Goal: Information Seeking & Learning: Check status

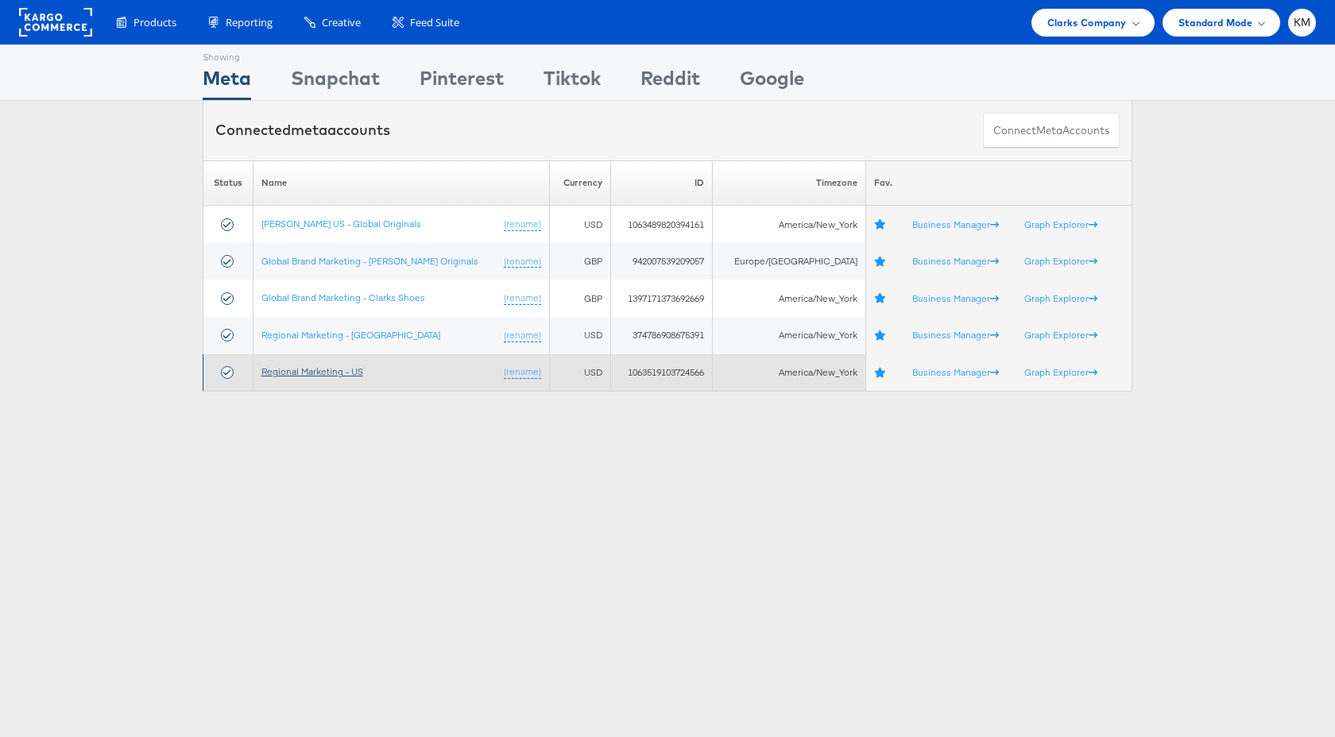
click at [333, 368] on link "Regional Marketing - US" at bounding box center [312, 371] width 102 height 12
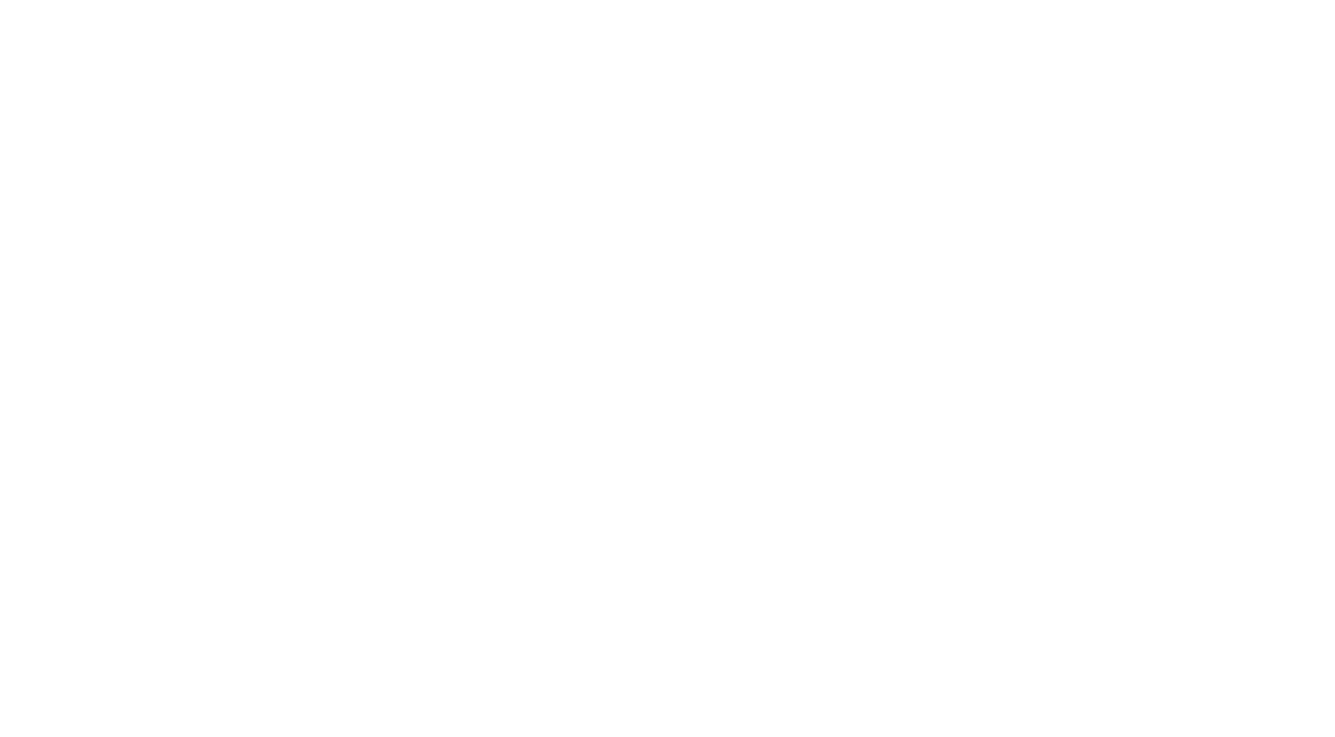
click at [583, 292] on body at bounding box center [667, 349] width 1335 height 698
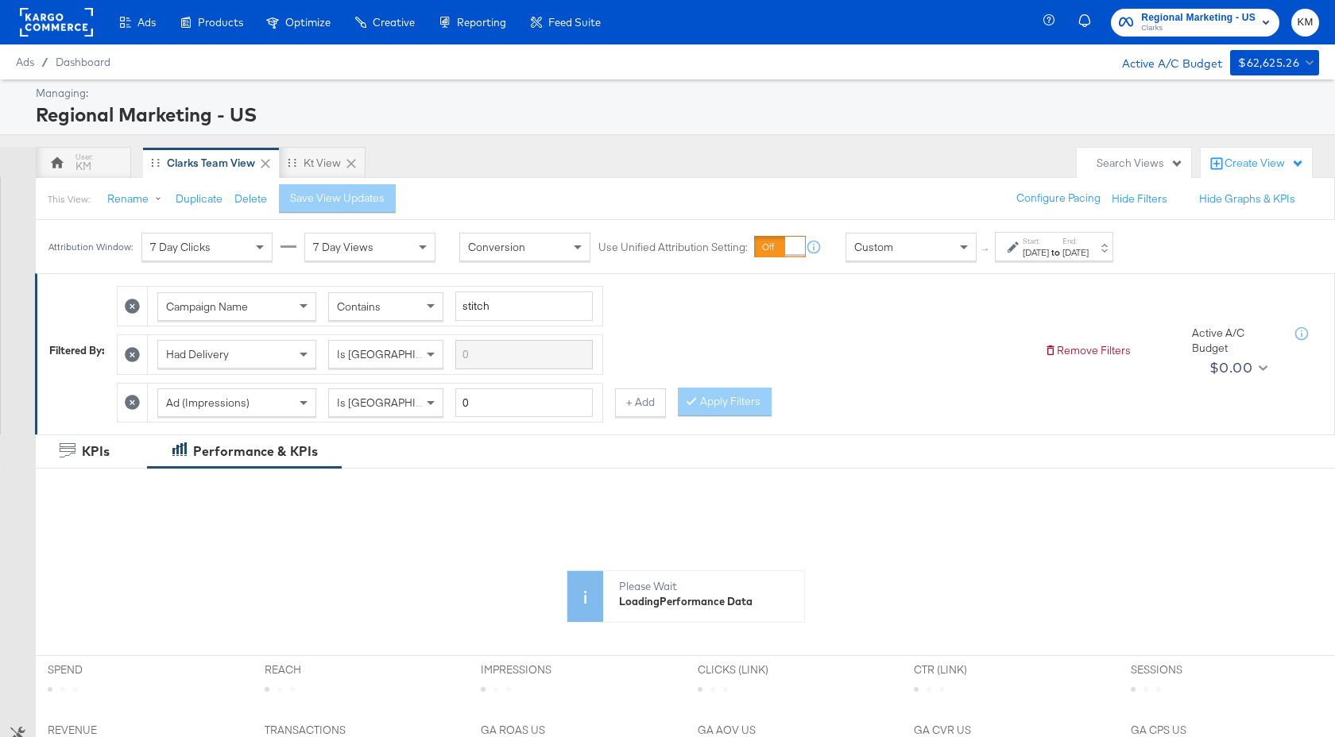
click at [1084, 245] on div "Start: Jul 27th 2025 to End: Aug 12th 2025" at bounding box center [1055, 247] width 66 height 23
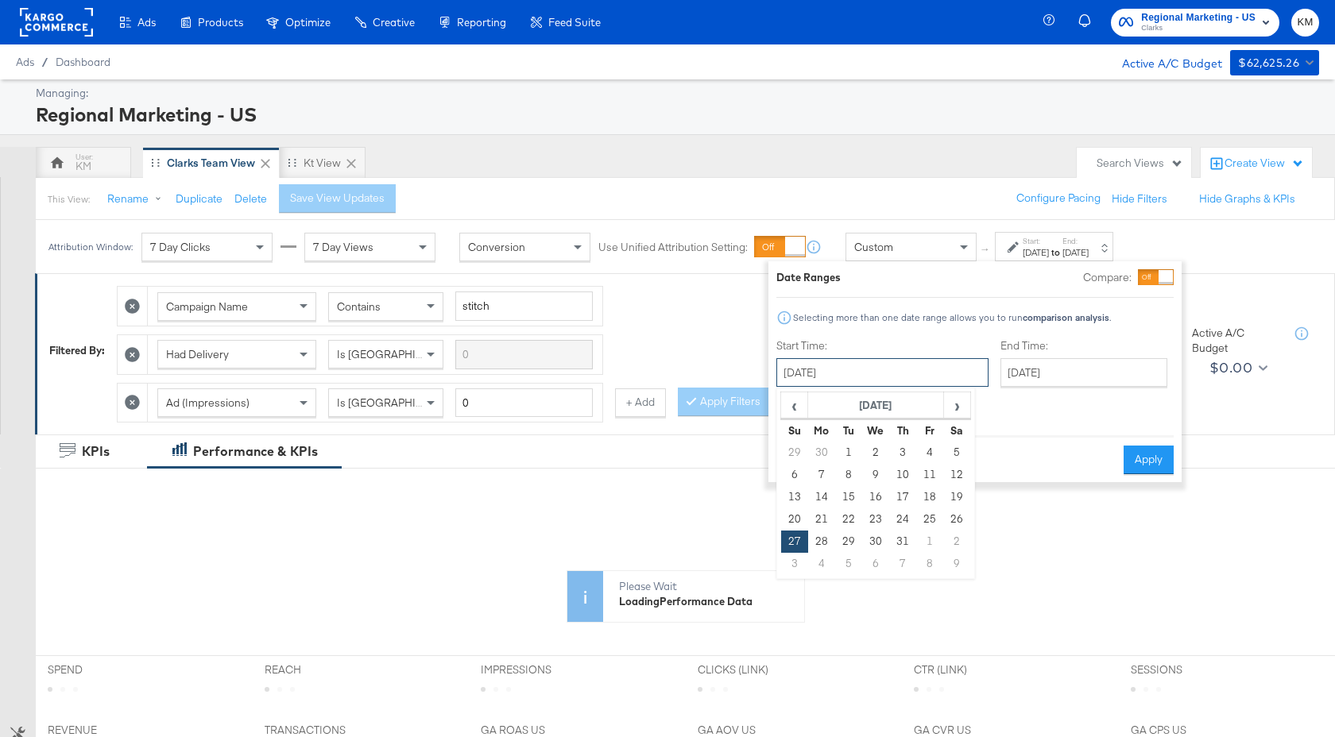
click at [922, 361] on input "[DATE]" at bounding box center [882, 372] width 212 height 29
click at [955, 402] on span "›" at bounding box center [957, 405] width 25 height 24
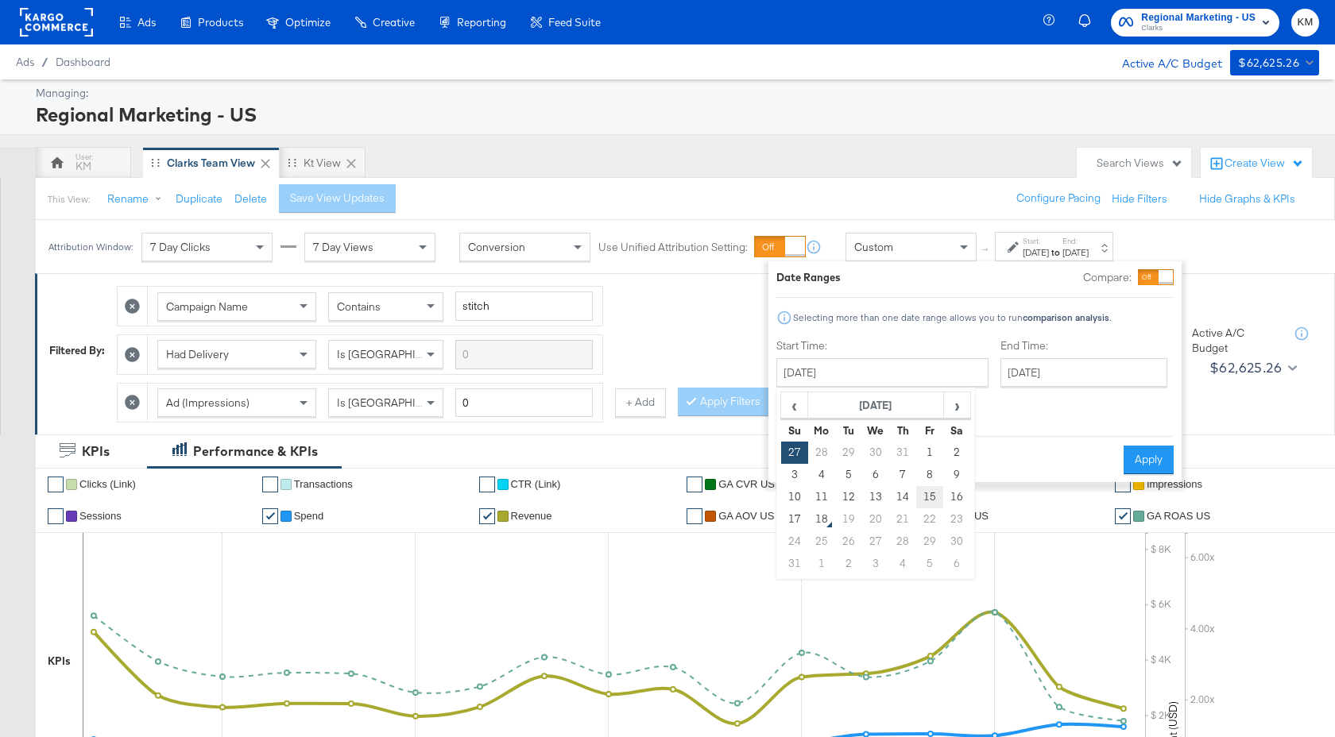
click at [928, 495] on td "15" at bounding box center [929, 497] width 27 height 22
type input "August 15th 2025"
drag, startPoint x: 1151, startPoint y: 443, endPoint x: 1070, endPoint y: 397, distance: 92.8
click at [1151, 446] on button "Apply" at bounding box center [1152, 460] width 50 height 29
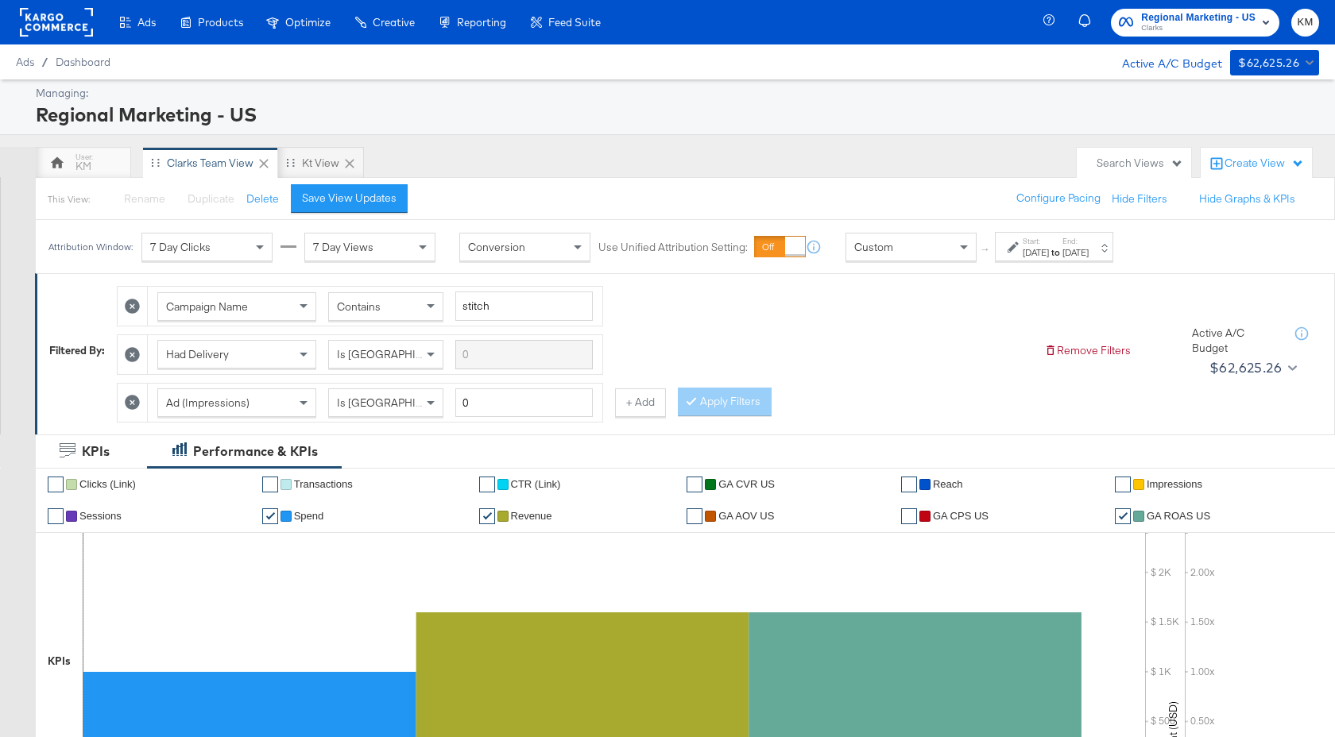
click at [1088, 253] on div "Aug 15th 2025" at bounding box center [1075, 252] width 26 height 13
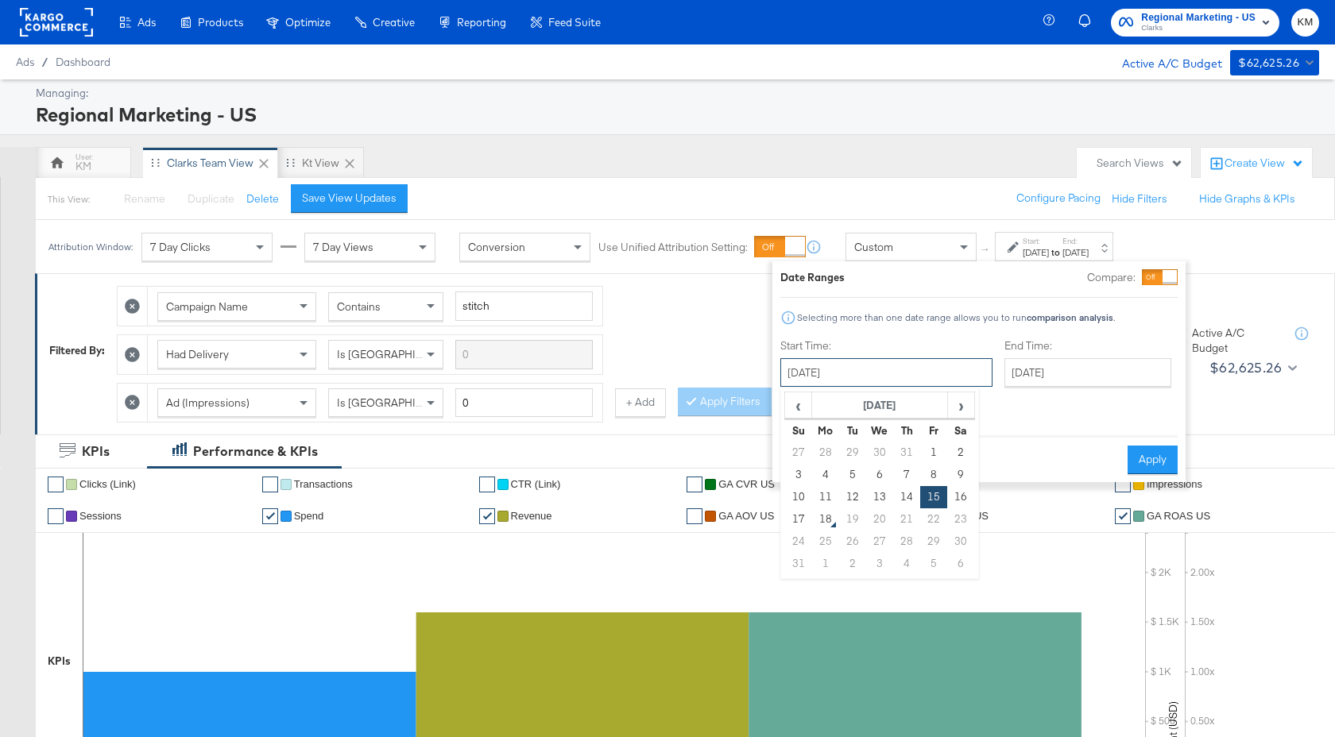
click at [916, 373] on input "August 15th 2025" at bounding box center [886, 372] width 212 height 29
click at [876, 500] on td "13" at bounding box center [879, 497] width 27 height 22
type input "August 13th 2025"
click at [1052, 373] on input "August 15th 2025" at bounding box center [1087, 372] width 167 height 29
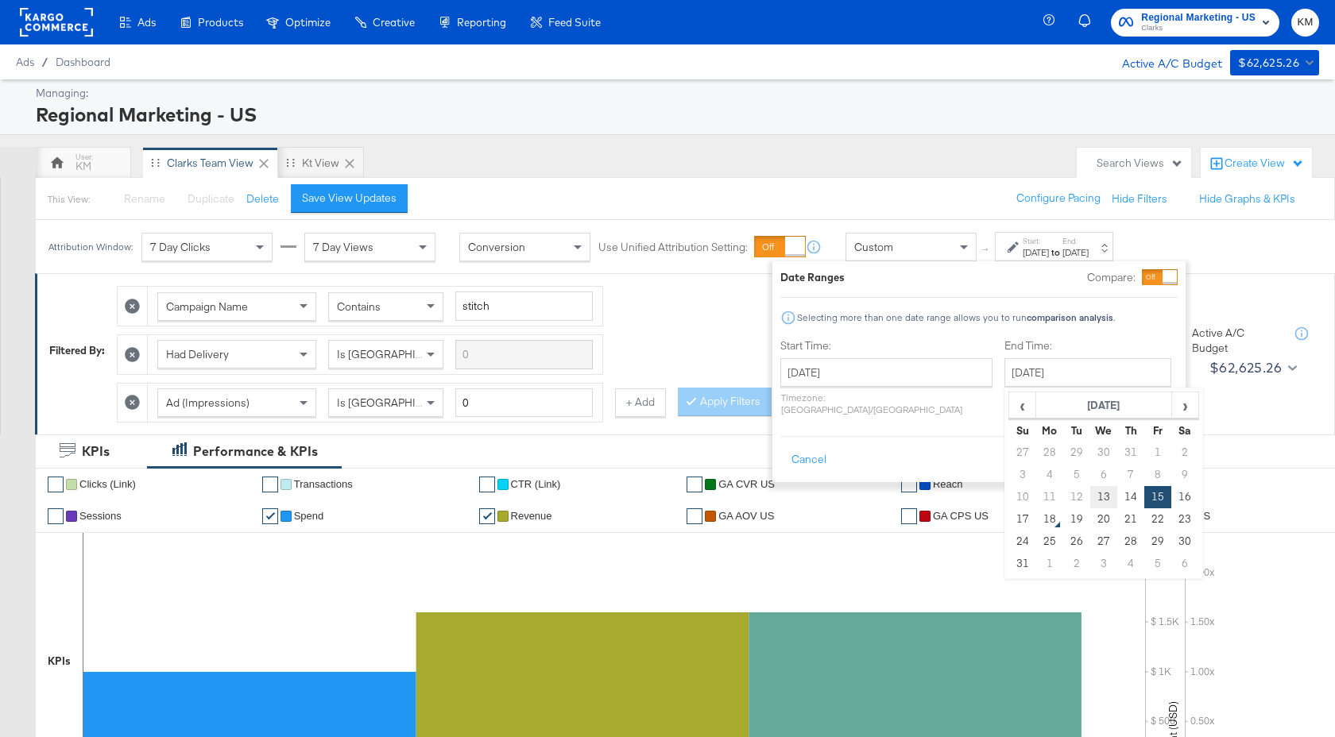
click at [1090, 495] on td "13" at bounding box center [1103, 497] width 27 height 22
type input "August 13th 2025"
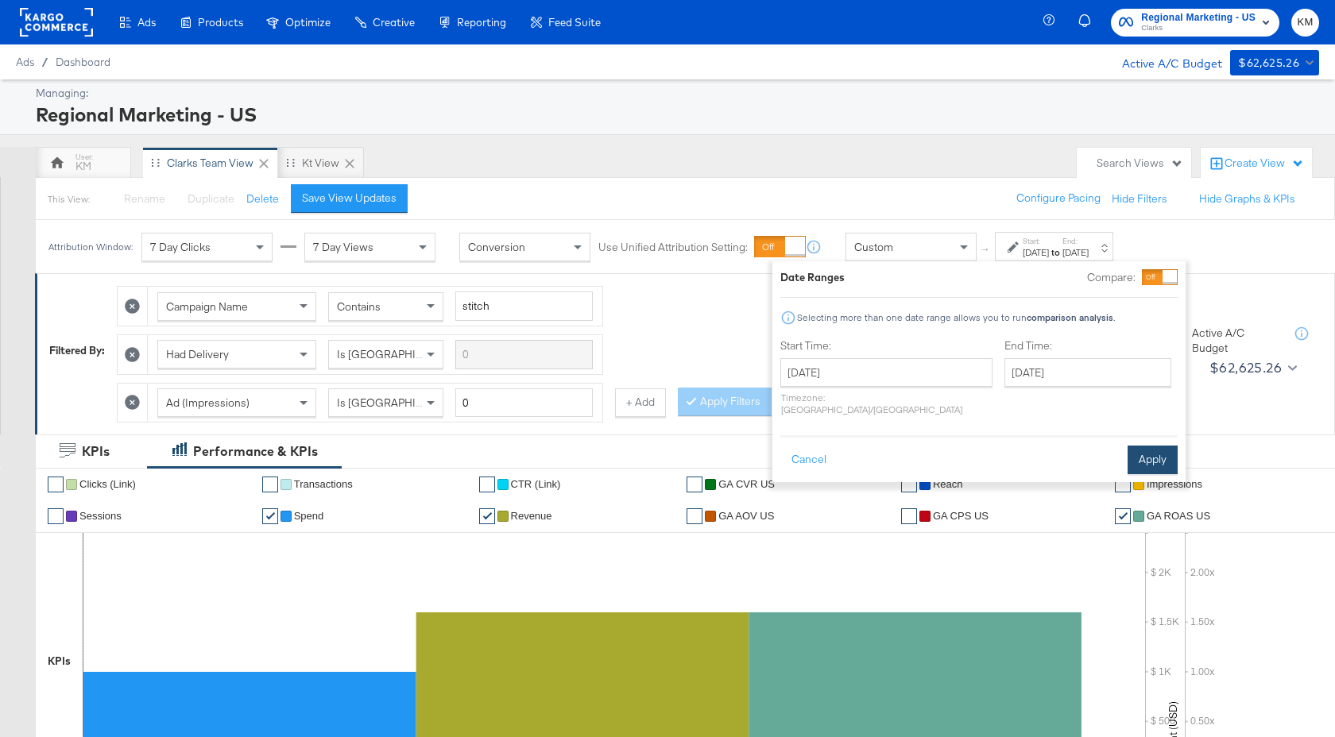
click at [1162, 446] on button "Apply" at bounding box center [1152, 460] width 50 height 29
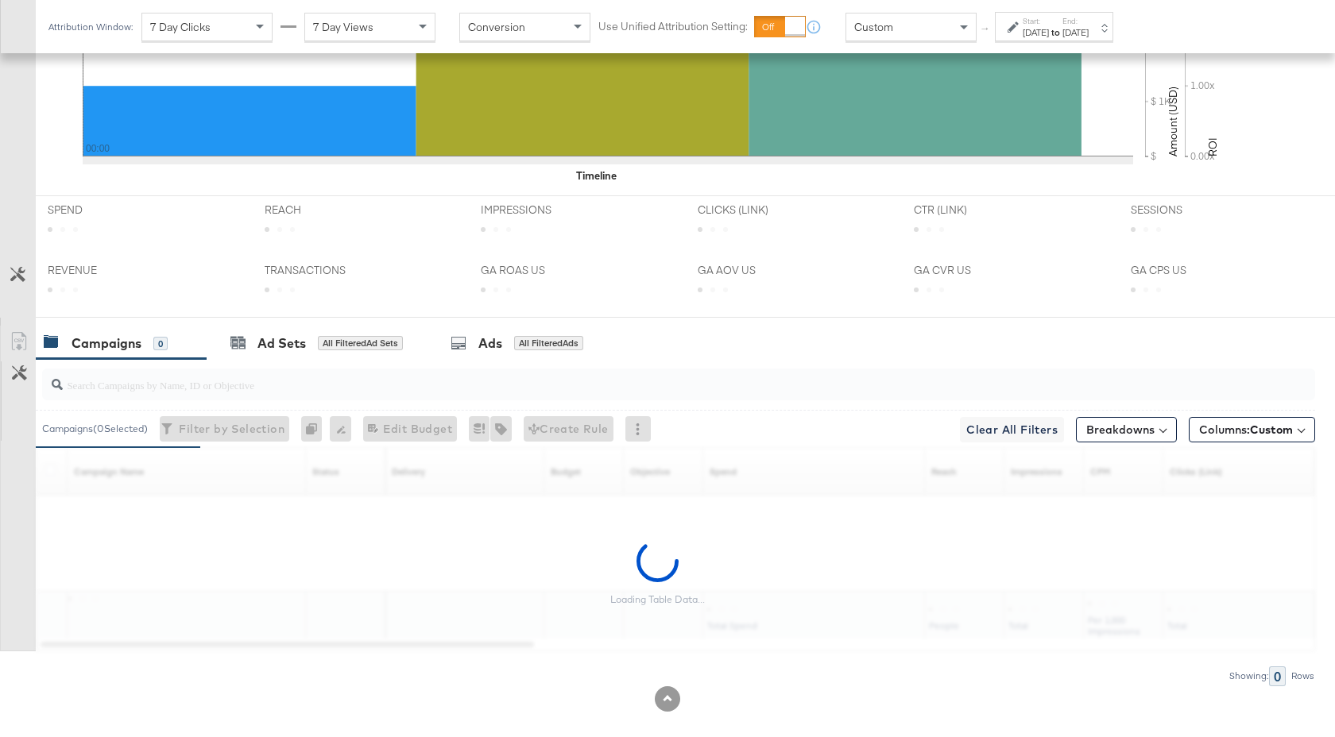
scroll to position [633, 0]
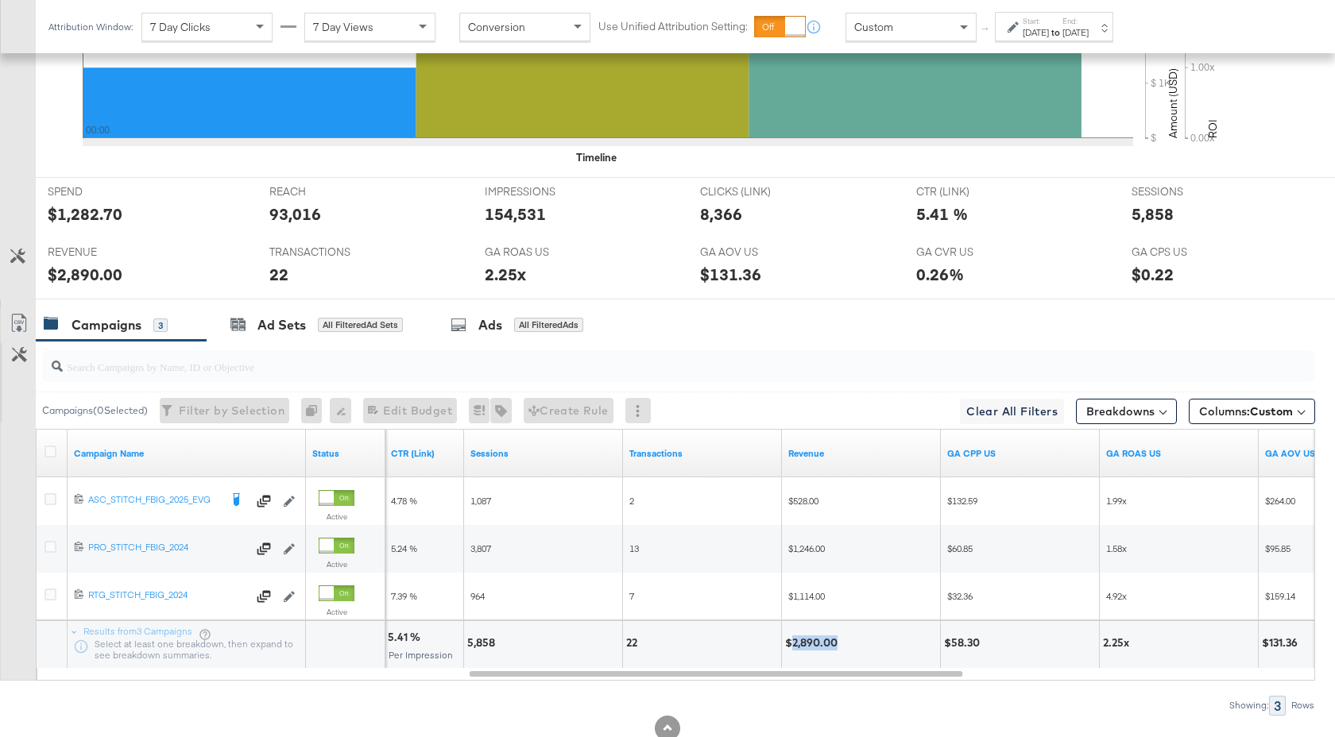
drag, startPoint x: 837, startPoint y: 644, endPoint x: 792, endPoint y: 644, distance: 45.3
click at [792, 644] on div "$2,890.00" at bounding box center [813, 643] width 57 height 15
copy div "2,890.00"
drag, startPoint x: 501, startPoint y: 649, endPoint x: 466, endPoint y: 649, distance: 34.2
click at [466, 649] on div "5,858" at bounding box center [543, 645] width 158 height 48
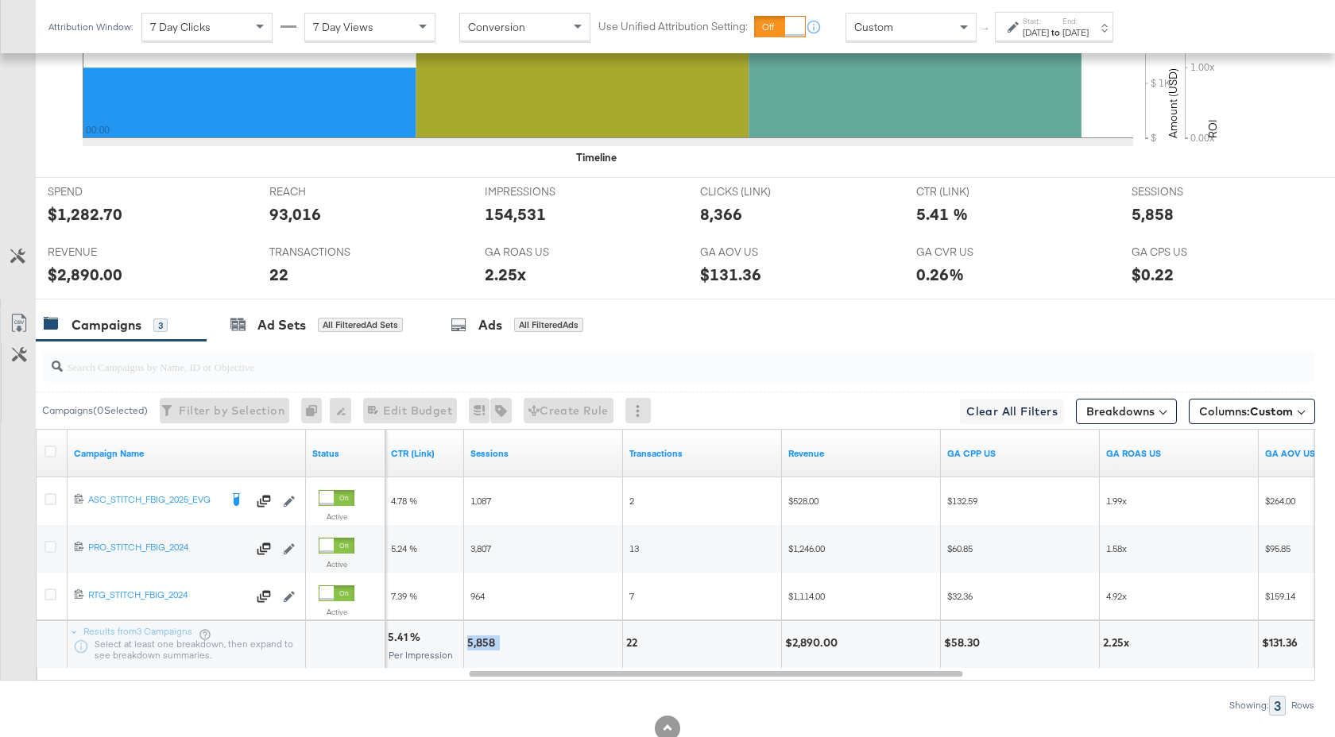
copy div "5,858"
click at [1038, 29] on div "Aug 13th 2025" at bounding box center [1035, 32] width 26 height 13
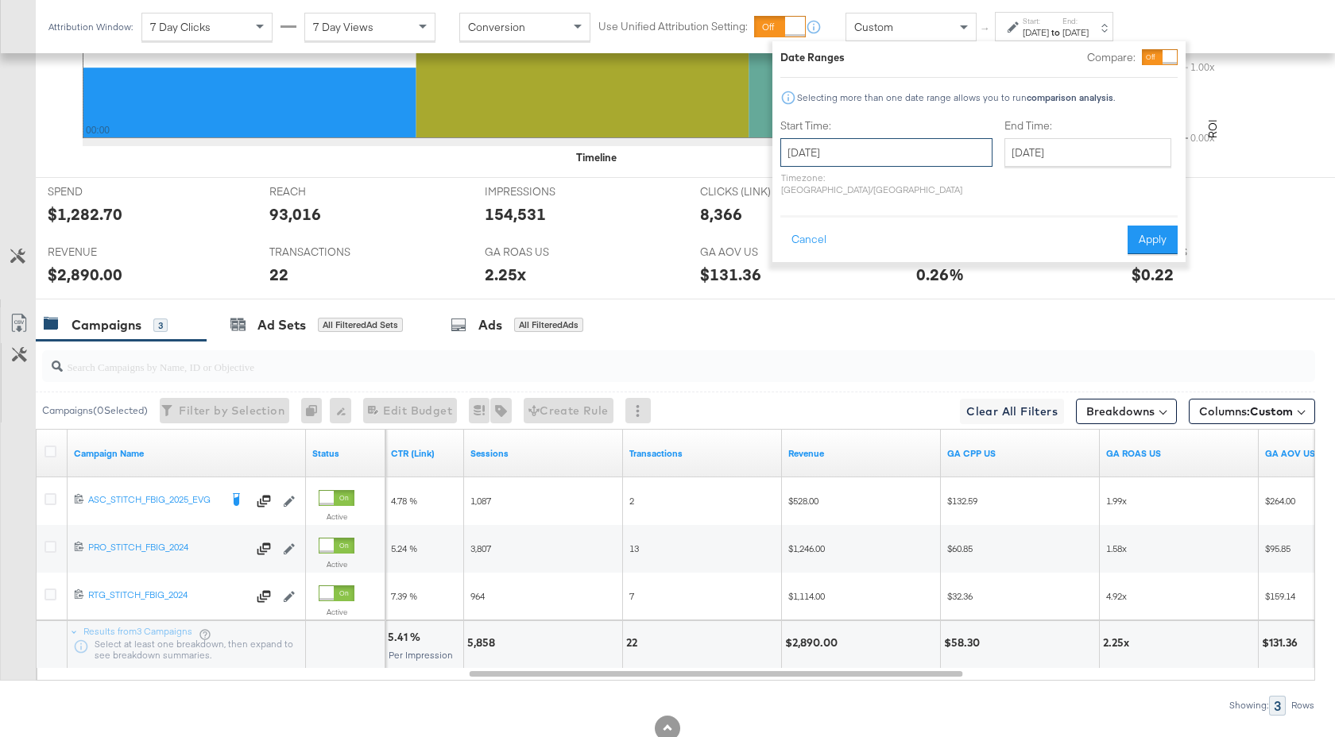
click at [866, 146] on input "August 13th 2025" at bounding box center [886, 152] width 212 height 29
click at [847, 274] on td "12" at bounding box center [852, 277] width 27 height 22
type input "[DATE]"
click at [1018, 145] on input "August 13th 2025" at bounding box center [1087, 152] width 167 height 29
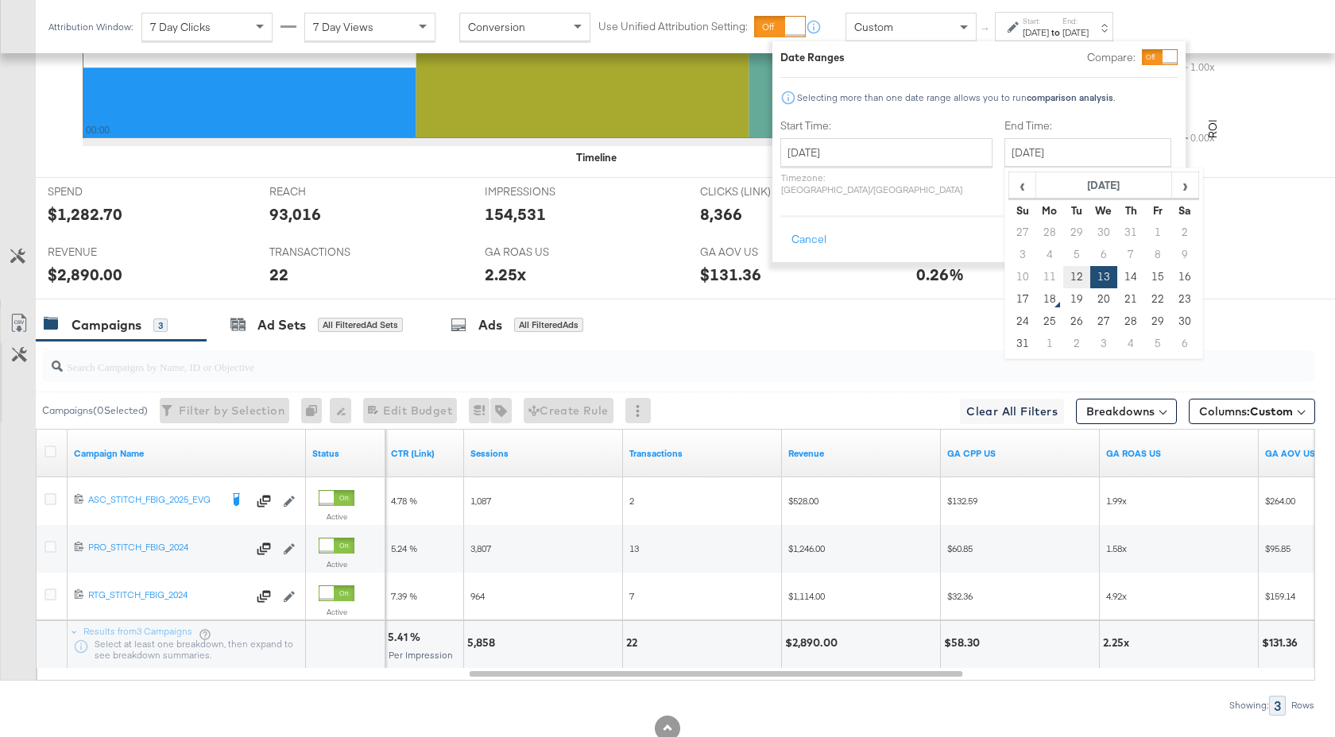
click at [1063, 266] on td "12" at bounding box center [1076, 277] width 27 height 22
type input "[DATE]"
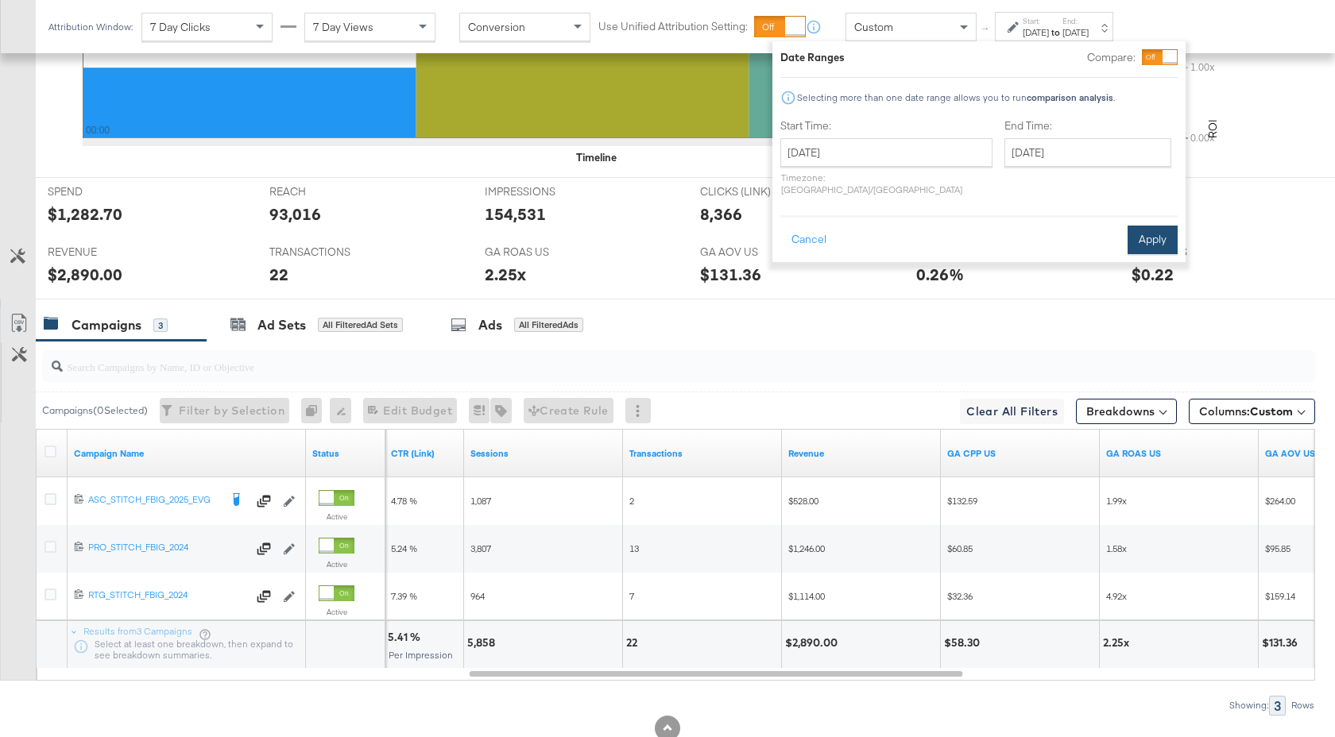
click at [1154, 226] on button "Apply" at bounding box center [1152, 240] width 50 height 29
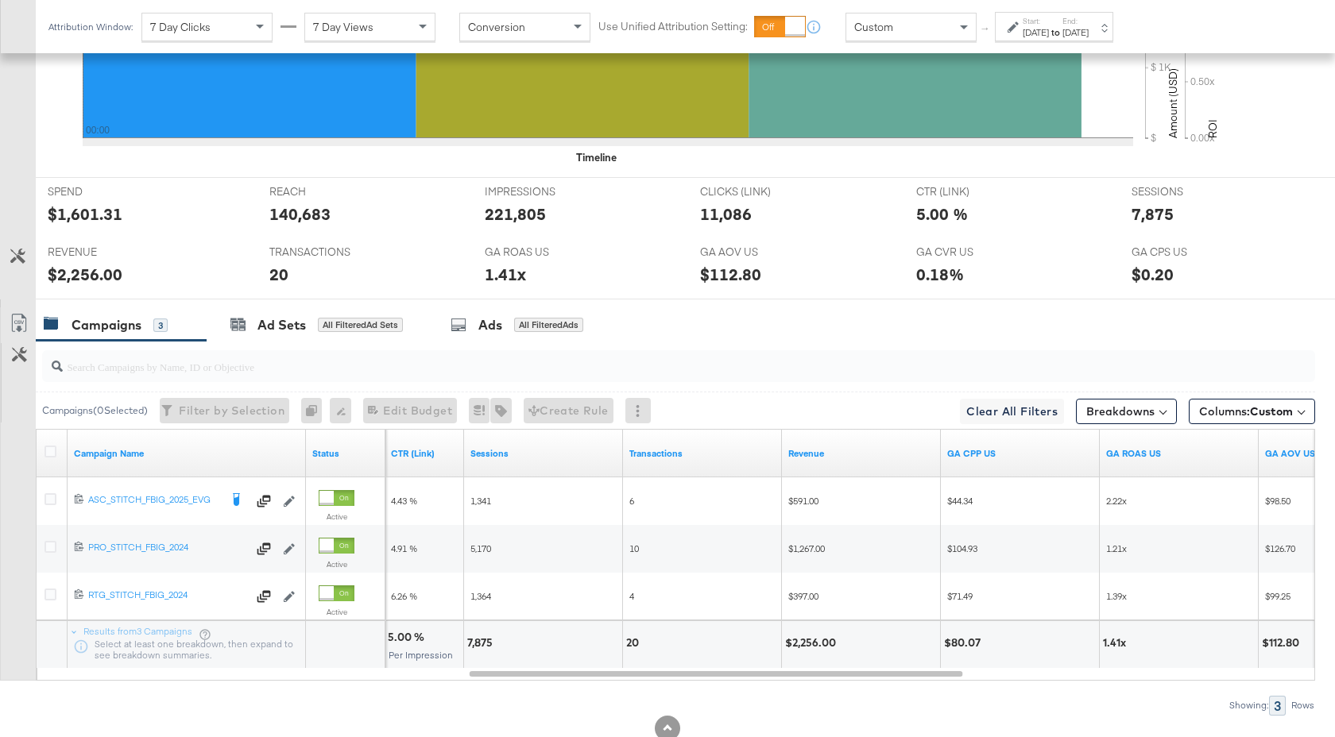
click at [1049, 20] on label "Start:" at bounding box center [1035, 21] width 26 height 10
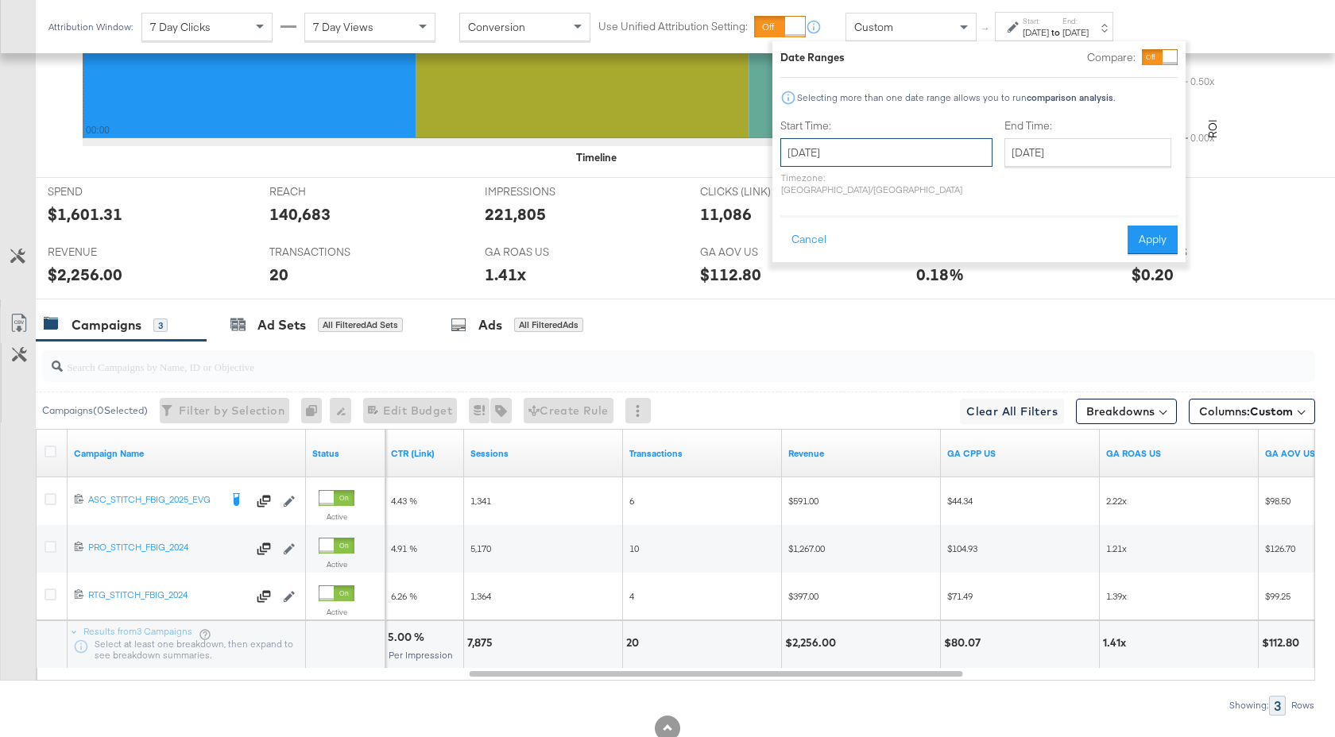
click at [921, 153] on input "[DATE]" at bounding box center [886, 152] width 212 height 29
click at [907, 274] on td "14" at bounding box center [906, 277] width 27 height 22
type input "August 14th 2025"
click at [906, 166] on input "August 14th 2025" at bounding box center [886, 152] width 212 height 29
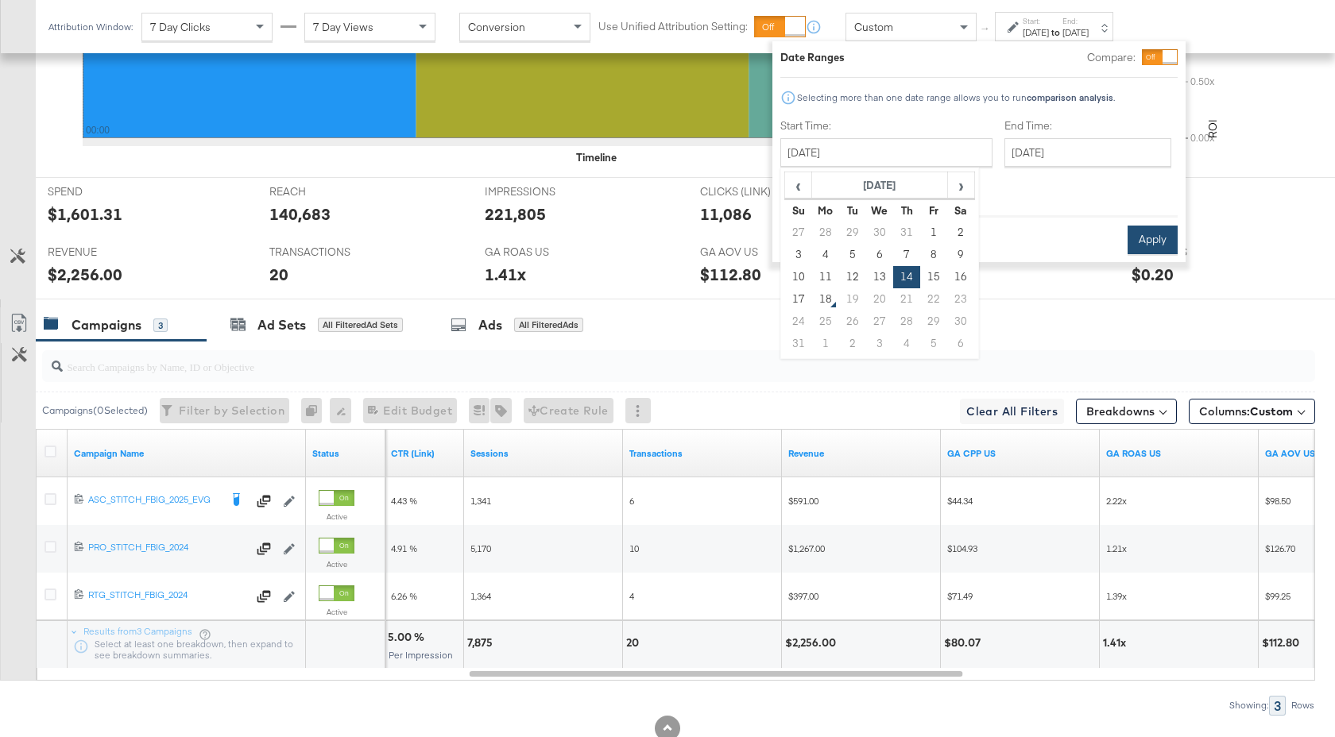
click at [1138, 228] on button "Apply" at bounding box center [1152, 240] width 50 height 29
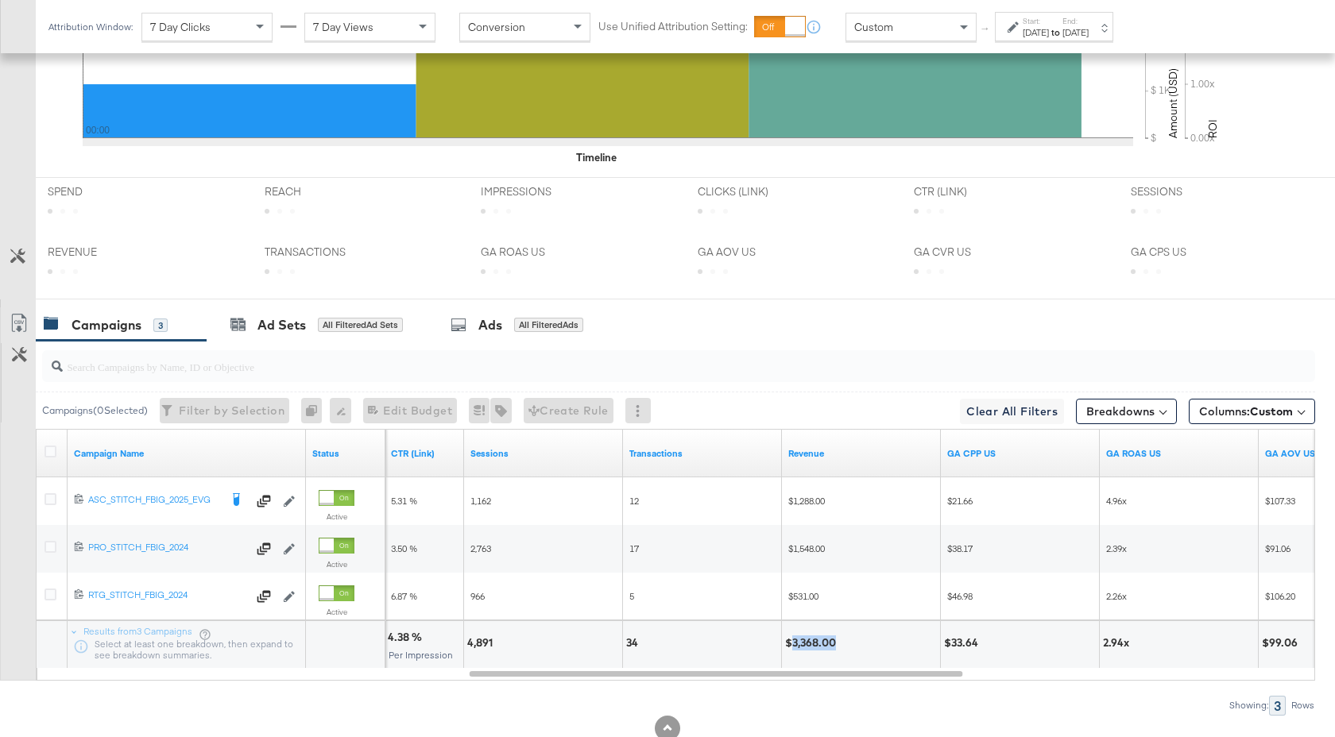
drag, startPoint x: 834, startPoint y: 644, endPoint x: 794, endPoint y: 647, distance: 40.6
click at [794, 647] on div "$3,368.00" at bounding box center [813, 643] width 56 height 15
copy div "3,368.00"
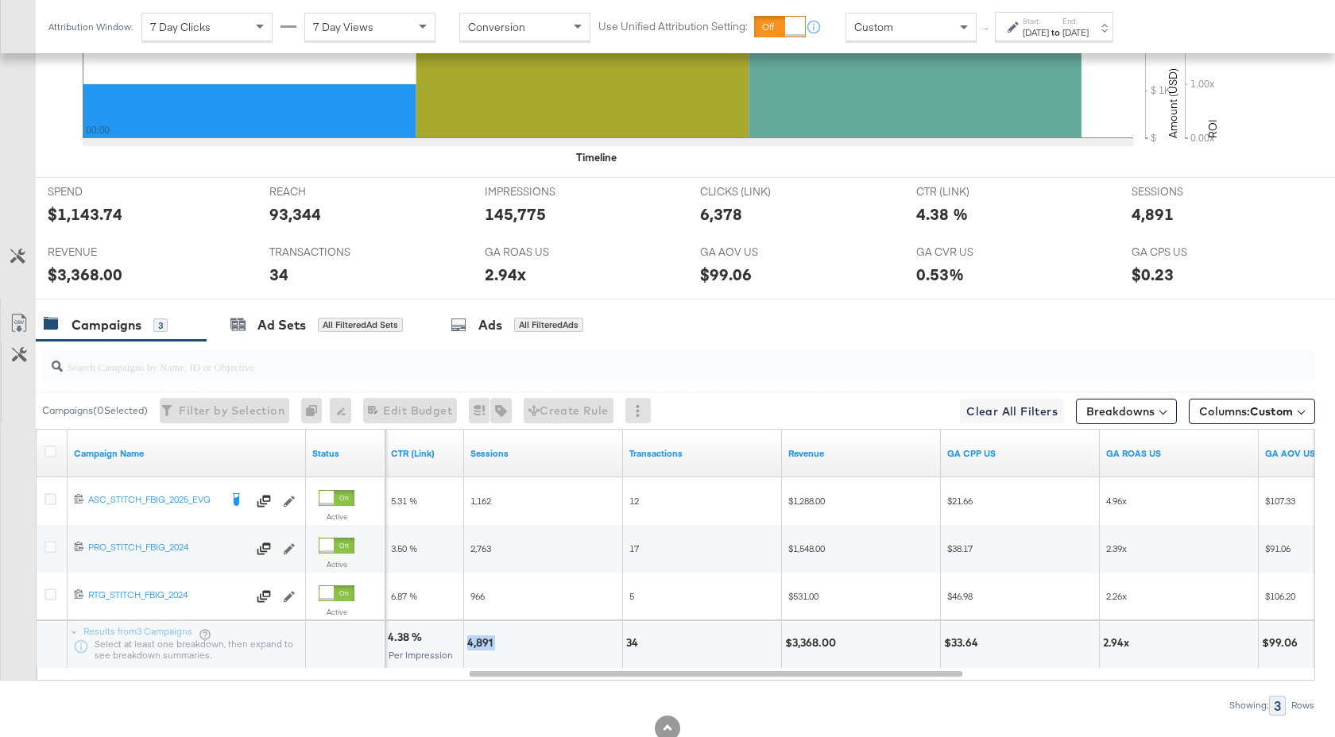
drag, startPoint x: 495, startPoint y: 644, endPoint x: 466, endPoint y: 644, distance: 28.6
click at [466, 644] on div "4,891" at bounding box center [543, 645] width 158 height 48
copy div "4,891"
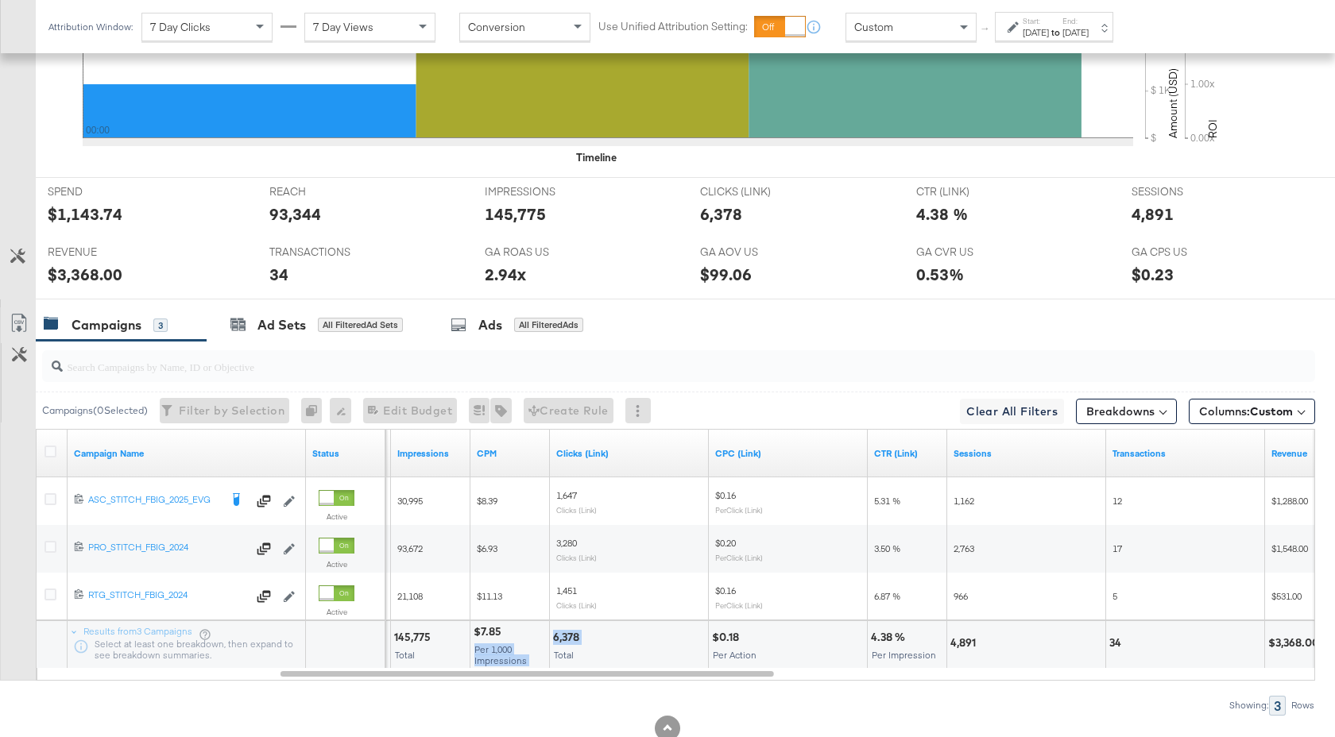
drag, startPoint x: 582, startPoint y: 638, endPoint x: 545, endPoint y: 638, distance: 36.5
click at [545, 638] on div "93,344 People 145,775 Total $7.85 Per 1,000 Impressions 6,378 Total $0.18 Per A…" at bounding box center [1233, 644] width 2923 height 48
click at [575, 640] on div "6,378" at bounding box center [568, 637] width 31 height 15
drag, startPoint x: 578, startPoint y: 640, endPoint x: 550, endPoint y: 641, distance: 28.6
click at [550, 641] on div "6,378 Total" at bounding box center [629, 645] width 158 height 48
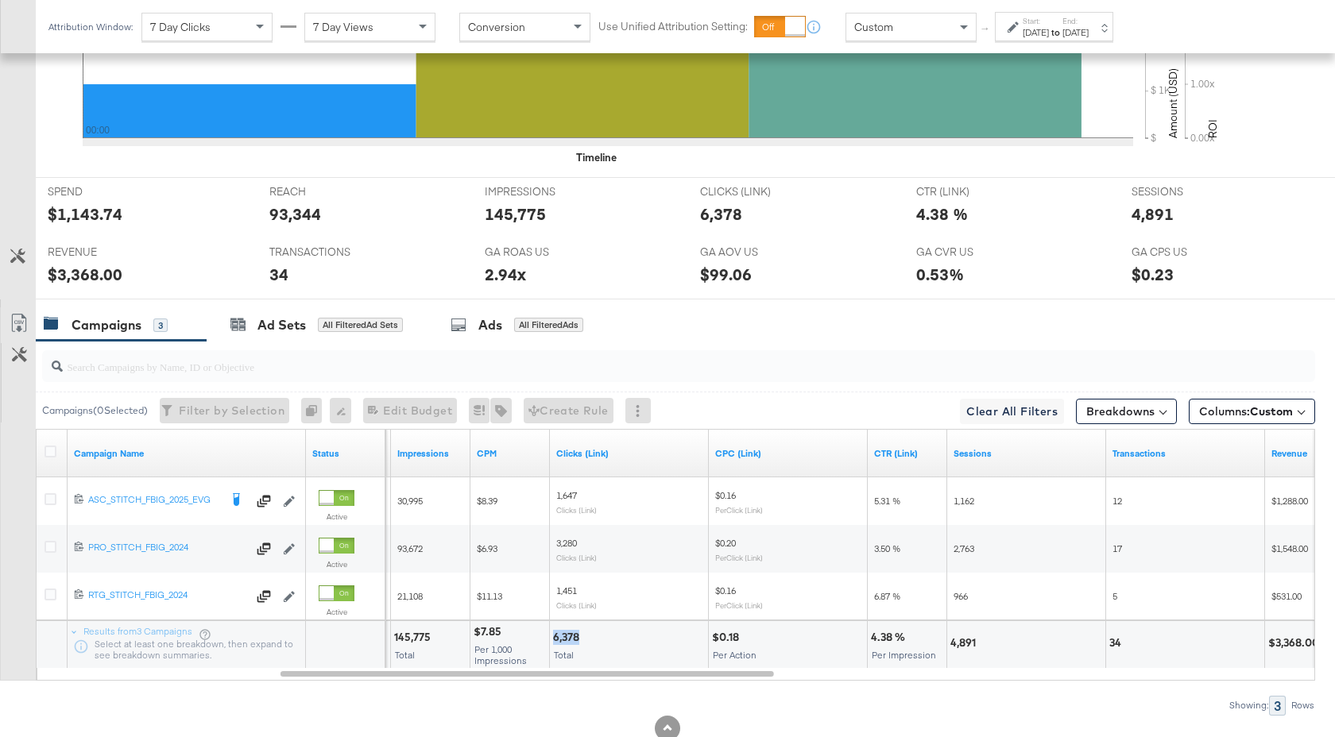
copy div "6,378"
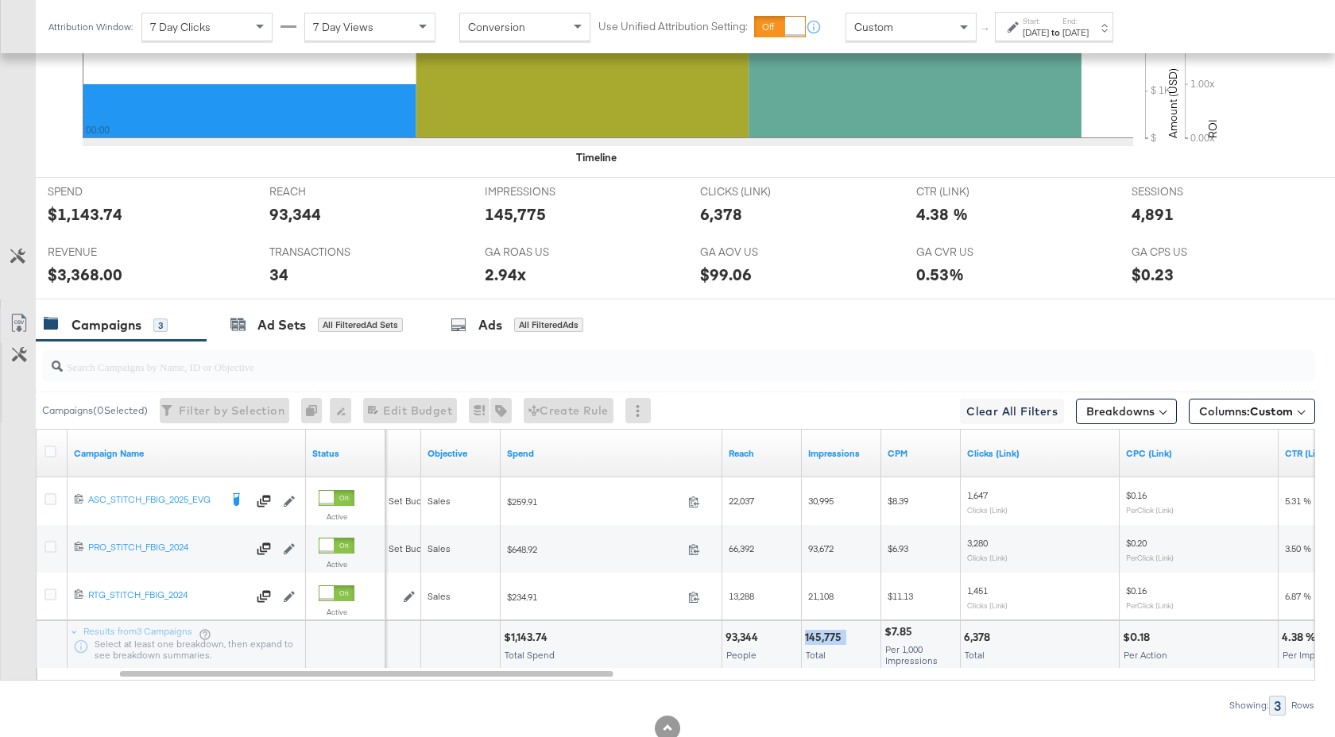
drag, startPoint x: 845, startPoint y: 636, endPoint x: 806, endPoint y: 636, distance: 38.9
click at [806, 636] on div "145,775" at bounding box center [825, 637] width 41 height 15
copy div "145,775"
drag, startPoint x: 548, startPoint y: 639, endPoint x: 512, endPoint y: 640, distance: 36.6
click at [512, 640] on div "$1,143.74" at bounding box center [528, 637] width 48 height 15
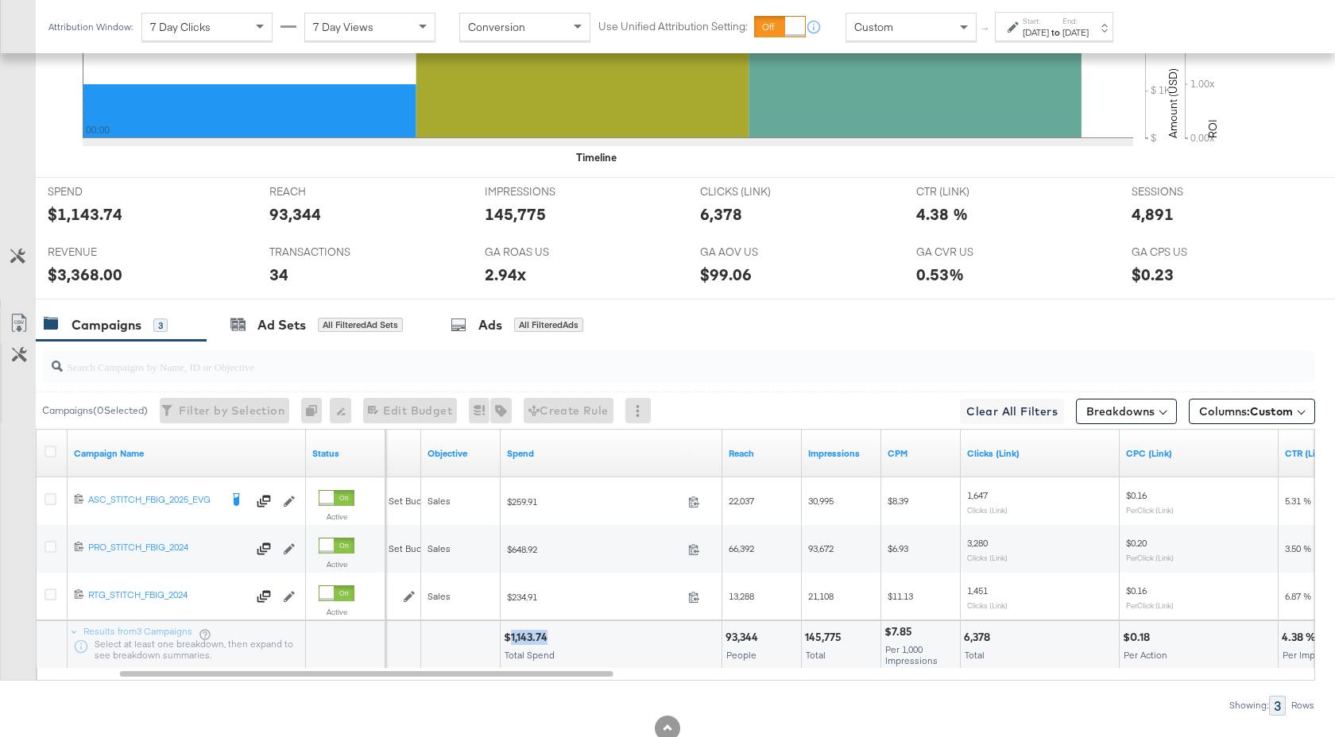
copy div "1,143.74"
click at [1037, 22] on label "Start:" at bounding box center [1035, 21] width 26 height 10
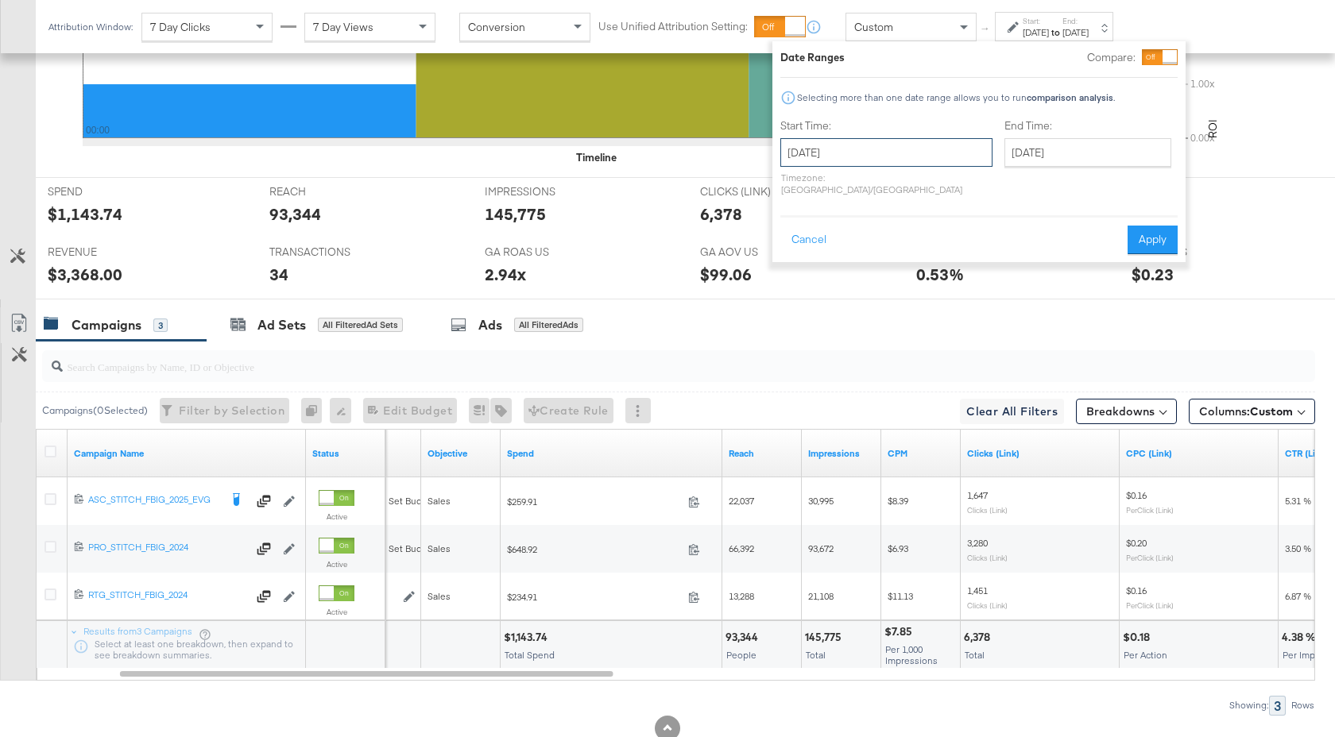
click at [888, 158] on input "August 14th 2025" at bounding box center [886, 152] width 212 height 29
click at [932, 277] on td "15" at bounding box center [933, 277] width 27 height 22
type input "August 15th 2025"
click at [1149, 231] on button "Apply" at bounding box center [1152, 240] width 50 height 29
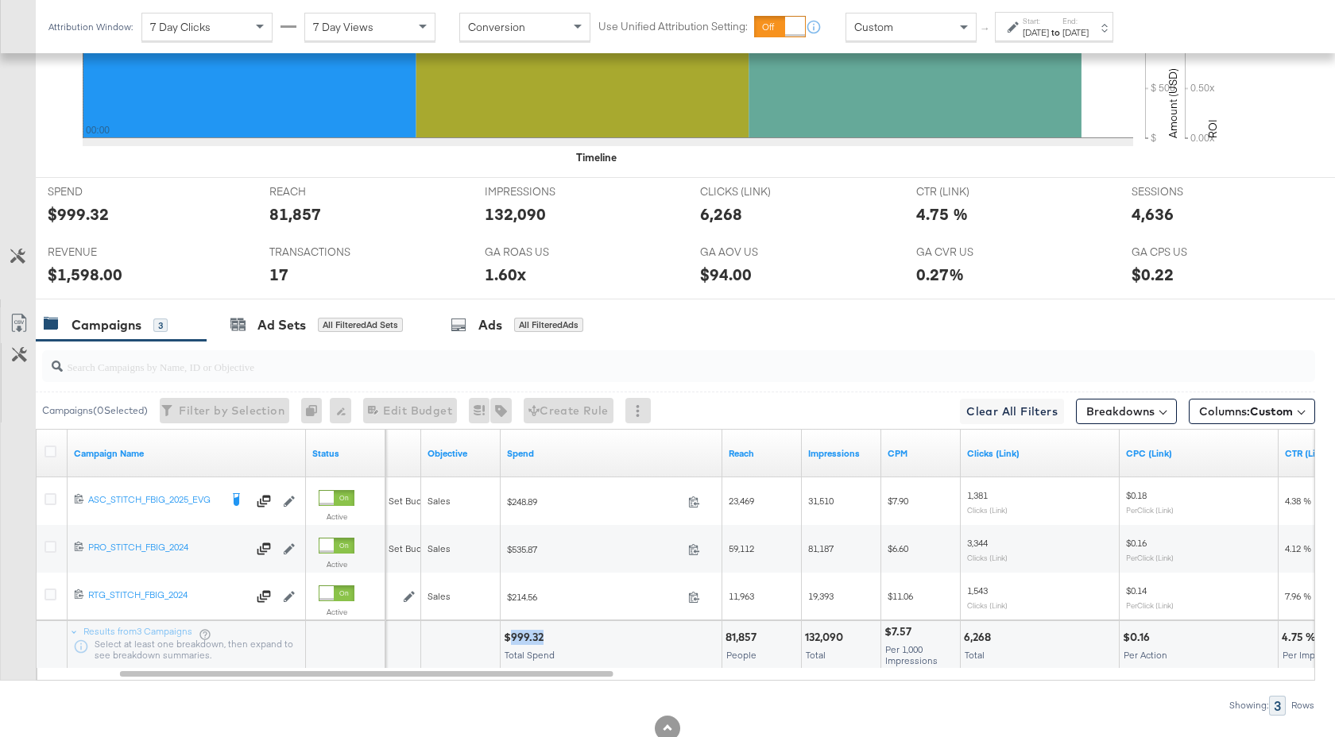
drag, startPoint x: 543, startPoint y: 640, endPoint x: 510, endPoint y: 642, distance: 32.7
click at [510, 642] on div "$999.32" at bounding box center [526, 637] width 44 height 15
copy div "999.32"
drag, startPoint x: 843, startPoint y: 642, endPoint x: 804, endPoint y: 641, distance: 38.9
click at [805, 641] on div "132,090" at bounding box center [826, 637] width 43 height 15
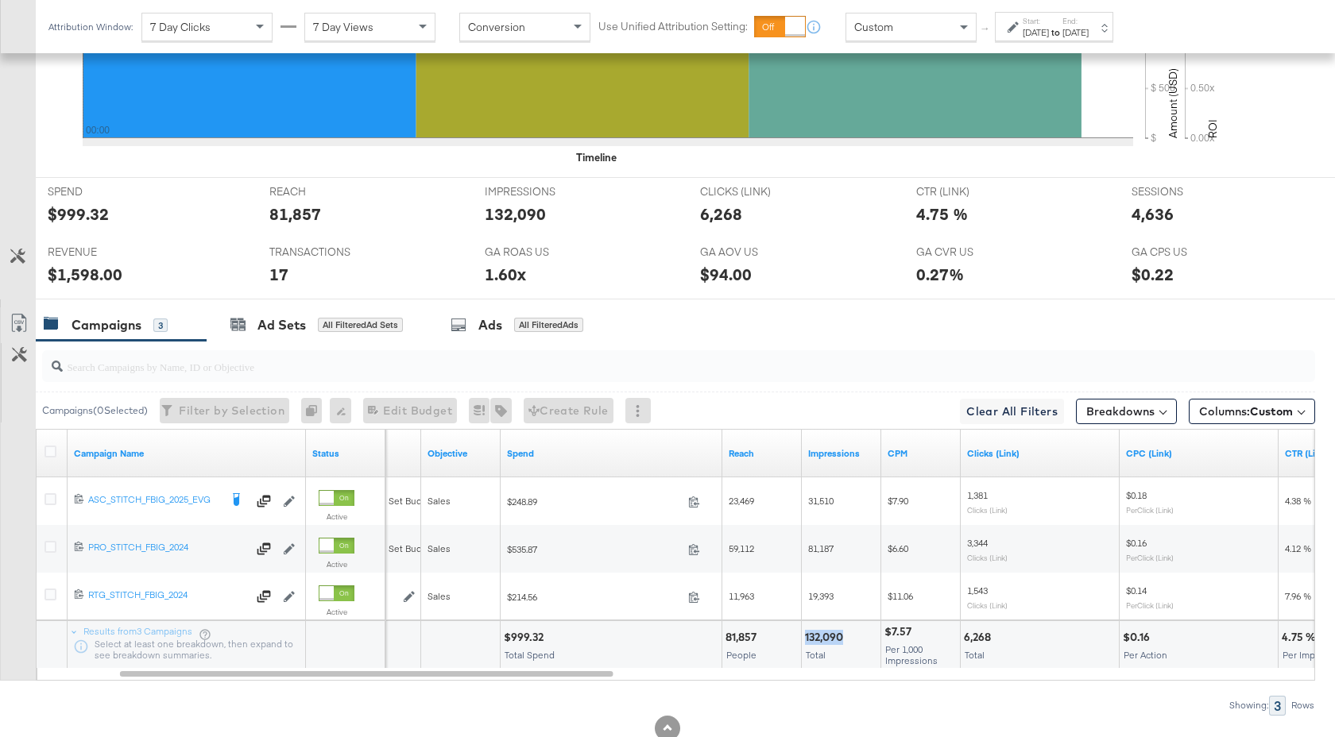
copy div "132,090"
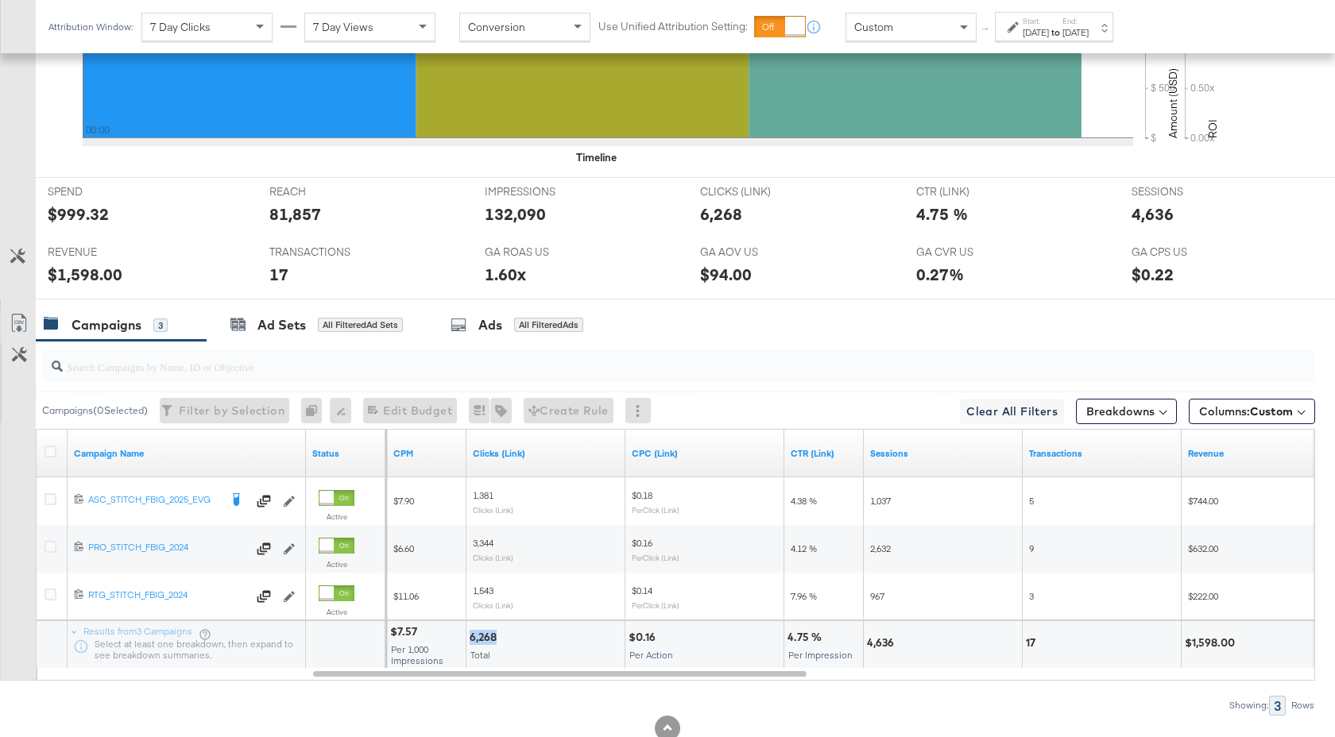
drag, startPoint x: 497, startPoint y: 636, endPoint x: 471, endPoint y: 636, distance: 26.2
click at [471, 636] on div "6,268" at bounding box center [486, 637] width 32 height 15
copy div "6,268"
drag, startPoint x: 896, startPoint y: 644, endPoint x: 866, endPoint y: 644, distance: 30.2
click at [867, 644] on div "4,636" at bounding box center [883, 643] width 32 height 15
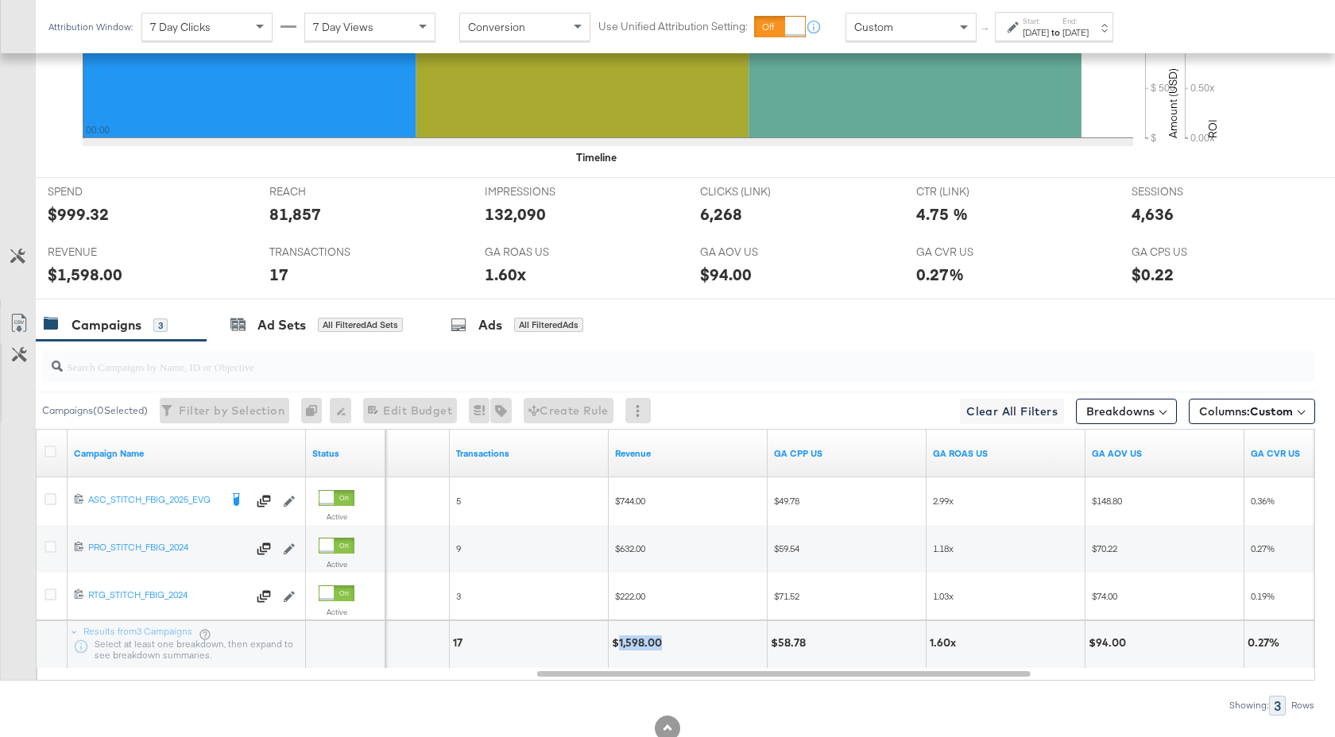
drag, startPoint x: 662, startPoint y: 644, endPoint x: 617, endPoint y: 643, distance: 45.3
click at [617, 643] on div "$1,598.00" at bounding box center [639, 643] width 55 height 15
click at [1049, 26] on div "Aug 15th 2025" at bounding box center [1035, 32] width 26 height 13
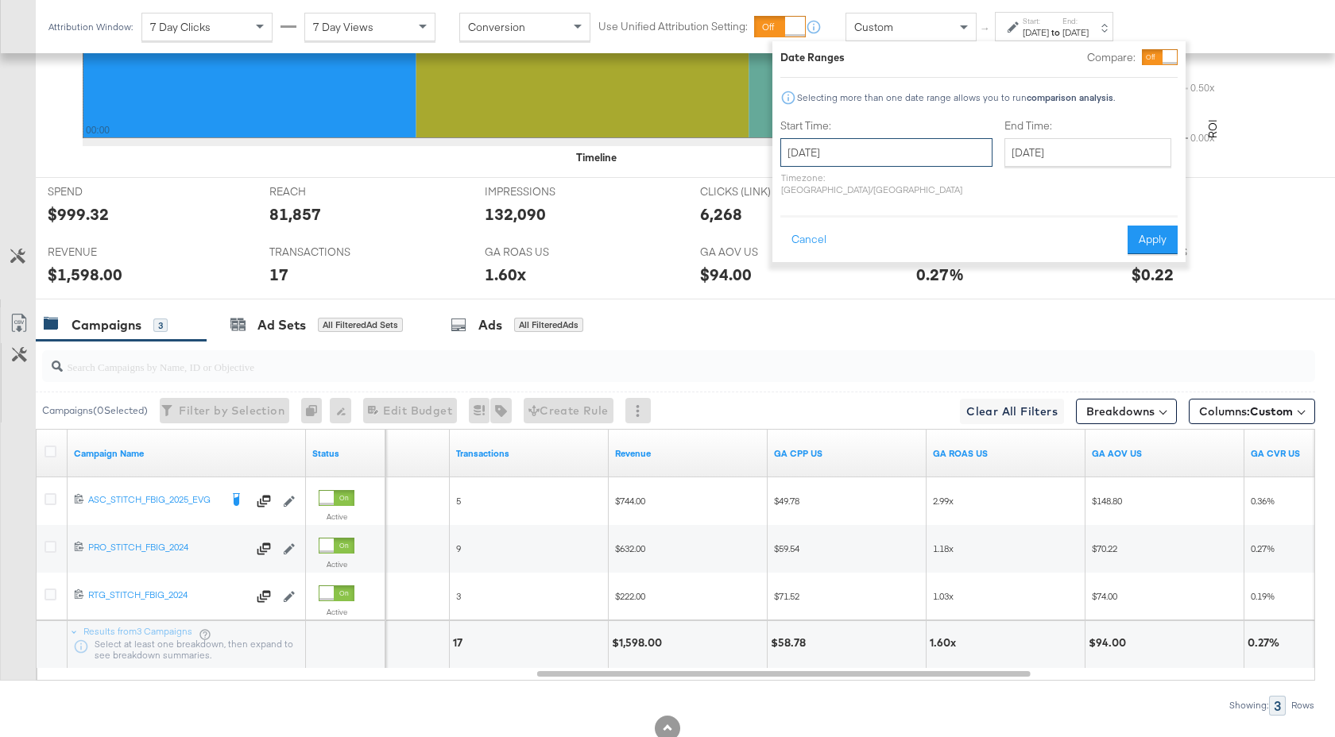
click at [888, 163] on input "August 15th 2025" at bounding box center [886, 152] width 212 height 29
click at [961, 288] on td "23" at bounding box center [960, 299] width 27 height 22
click at [960, 270] on td "16" at bounding box center [960, 277] width 27 height 22
type input "[DATE]"
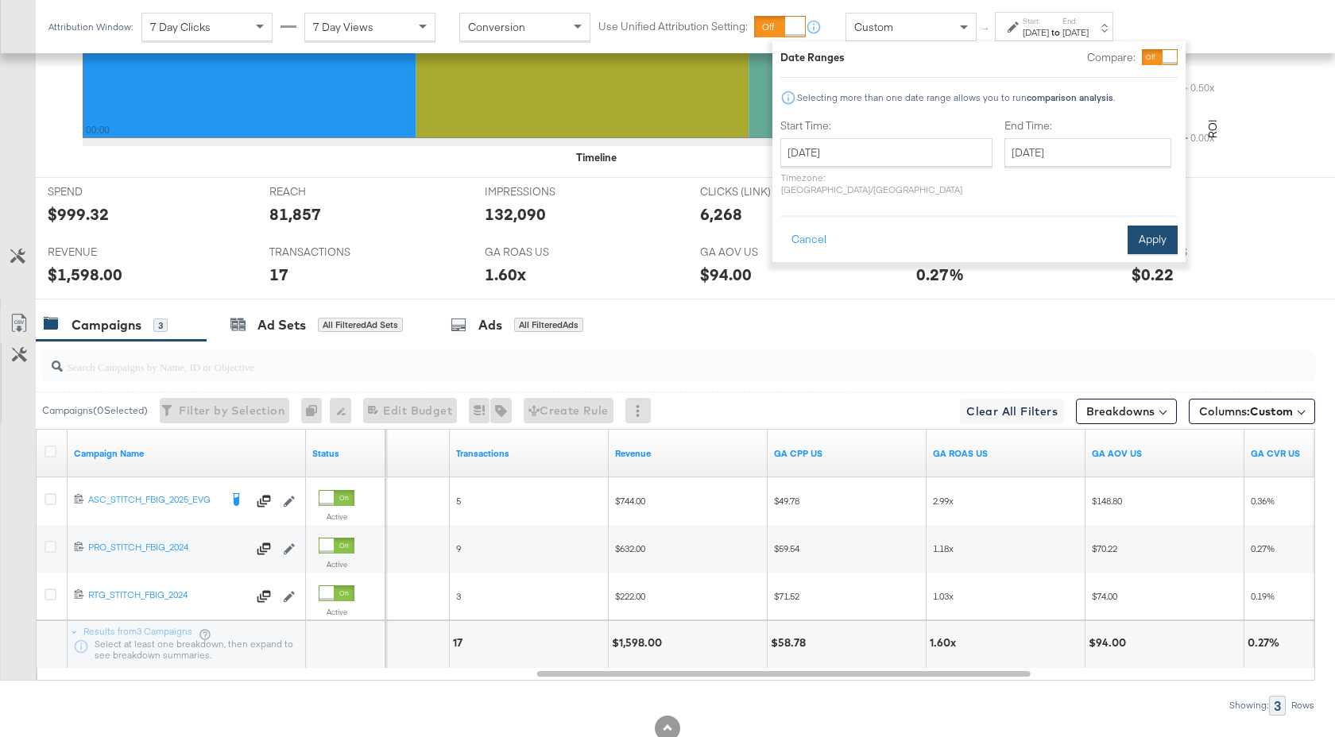
click at [1146, 234] on button "Apply" at bounding box center [1152, 240] width 50 height 29
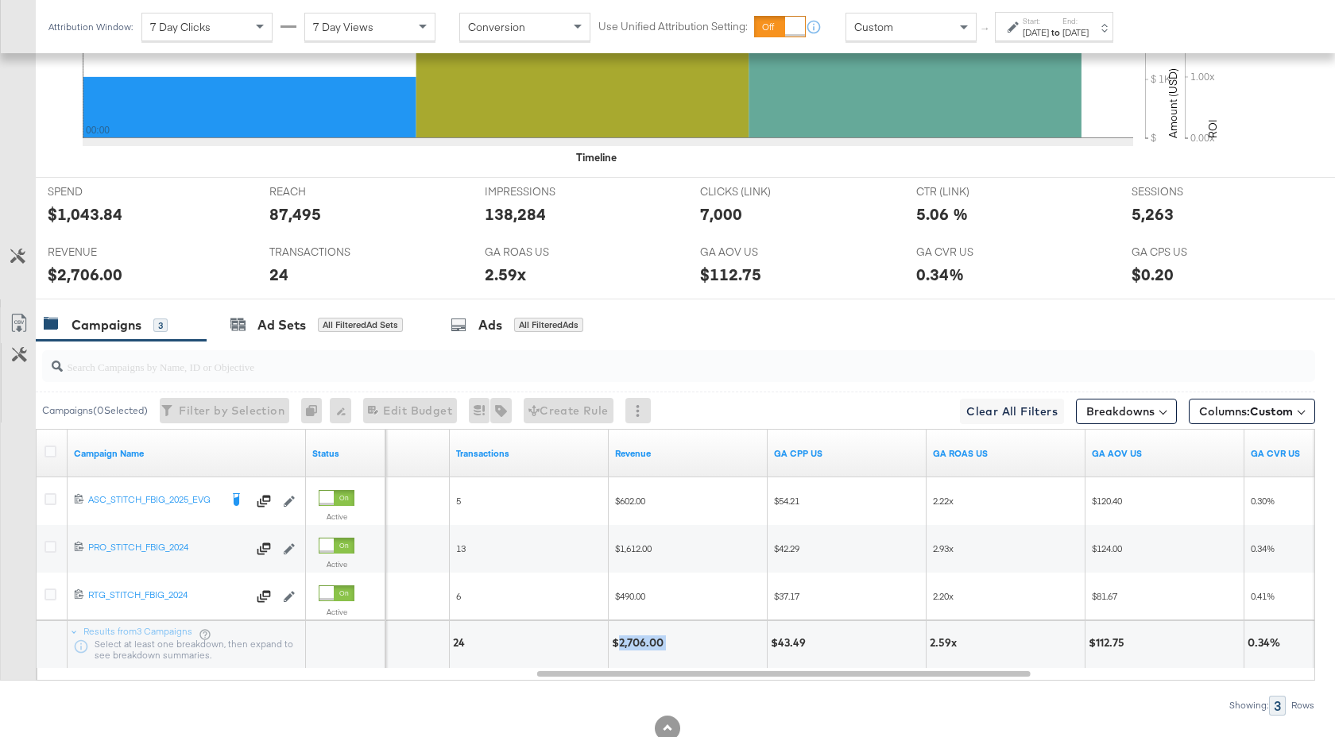
drag, startPoint x: 665, startPoint y: 640, endPoint x: 620, endPoint y: 642, distance: 45.3
click at [620, 642] on div "$2,706.00" at bounding box center [640, 643] width 56 height 15
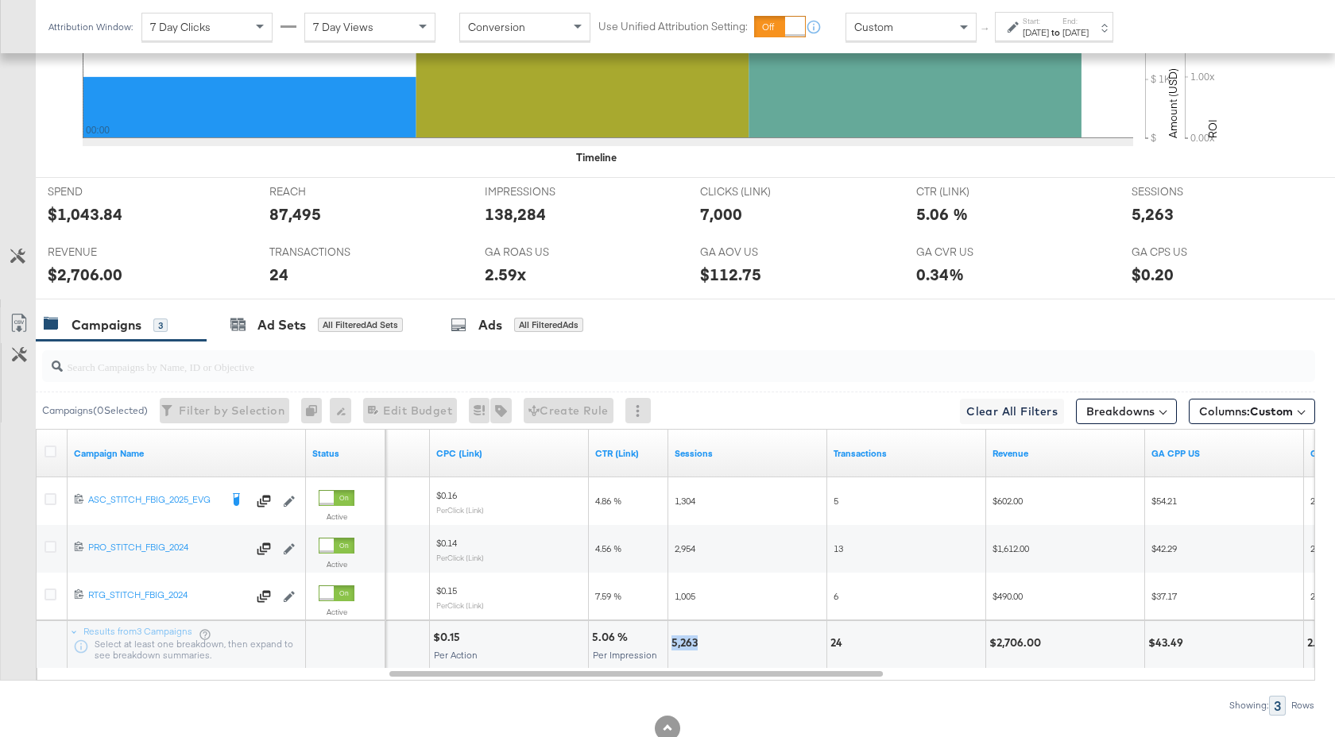
drag, startPoint x: 698, startPoint y: 643, endPoint x: 671, endPoint y: 643, distance: 27.8
click at [671, 643] on div "5,263" at bounding box center [747, 645] width 158 height 48
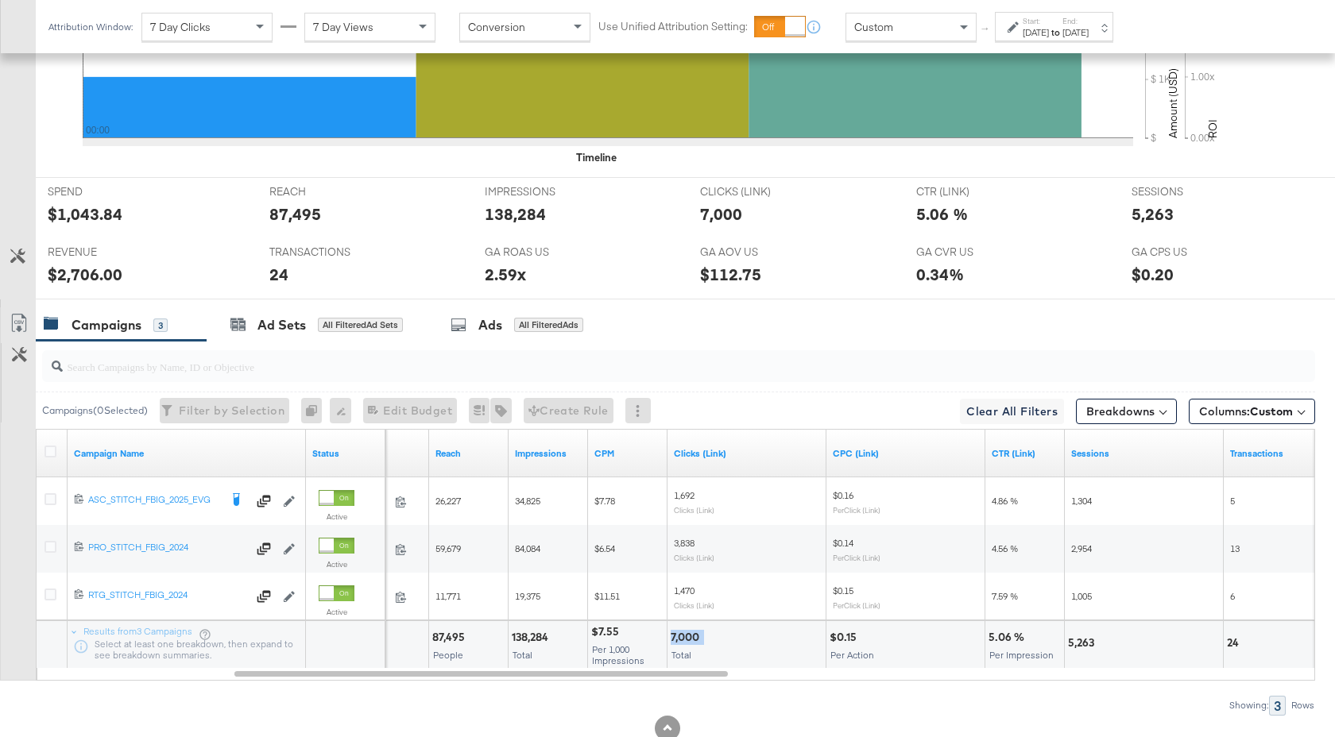
drag, startPoint x: 704, startPoint y: 637, endPoint x: 671, endPoint y: 637, distance: 32.6
click at [671, 637] on div "7,000" at bounding box center [687, 637] width 33 height 15
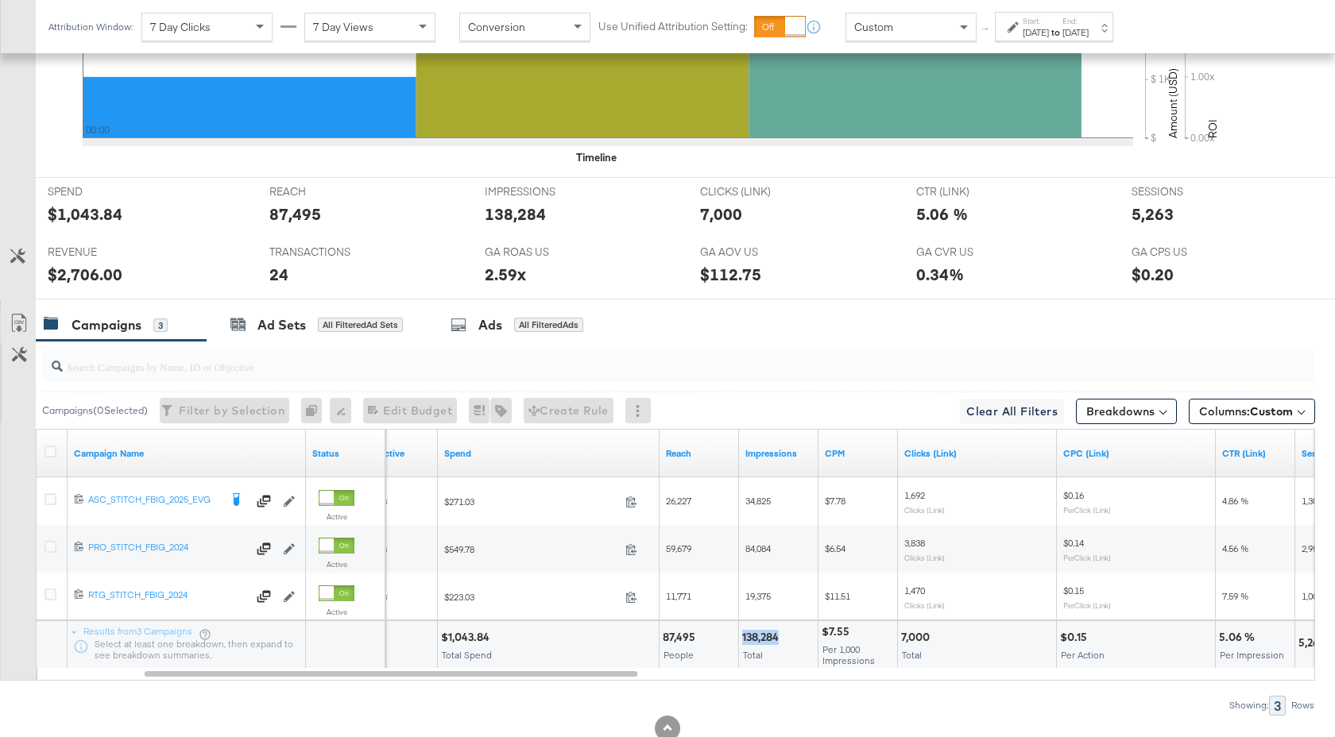
drag, startPoint x: 778, startPoint y: 640, endPoint x: 739, endPoint y: 640, distance: 38.9
click at [739, 640] on div "138,284 Total" at bounding box center [778, 645] width 79 height 48
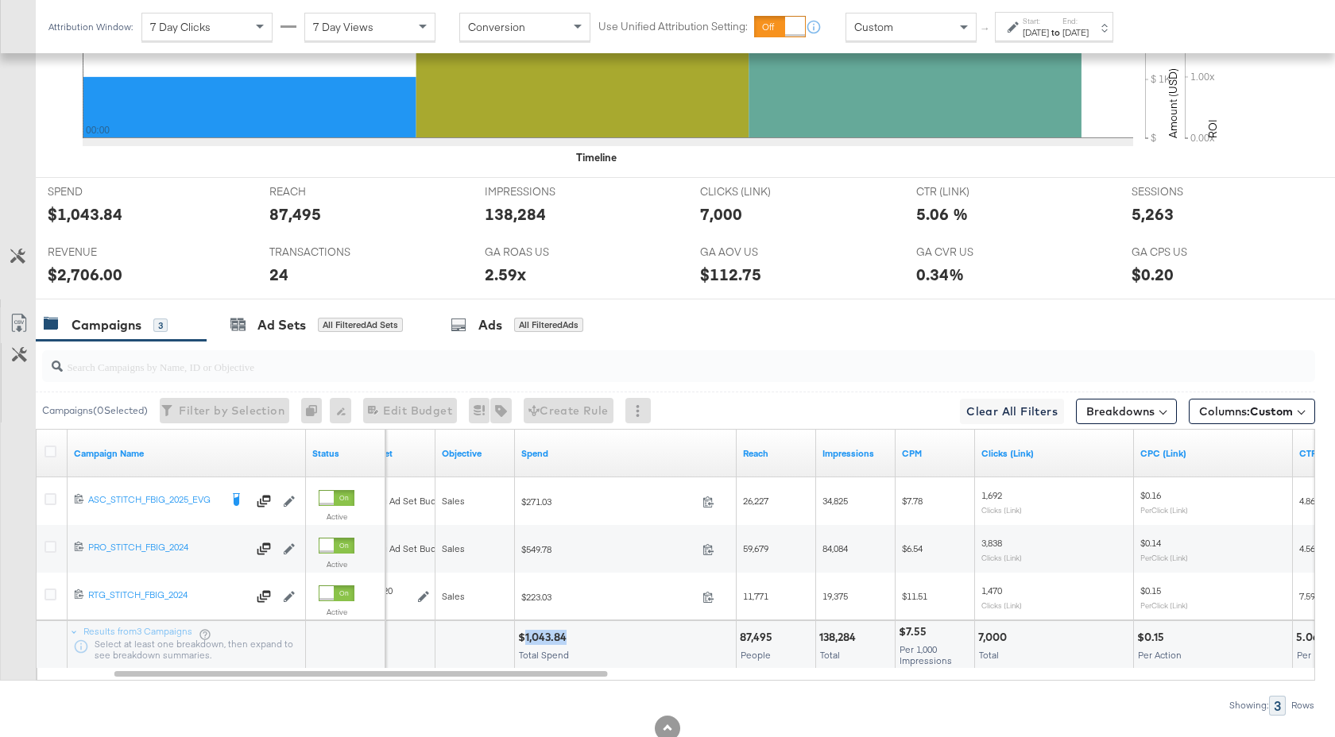
drag, startPoint x: 565, startPoint y: 639, endPoint x: 524, endPoint y: 640, distance: 41.3
click at [524, 640] on div "$1,043.84" at bounding box center [544, 637] width 53 height 15
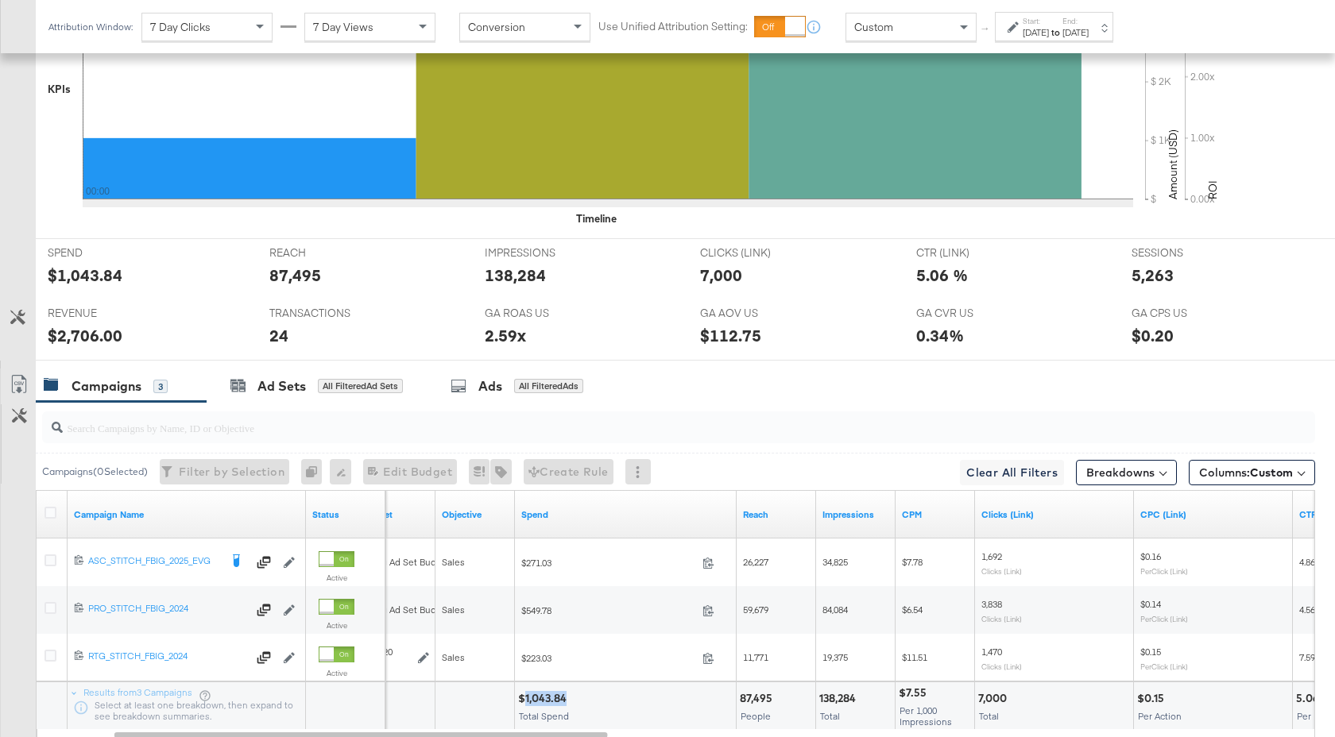
scroll to position [568, 0]
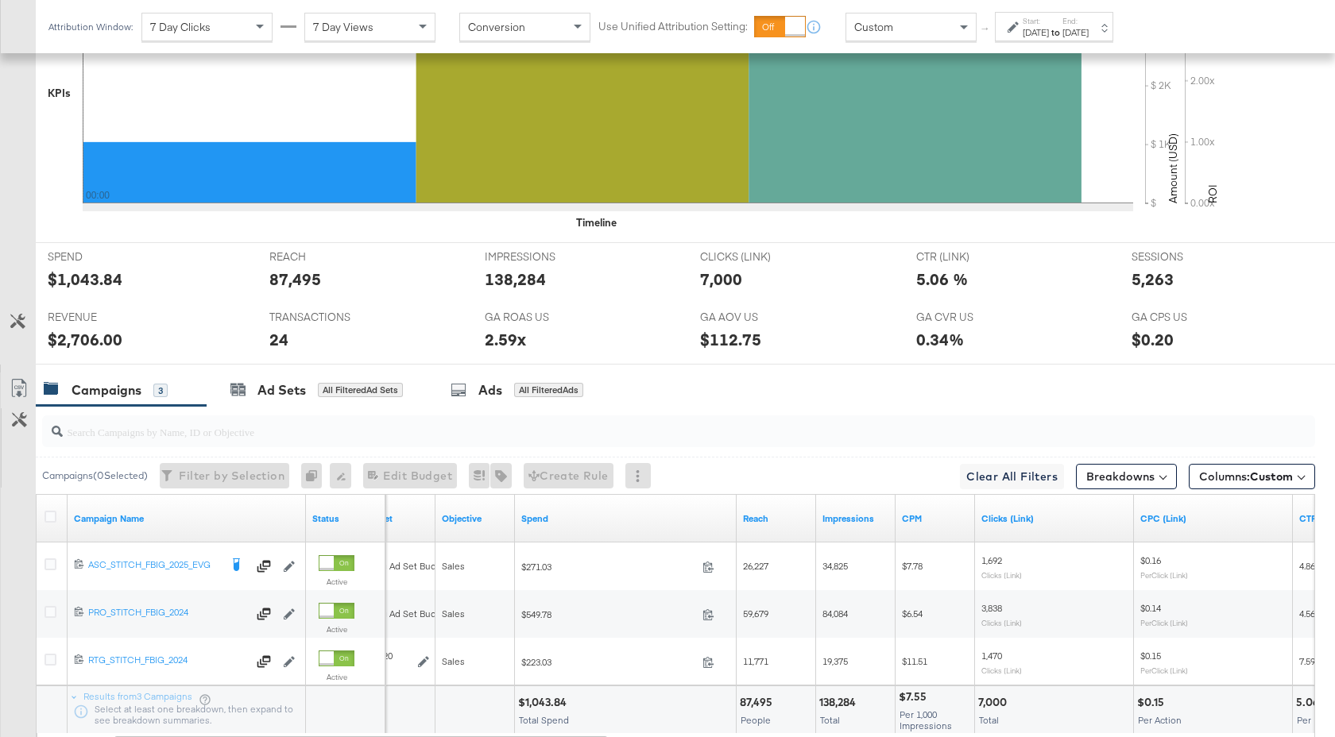
click at [1088, 24] on label "End:" at bounding box center [1075, 21] width 26 height 10
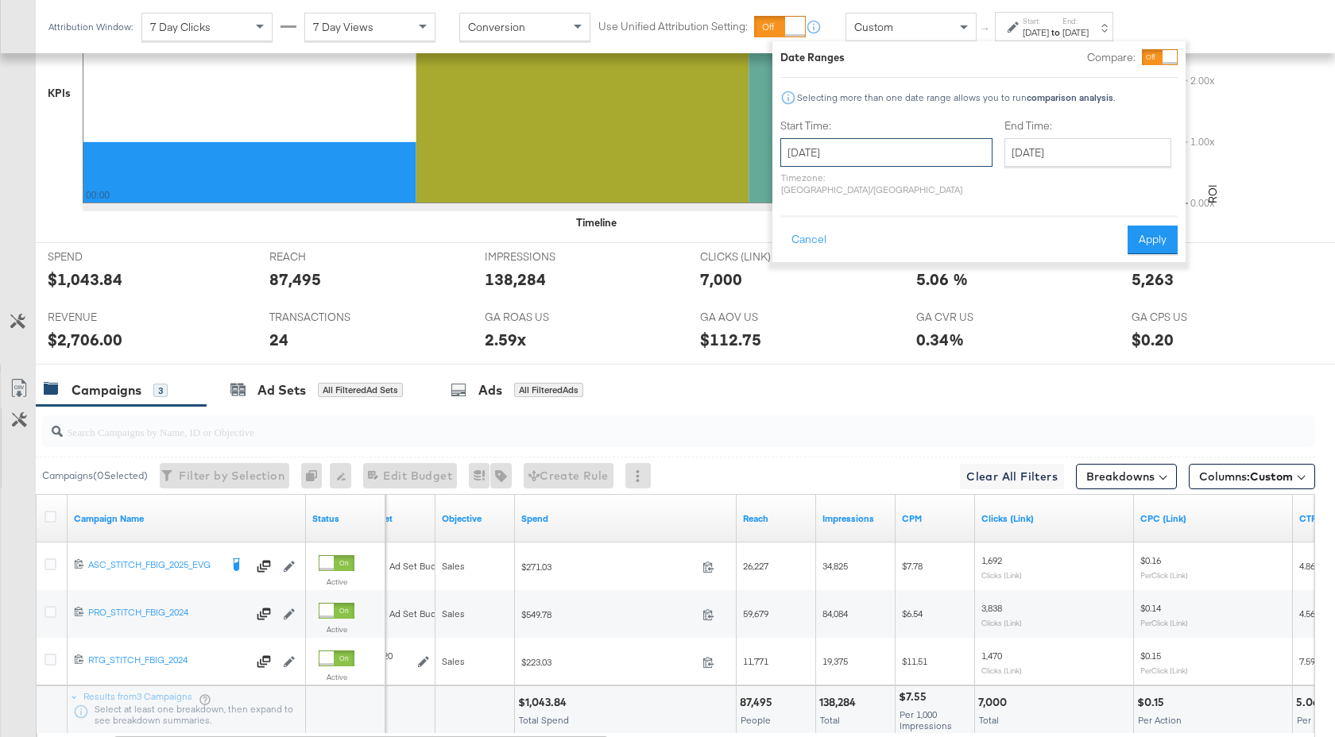
click at [886, 153] on input "[DATE]" at bounding box center [886, 152] width 212 height 29
click at [795, 281] on td "10" at bounding box center [798, 277] width 27 height 22
type input "[DATE]"
click at [1141, 236] on button "Apply" at bounding box center [1152, 240] width 50 height 29
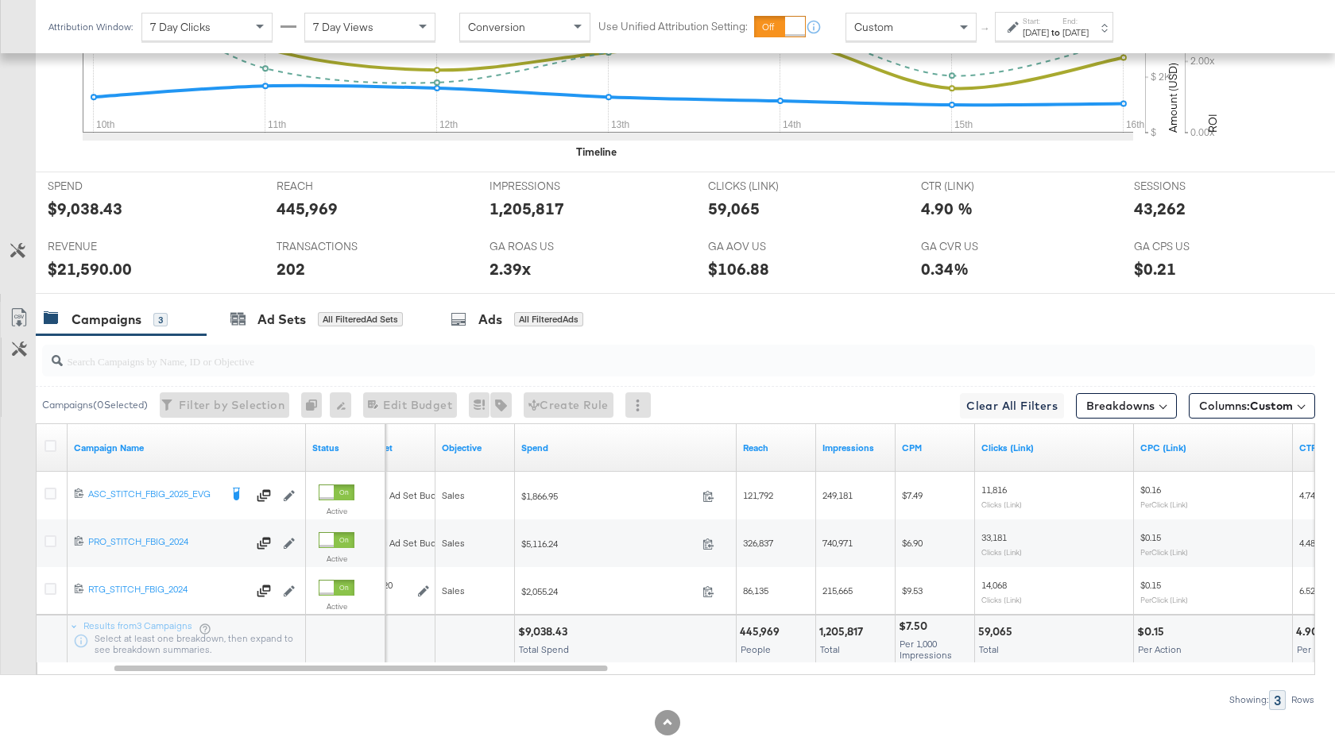
scroll to position [681, 0]
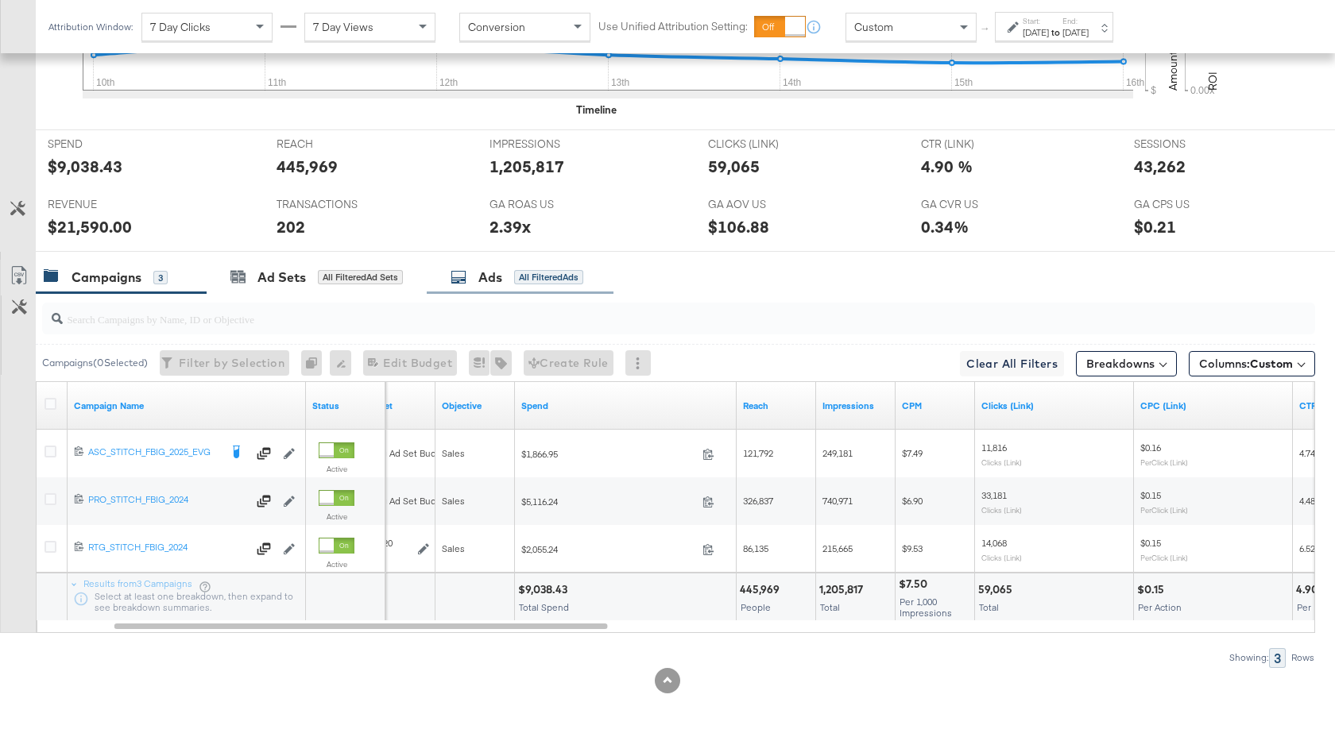
click at [487, 273] on div "Ads" at bounding box center [490, 278] width 24 height 18
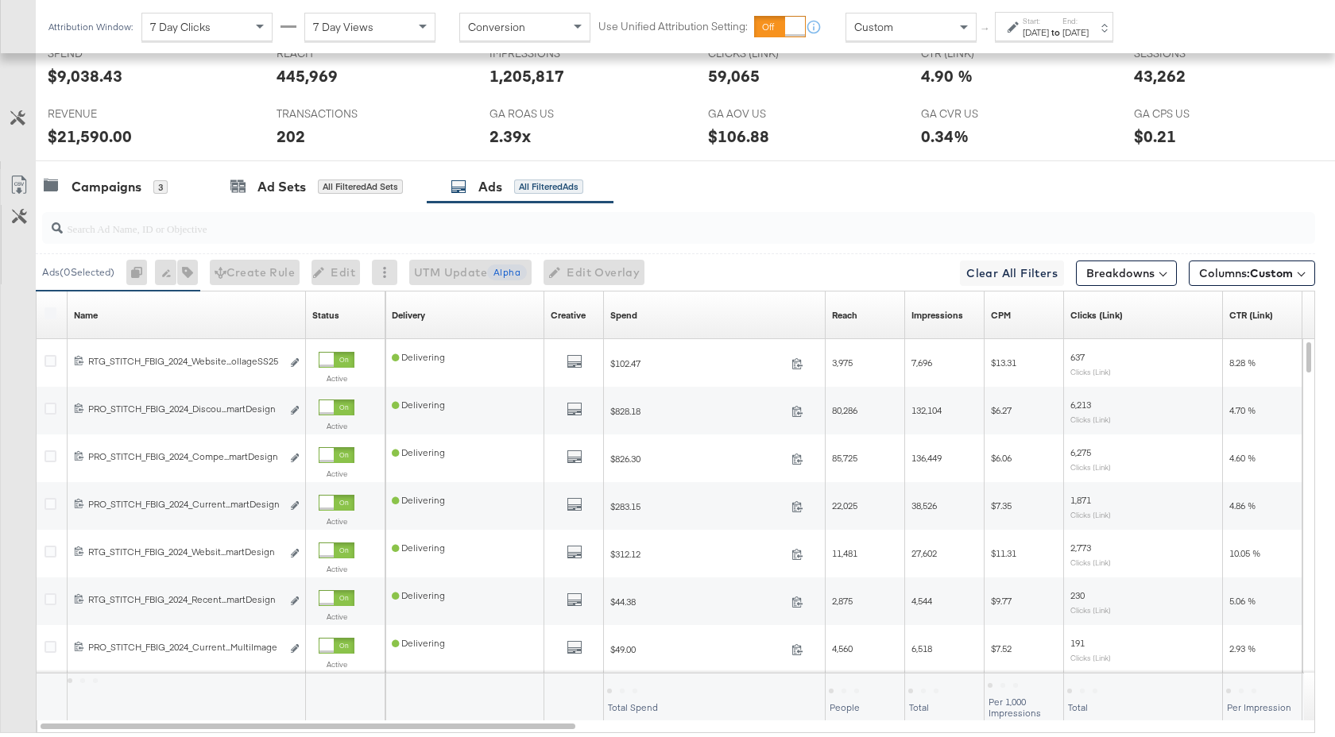
scroll to position [872, 0]
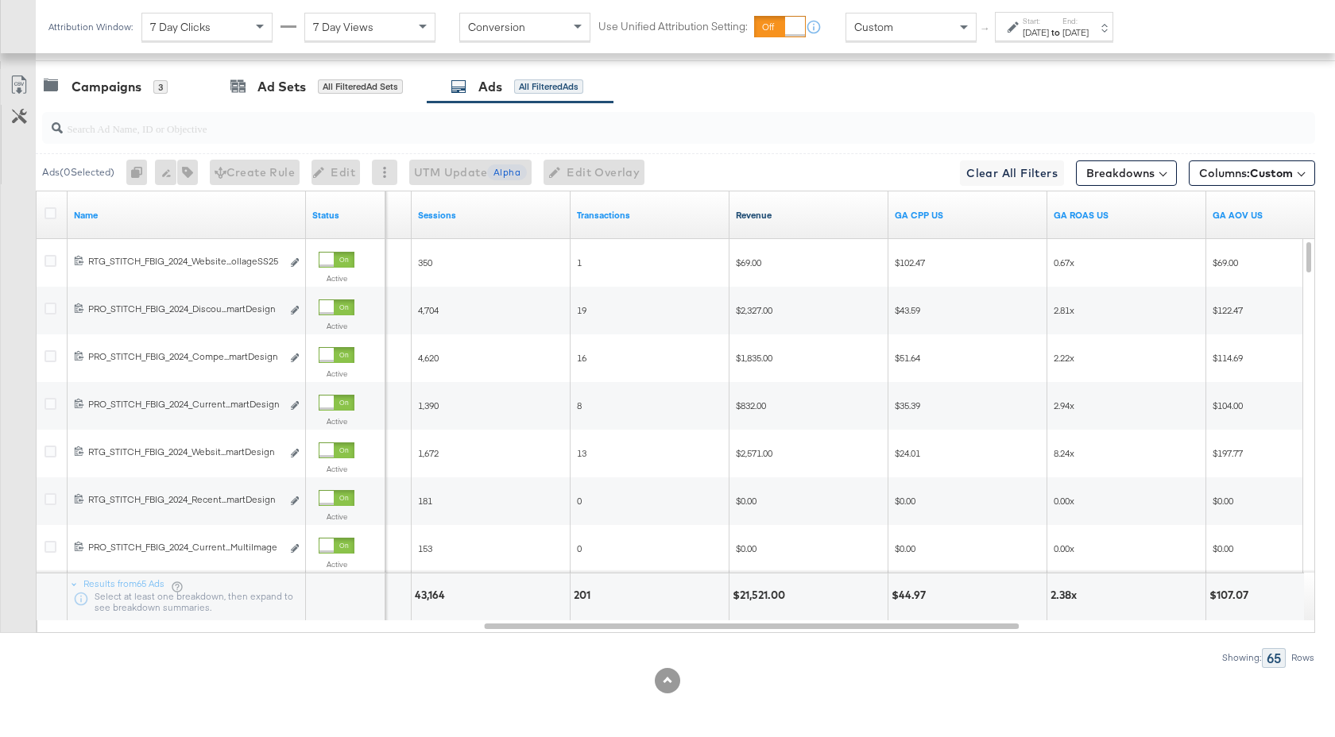
click at [796, 214] on link "Revenue" at bounding box center [809, 215] width 146 height 13
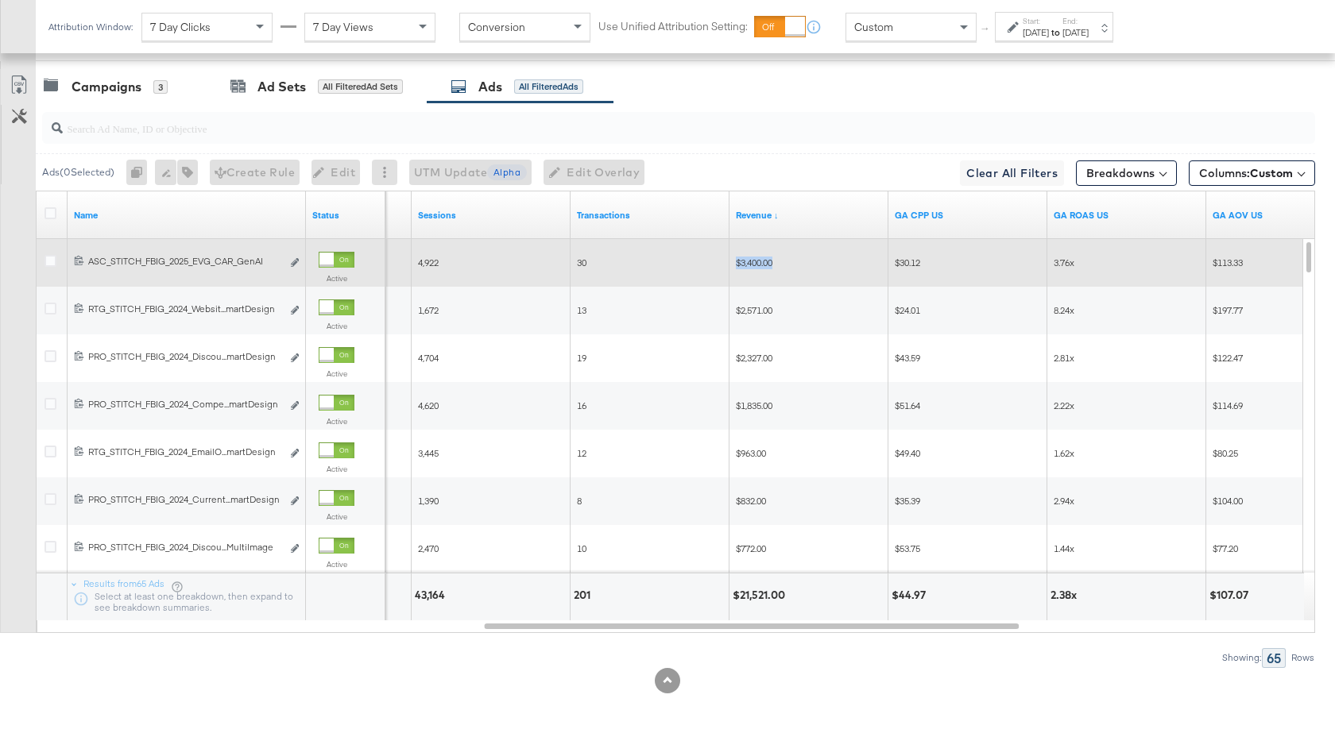
drag, startPoint x: 774, startPoint y: 263, endPoint x: 733, endPoint y: 264, distance: 40.5
click at [733, 264] on div "$3,400.00" at bounding box center [808, 262] width 159 height 25
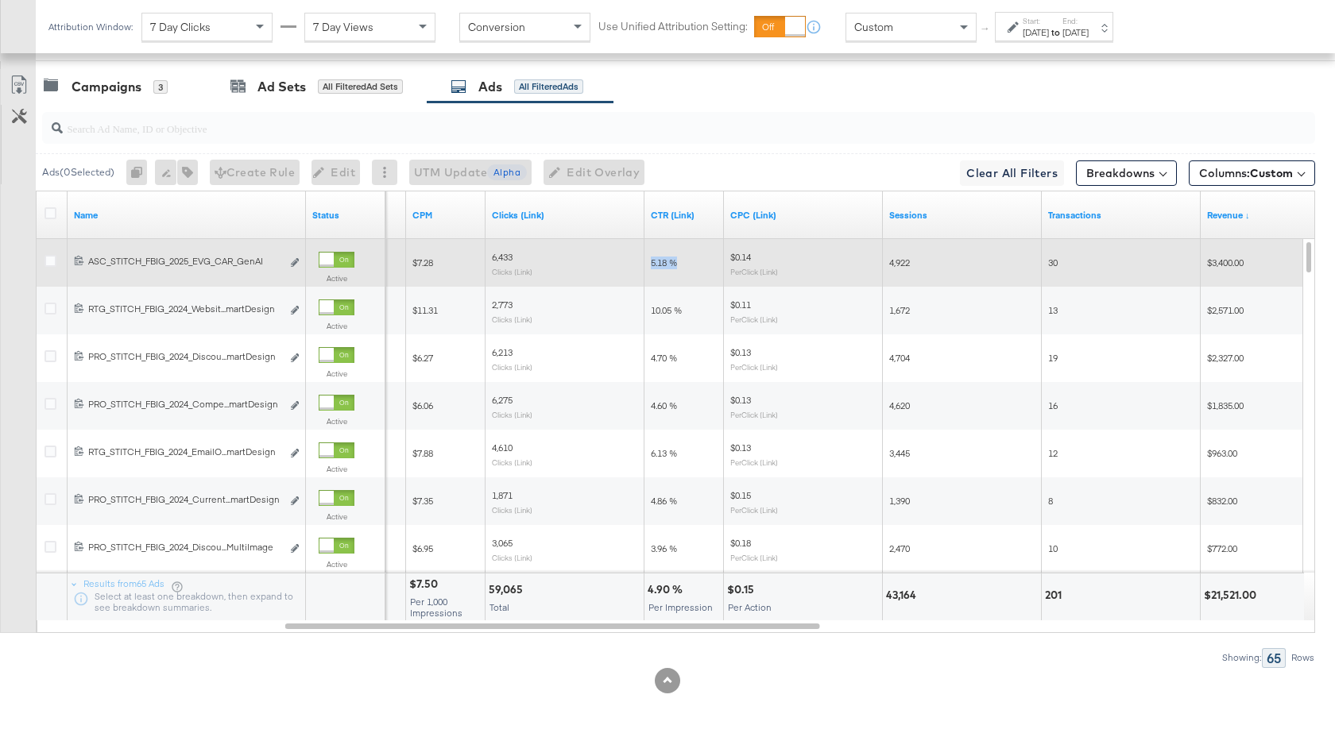
drag, startPoint x: 679, startPoint y: 265, endPoint x: 650, endPoint y: 265, distance: 29.4
click at [650, 265] on div "5.18 %" at bounding box center [683, 262] width 79 height 25
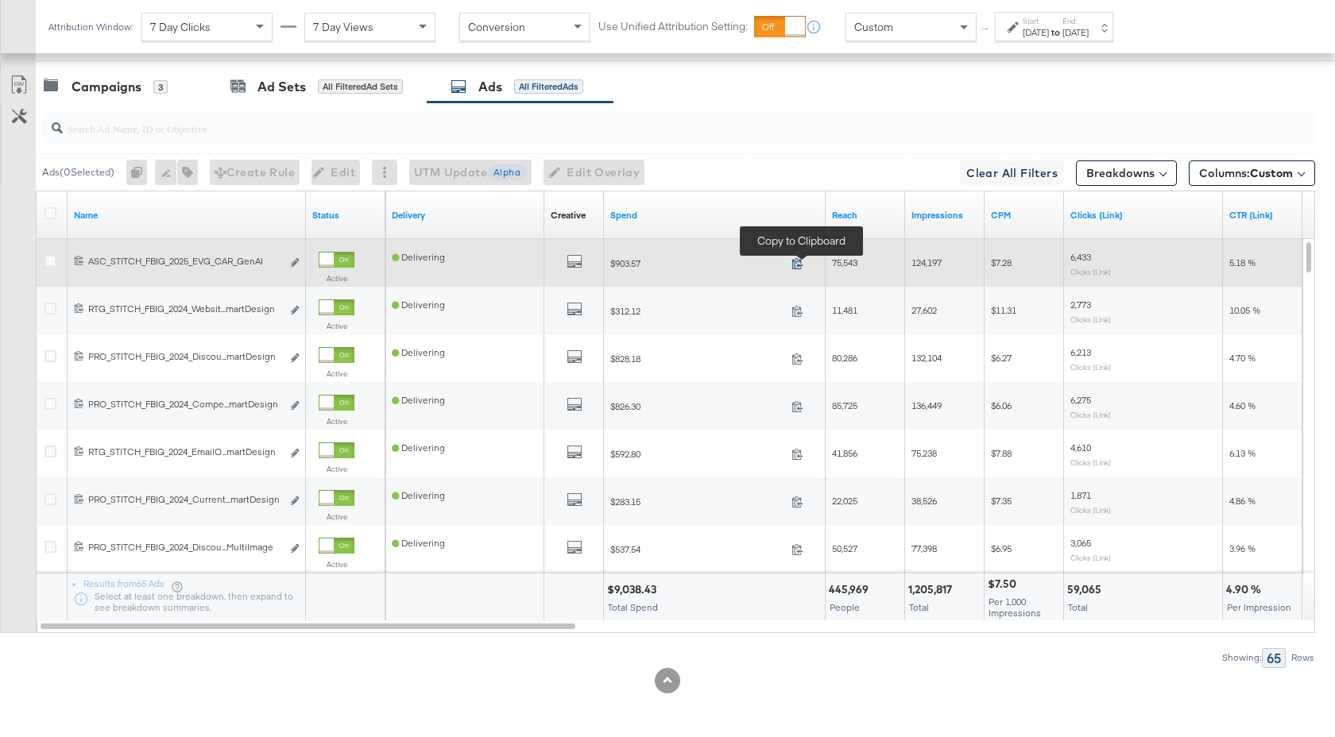
click at [793, 258] on icon at bounding box center [797, 263] width 12 height 12
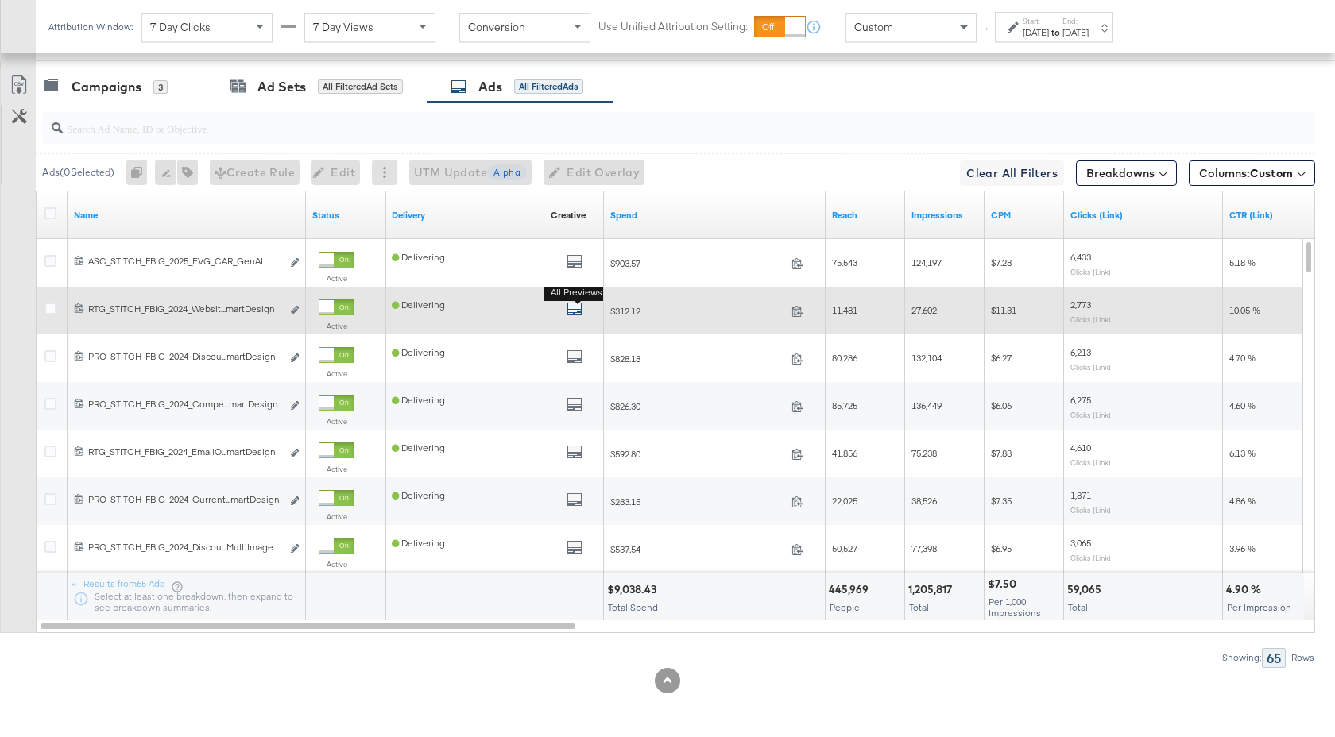
click at [577, 312] on icon "default" at bounding box center [574, 309] width 16 height 16
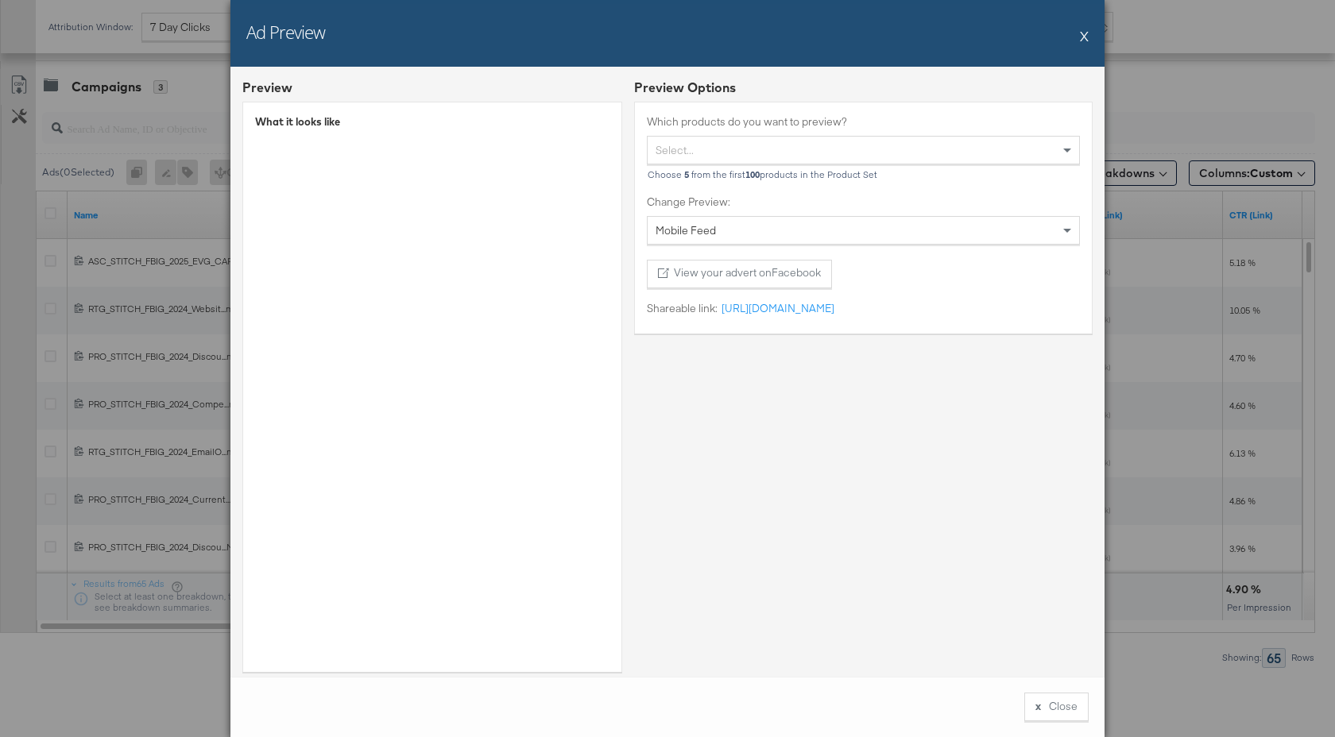
click at [1086, 37] on button "X" at bounding box center [1084, 36] width 9 height 32
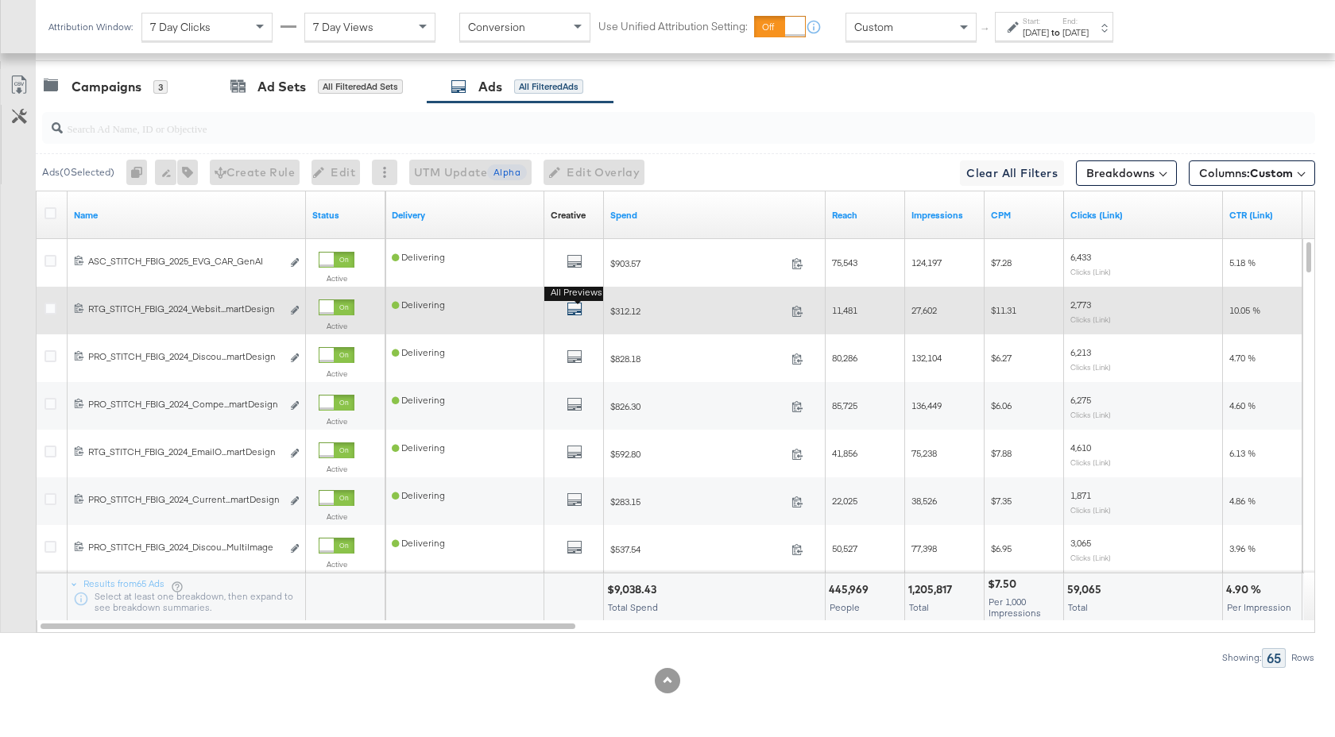
click at [576, 305] on icon "default" at bounding box center [574, 309] width 16 height 16
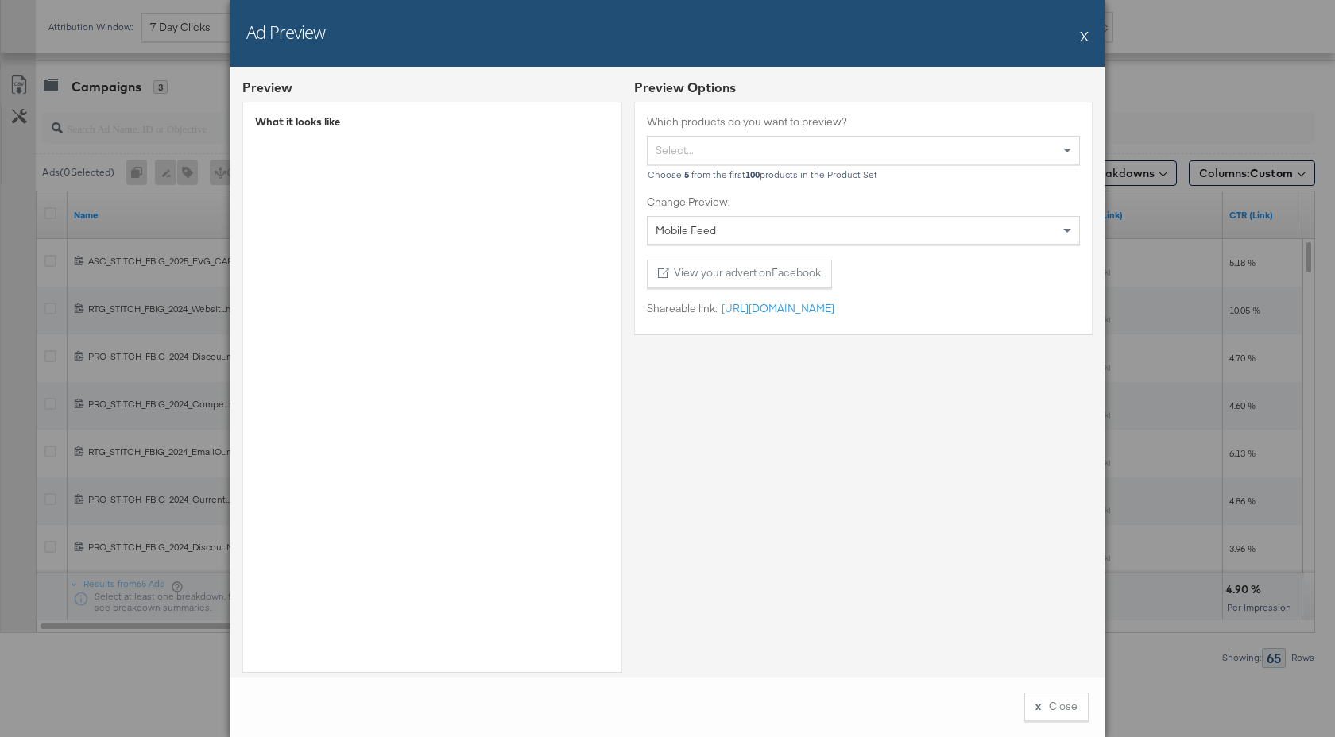
click at [1081, 36] on button "X" at bounding box center [1084, 36] width 9 height 32
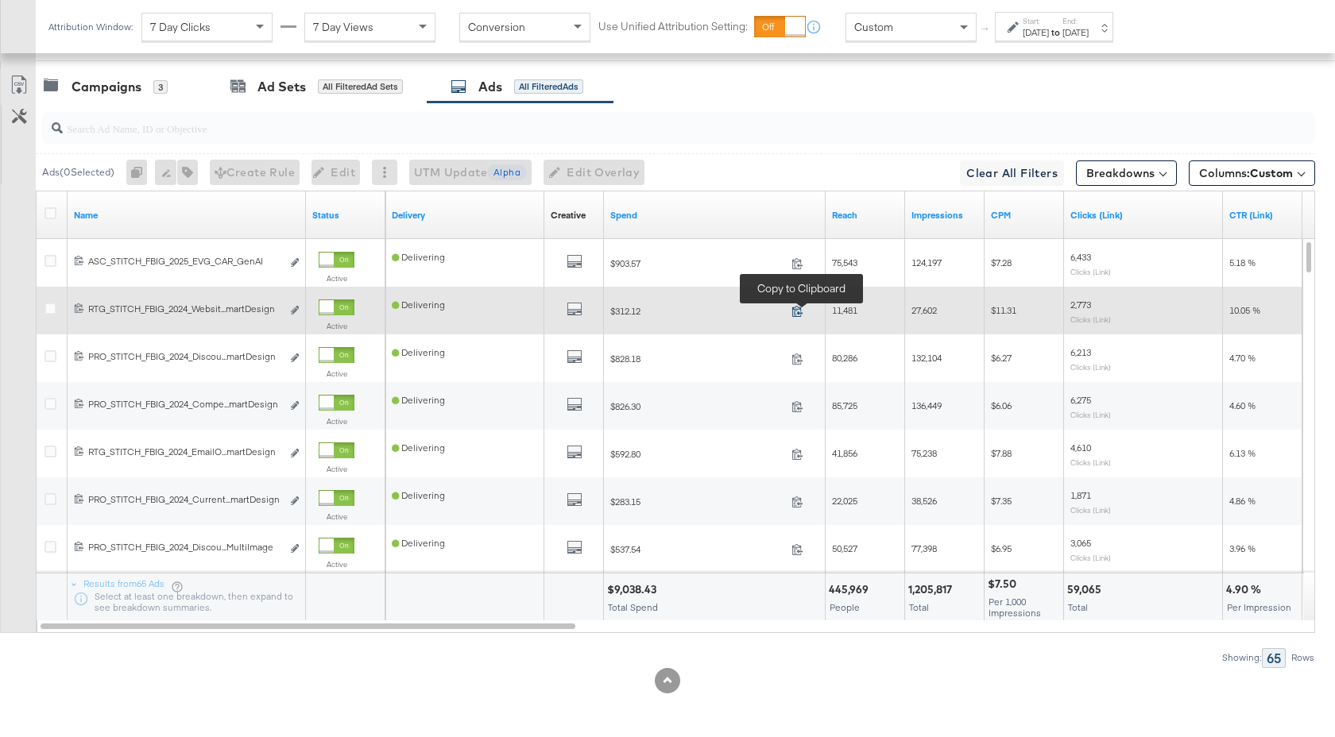
click at [798, 308] on icon at bounding box center [797, 311] width 12 height 12
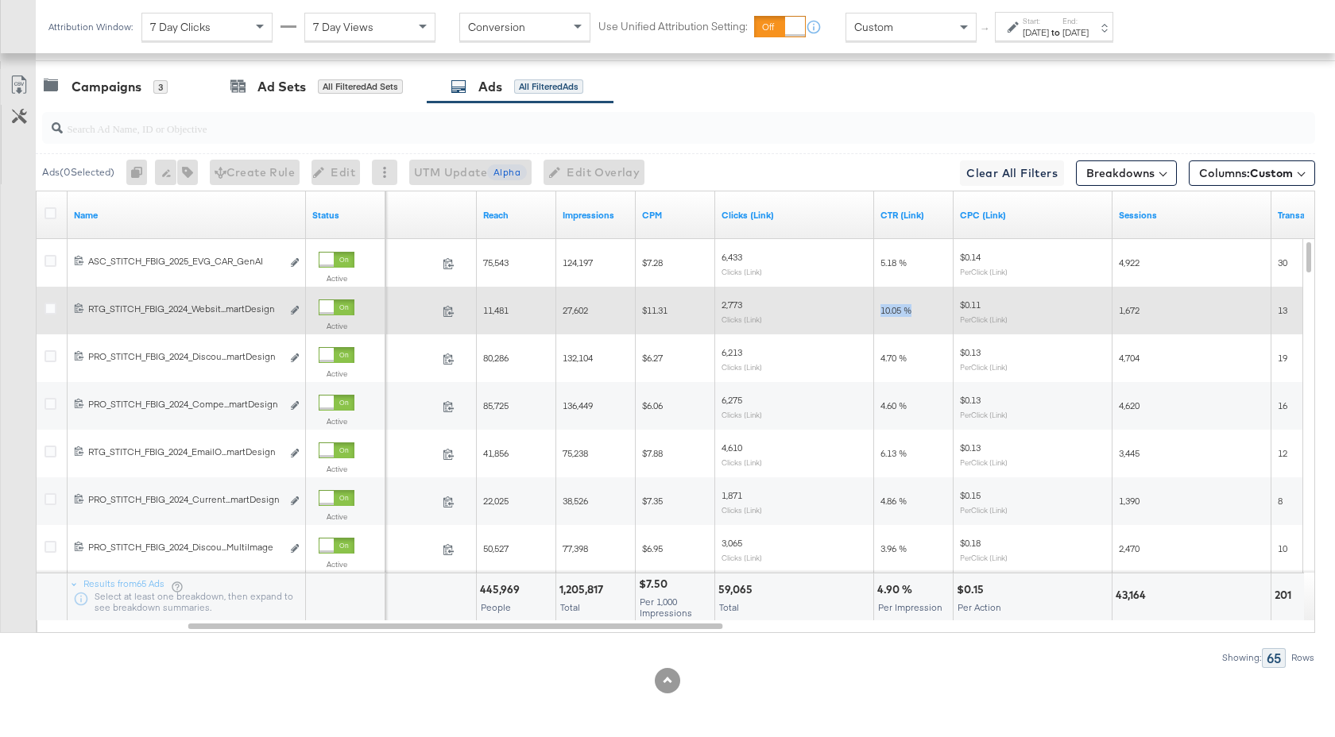
drag, startPoint x: 921, startPoint y: 313, endPoint x: 879, endPoint y: 314, distance: 42.1
click at [879, 314] on div "10.05 %" at bounding box center [913, 310] width 79 height 25
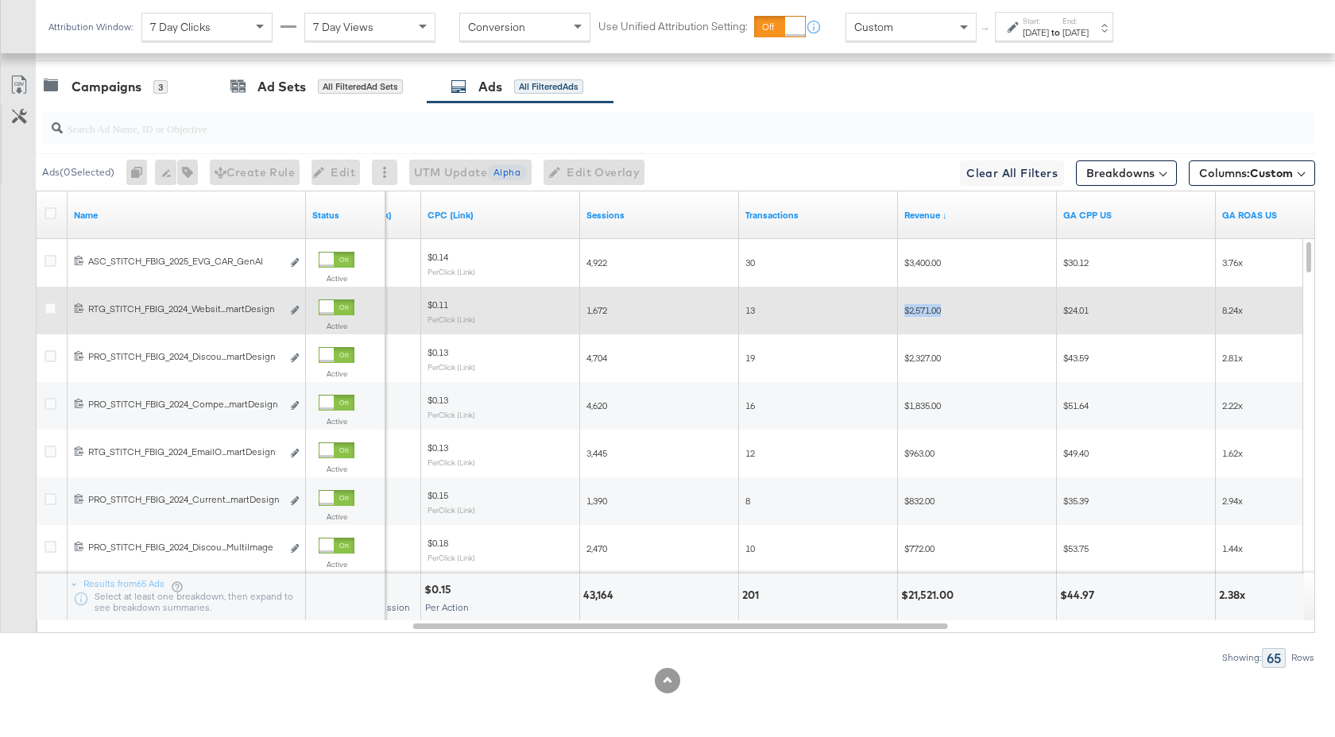
drag, startPoint x: 945, startPoint y: 311, endPoint x: 903, endPoint y: 315, distance: 43.0
click at [903, 315] on div "$2,571.00" at bounding box center [977, 310] width 159 height 25
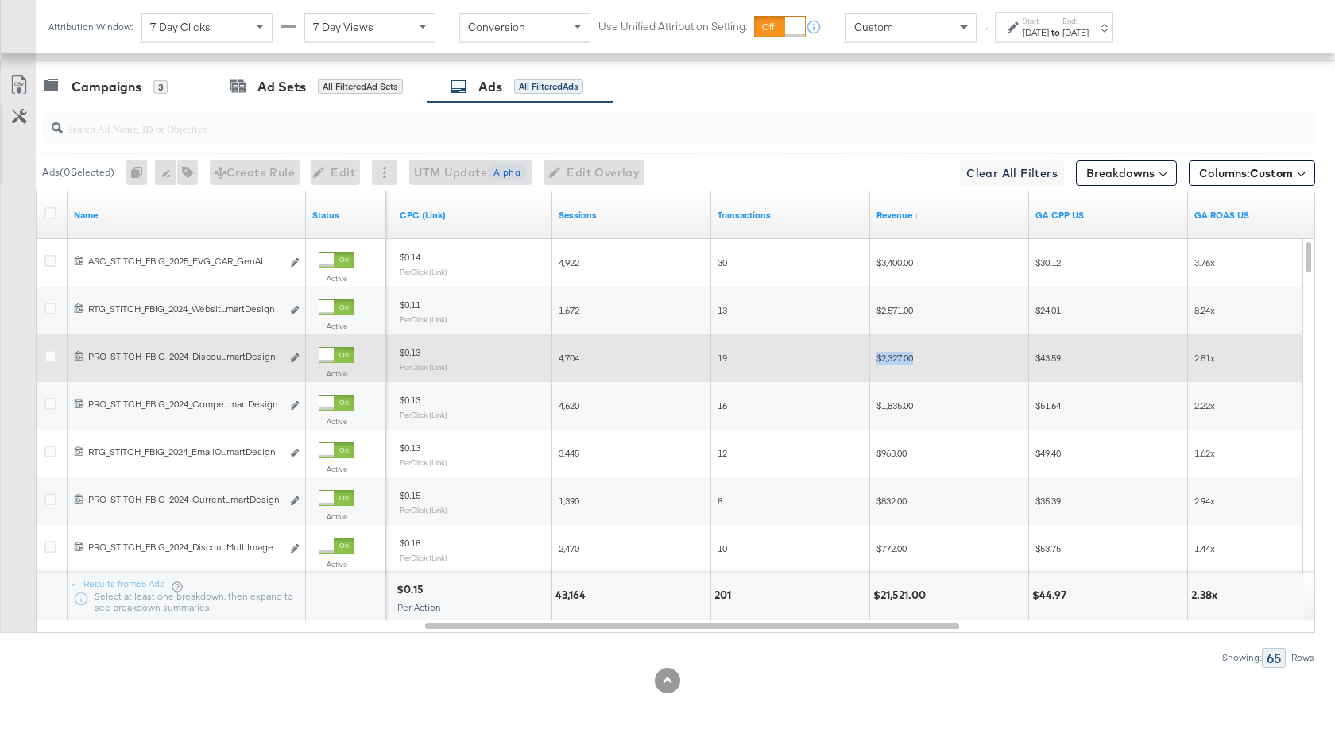
drag, startPoint x: 914, startPoint y: 360, endPoint x: 876, endPoint y: 359, distance: 37.3
click at [876, 359] on span "$2,327.00" at bounding box center [894, 358] width 37 height 12
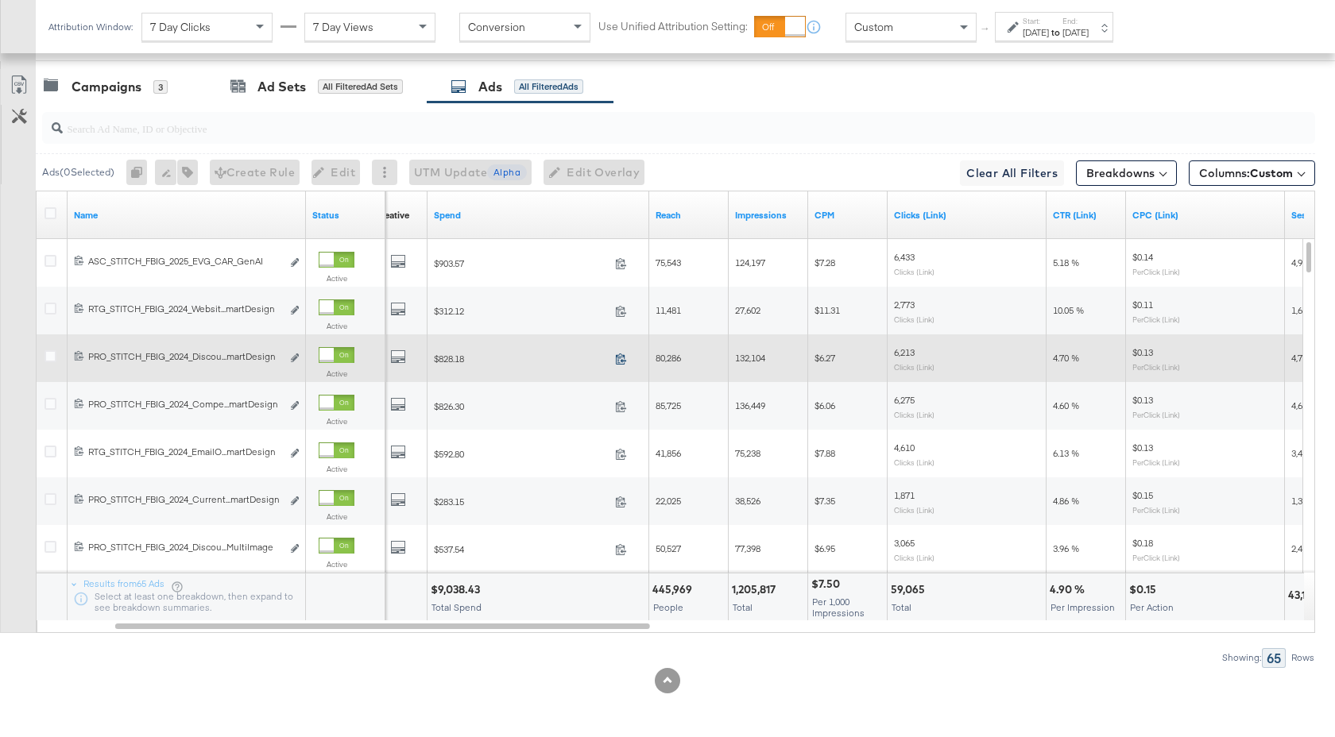
click at [620, 360] on icon at bounding box center [621, 359] width 12 height 12
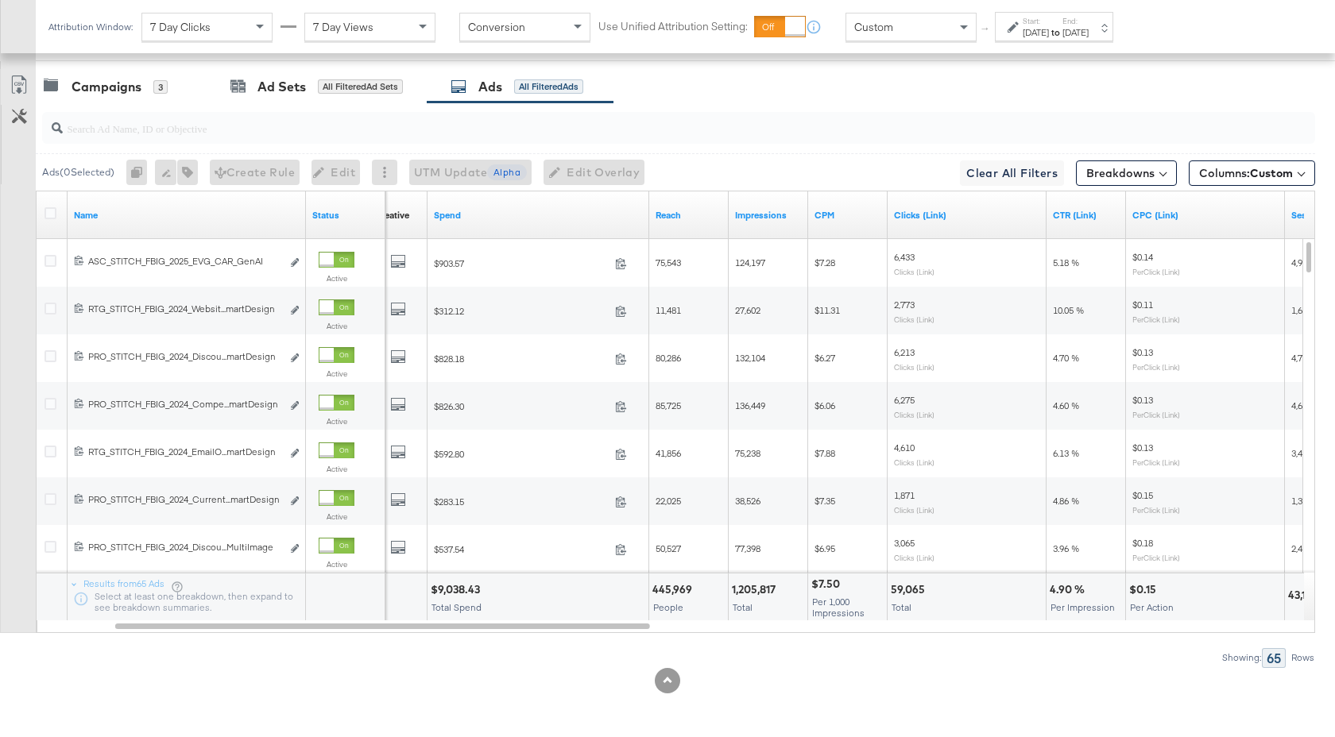
click at [137, 129] on input "search" at bounding box center [631, 121] width 1137 height 31
drag, startPoint x: 485, startPoint y: 590, endPoint x: 433, endPoint y: 590, distance: 51.6
click at [433, 590] on div "$3,856.83" at bounding box center [458, 589] width 54 height 15
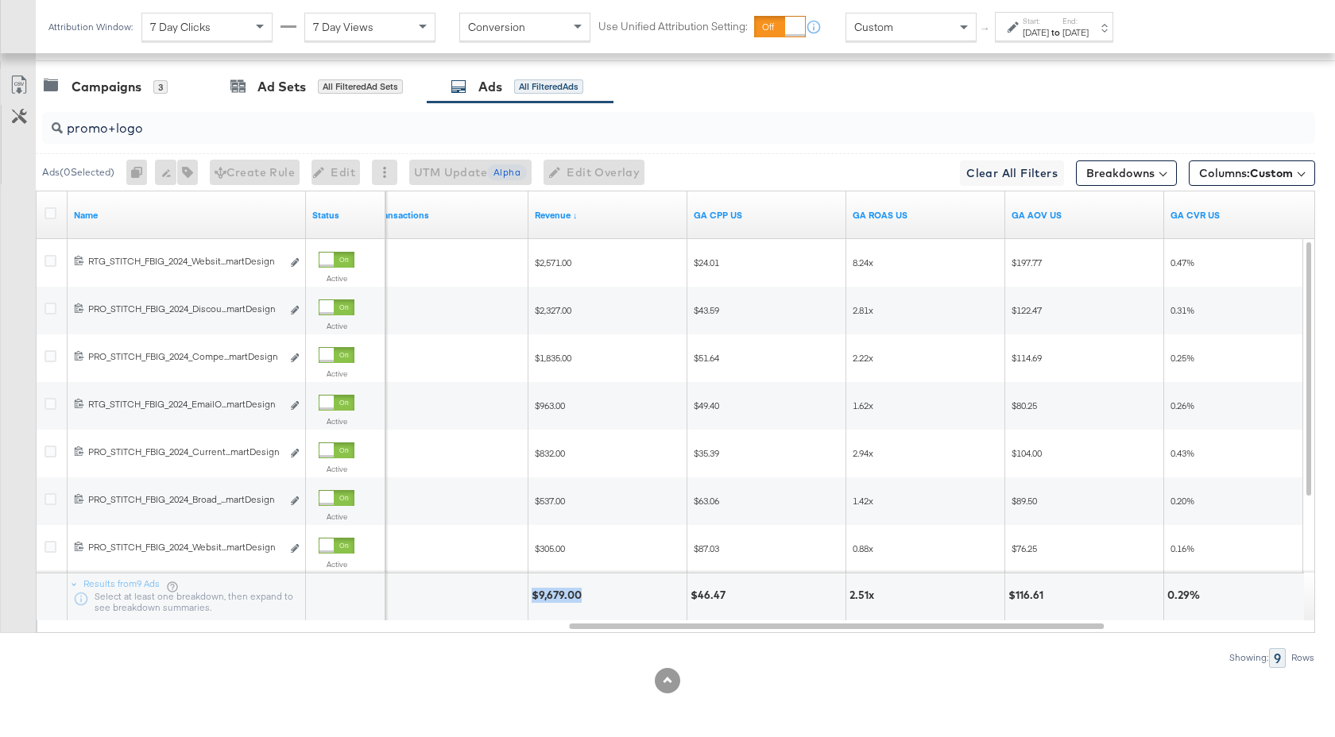
drag, startPoint x: 582, startPoint y: 599, endPoint x: 532, endPoint y: 599, distance: 50.1
click at [532, 599] on div "$9,679.00" at bounding box center [559, 595] width 55 height 15
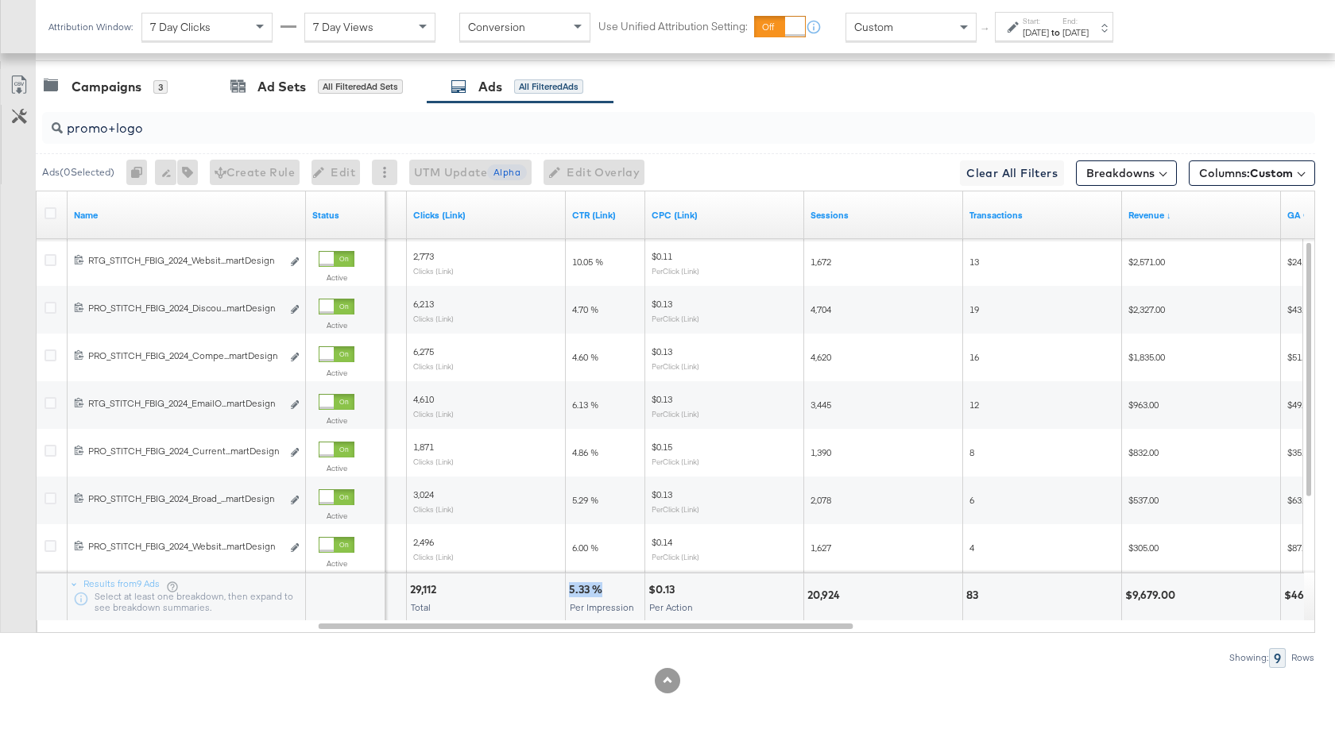
drag, startPoint x: 601, startPoint y: 586, endPoint x: 570, endPoint y: 586, distance: 31.8
click at [570, 586] on div "5.33 %" at bounding box center [588, 589] width 38 height 15
drag, startPoint x: 150, startPoint y: 126, endPoint x: 107, endPoint y: 131, distance: 43.2
click at [107, 131] on input "promo+logo" at bounding box center [631, 121] width 1137 height 31
type input "promocol"
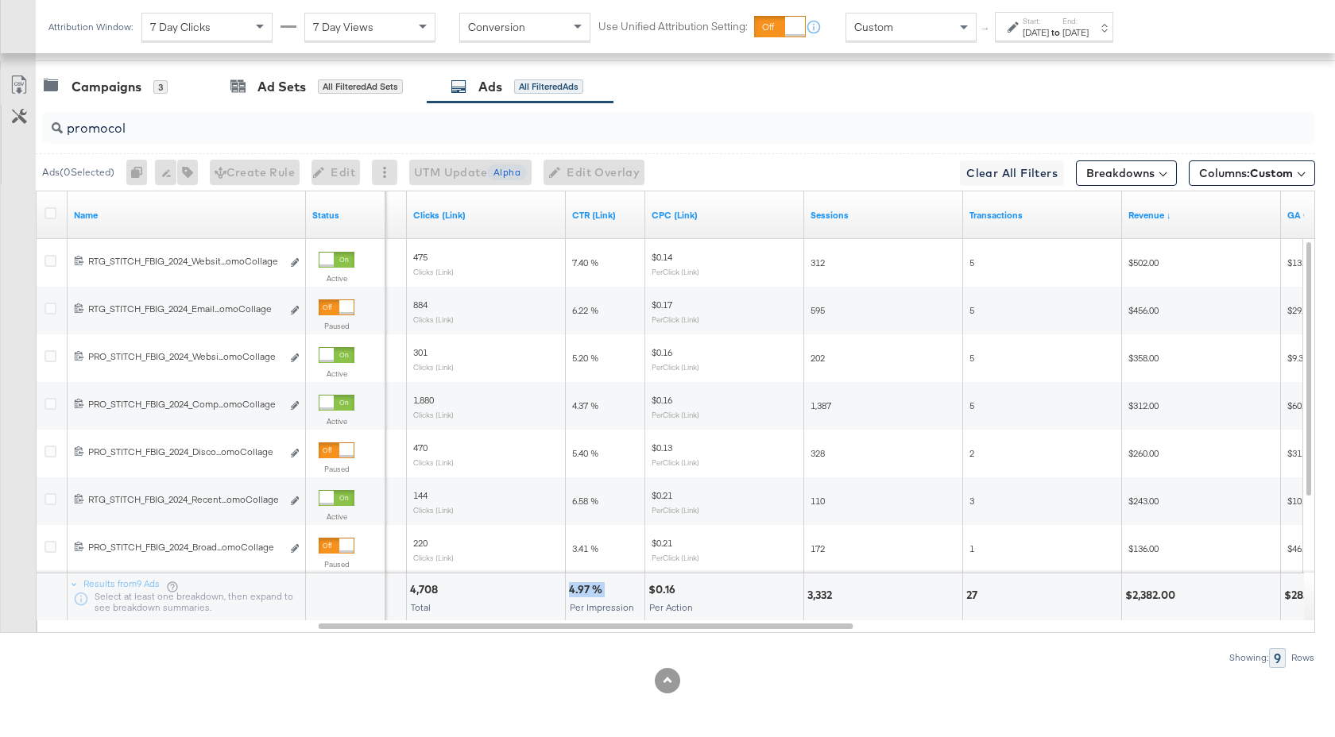
drag, startPoint x: 604, startPoint y: 592, endPoint x: 569, endPoint y: 593, distance: 35.0
click at [569, 593] on div "4.97 %" at bounding box center [588, 589] width 38 height 15
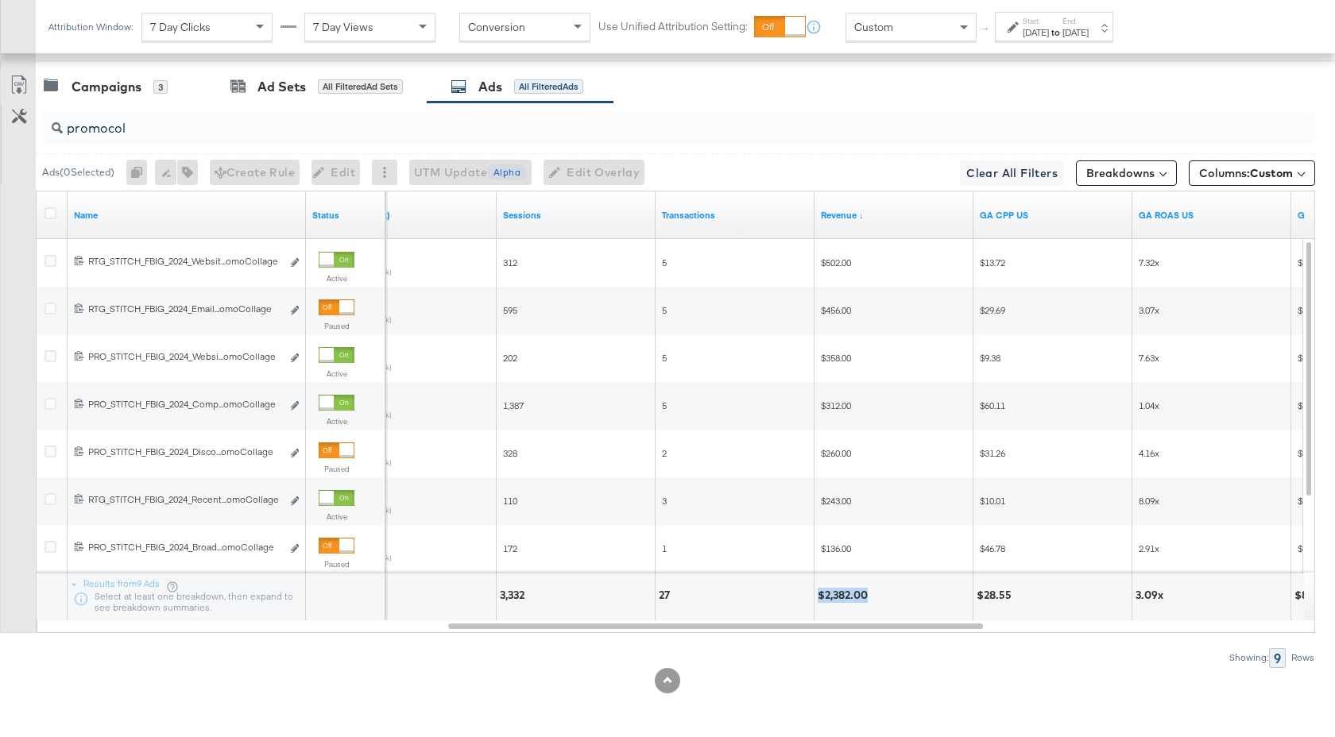
drag, startPoint x: 867, startPoint y: 597, endPoint x: 818, endPoint y: 598, distance: 48.5
click at [818, 598] on div "$2,382.00" at bounding box center [845, 595] width 55 height 15
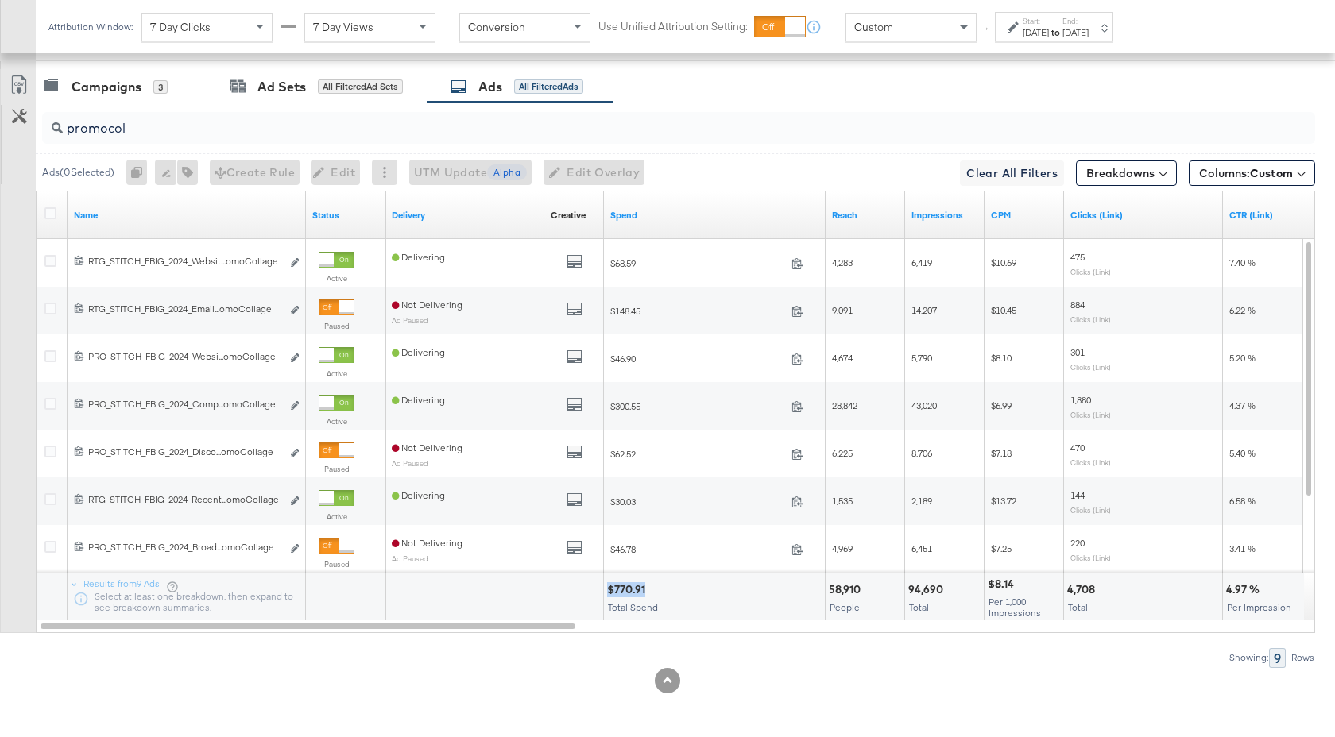
drag, startPoint x: 647, startPoint y: 591, endPoint x: 607, endPoint y: 591, distance: 39.7
click at [607, 591] on div "$770.91" at bounding box center [628, 589] width 43 height 15
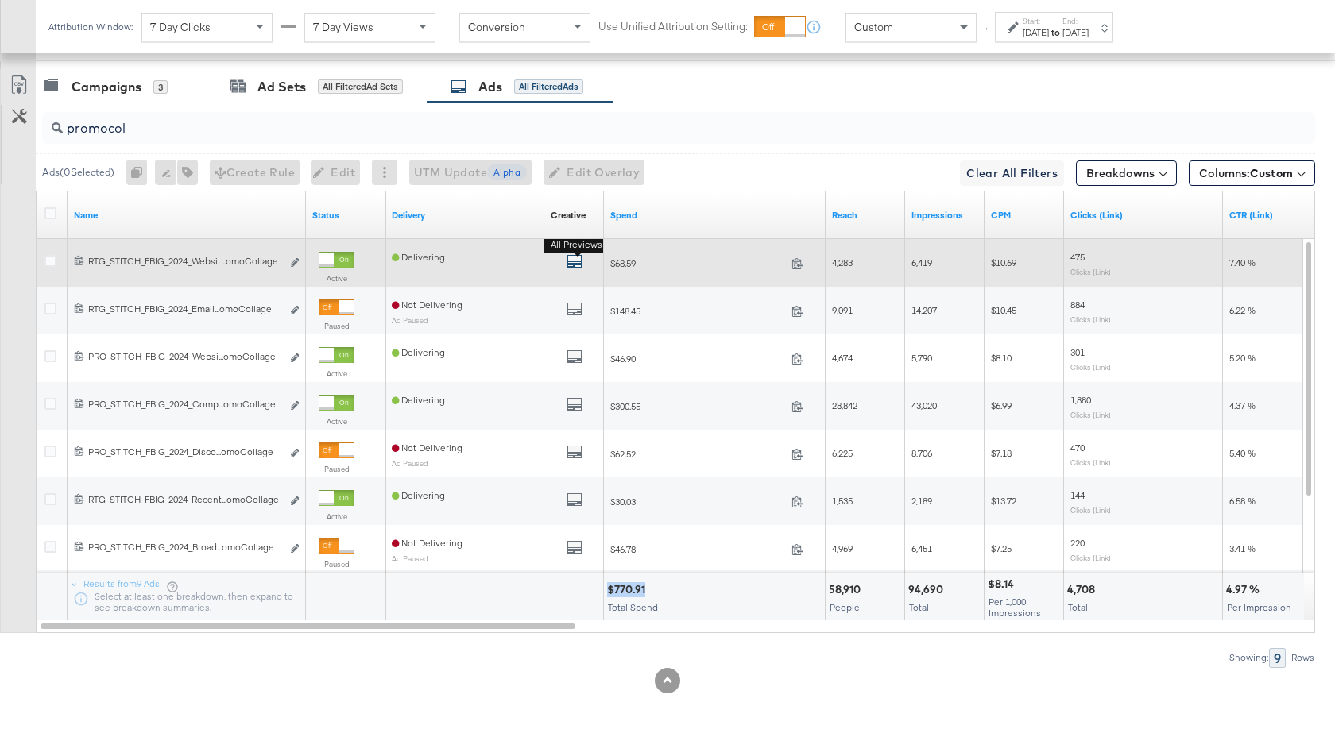
click at [568, 257] on icon "default" at bounding box center [574, 261] width 16 height 16
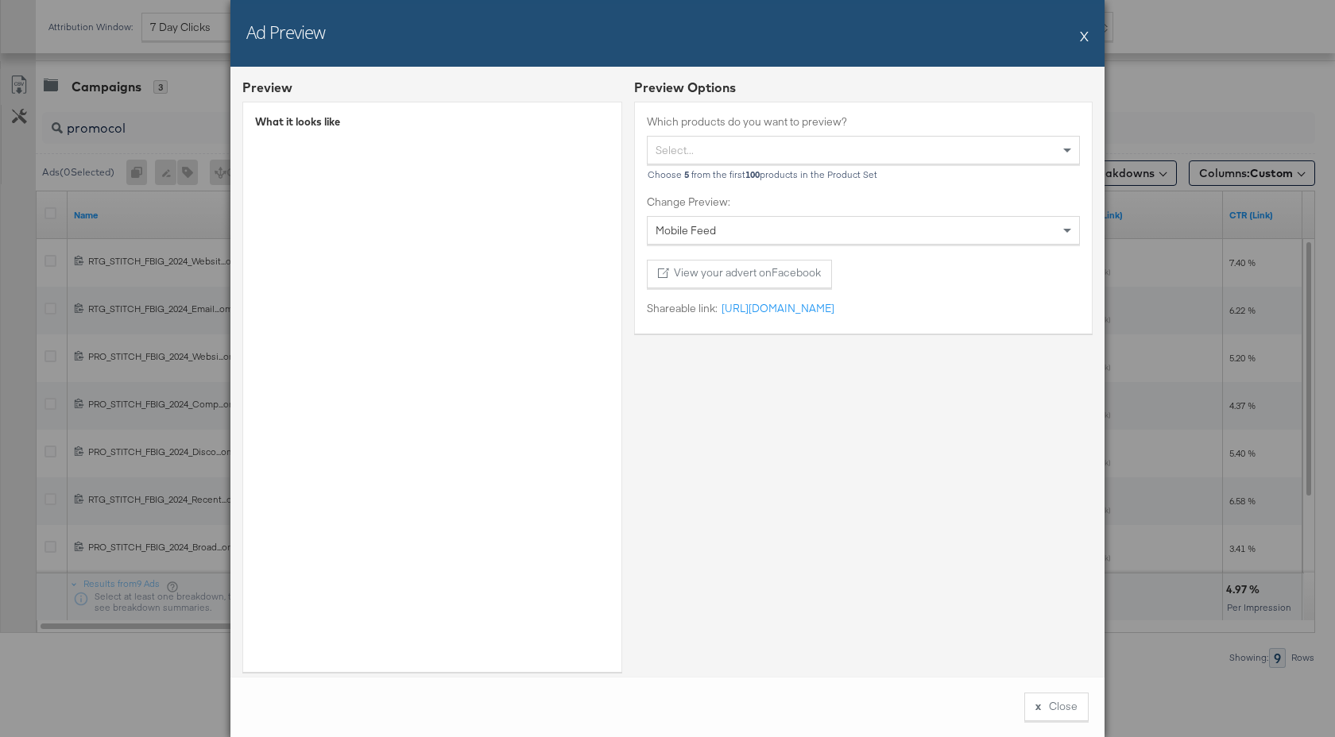
click at [1082, 38] on button "X" at bounding box center [1084, 36] width 9 height 32
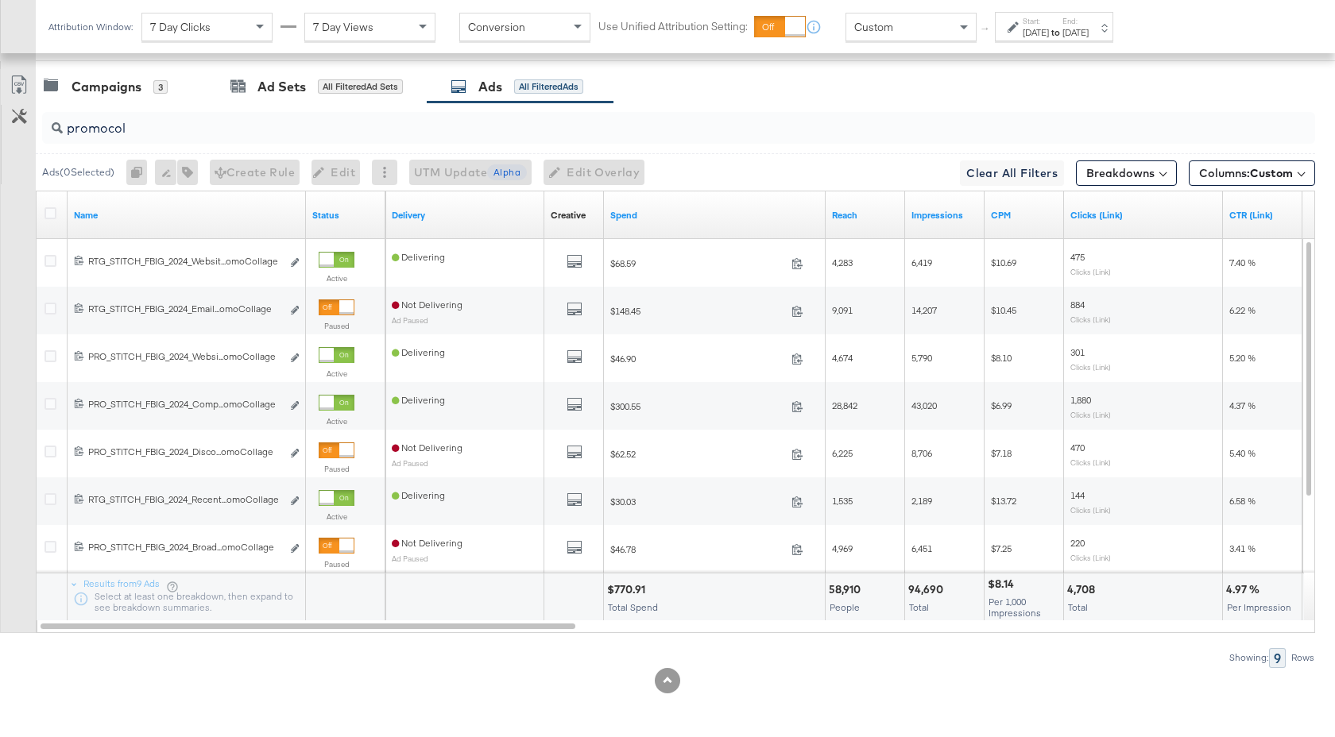
click at [128, 132] on input "promocol" at bounding box center [631, 121] width 1137 height 31
drag, startPoint x: 652, startPoint y: 593, endPoint x: 606, endPoint y: 593, distance: 46.1
click at [606, 593] on div "$1,140.20 Total Spend" at bounding box center [714, 598] width 221 height 48
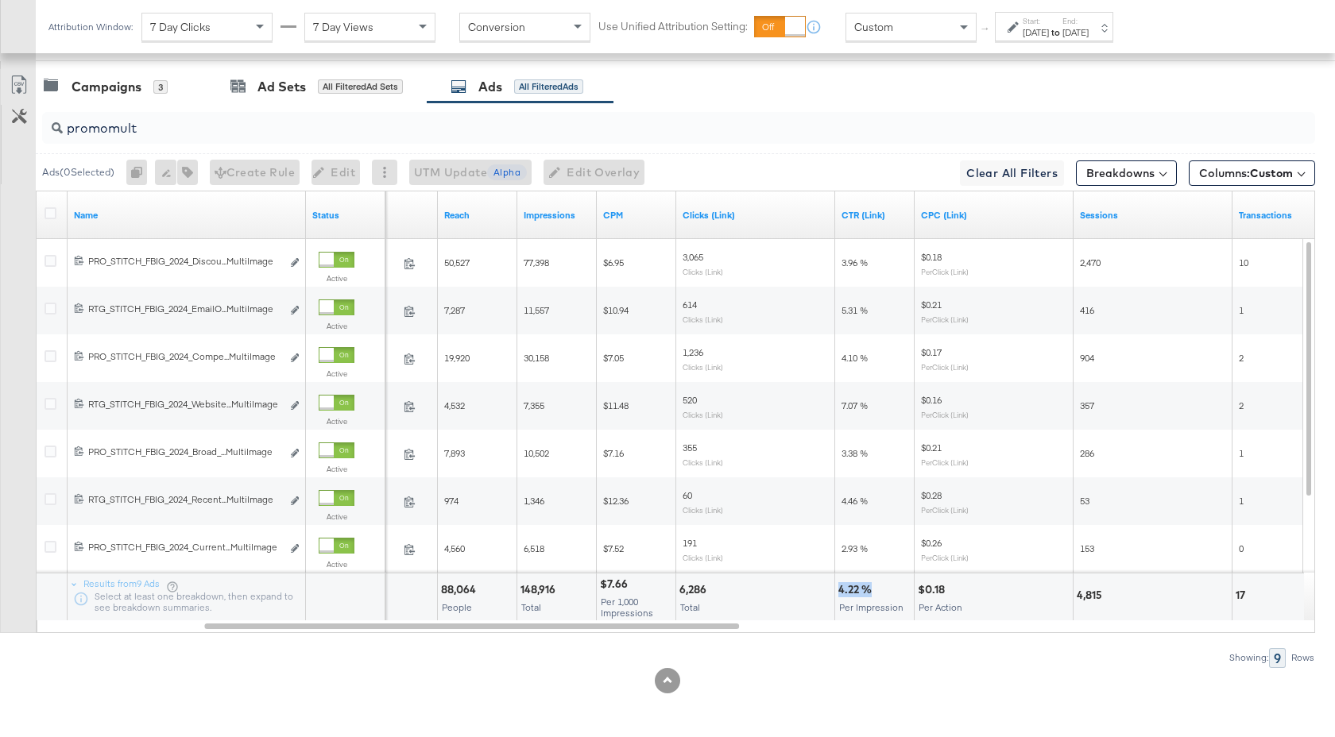
drag, startPoint x: 871, startPoint y: 588, endPoint x: 839, endPoint y: 588, distance: 31.8
click at [839, 588] on div "4.22 %" at bounding box center [857, 589] width 38 height 15
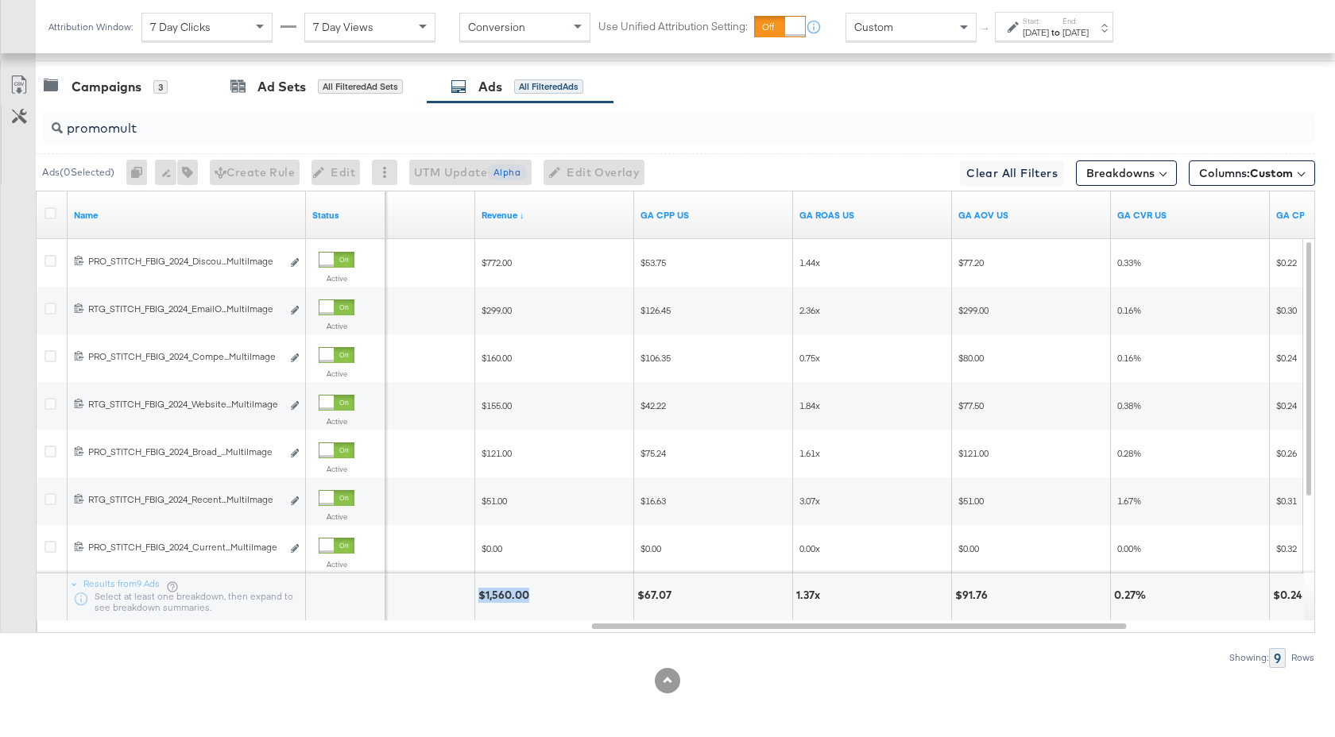
drag, startPoint x: 528, startPoint y: 597, endPoint x: 477, endPoint y: 597, distance: 50.8
click at [478, 597] on div "$1,560.00" at bounding box center [506, 595] width 56 height 15
drag, startPoint x: 147, startPoint y: 133, endPoint x: 112, endPoint y: 133, distance: 35.0
click at [112, 133] on input "promomult" at bounding box center [631, 121] width 1137 height 31
type input "promoprice"
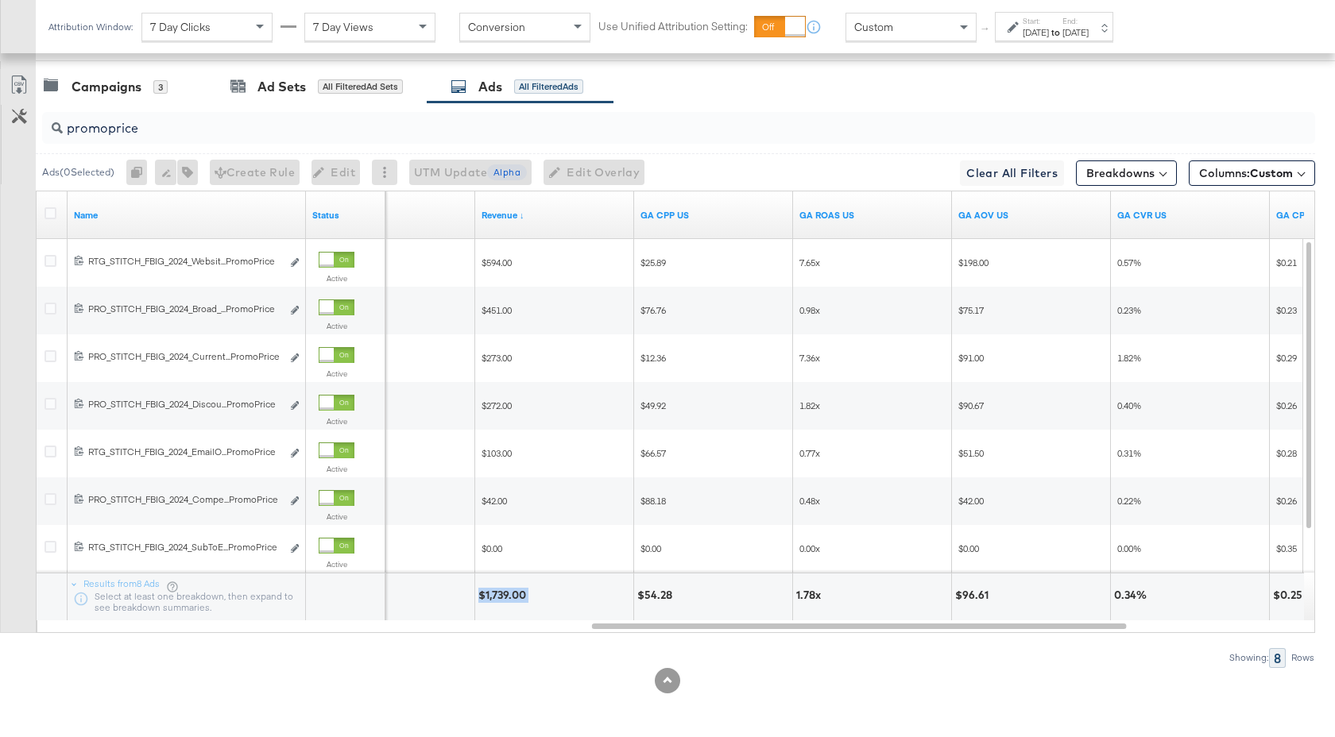
drag, startPoint x: 528, startPoint y: 595, endPoint x: 479, endPoint y: 596, distance: 49.3
click at [479, 596] on div "$1,739.00" at bounding box center [504, 595] width 52 height 15
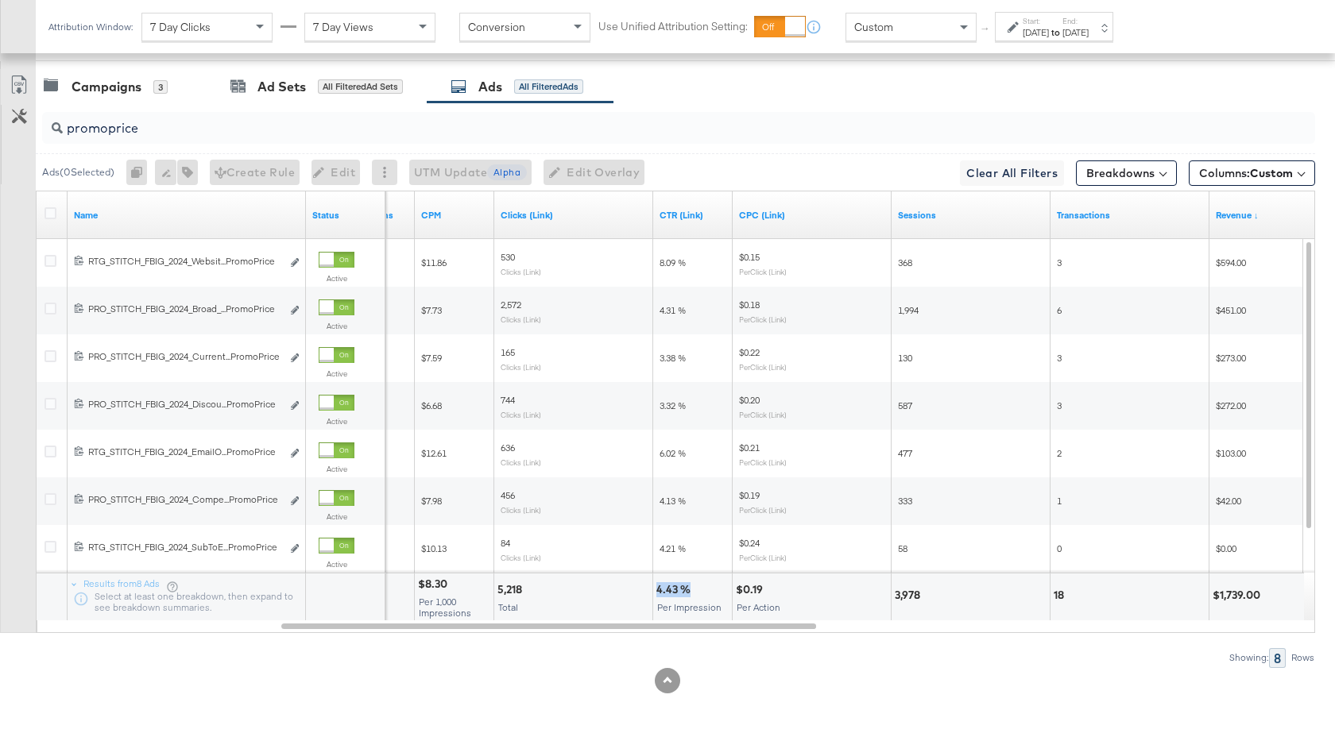
drag, startPoint x: 688, startPoint y: 593, endPoint x: 656, endPoint y: 593, distance: 31.8
click at [656, 593] on div "4.43 %" at bounding box center [675, 589] width 39 height 15
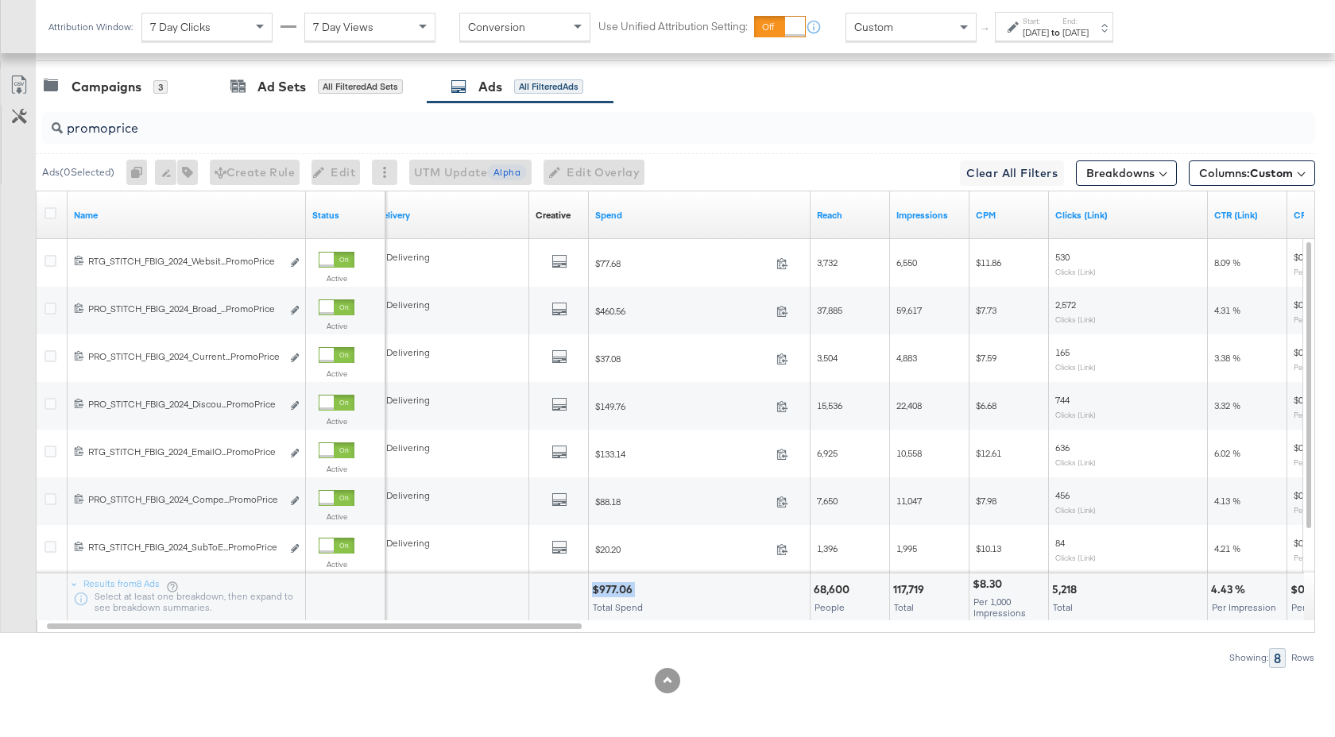
drag, startPoint x: 633, startPoint y: 590, endPoint x: 594, endPoint y: 590, distance: 38.9
click at [594, 590] on div "$977.06" at bounding box center [614, 589] width 45 height 15
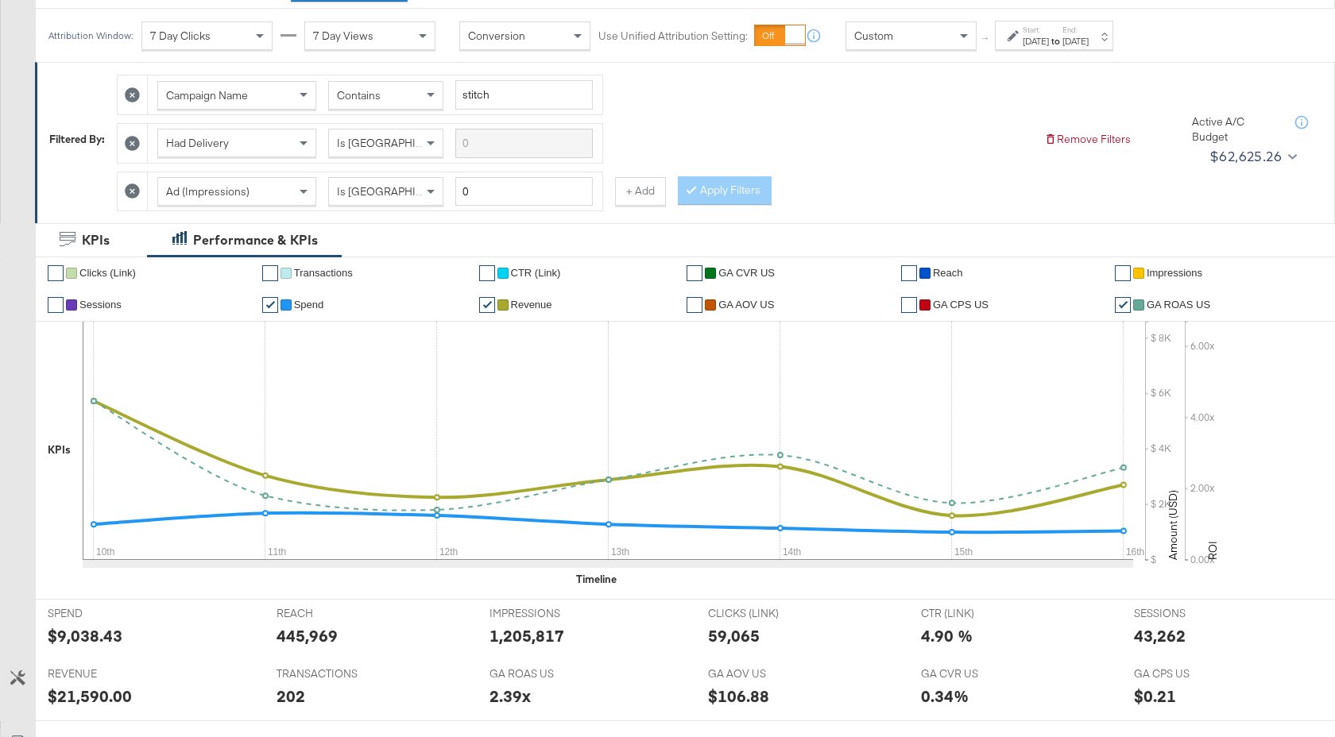
scroll to position [0, 0]
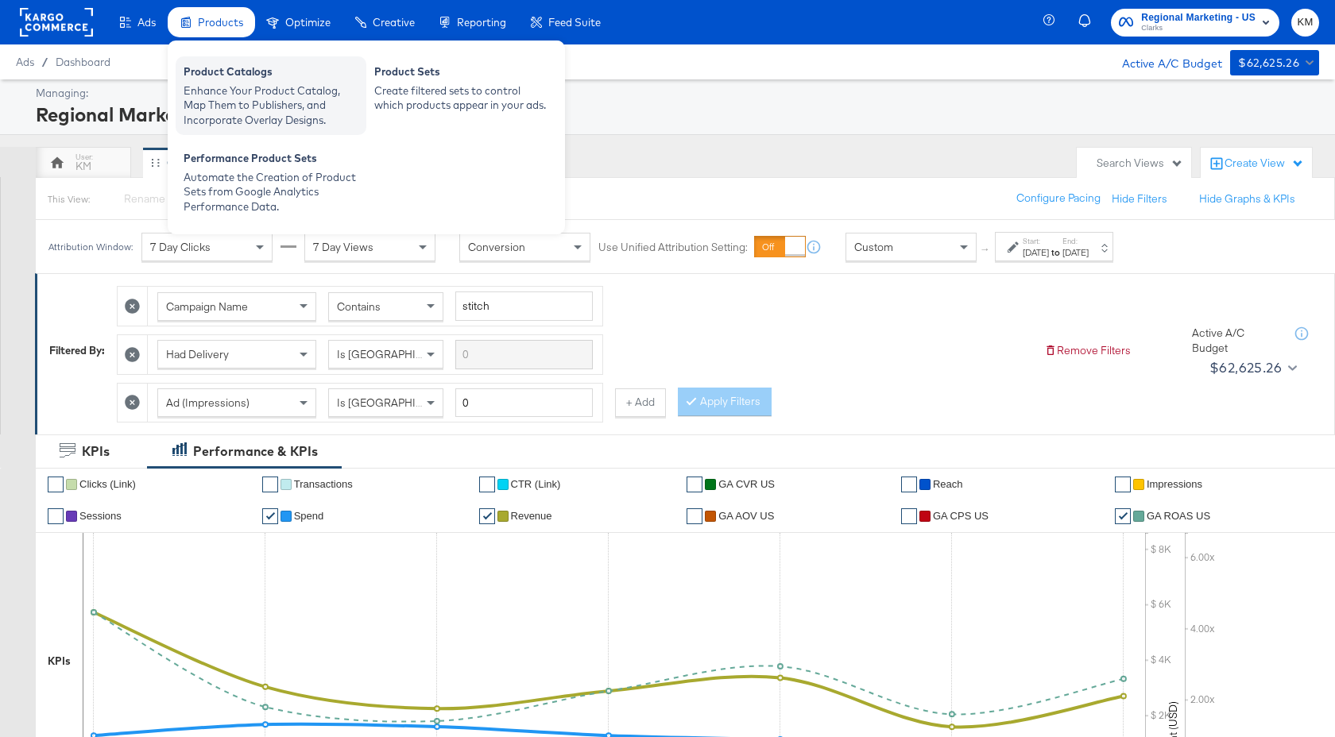
click at [225, 91] on div "Enhance Your Product Catalog, Map Them to Publishers, and Incorporate Overlay D…" at bounding box center [271, 105] width 175 height 44
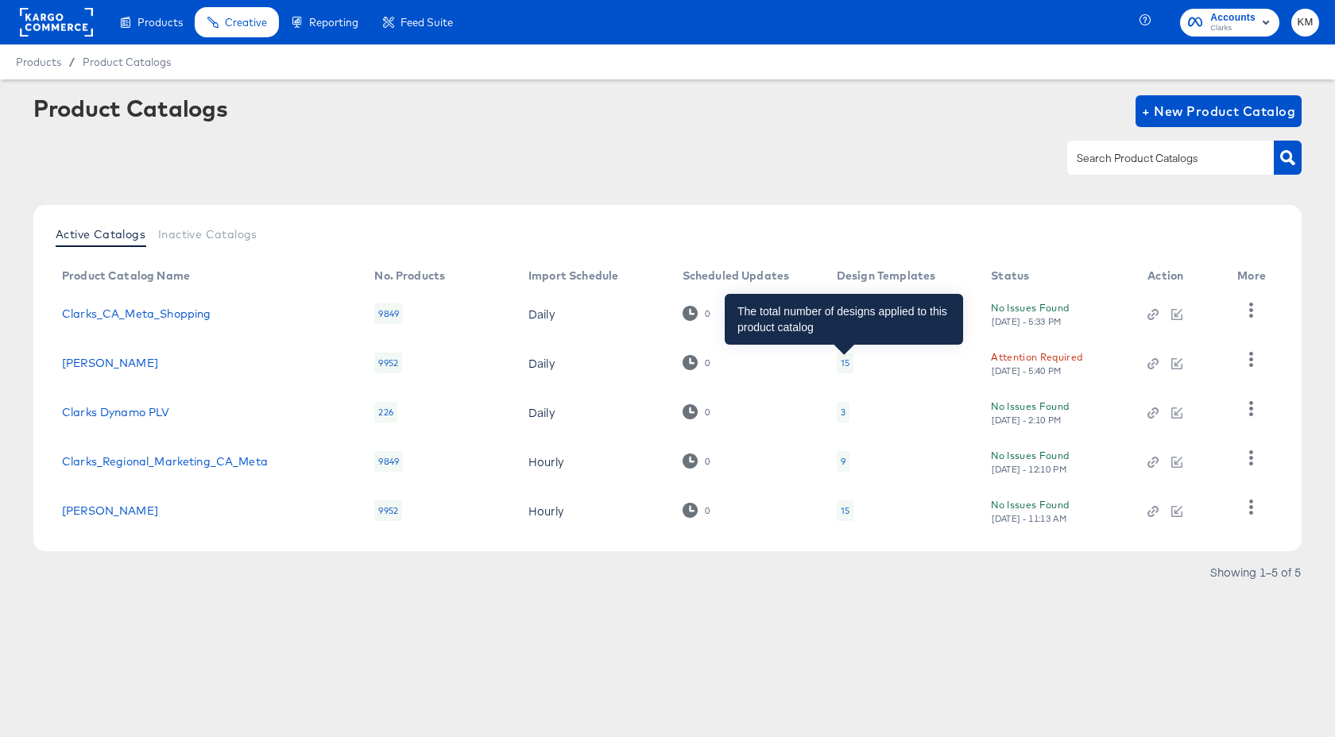
click at [844, 361] on div "15" at bounding box center [845, 363] width 9 height 13
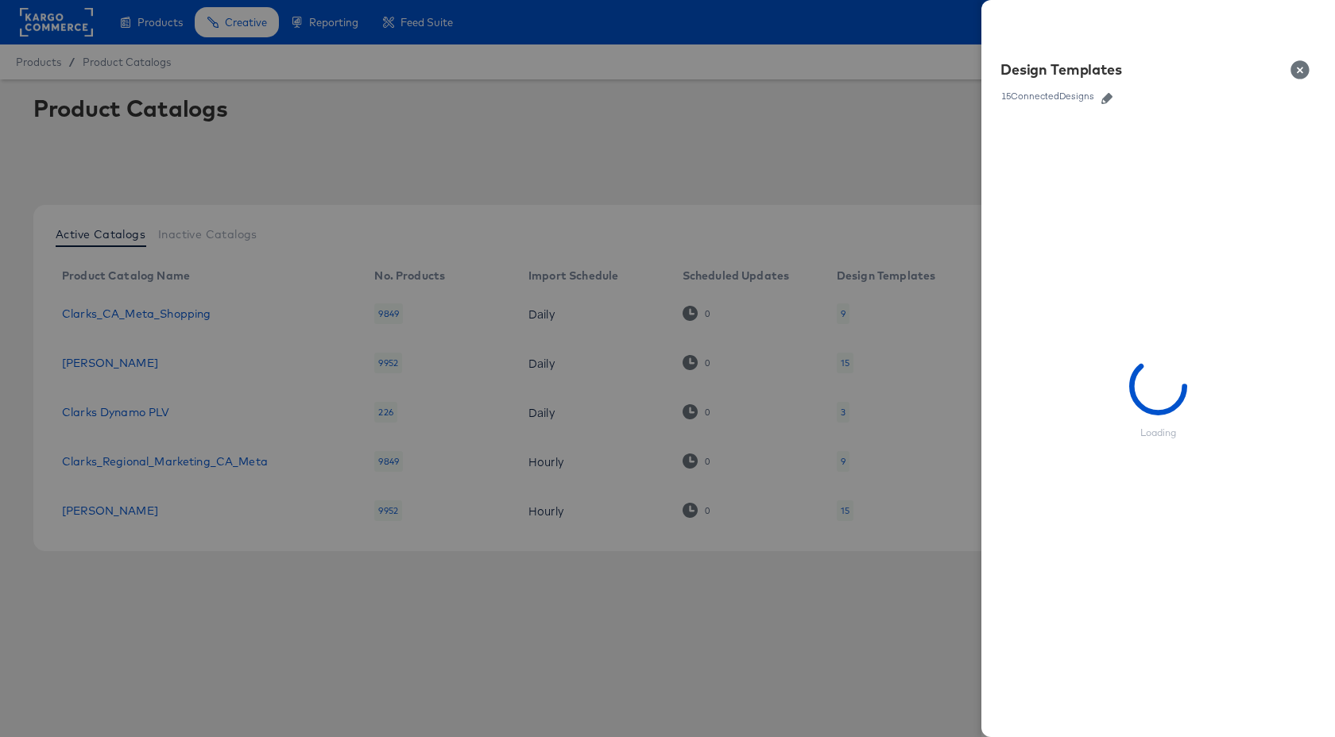
click at [1109, 99] on icon "button" at bounding box center [1106, 98] width 11 height 11
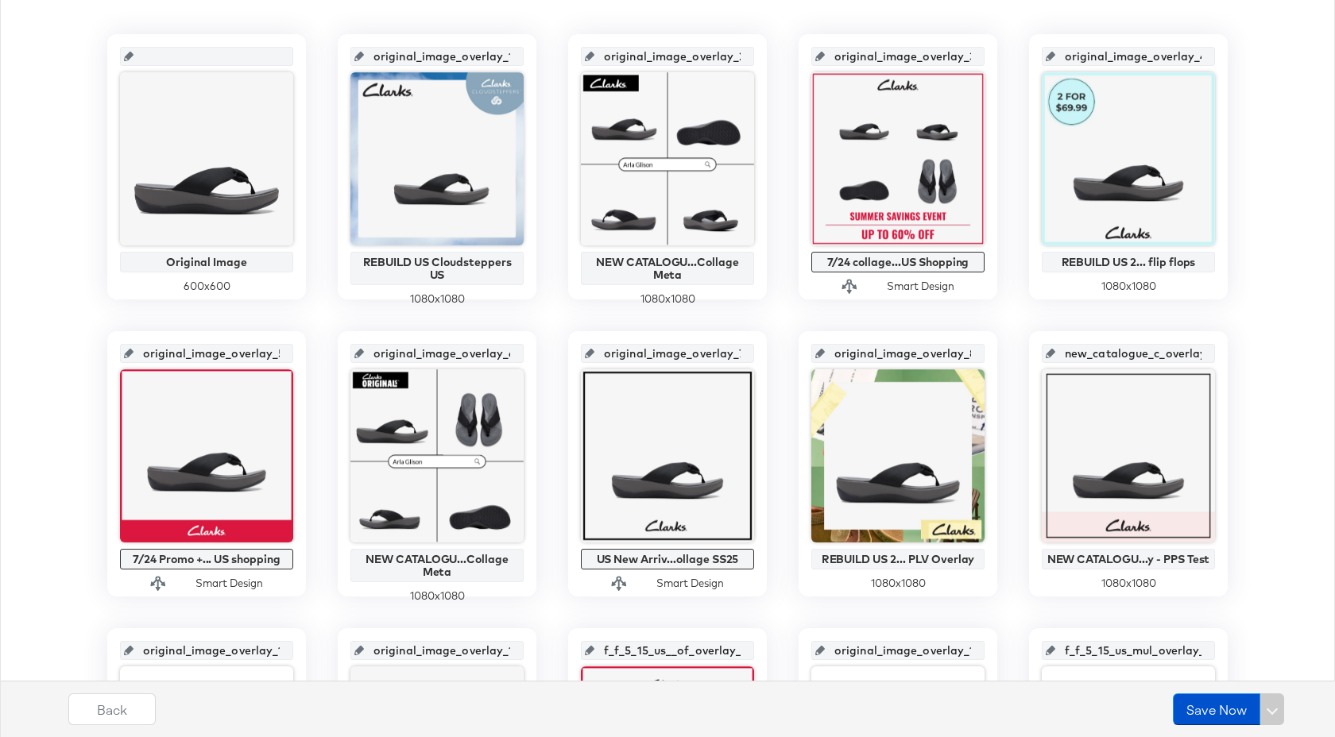
scroll to position [583, 0]
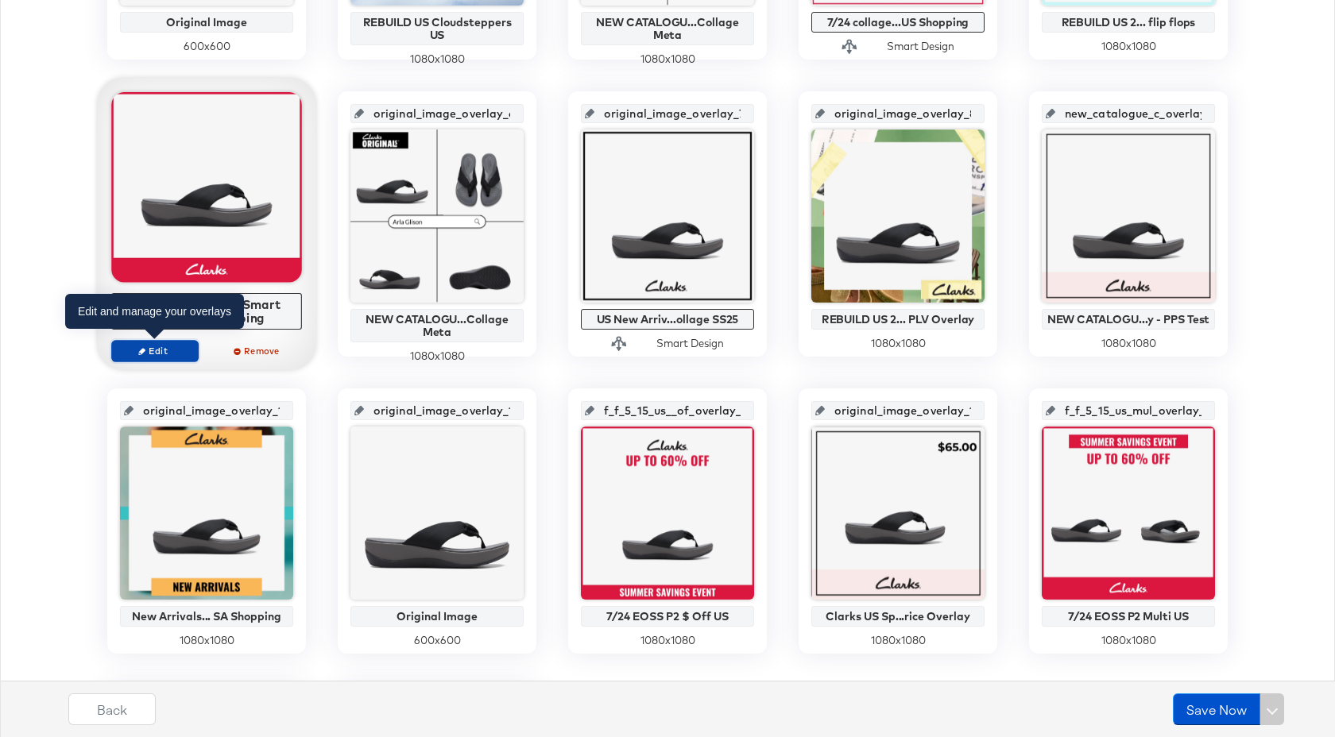
click at [176, 352] on span "Edit" at bounding box center [154, 351] width 73 height 12
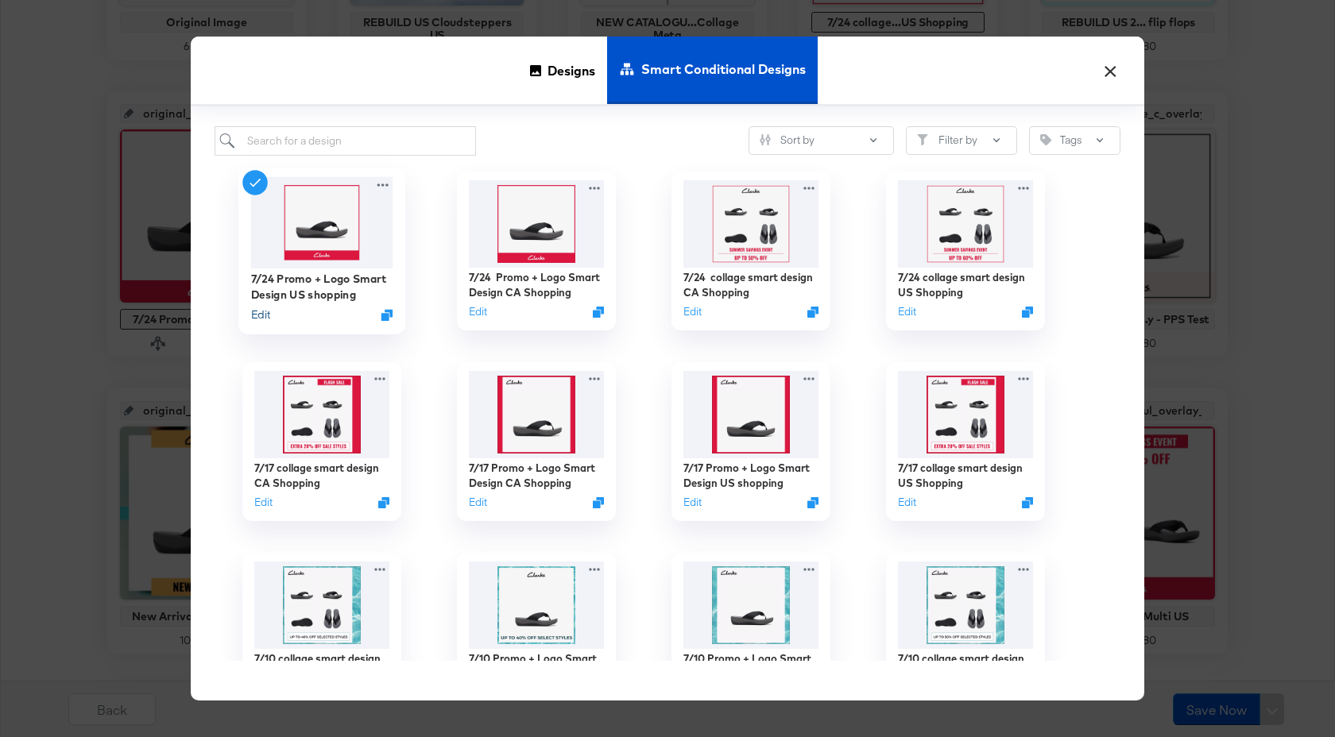
click at [257, 318] on button "Edit" at bounding box center [260, 314] width 19 height 15
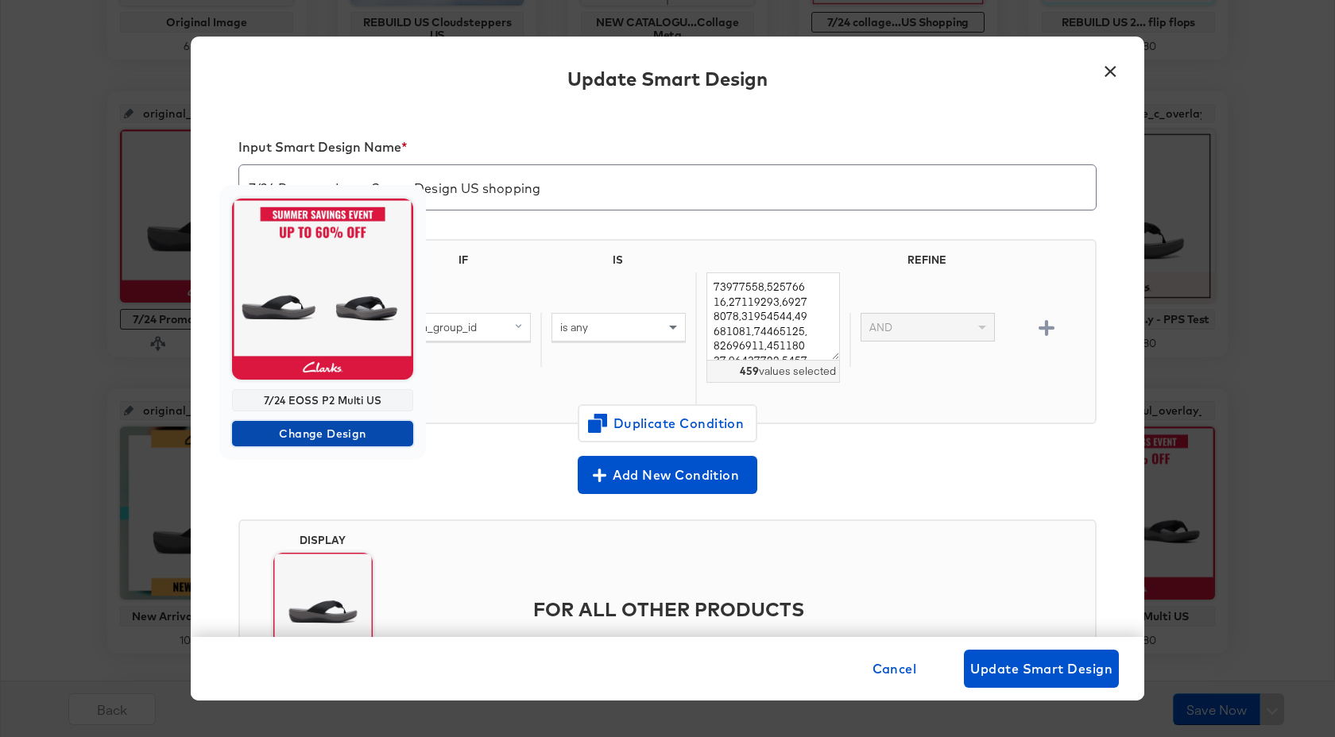
click at [335, 430] on span "Change Design" at bounding box center [322, 434] width 168 height 20
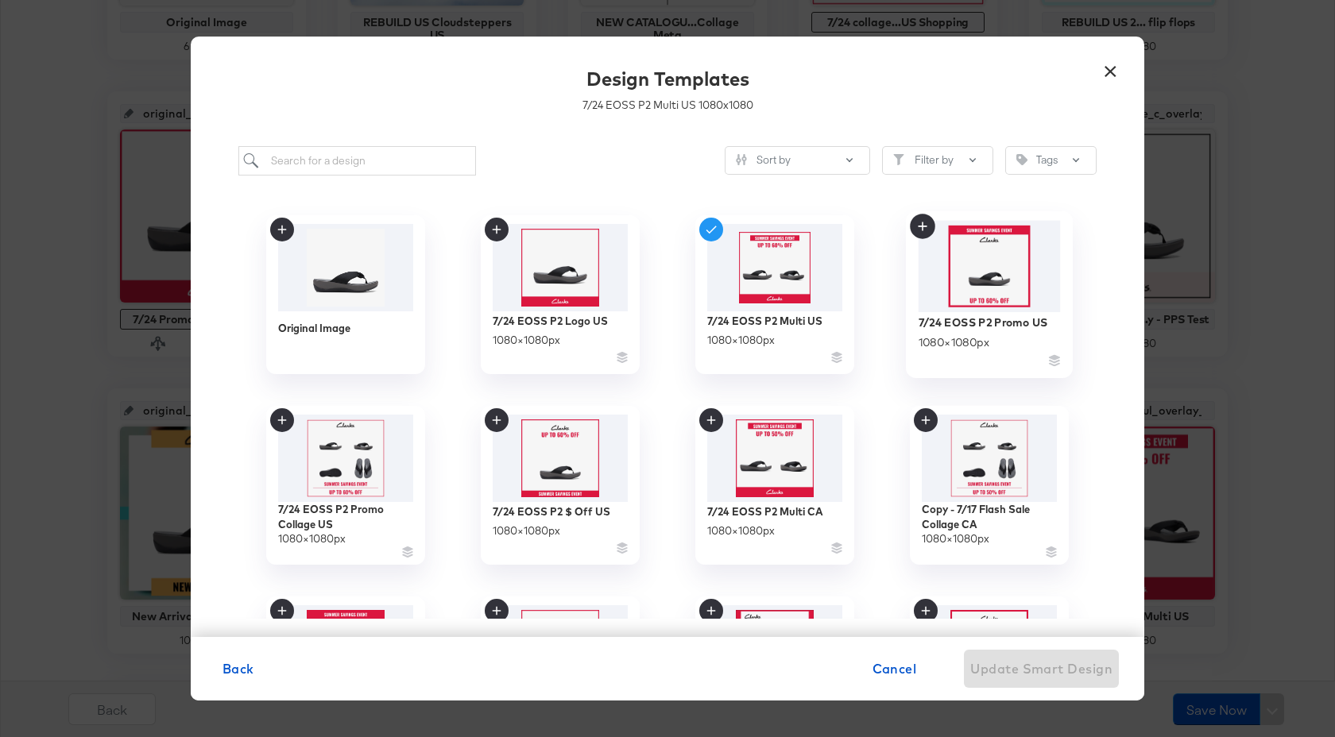
click at [962, 286] on img at bounding box center [989, 265] width 142 height 91
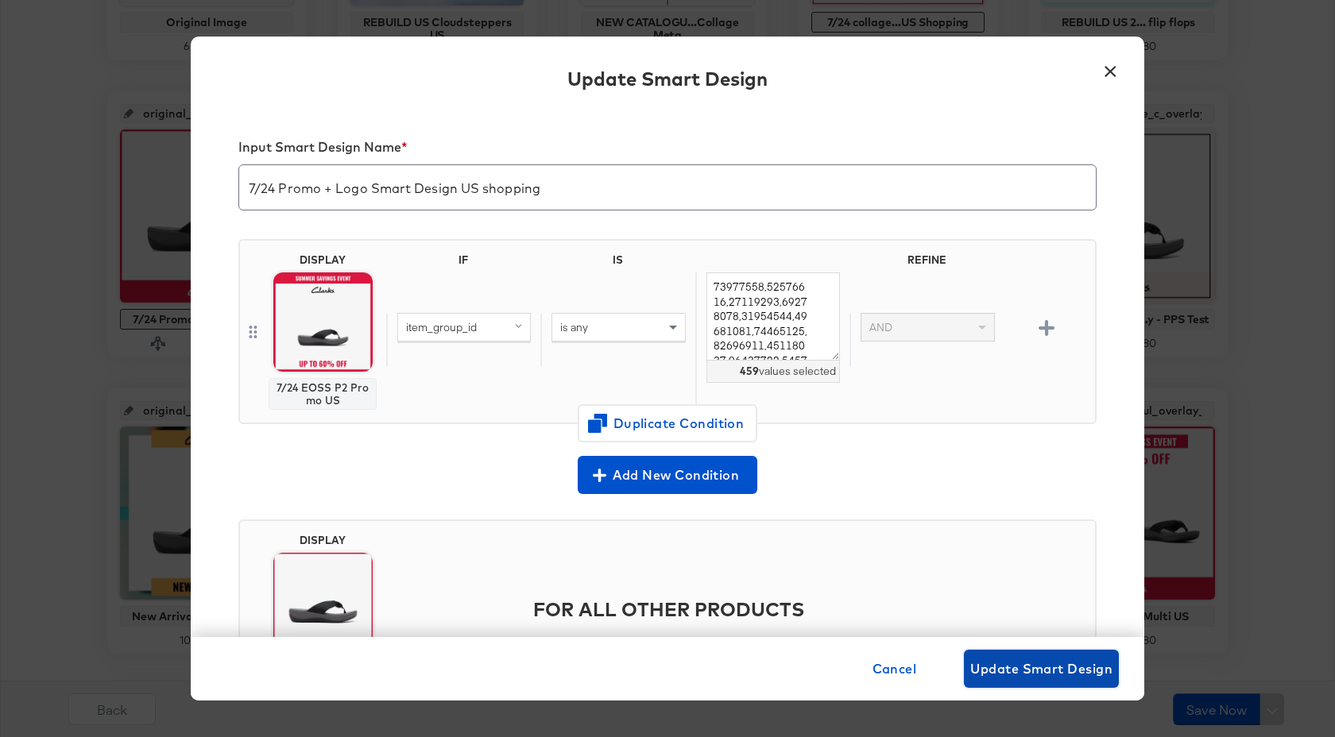
click at [1019, 686] on button "Update Smart Design" at bounding box center [1041, 669] width 155 height 38
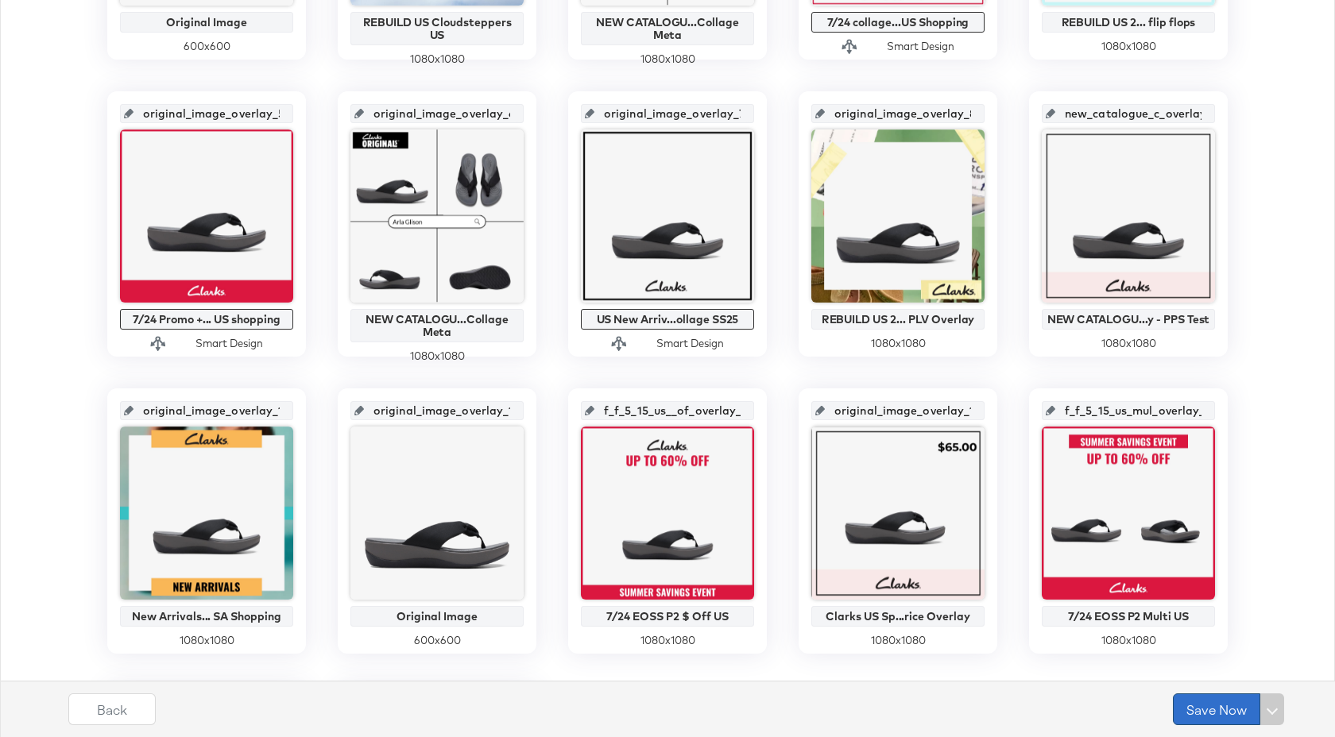
click at [1200, 709] on button "Save Now" at bounding box center [1216, 710] width 87 height 32
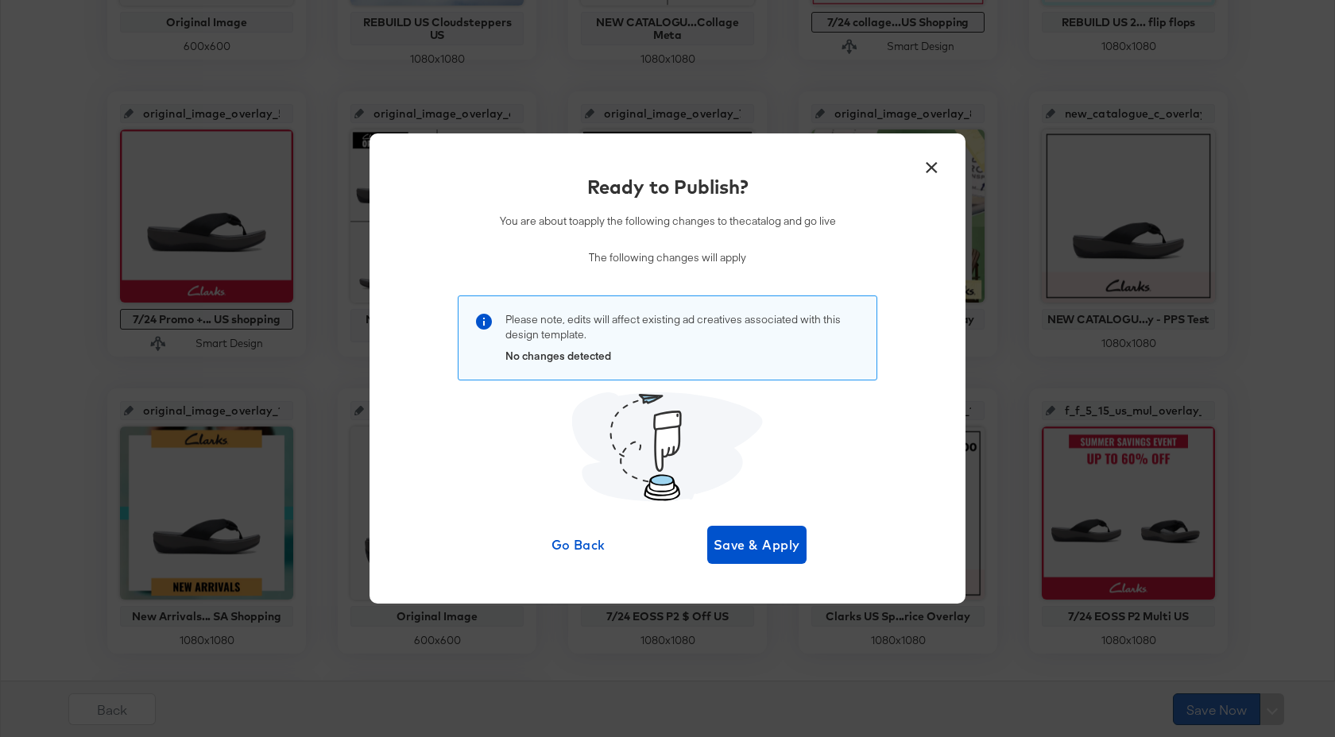
scroll to position [0, 0]
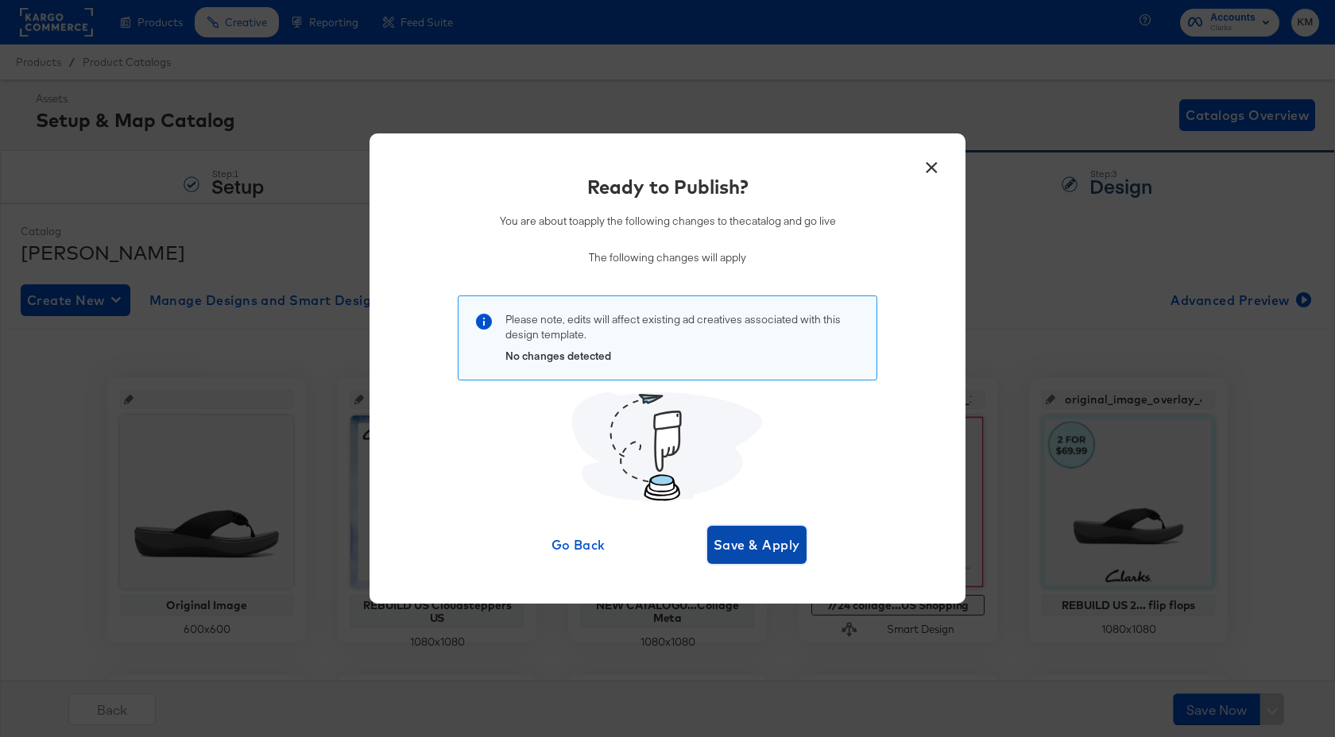
click at [787, 551] on span "Save & Apply" at bounding box center [756, 545] width 87 height 22
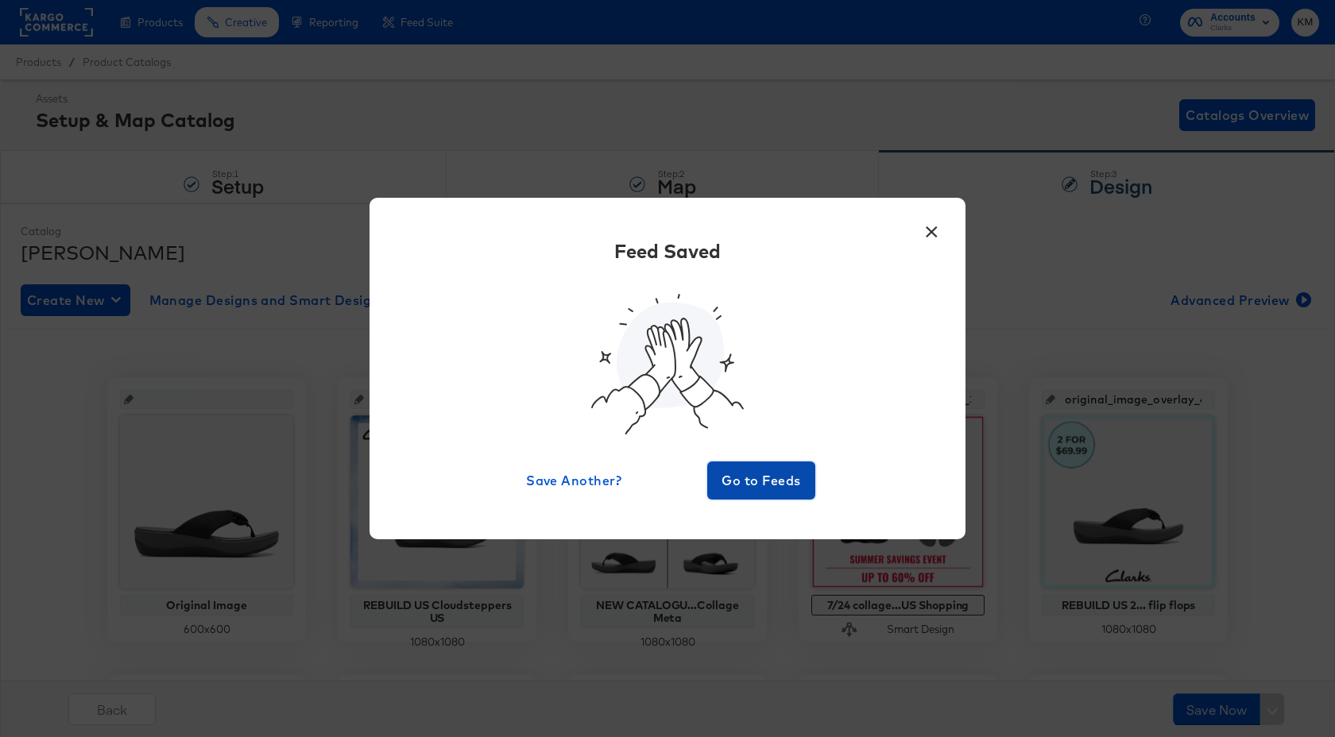
click at [770, 491] on span "Go to Feeds" at bounding box center [760, 481] width 95 height 22
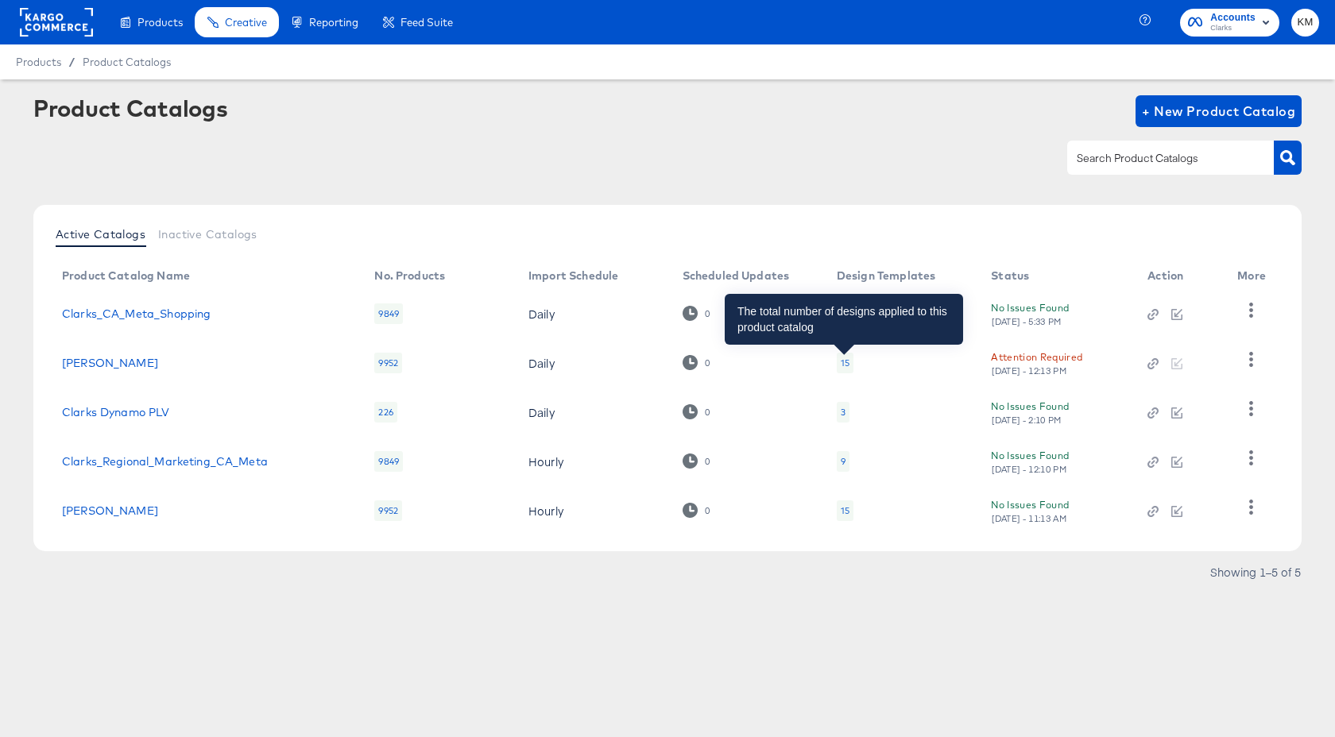
click at [844, 361] on div "15" at bounding box center [845, 363] width 9 height 13
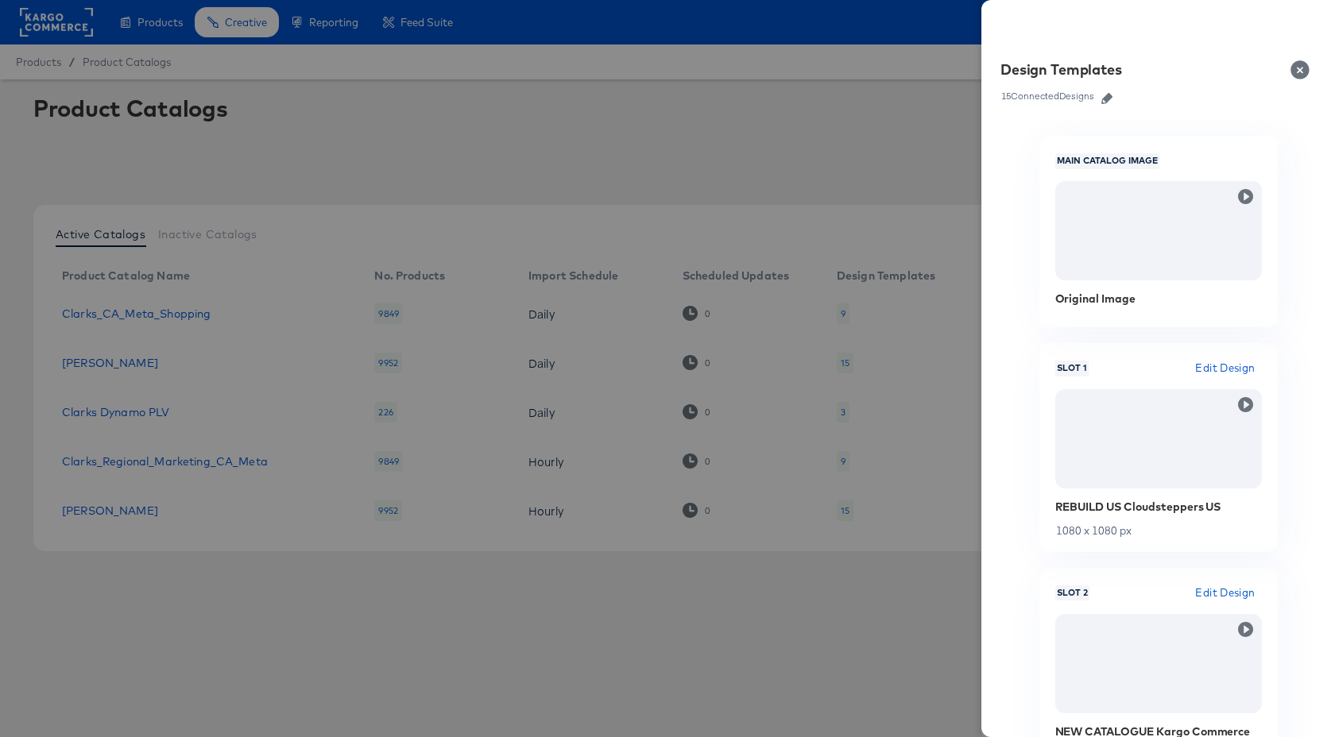
click at [1106, 96] on icon "button" at bounding box center [1106, 98] width 11 height 11
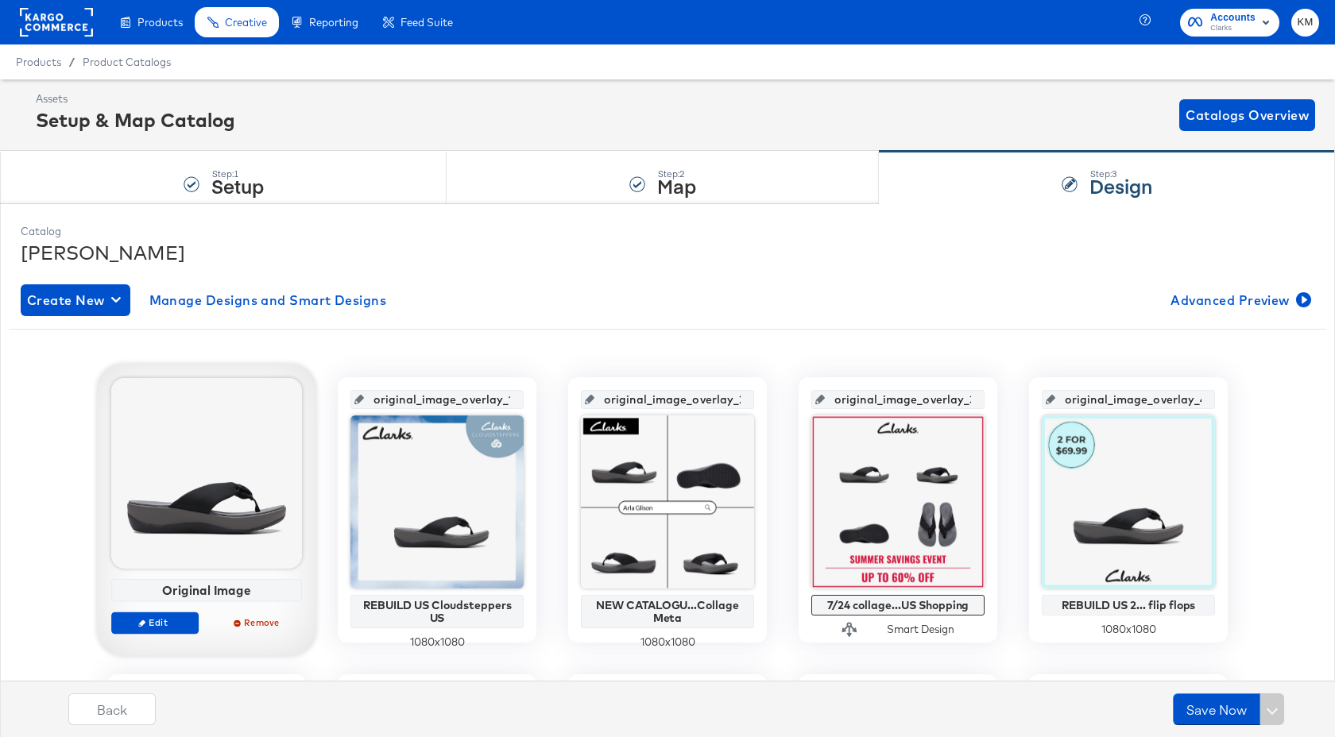
scroll to position [489, 0]
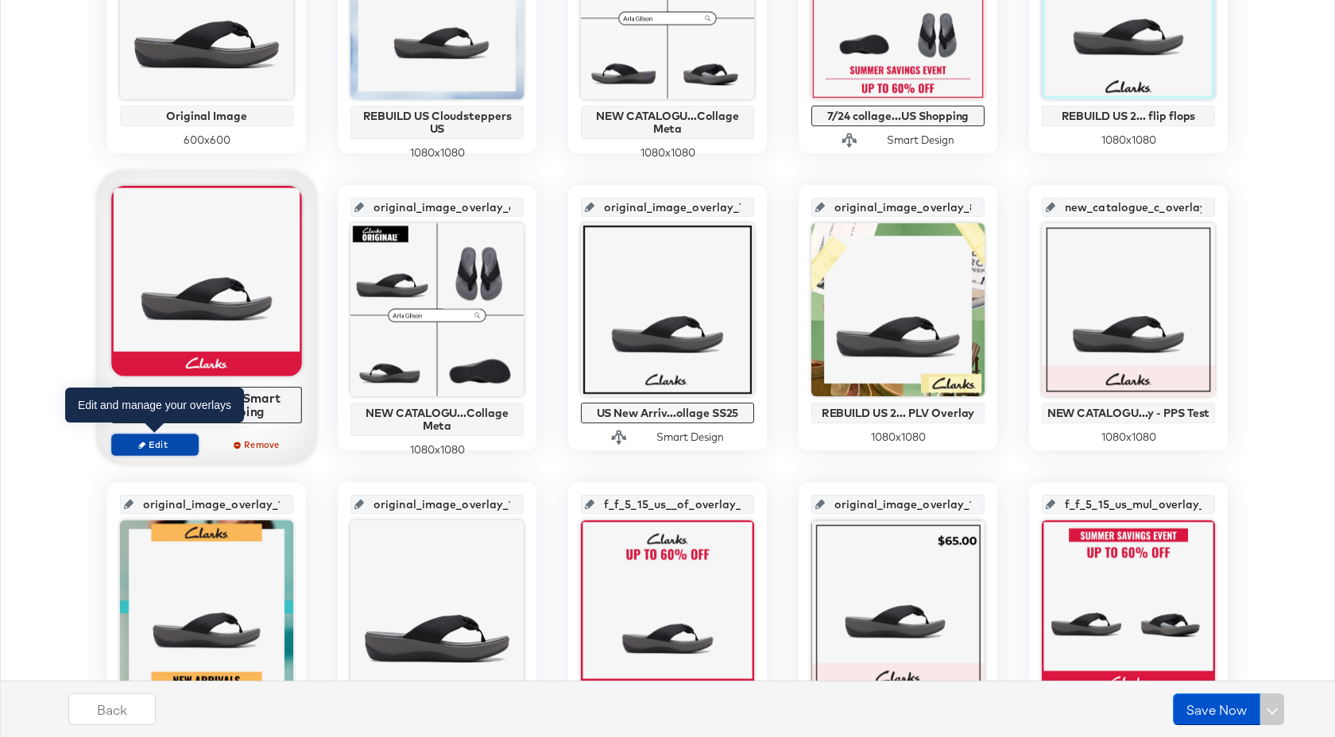
click at [164, 446] on span "Edit" at bounding box center [154, 445] width 73 height 12
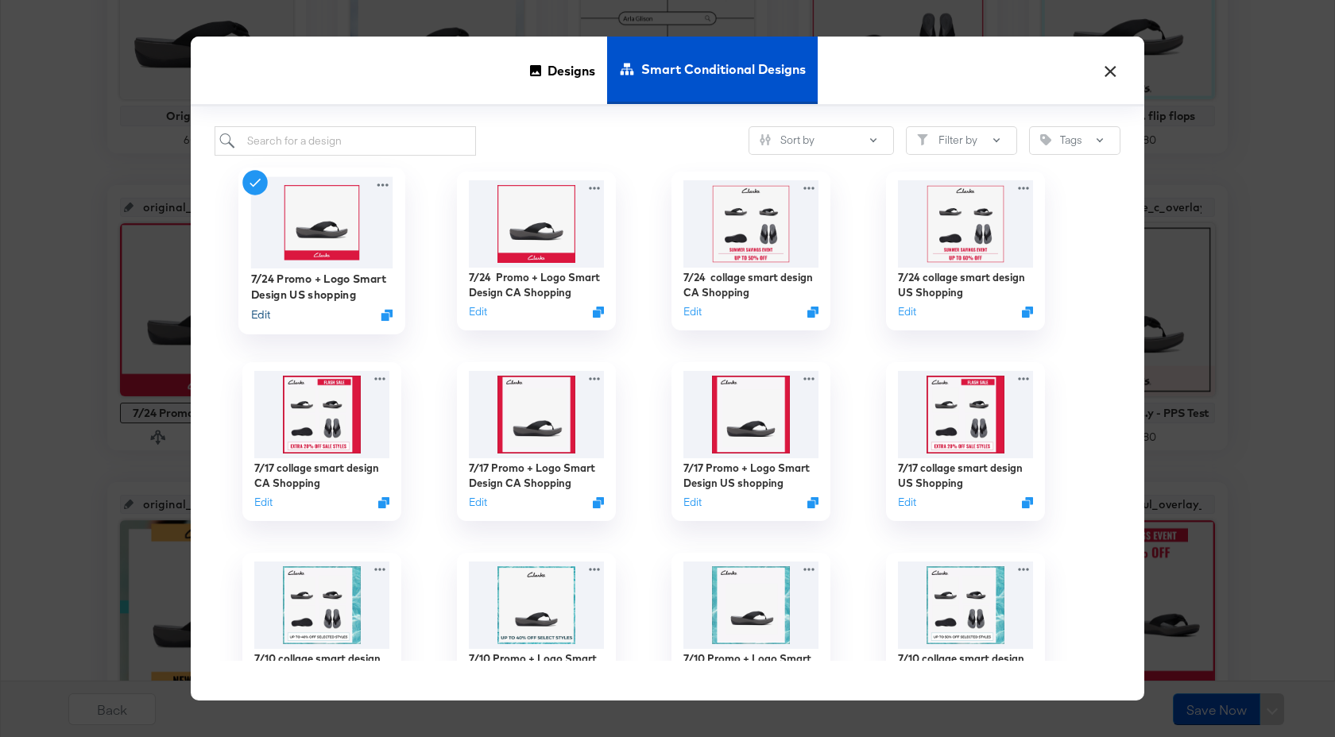
click at [266, 315] on button "Edit" at bounding box center [260, 314] width 19 height 15
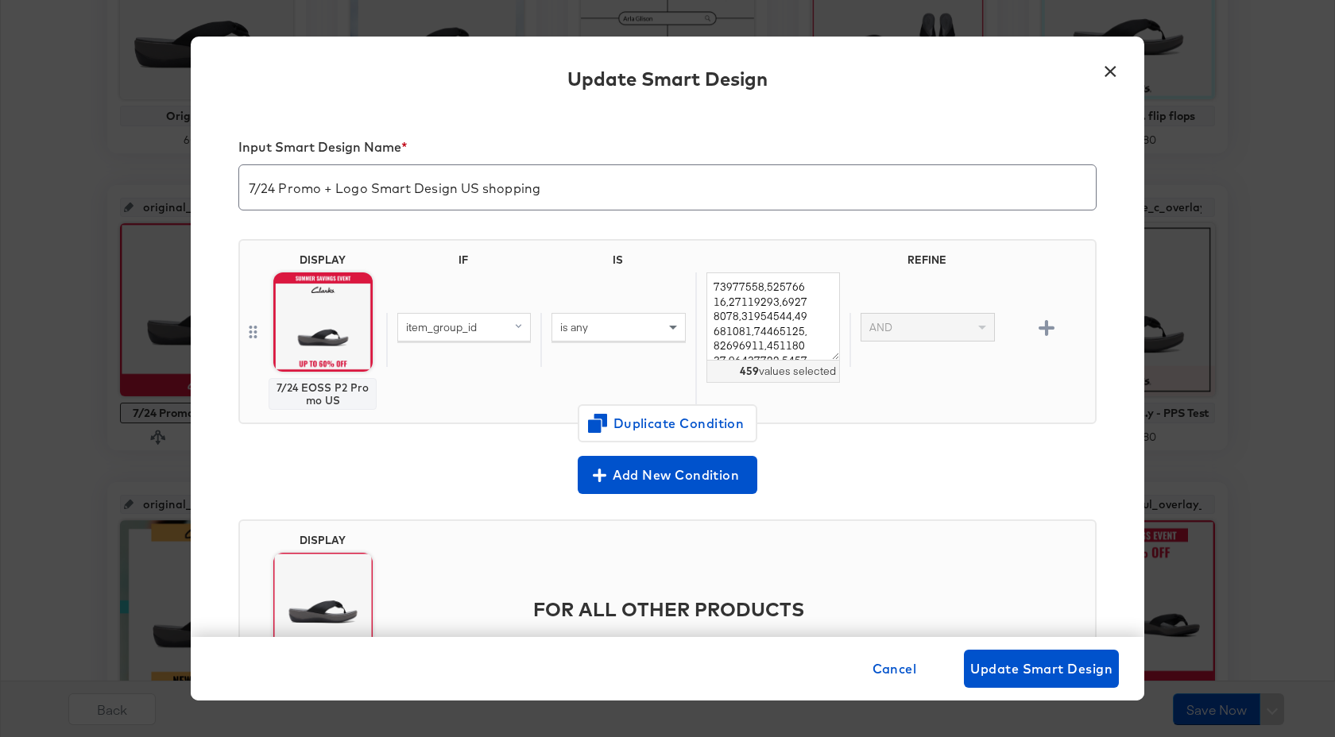
click at [1115, 65] on button "×" at bounding box center [1110, 66] width 29 height 29
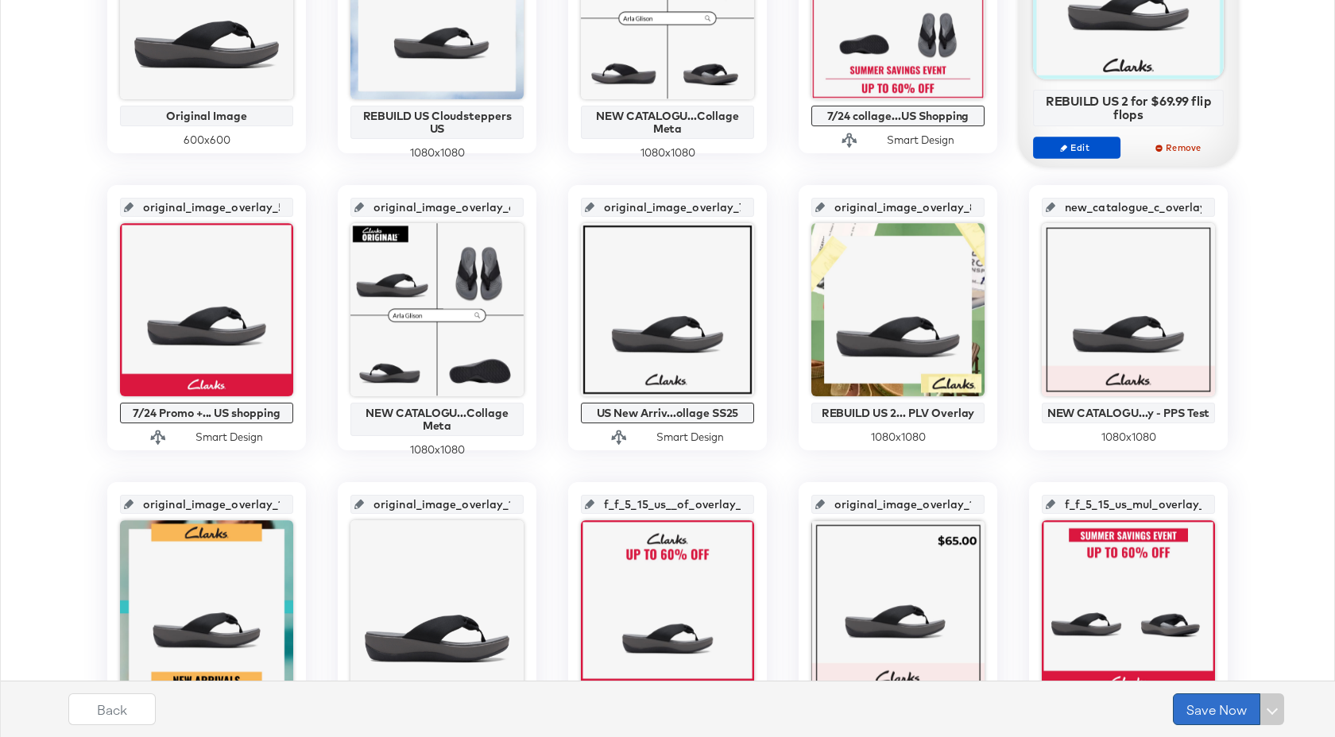
click at [1214, 713] on button "Save Now" at bounding box center [1216, 710] width 87 height 32
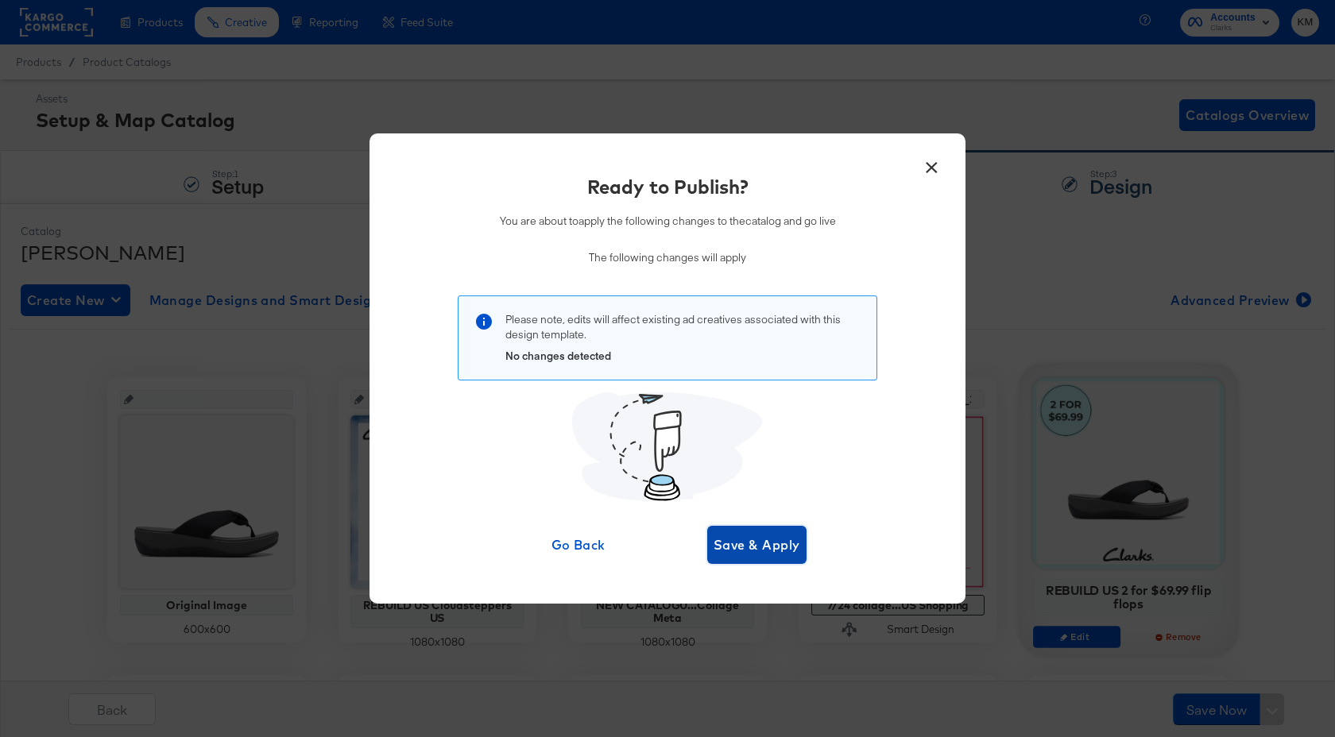
click at [765, 545] on span "Save & Apply" at bounding box center [756, 545] width 87 height 22
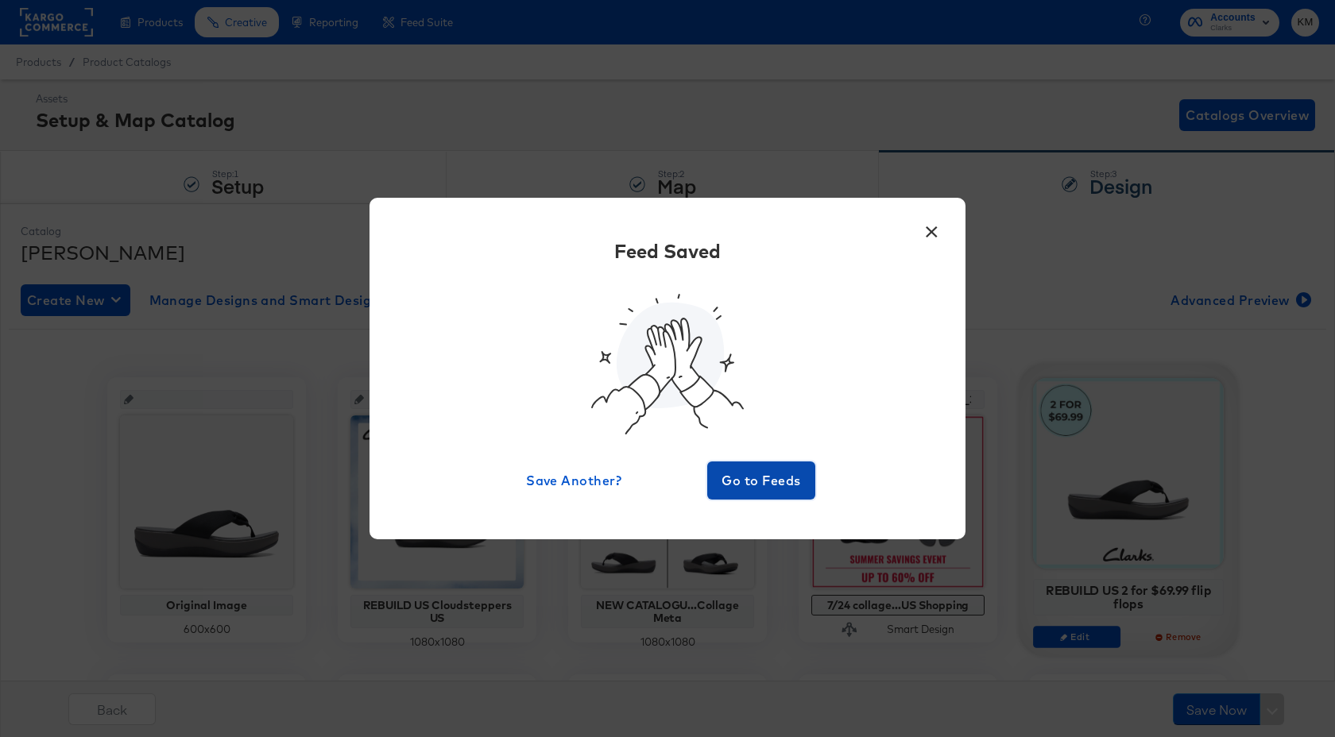
click at [792, 490] on span "Go to Feeds" at bounding box center [760, 481] width 95 height 22
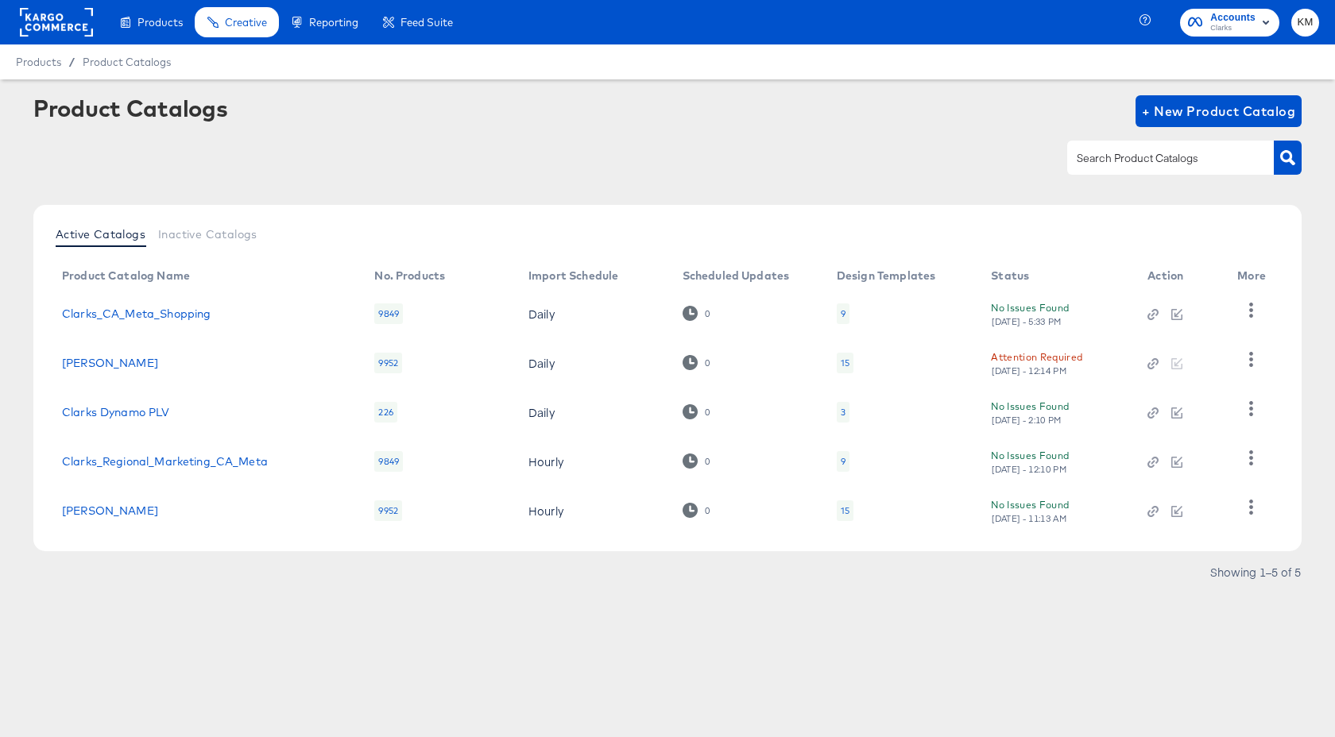
click at [64, 21] on rect at bounding box center [56, 22] width 73 height 29
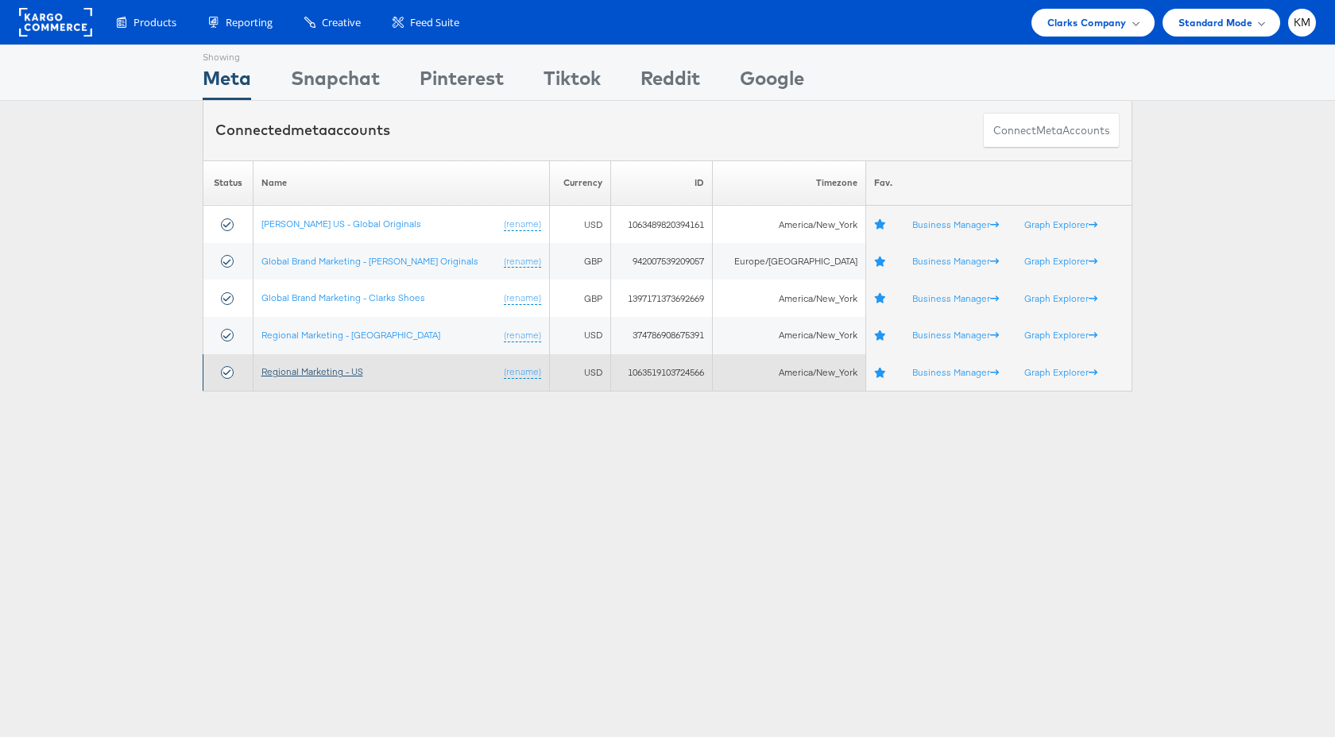
click at [342, 369] on link "Regional Marketing - US" at bounding box center [312, 371] width 102 height 12
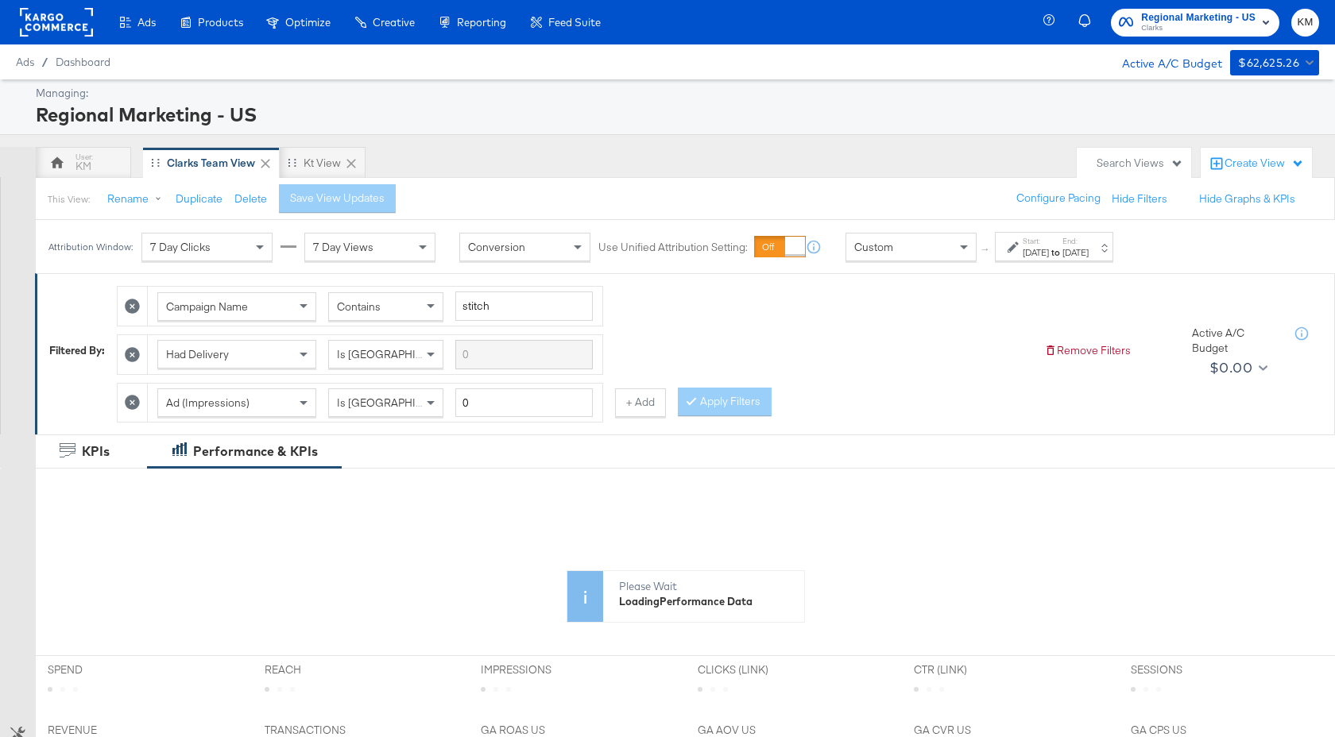
click at [1049, 254] on div "[DATE]" at bounding box center [1035, 252] width 26 height 13
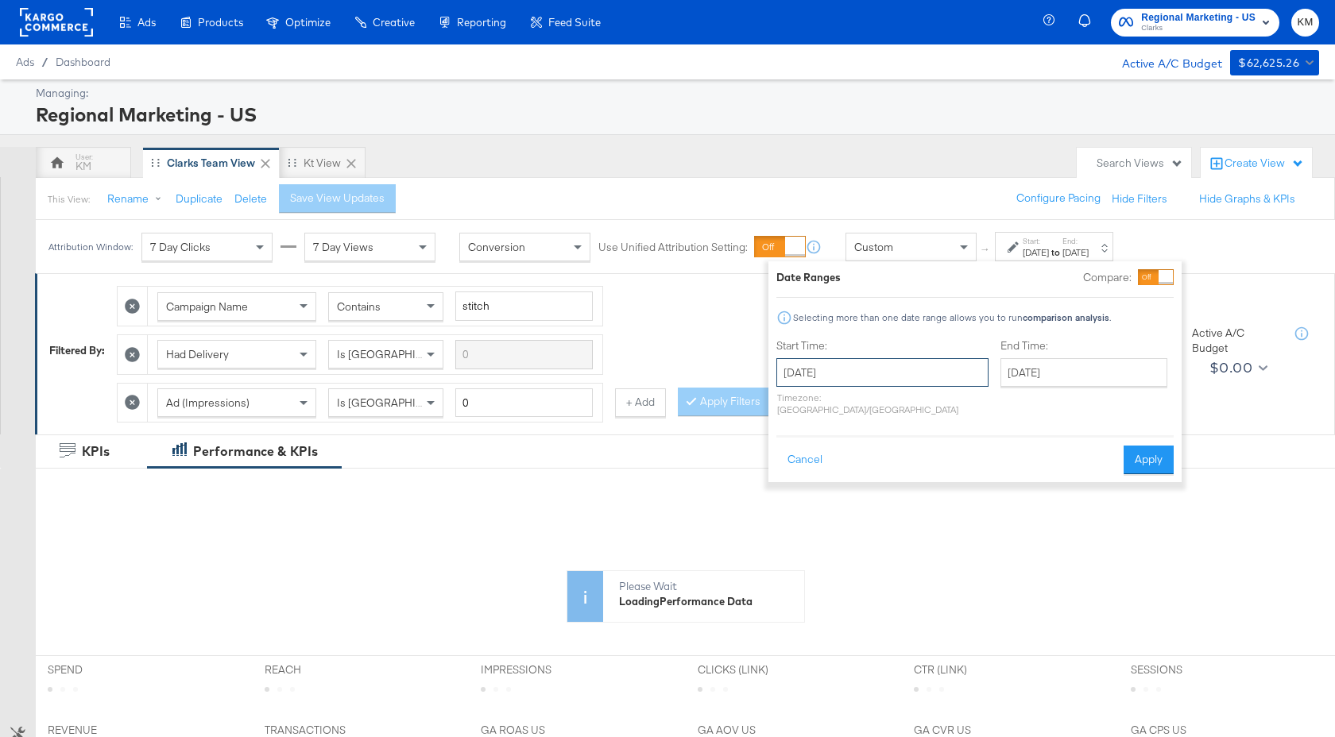
click at [880, 373] on input "[DATE]" at bounding box center [882, 372] width 212 height 29
click at [956, 411] on span "›" at bounding box center [957, 405] width 25 height 24
click at [791, 503] on td "10" at bounding box center [794, 497] width 27 height 22
type input "[DATE]"
click at [1046, 367] on input "[DATE]" at bounding box center [1087, 372] width 167 height 29
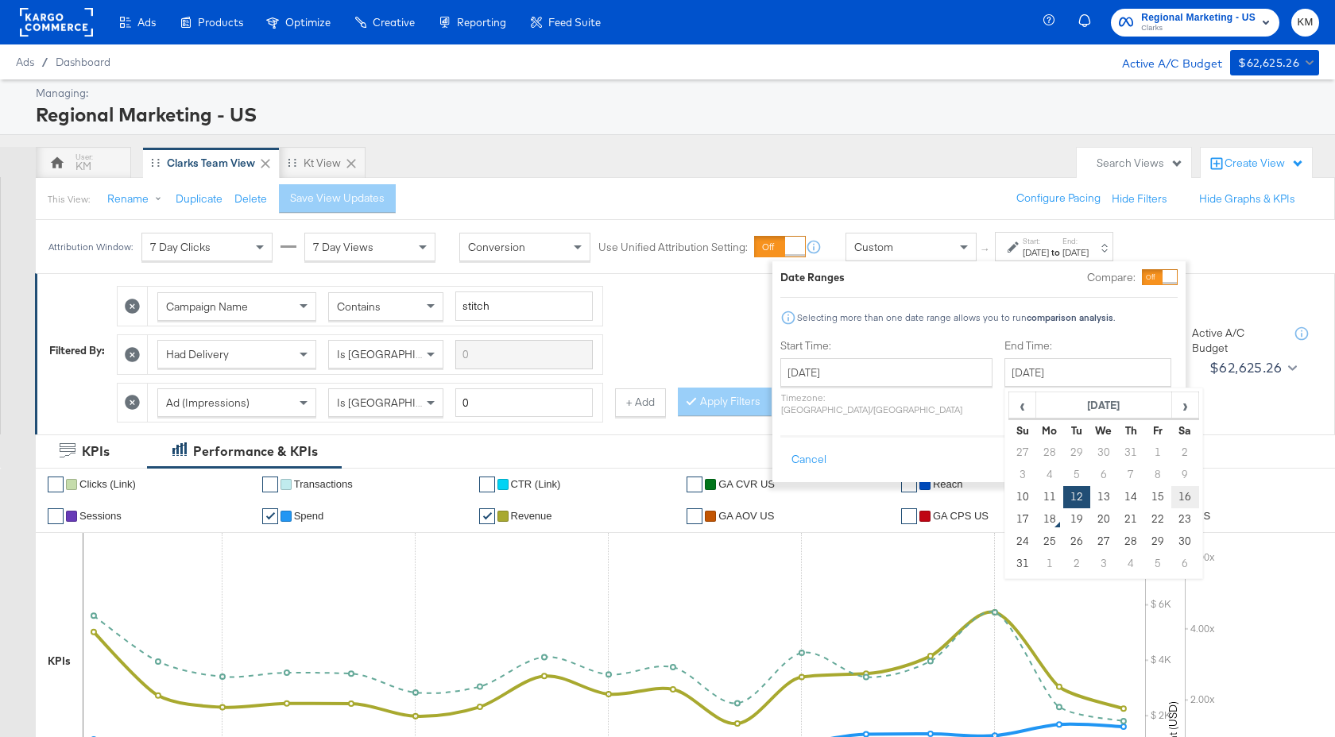
click at [1171, 493] on td "16" at bounding box center [1184, 497] width 27 height 22
type input "[DATE]"
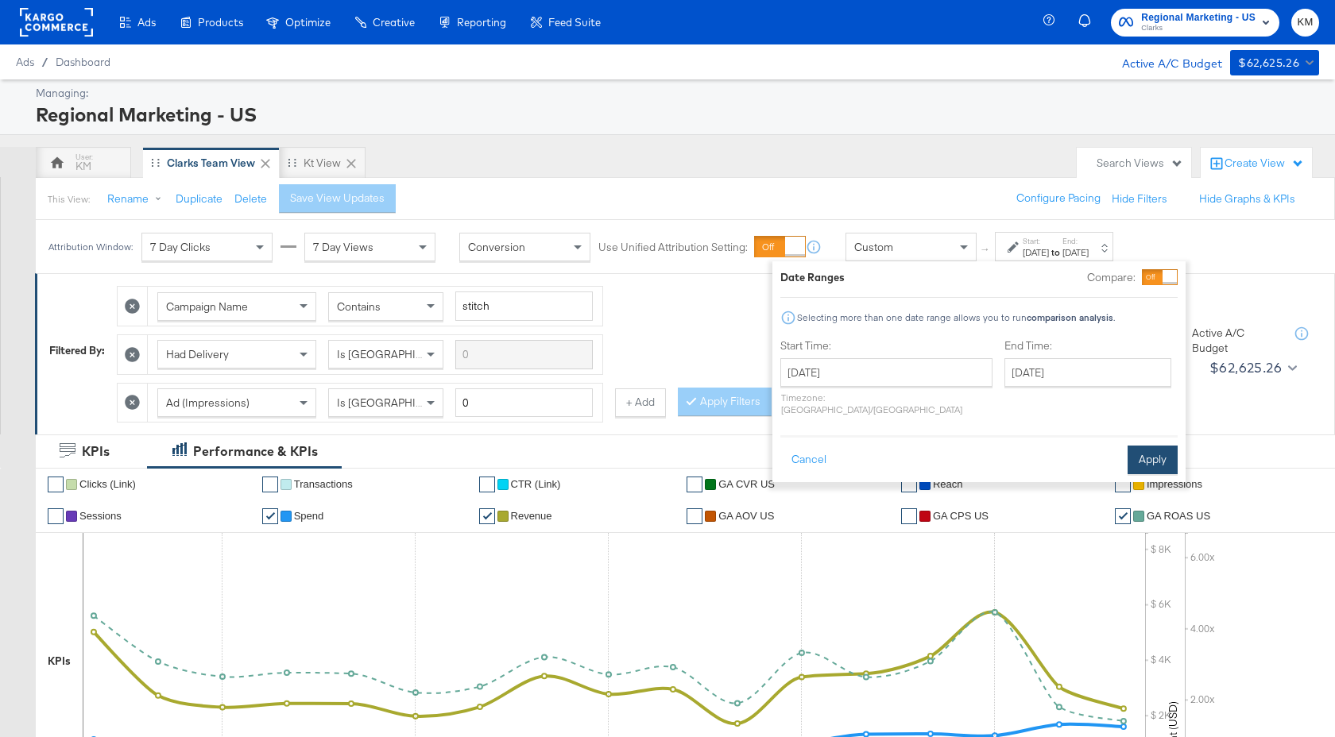
click at [1150, 446] on button "Apply" at bounding box center [1152, 460] width 50 height 29
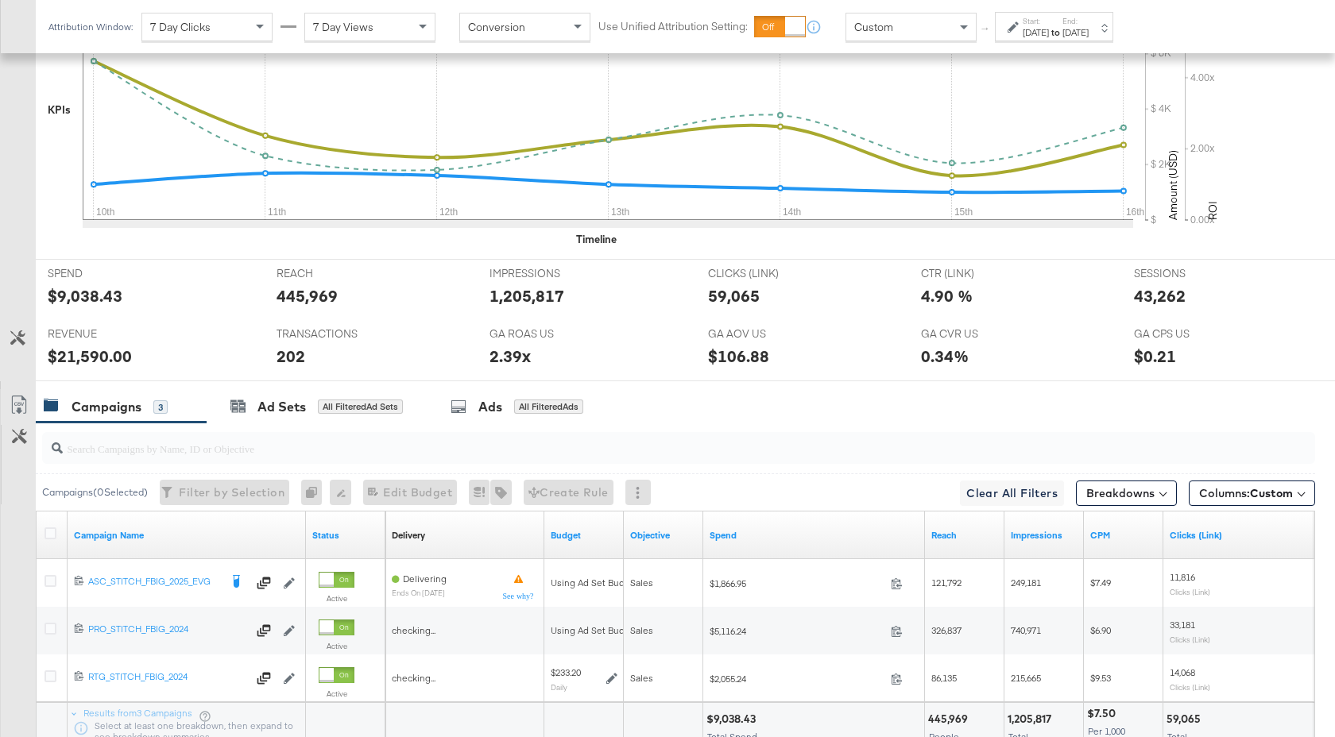
scroll to position [681, 0]
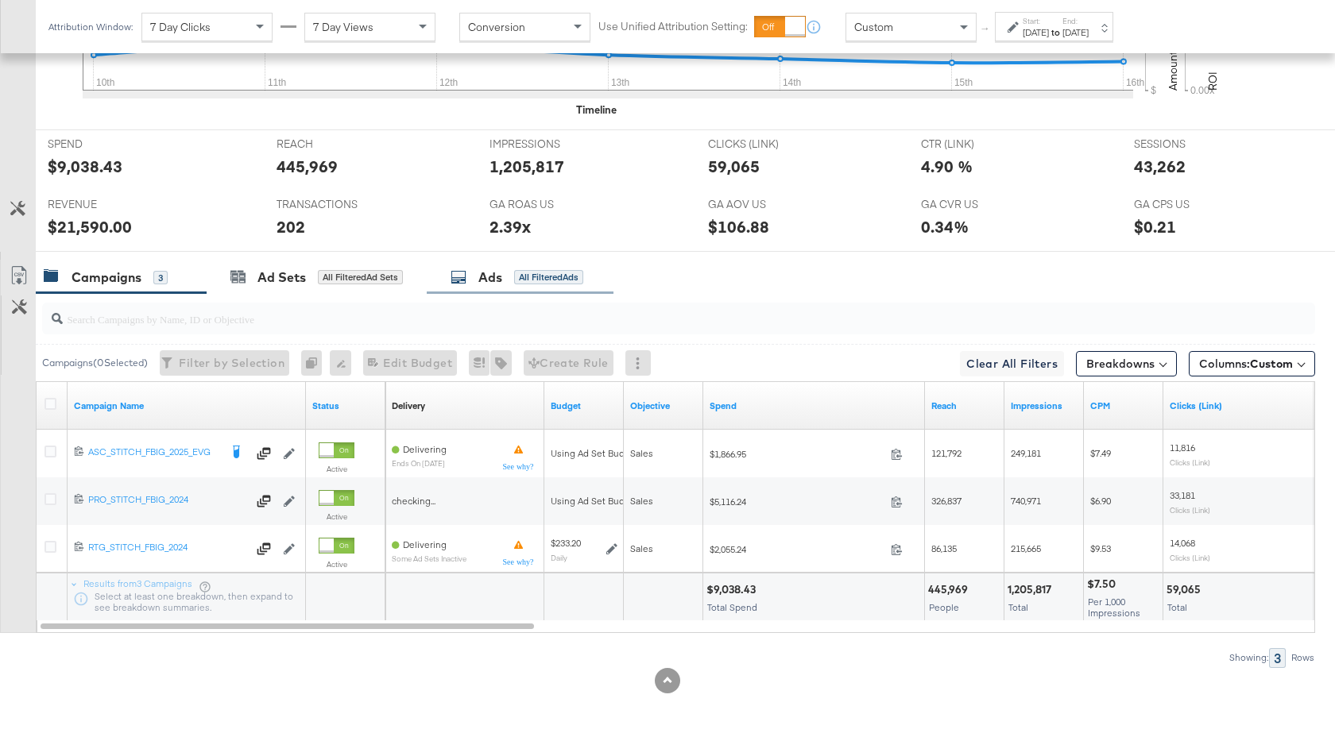
click at [492, 286] on div "Ads All Filtered Ads" at bounding box center [520, 278] width 187 height 34
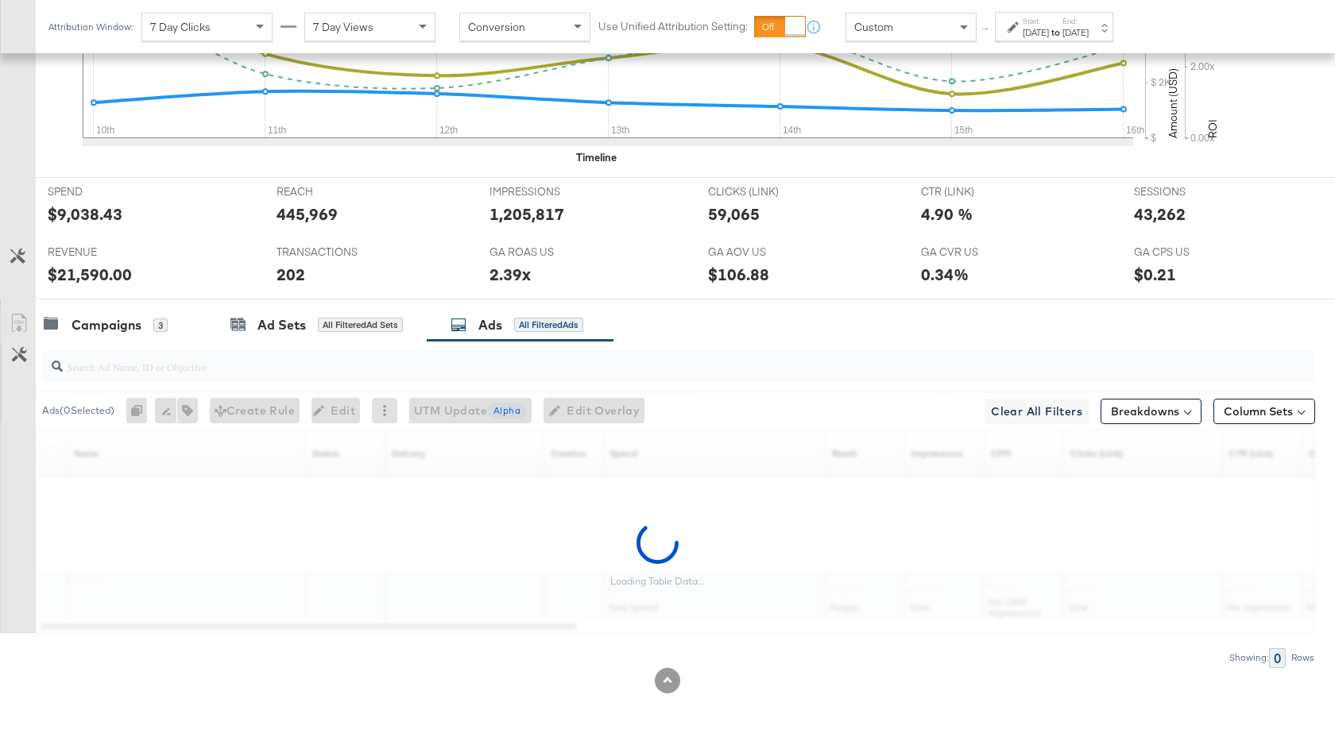
scroll to position [633, 0]
click at [336, 367] on input "search" at bounding box center [631, 360] width 1137 height 31
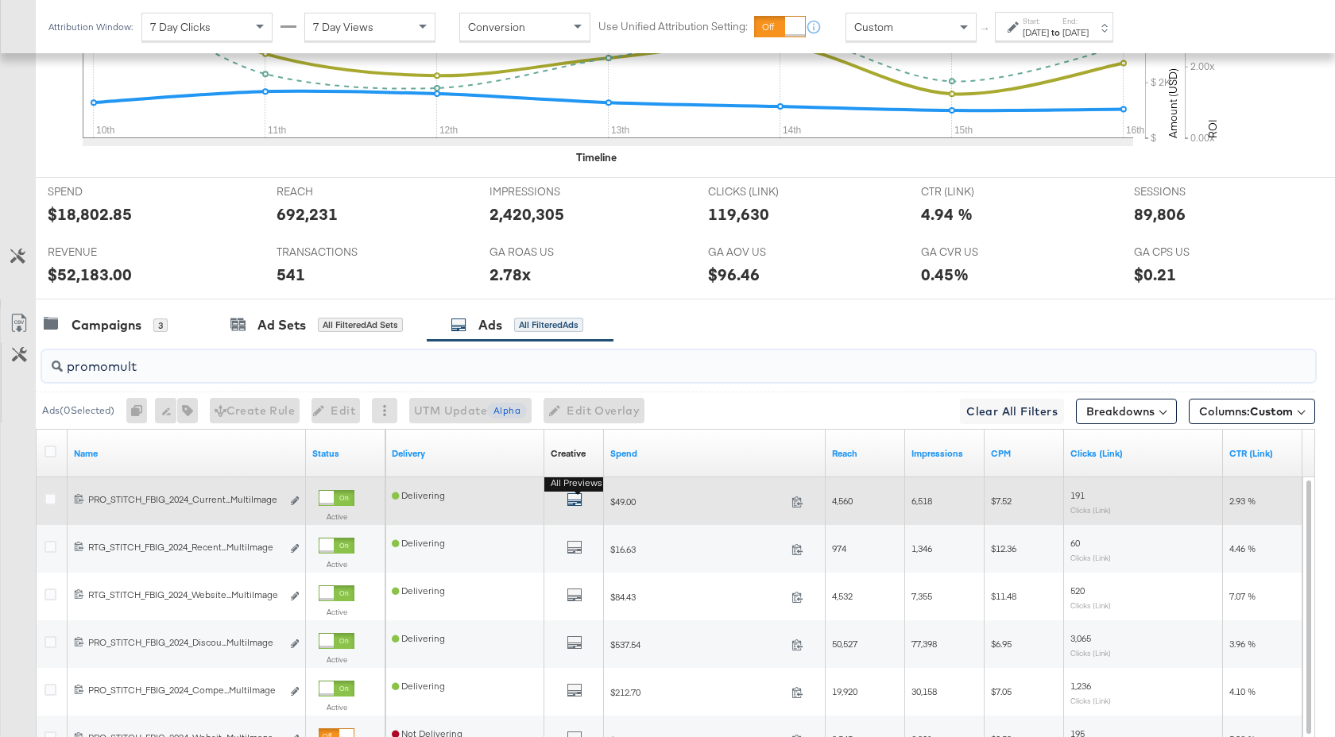
type input "promomult"
click at [577, 503] on icon "default" at bounding box center [574, 500] width 16 height 16
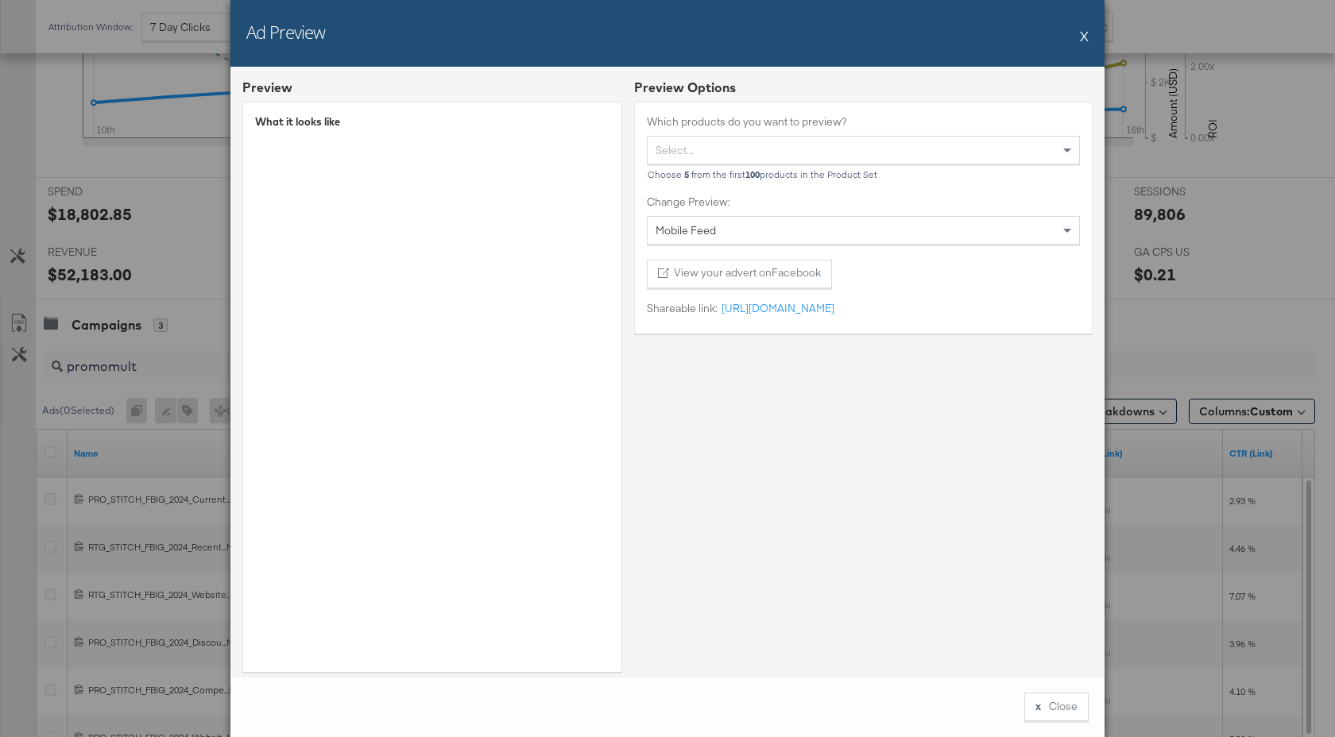
click at [1081, 41] on button "X" at bounding box center [1084, 36] width 9 height 32
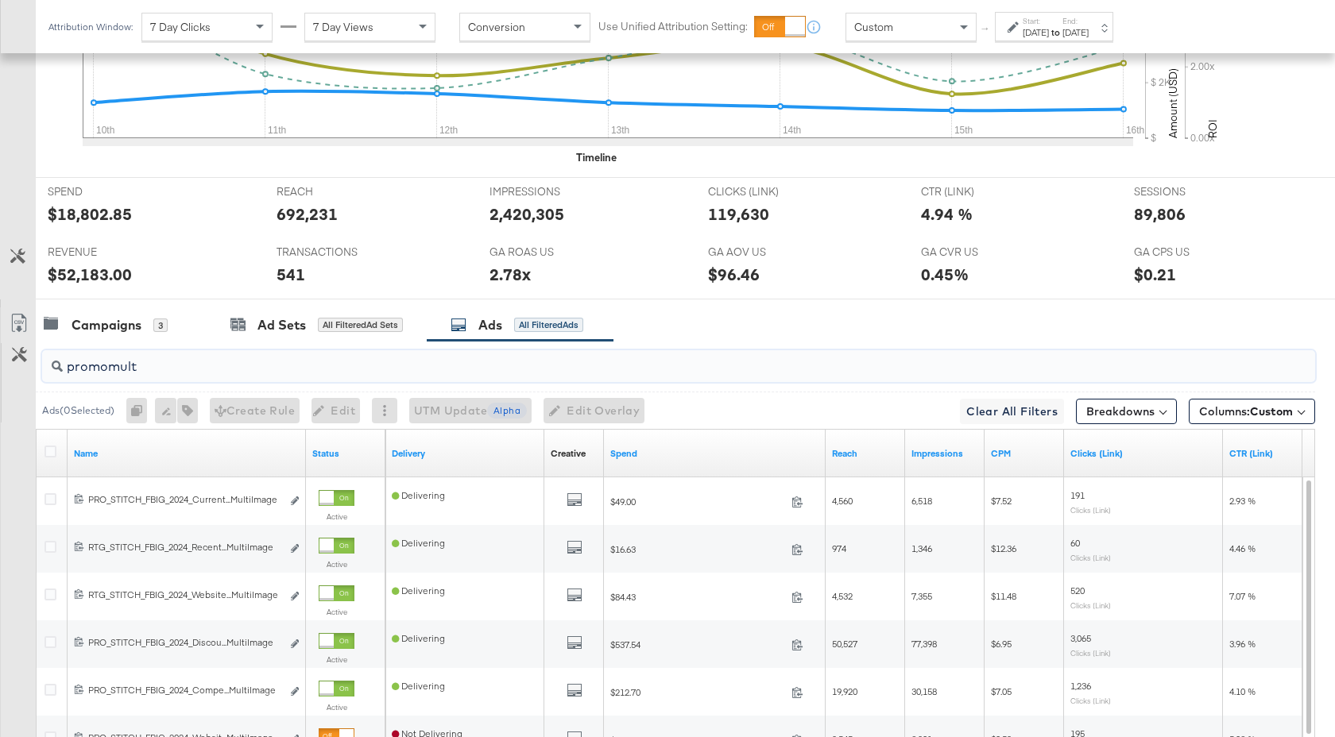
drag, startPoint x: 143, startPoint y: 371, endPoint x: 111, endPoint y: 372, distance: 31.8
click at [111, 372] on input "promomult" at bounding box center [631, 360] width 1137 height 31
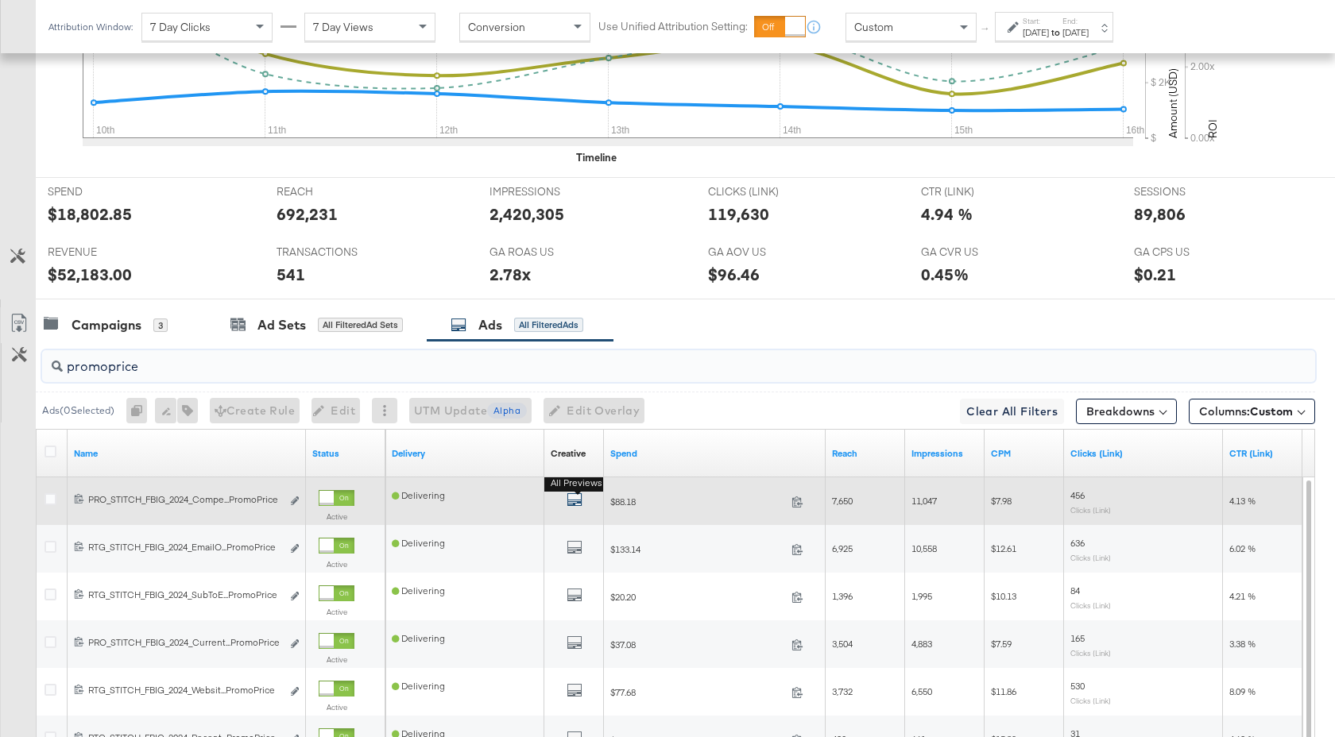
type input "promoprice"
click at [576, 497] on icon "default" at bounding box center [574, 500] width 16 height 16
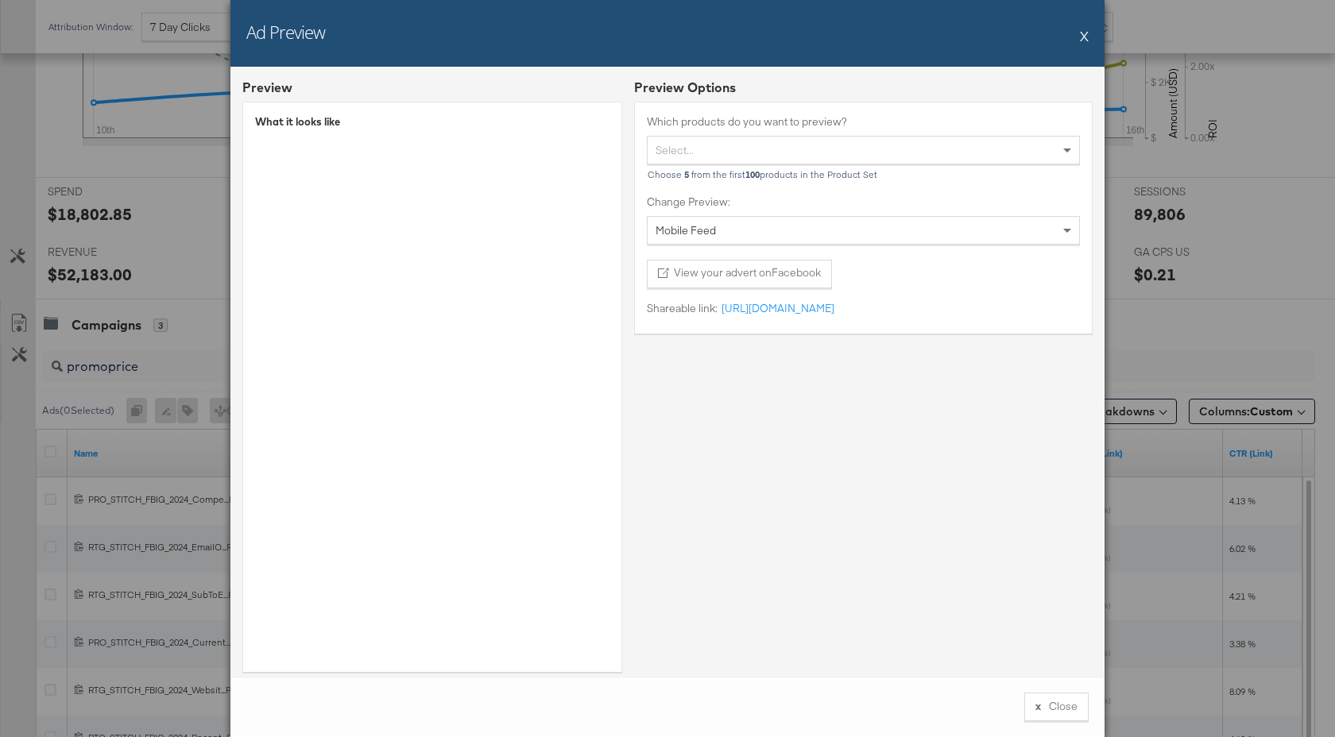
click at [1085, 37] on button "X" at bounding box center [1084, 36] width 9 height 32
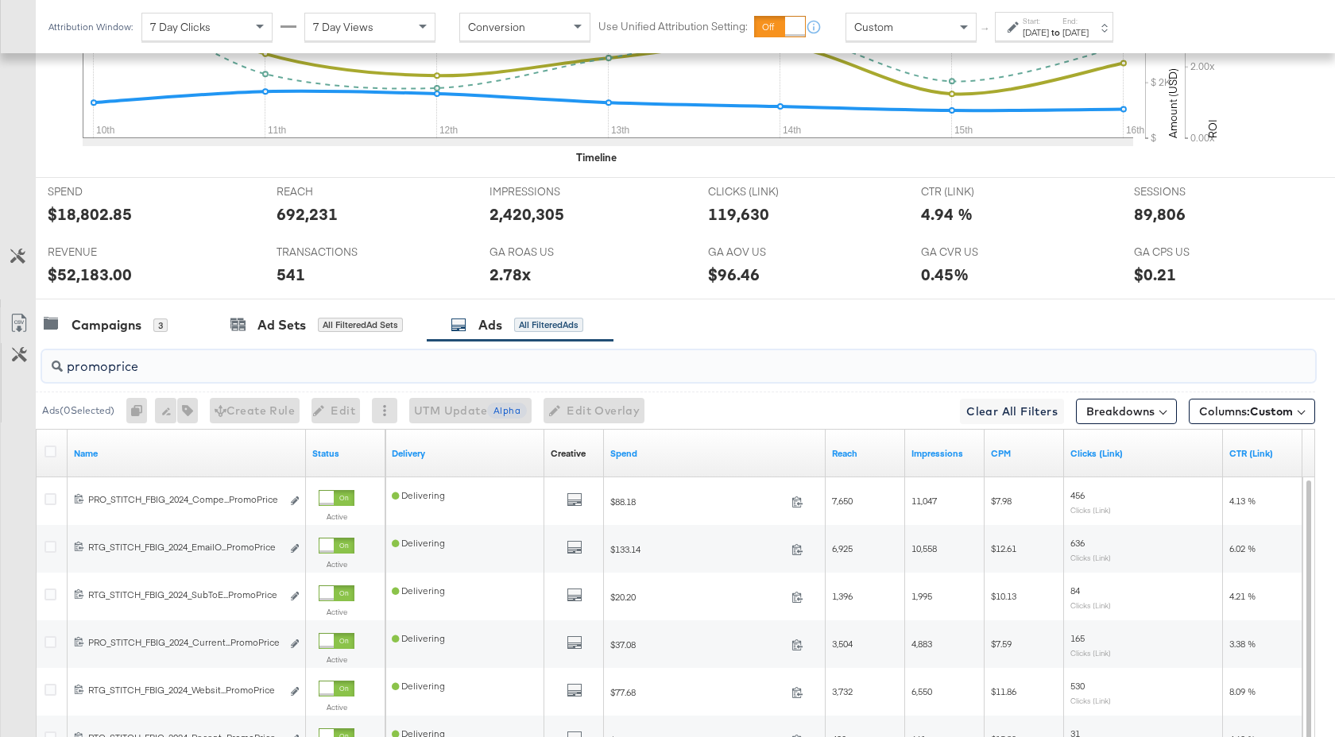
drag, startPoint x: 142, startPoint y: 371, endPoint x: 61, endPoint y: 373, distance: 81.1
click at [61, 373] on div "promoprice" at bounding box center [678, 366] width 1273 height 32
click at [116, 327] on div "Campaigns" at bounding box center [107, 325] width 70 height 18
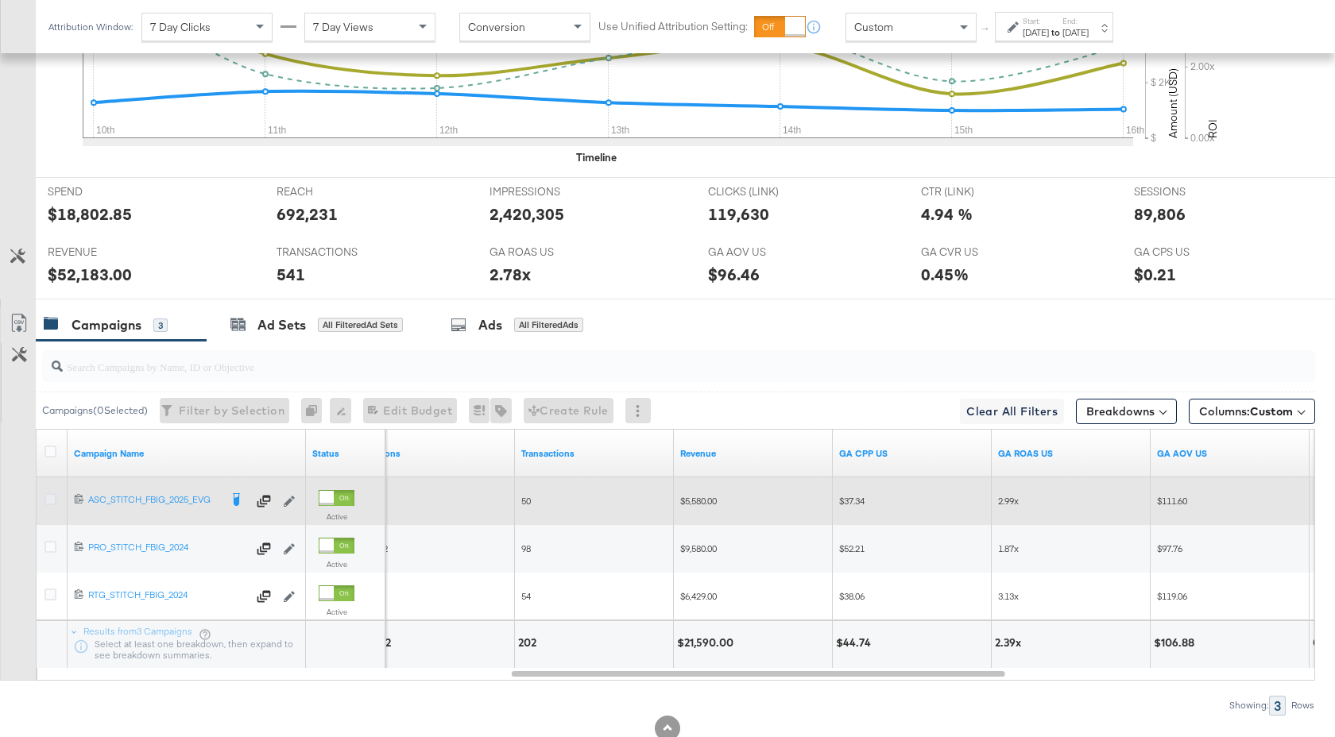
click at [48, 499] on icon at bounding box center [50, 499] width 12 height 12
click at [0, 0] on input "checkbox" at bounding box center [0, 0] width 0 height 0
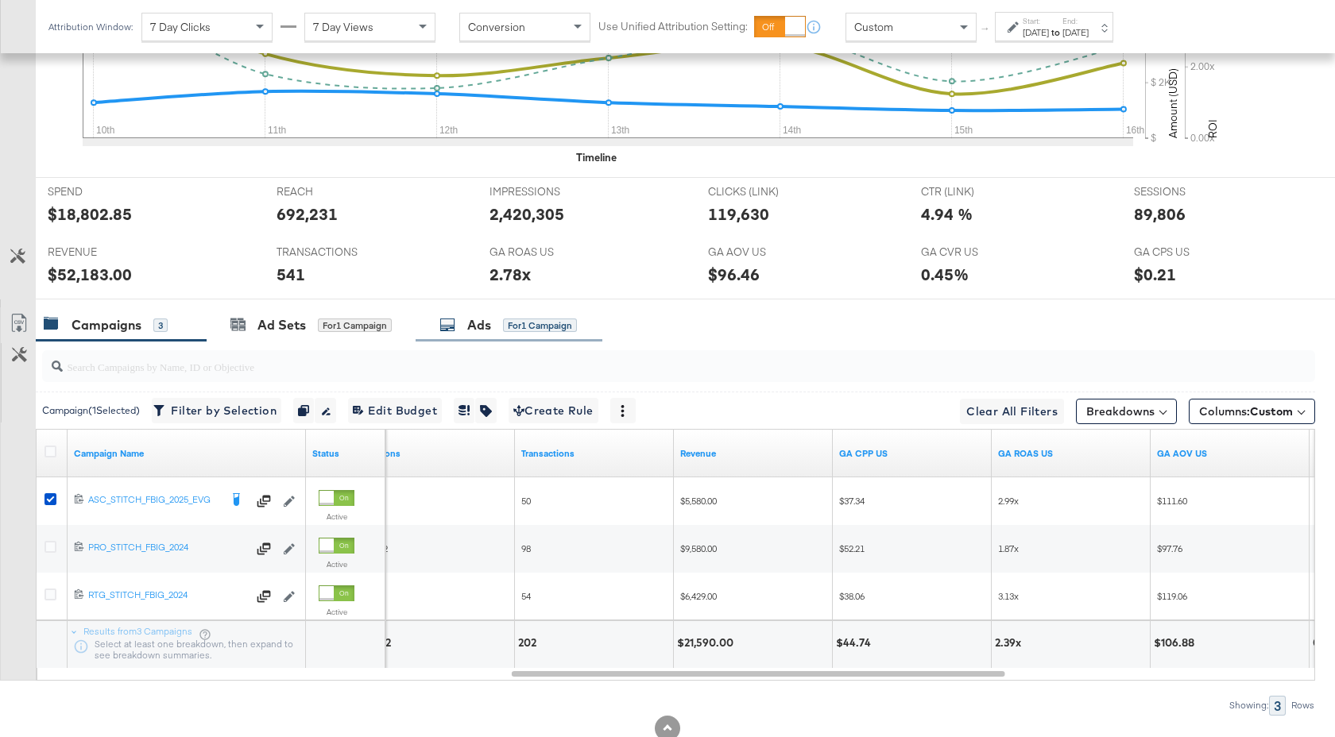
click at [472, 314] on div "Ads for 1 Campaign" at bounding box center [509, 325] width 187 height 34
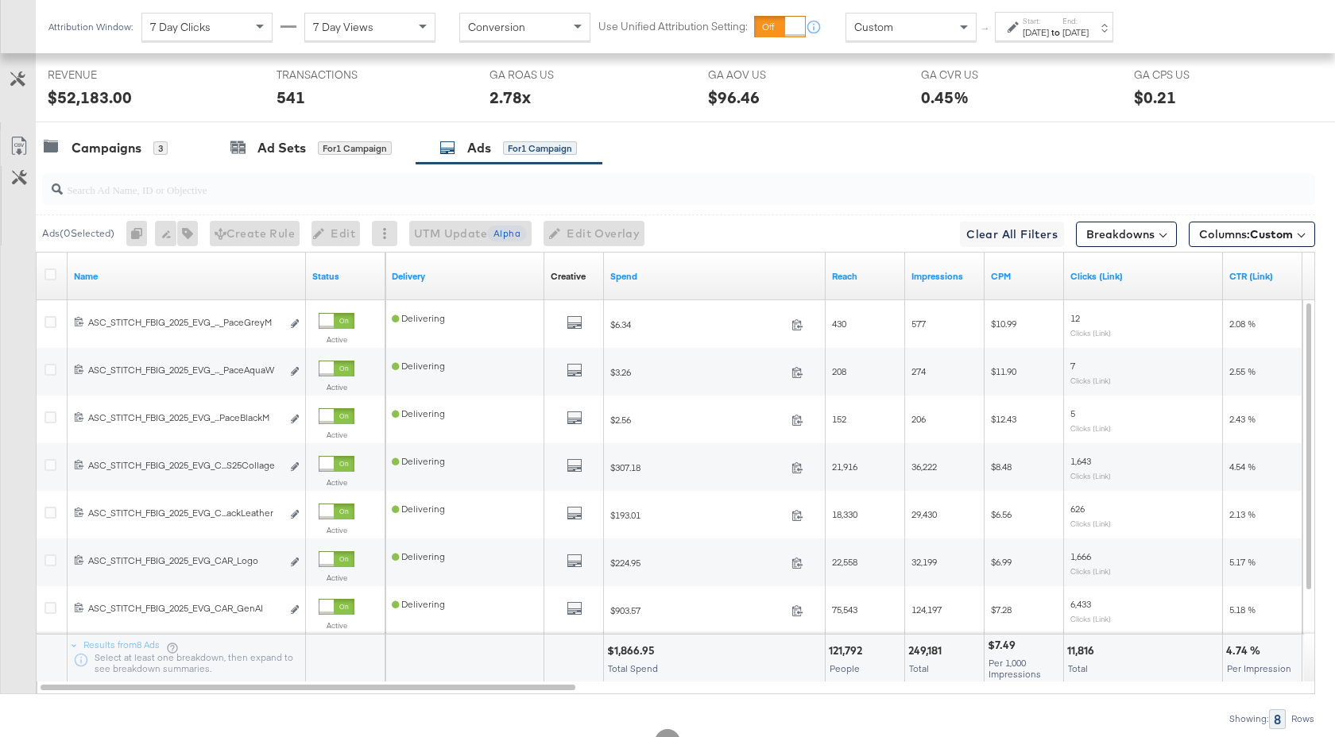
scroll to position [872, 0]
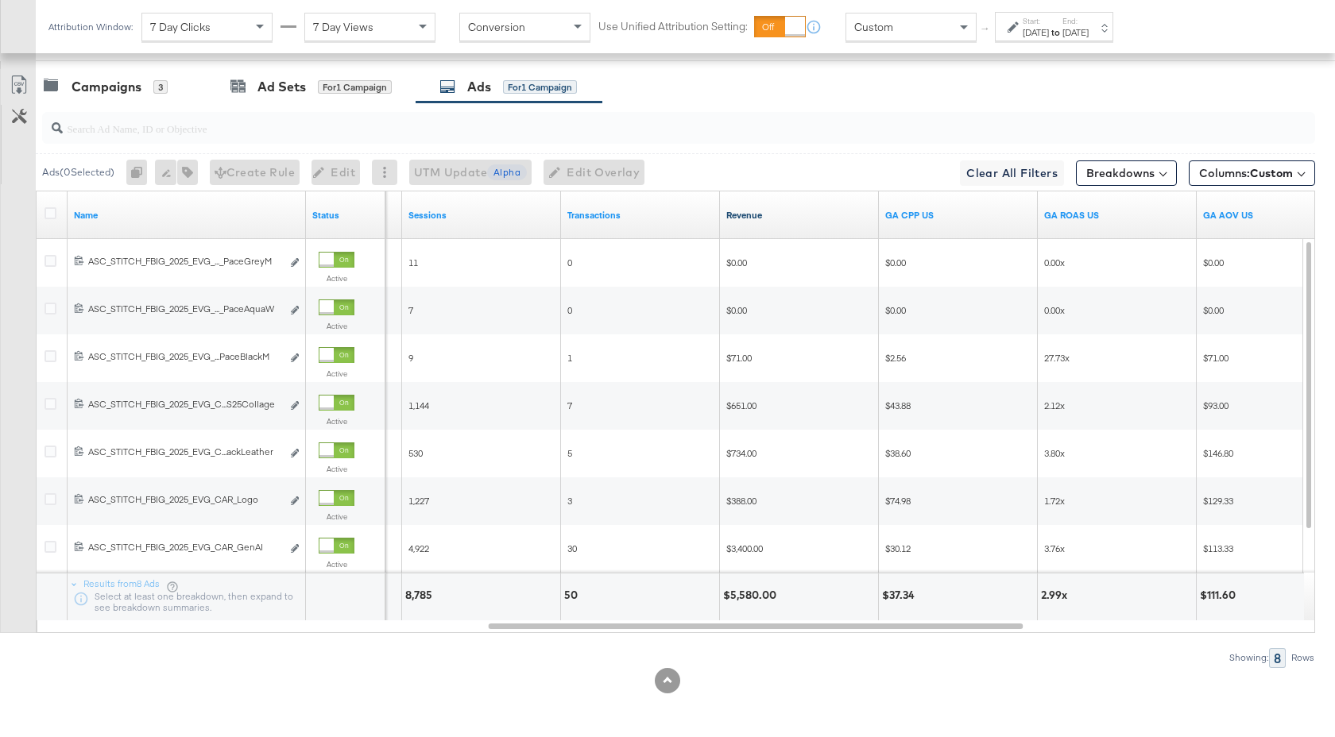
click at [794, 211] on link "Revenue" at bounding box center [799, 215] width 146 height 13
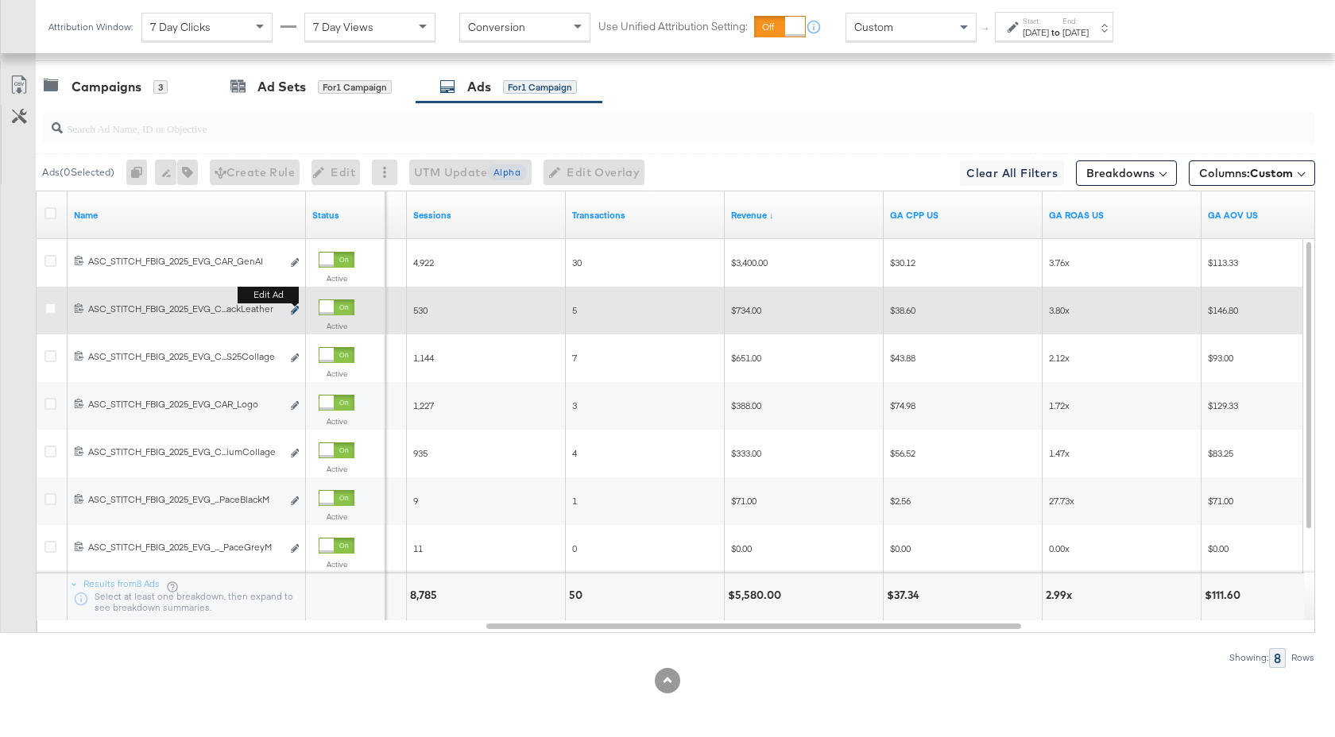
click at [293, 308] on icon "link" at bounding box center [295, 310] width 8 height 9
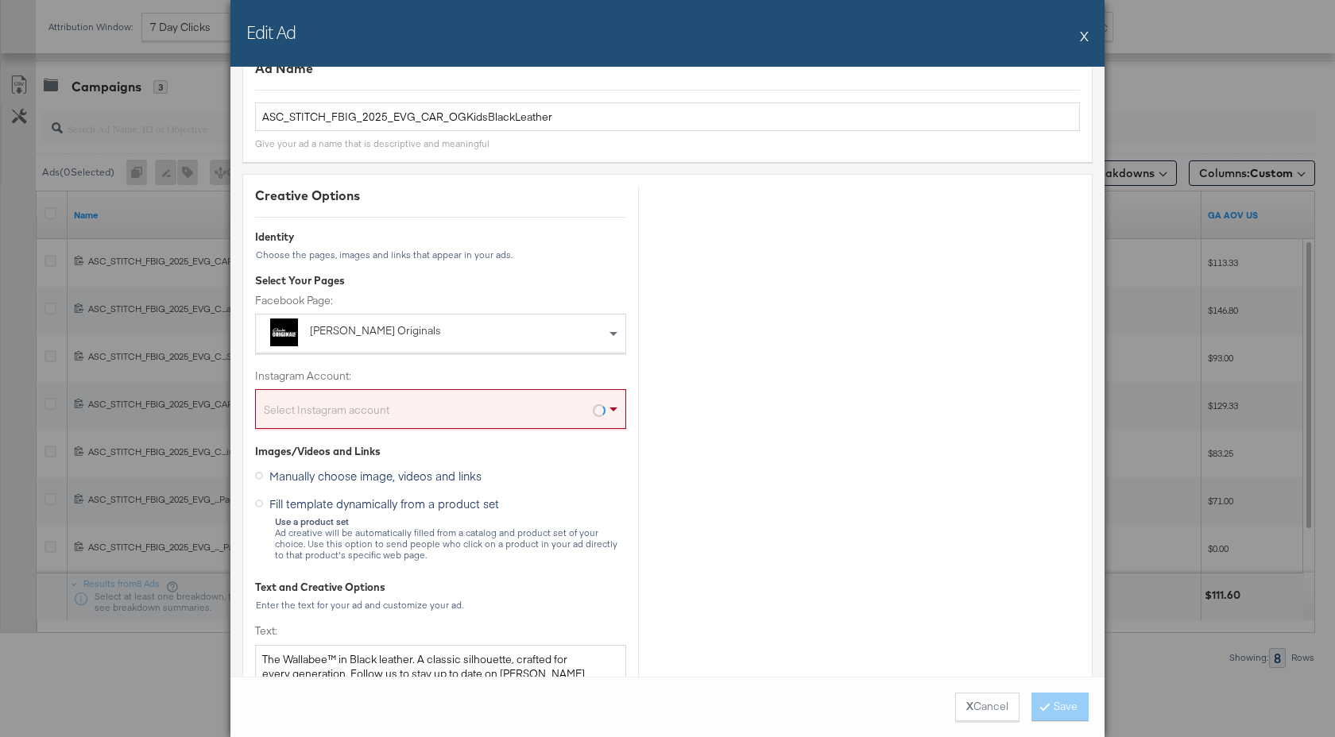
scroll to position [35, 0]
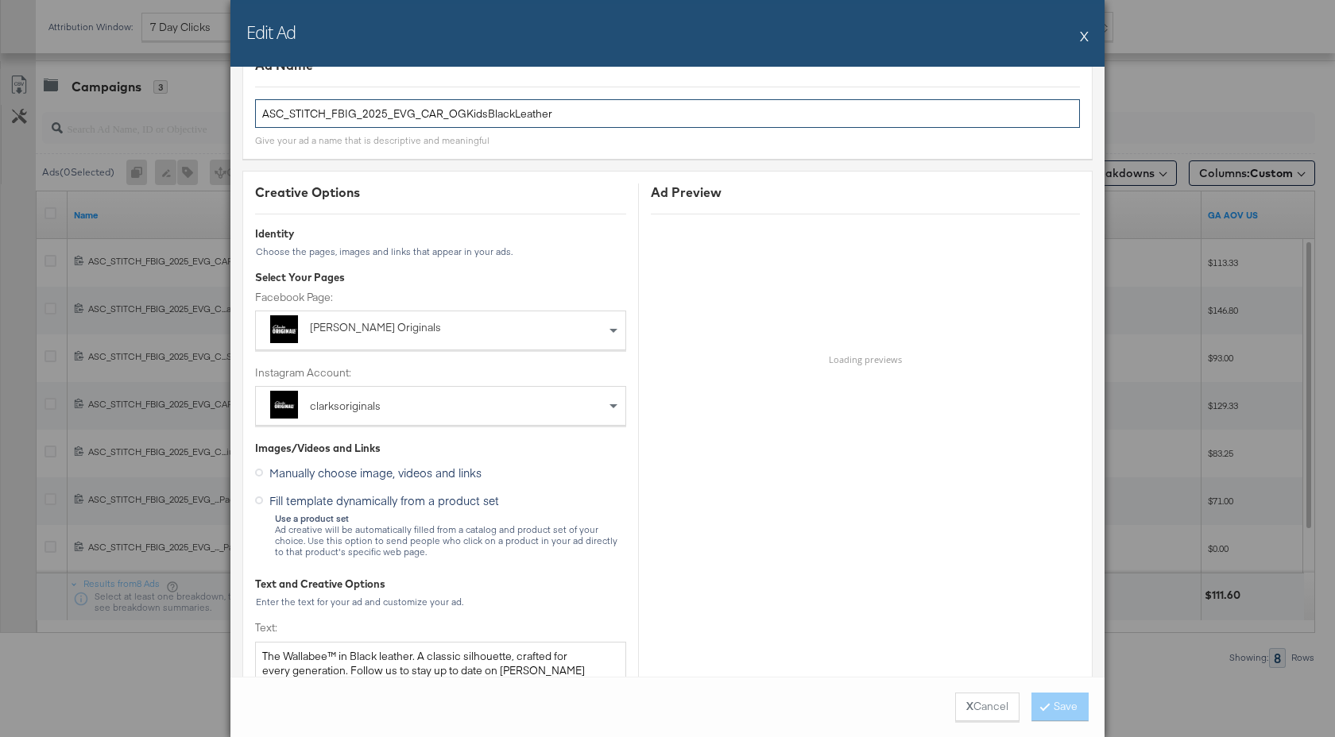
drag, startPoint x: 546, startPoint y: 114, endPoint x: 445, endPoint y: 114, distance: 100.9
click at [445, 114] on input "ASC_STITCH_FBIG_2025_EVG_CAR_OGKidsBlackLeather" at bounding box center [667, 113] width 825 height 29
click at [1082, 35] on button "X" at bounding box center [1084, 36] width 9 height 32
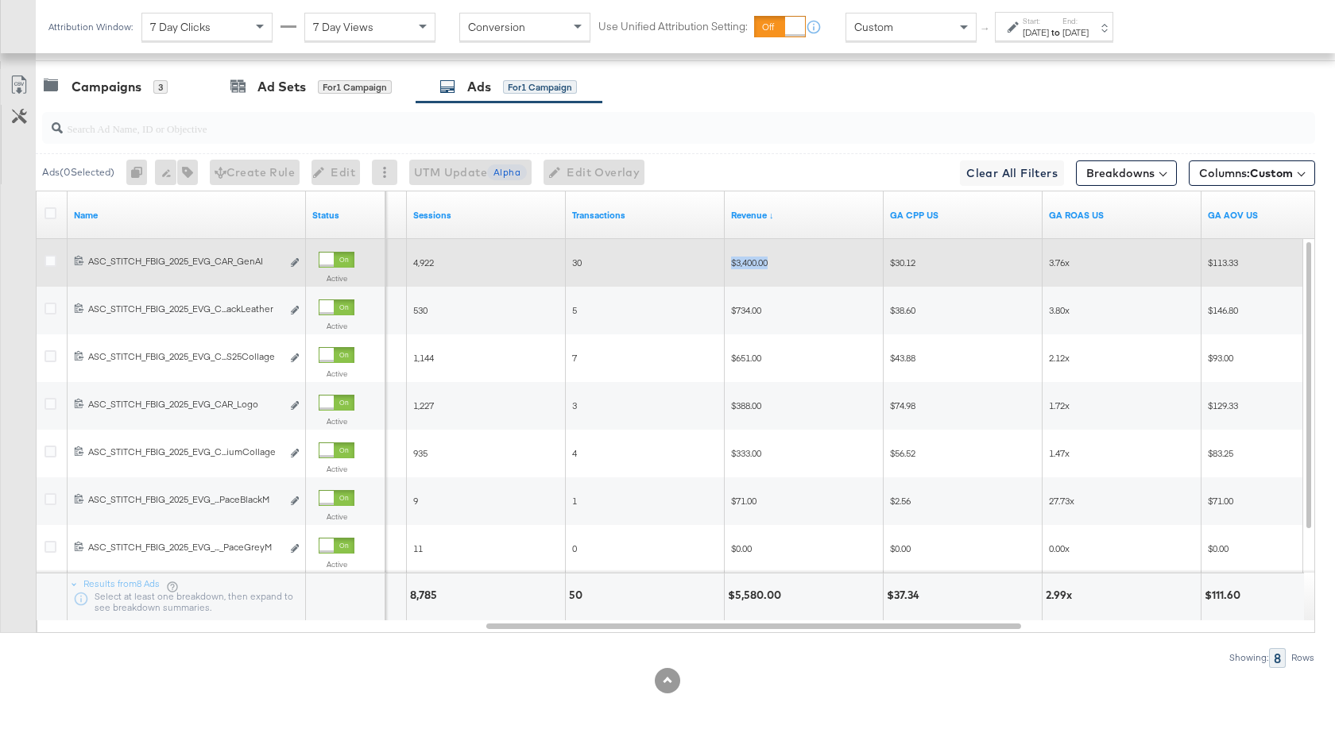
drag, startPoint x: 768, startPoint y: 261, endPoint x: 729, endPoint y: 260, distance: 38.9
click at [729, 260] on div "$3,400.00" at bounding box center [804, 262] width 159 height 25
copy span "$3,400.00"
drag, startPoint x: 1073, startPoint y: 265, endPoint x: 1048, endPoint y: 263, distance: 25.5
click at [1049, 263] on div "3.76x" at bounding box center [1122, 263] width 146 height 13
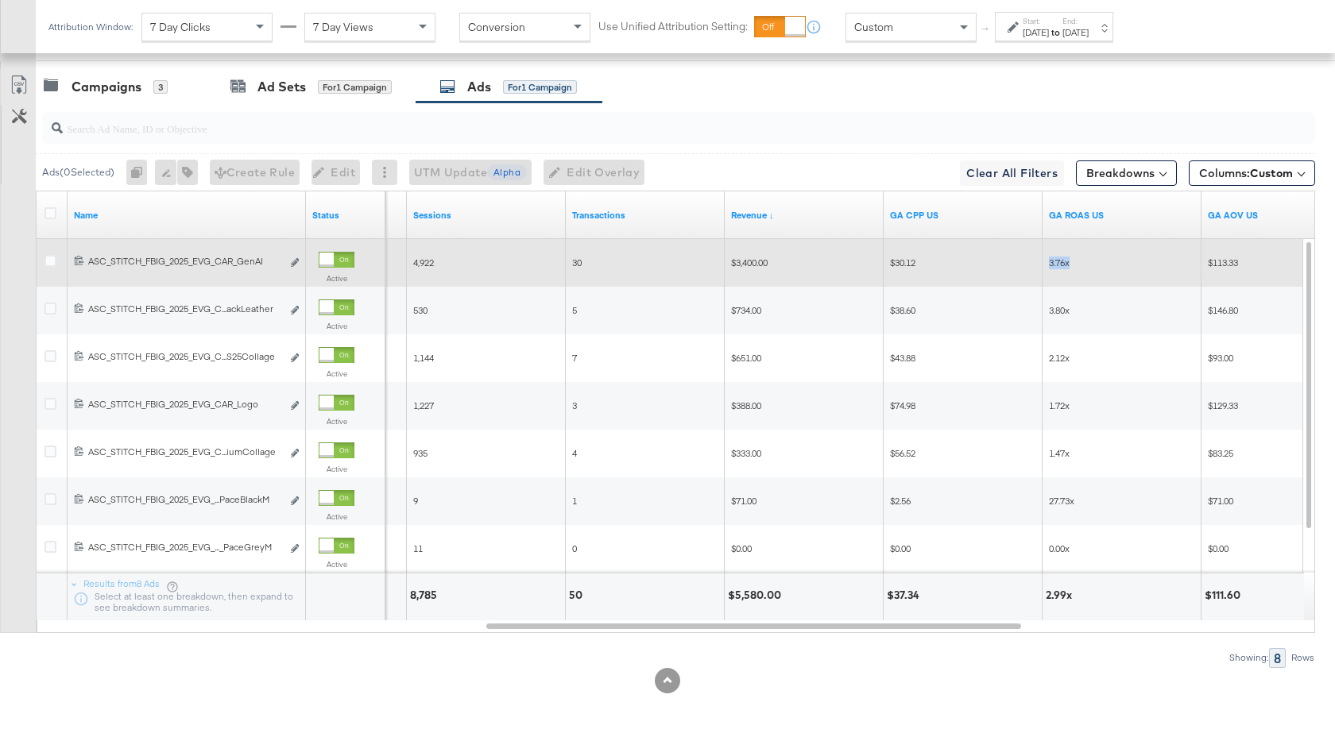
copy span "3.76x"
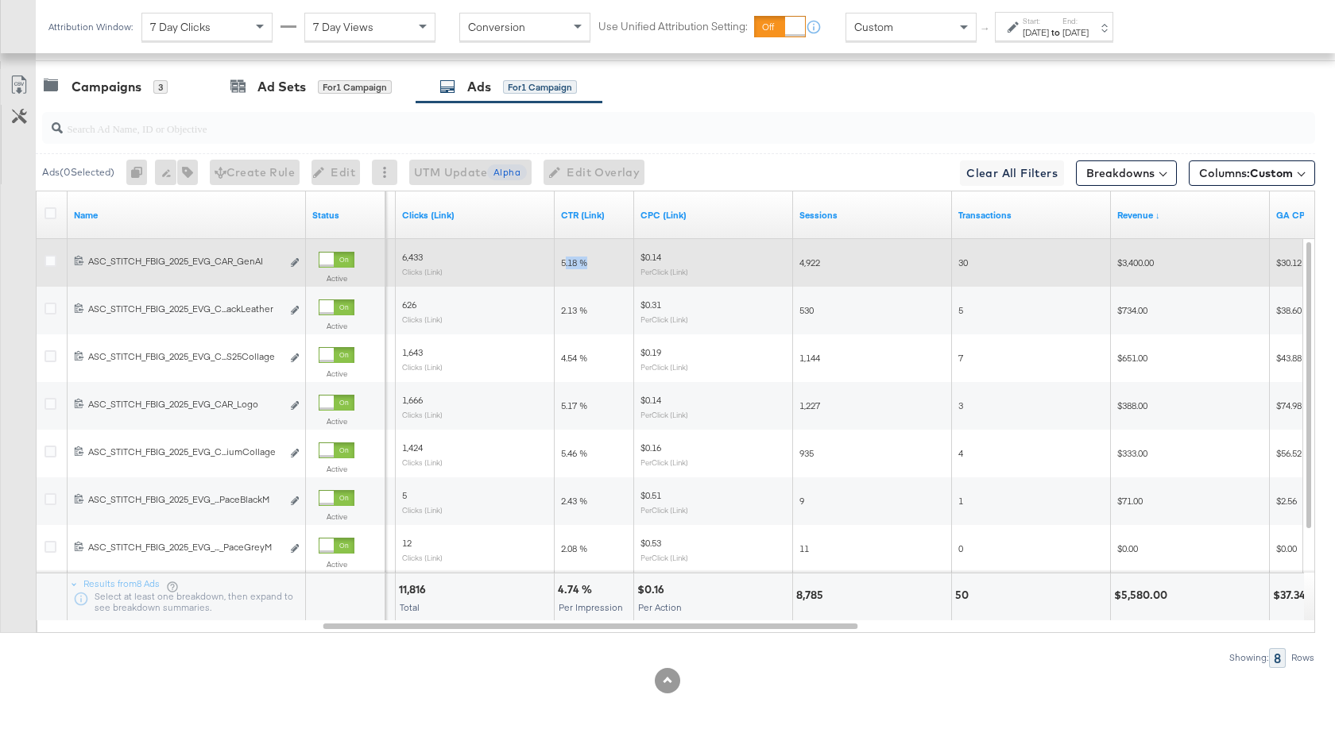
drag, startPoint x: 591, startPoint y: 264, endPoint x: 563, endPoint y: 264, distance: 27.8
click at [563, 264] on div "5.18 %" at bounding box center [594, 263] width 67 height 13
drag, startPoint x: 561, startPoint y: 263, endPoint x: 586, endPoint y: 263, distance: 25.4
click at [586, 263] on span "5.18 %" at bounding box center [574, 263] width 26 height 12
copy span "5.18 %"
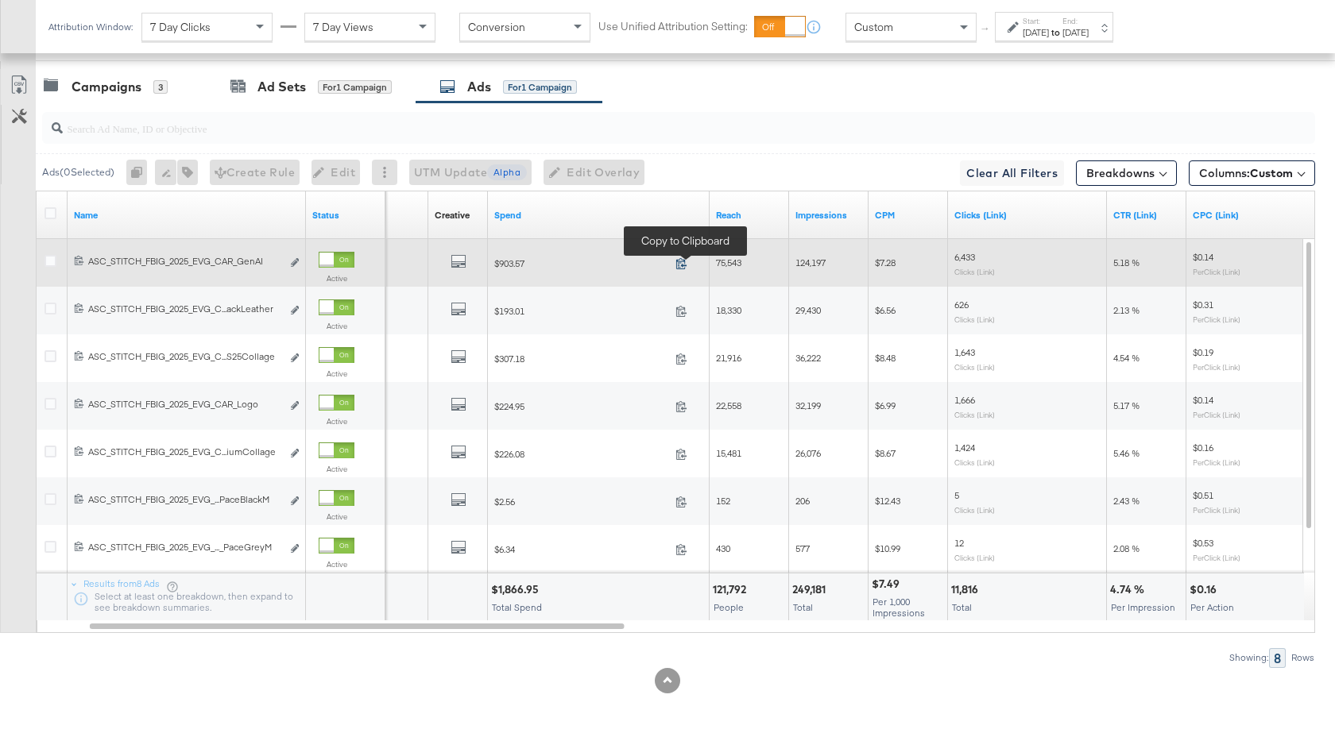
click at [678, 262] on icon at bounding box center [681, 263] width 12 height 12
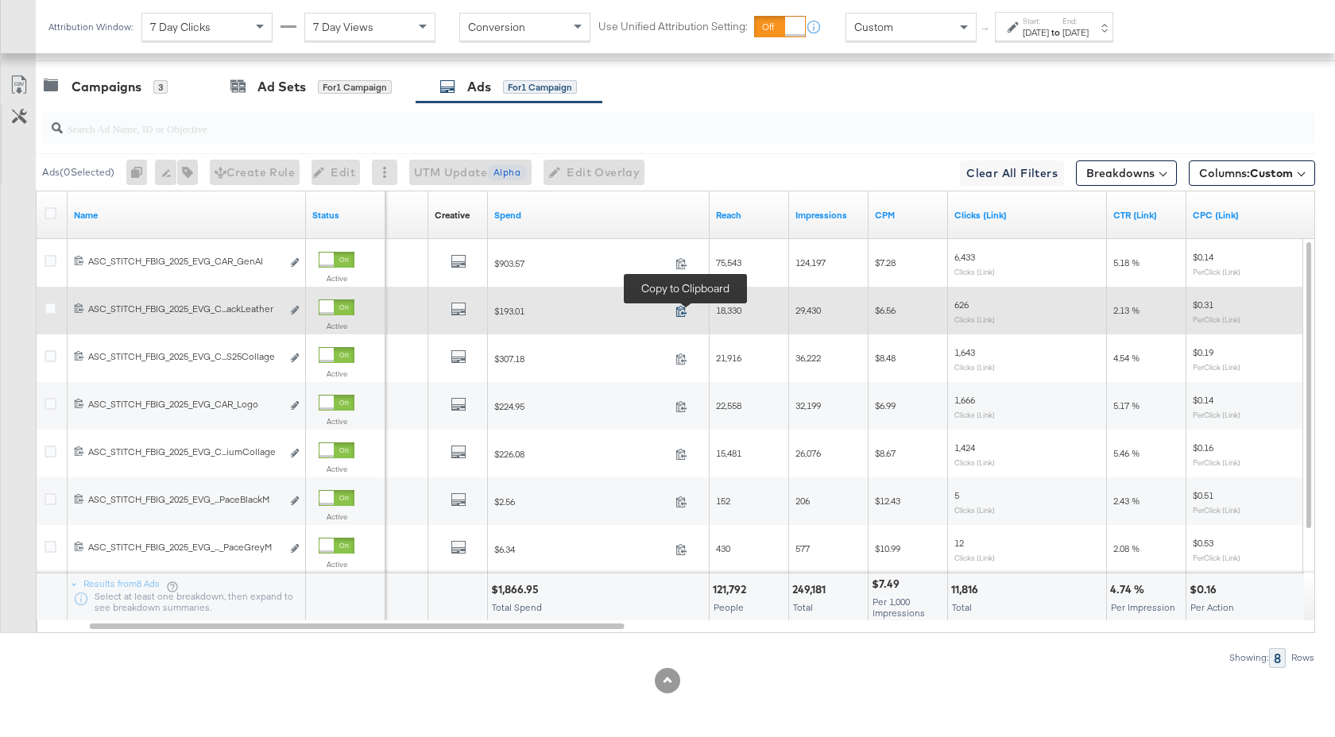
click at [685, 311] on icon at bounding box center [681, 311] width 12 height 12
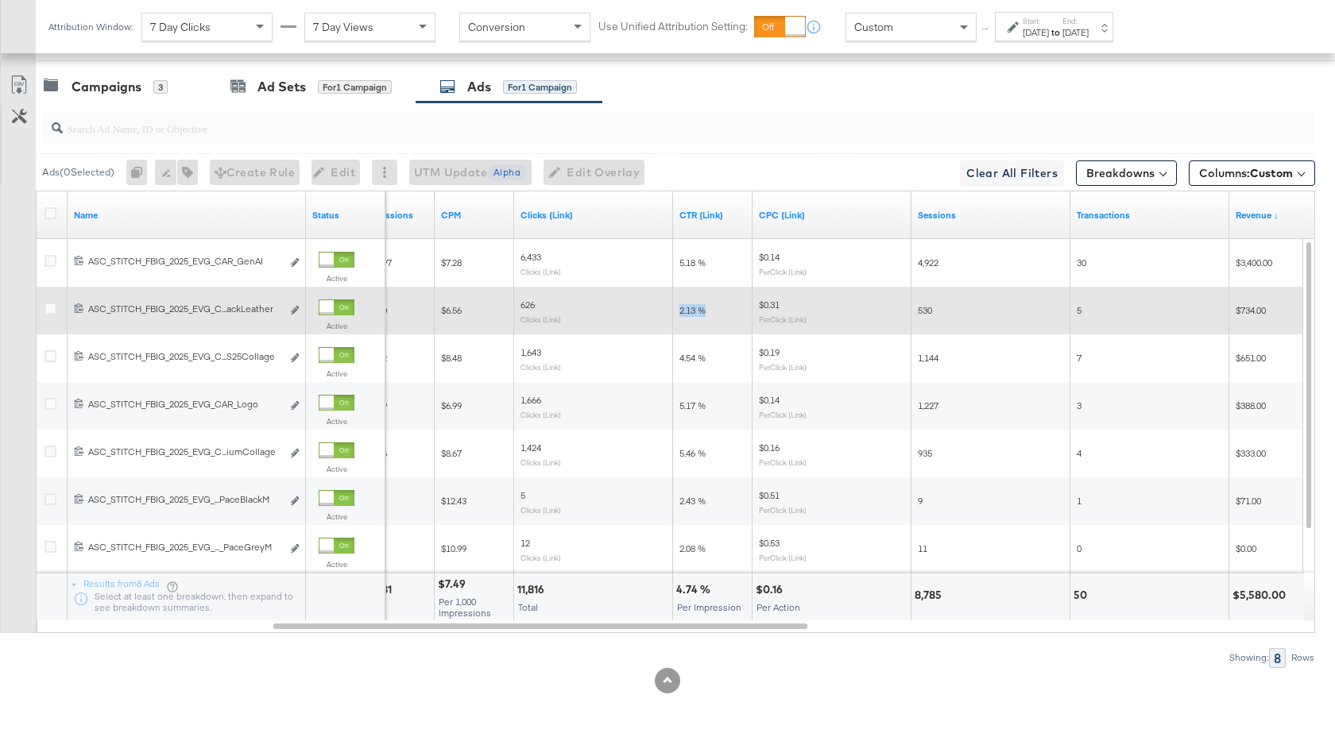
drag, startPoint x: 703, startPoint y: 312, endPoint x: 678, endPoint y: 312, distance: 24.6
click at [678, 312] on div "2.13 %" at bounding box center [712, 310] width 79 height 25
copy span "2.13 %"
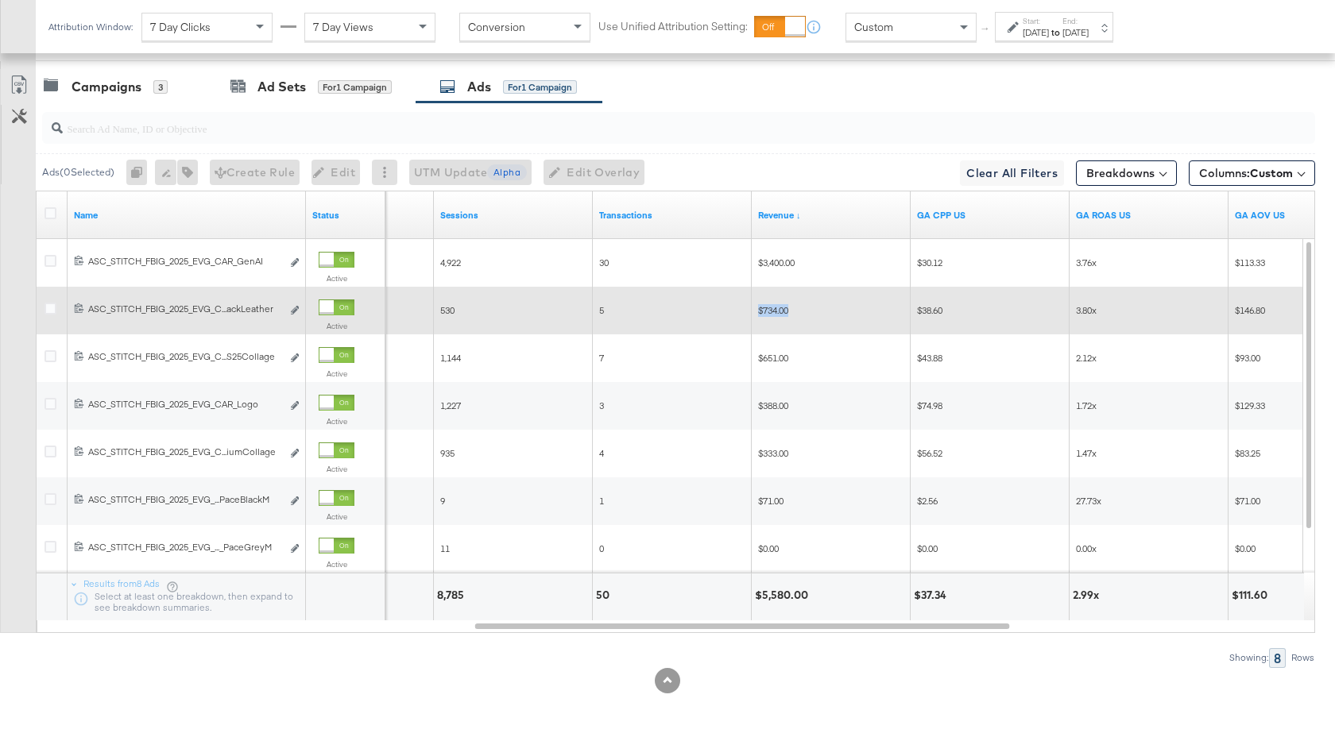
drag, startPoint x: 791, startPoint y: 311, endPoint x: 756, endPoint y: 311, distance: 35.0
click at [756, 311] on div "$734.00" at bounding box center [831, 310] width 159 height 25
copy span "$734.00"
drag, startPoint x: 1099, startPoint y: 311, endPoint x: 1073, endPoint y: 311, distance: 25.4
click at [1073, 311] on div "3.80x" at bounding box center [1148, 310] width 159 height 25
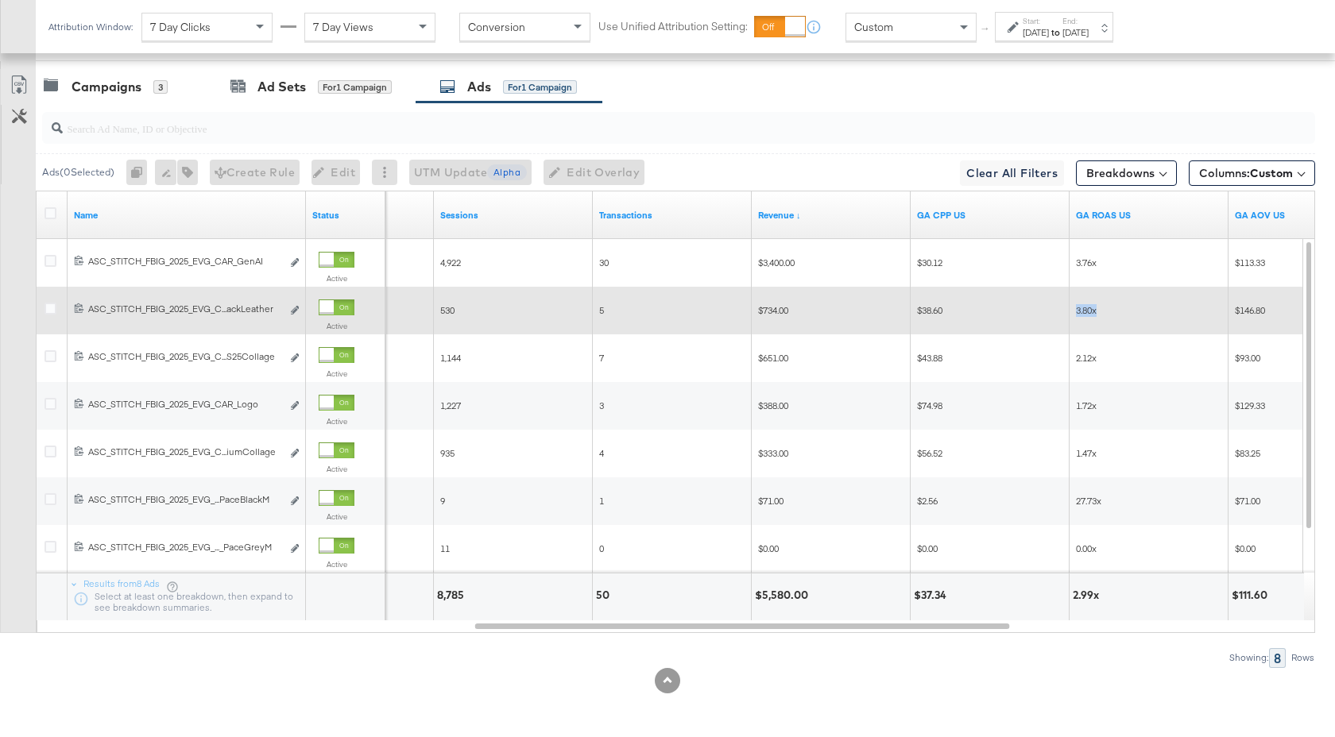
copy span "3.80x"
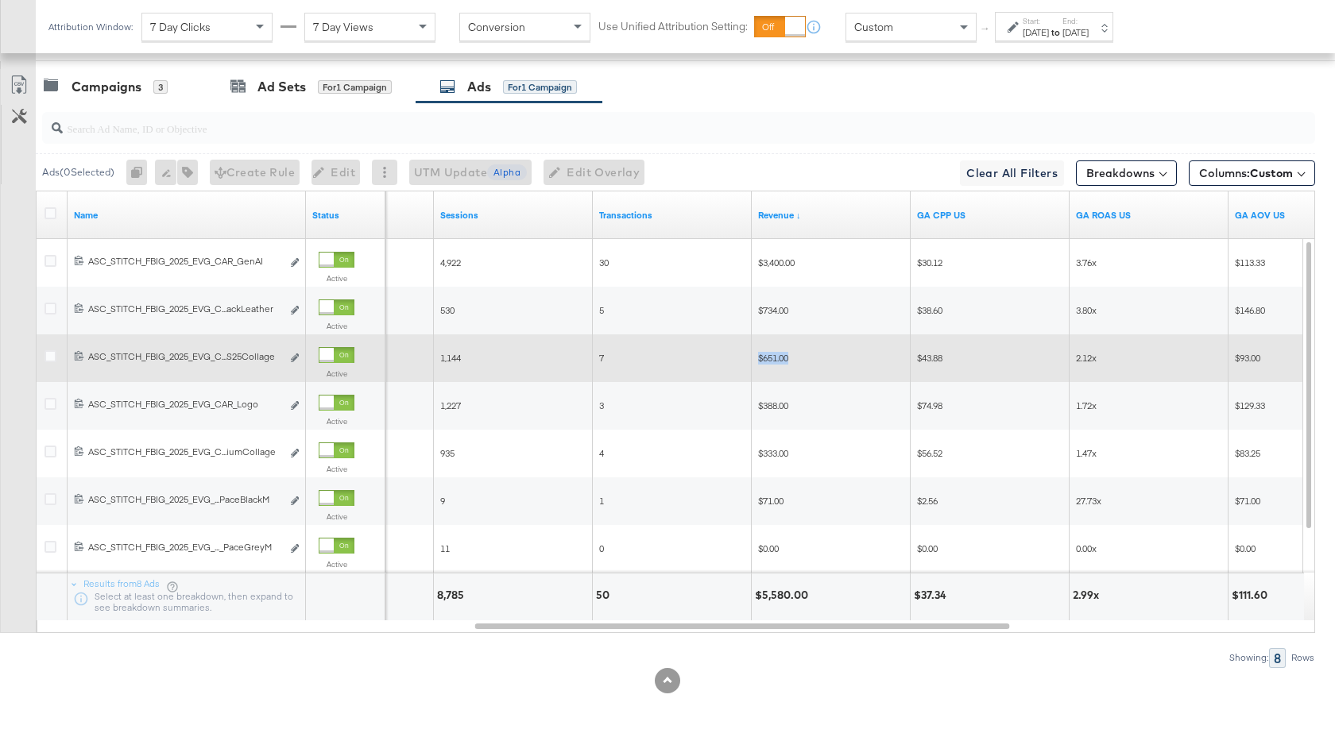
drag, startPoint x: 791, startPoint y: 359, endPoint x: 756, endPoint y: 358, distance: 34.2
click at [756, 358] on div "$651.00" at bounding box center [831, 358] width 159 height 25
copy span "$651.00"
drag, startPoint x: 1098, startPoint y: 361, endPoint x: 1074, endPoint y: 361, distance: 23.8
click at [1074, 361] on div "2.12x" at bounding box center [1148, 358] width 159 height 25
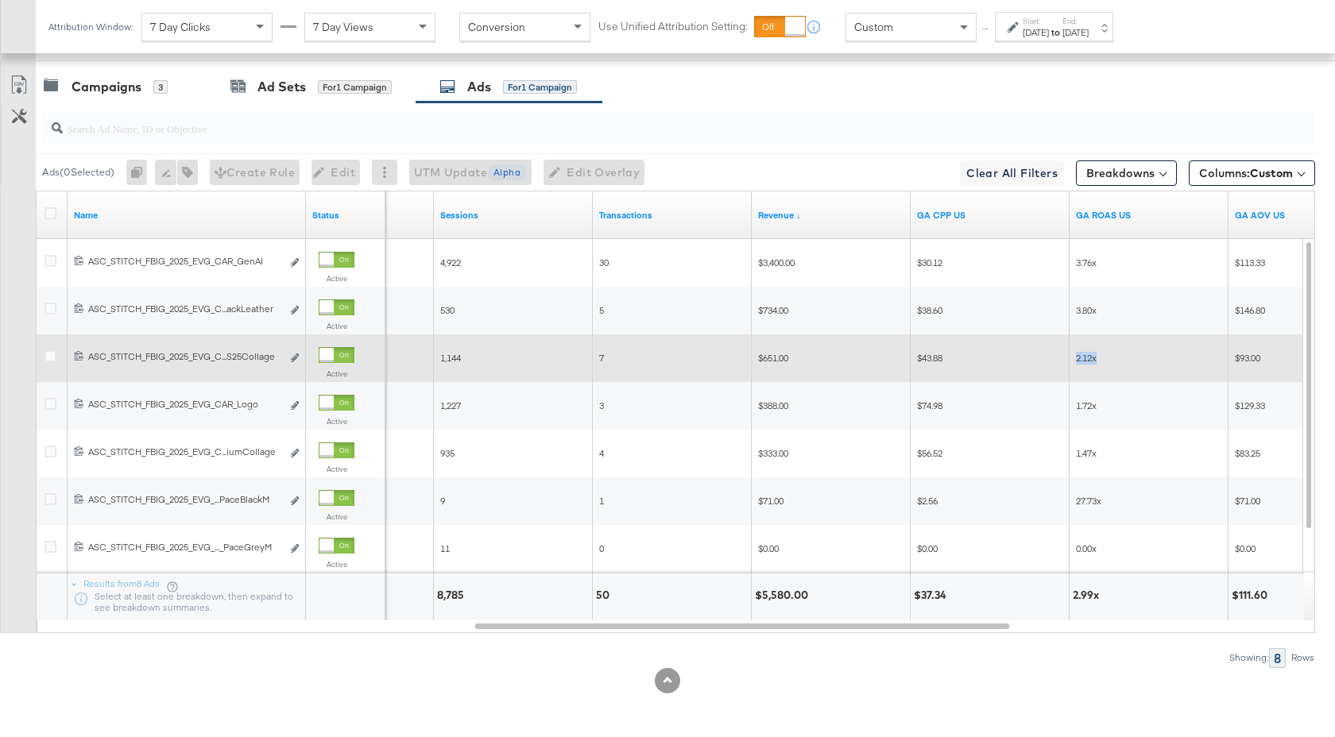
copy span "2.12x"
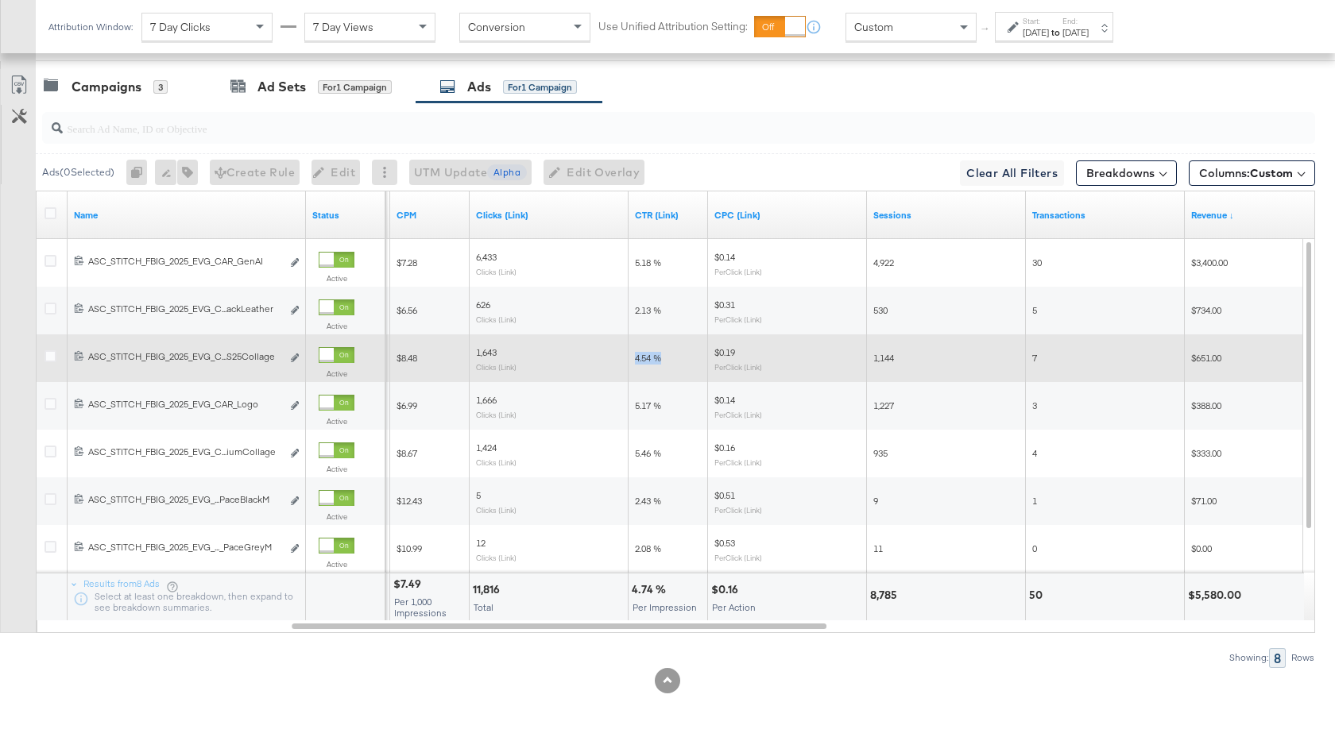
drag, startPoint x: 664, startPoint y: 359, endPoint x: 635, endPoint y: 359, distance: 29.4
click at [635, 359] on div "4.54 %" at bounding box center [668, 358] width 67 height 13
copy span "4.54 %"
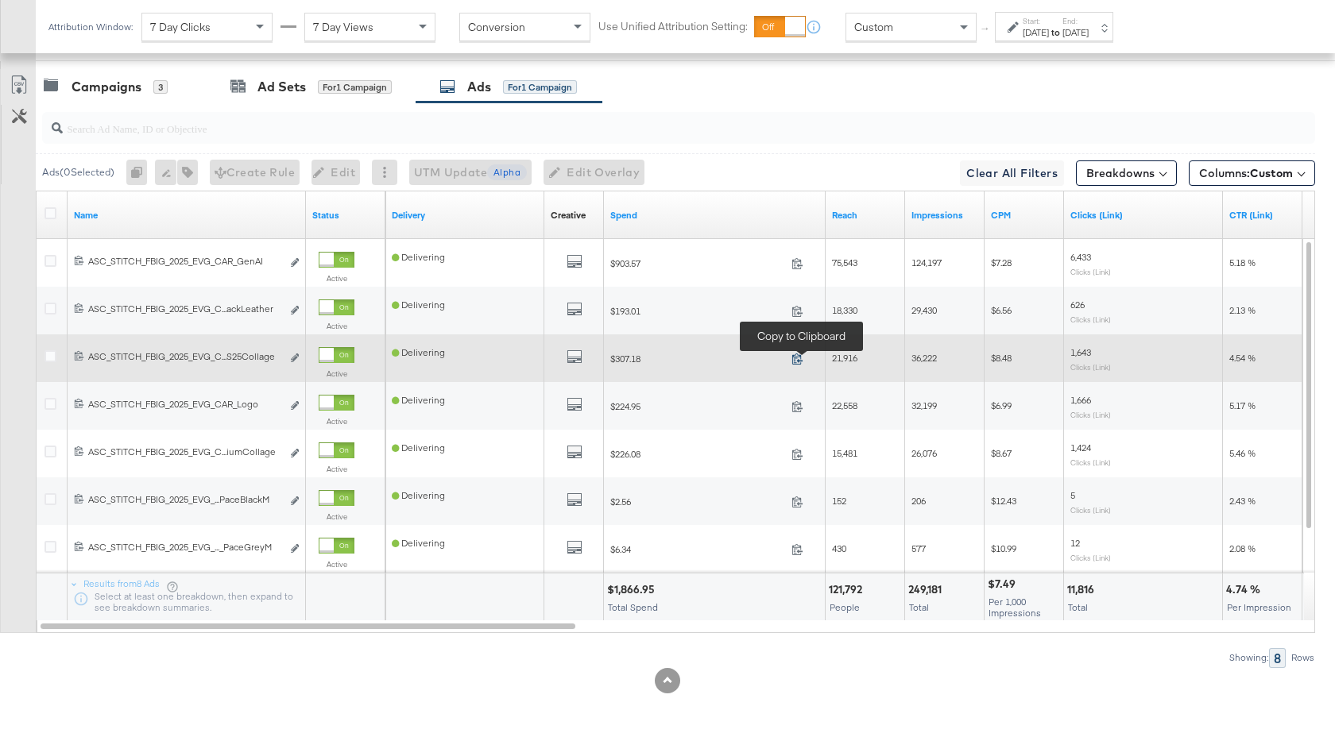
click at [793, 361] on icon at bounding box center [797, 359] width 12 height 12
click at [570, 357] on icon "default" at bounding box center [574, 357] width 16 height 16
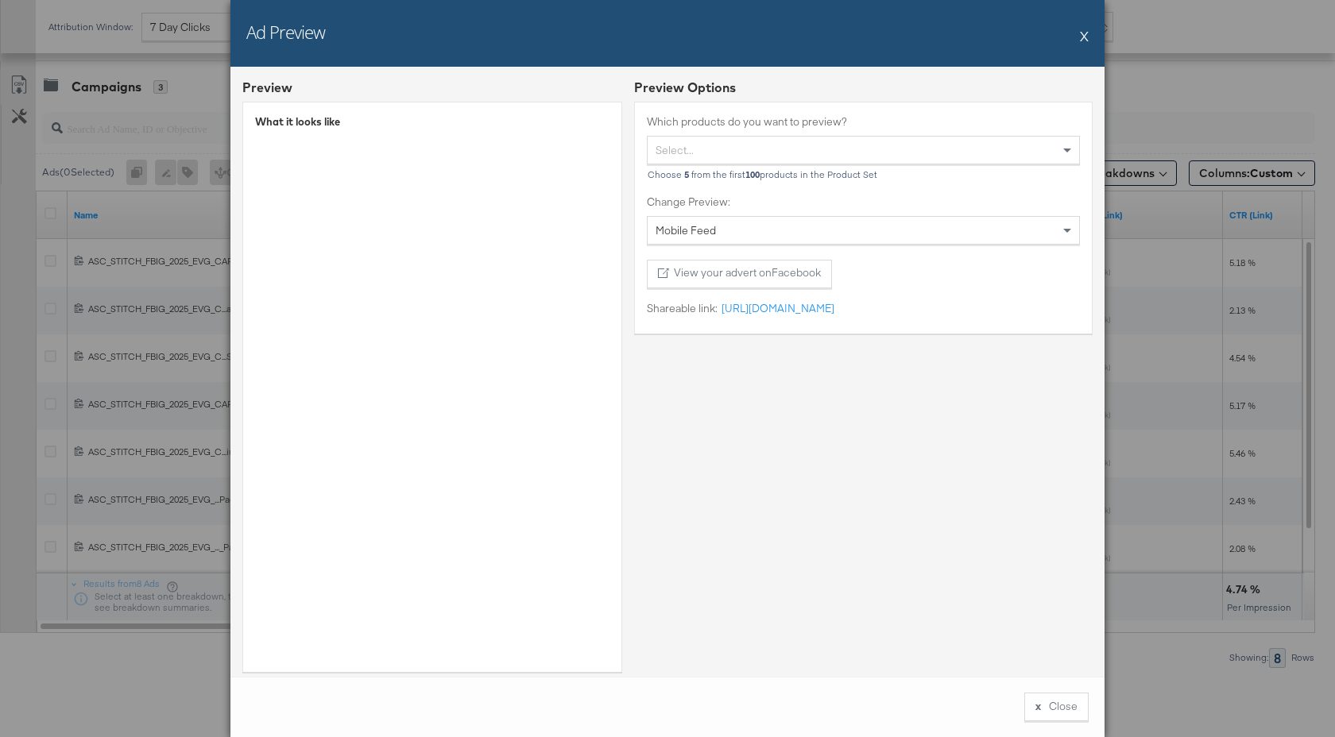
click at [1083, 35] on button "X" at bounding box center [1084, 36] width 9 height 32
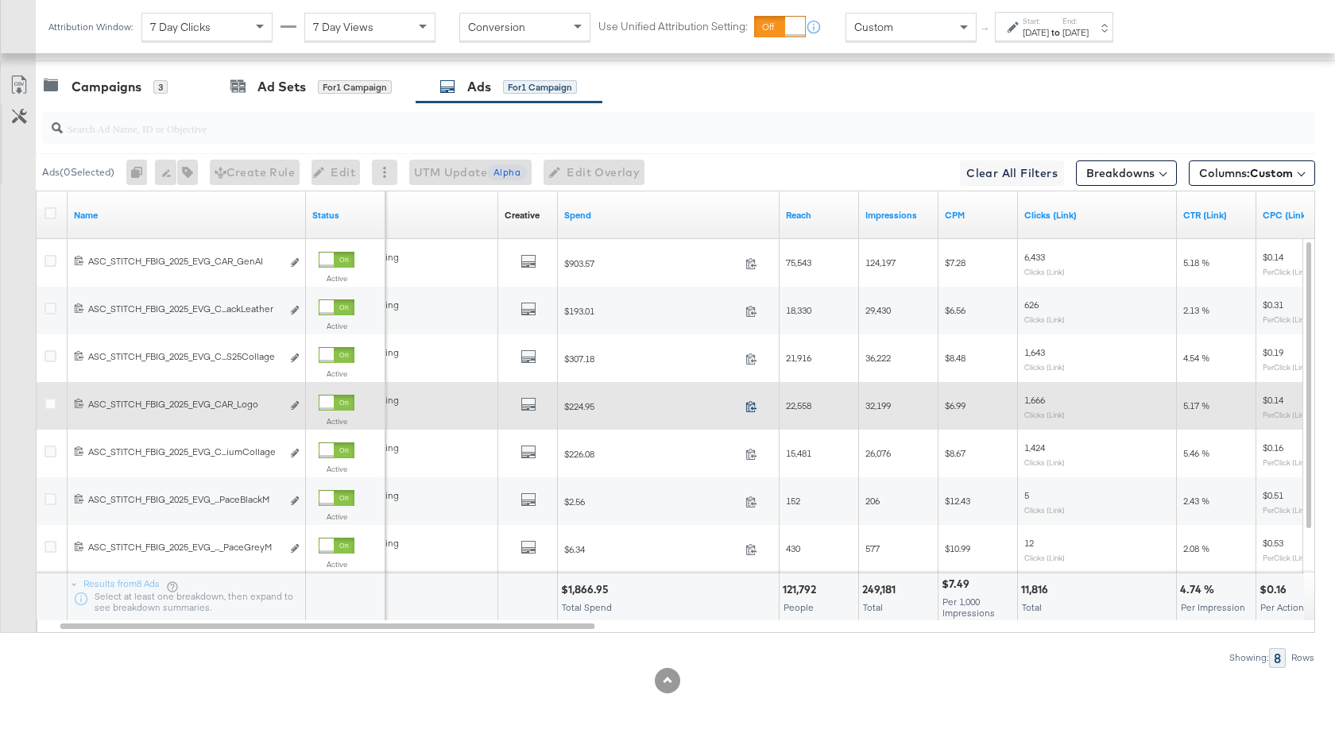
click at [749, 407] on icon at bounding box center [751, 406] width 12 height 12
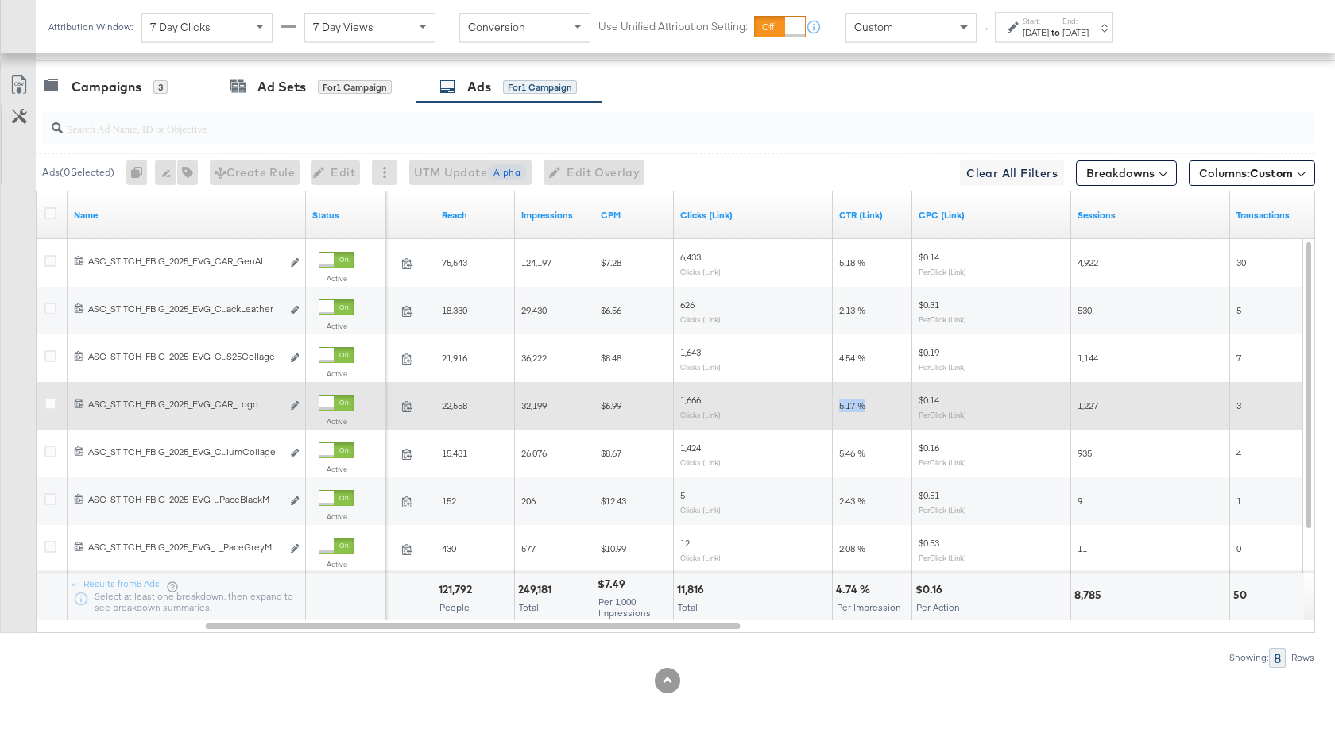
drag, startPoint x: 868, startPoint y: 408, endPoint x: 837, endPoint y: 408, distance: 30.2
click at [837, 408] on div "5.17 %" at bounding box center [872, 405] width 79 height 25
copy span "5.17 %"
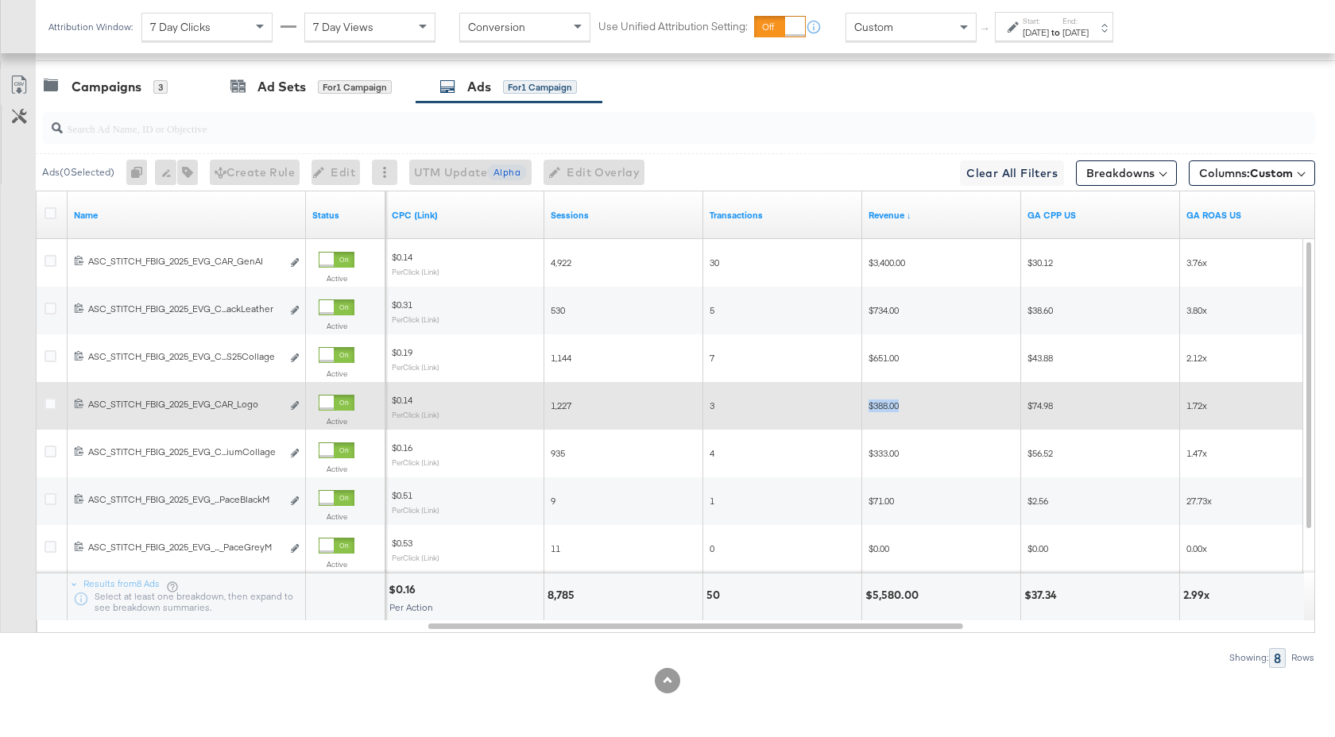
drag, startPoint x: 904, startPoint y: 410, endPoint x: 869, endPoint y: 409, distance: 35.0
click at [869, 410] on div "$388.00" at bounding box center [941, 406] width 146 height 13
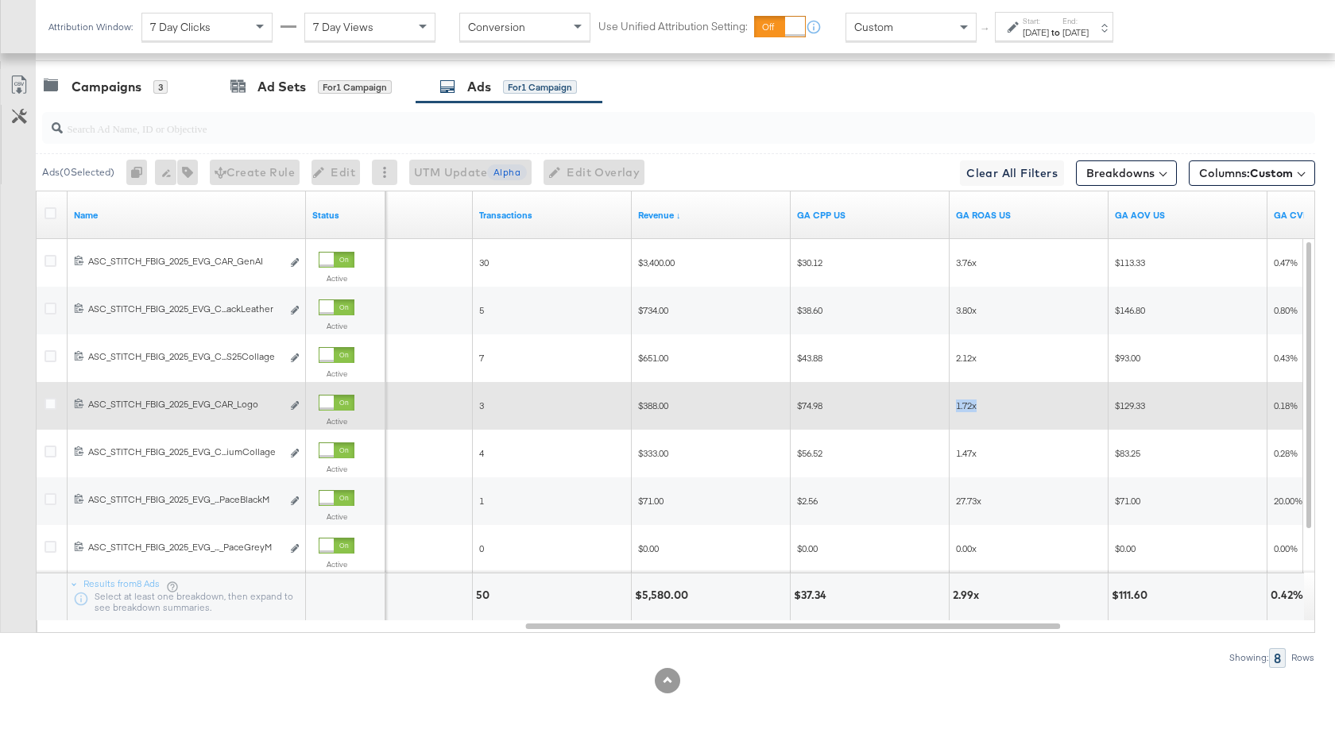
drag, startPoint x: 978, startPoint y: 409, endPoint x: 953, endPoint y: 409, distance: 25.4
click at [953, 409] on div "1.72x" at bounding box center [1028, 405] width 159 height 25
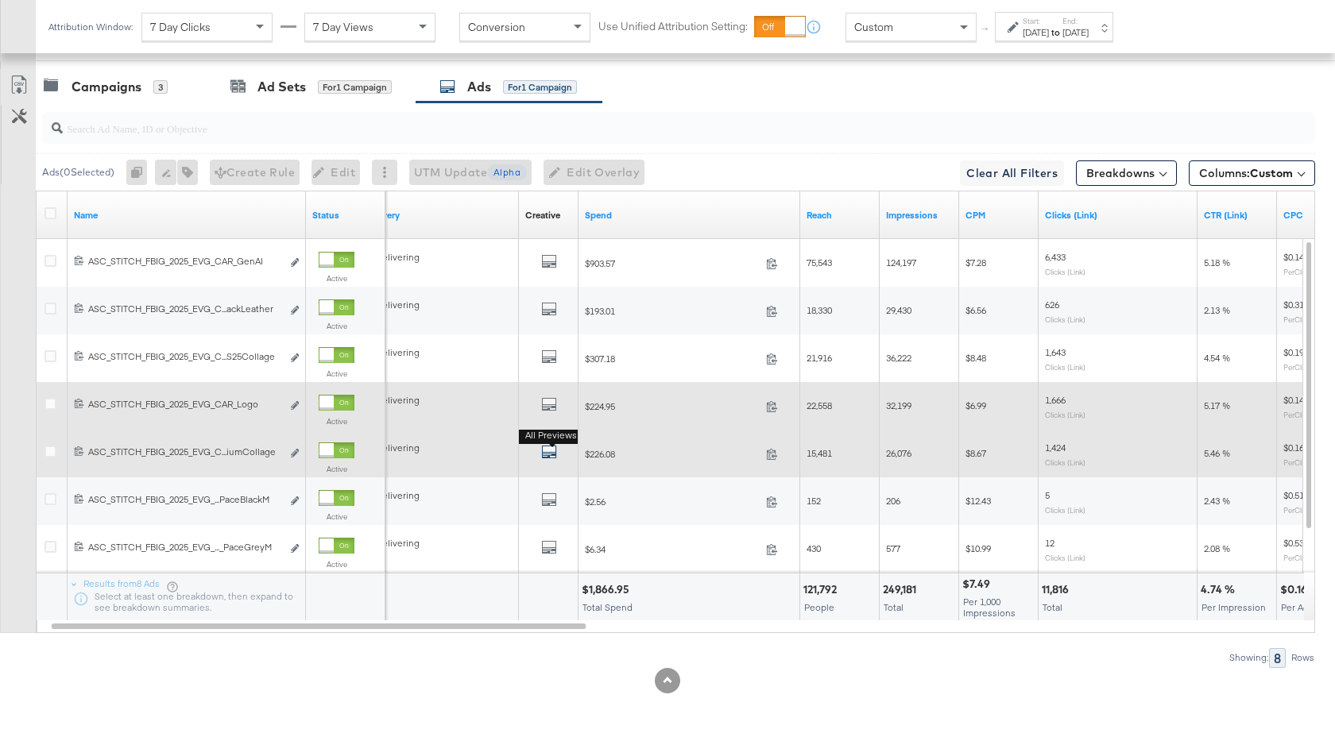
click at [551, 453] on icon "default" at bounding box center [549, 452] width 16 height 16
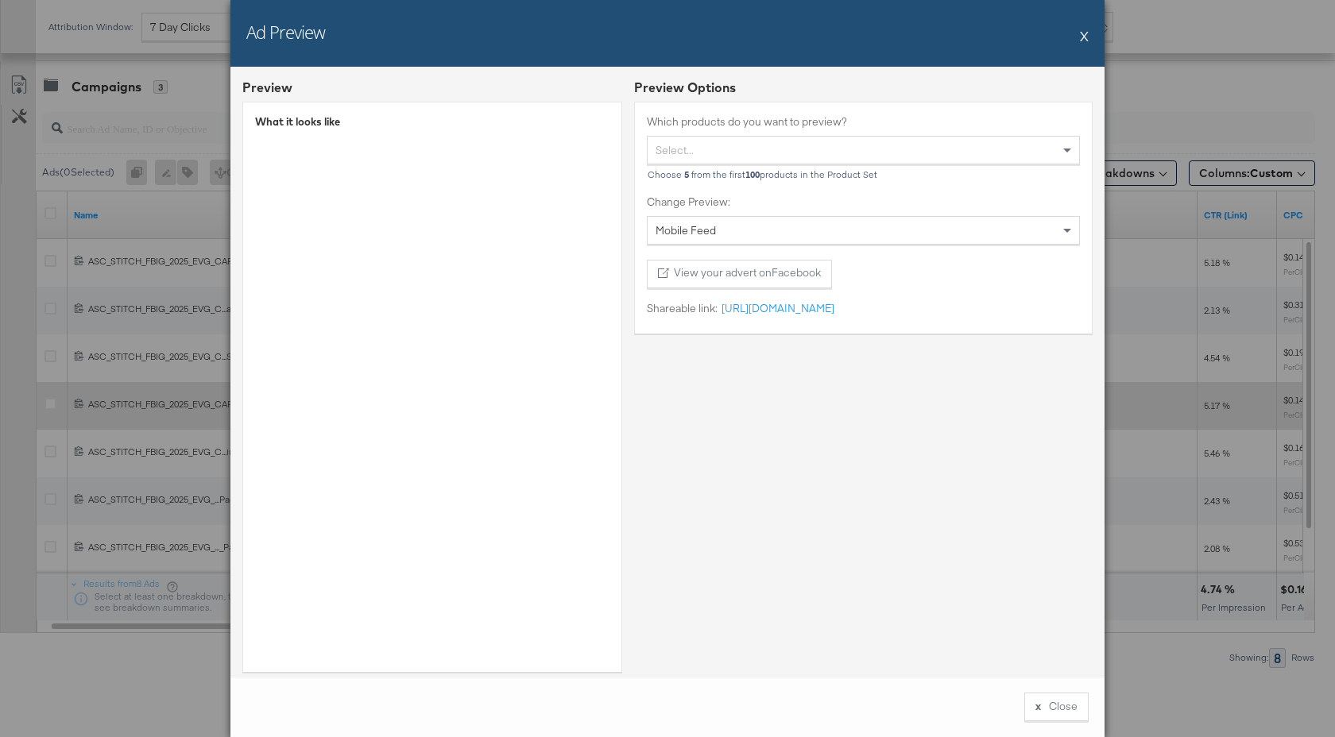
click at [1085, 32] on button "X" at bounding box center [1084, 36] width 9 height 32
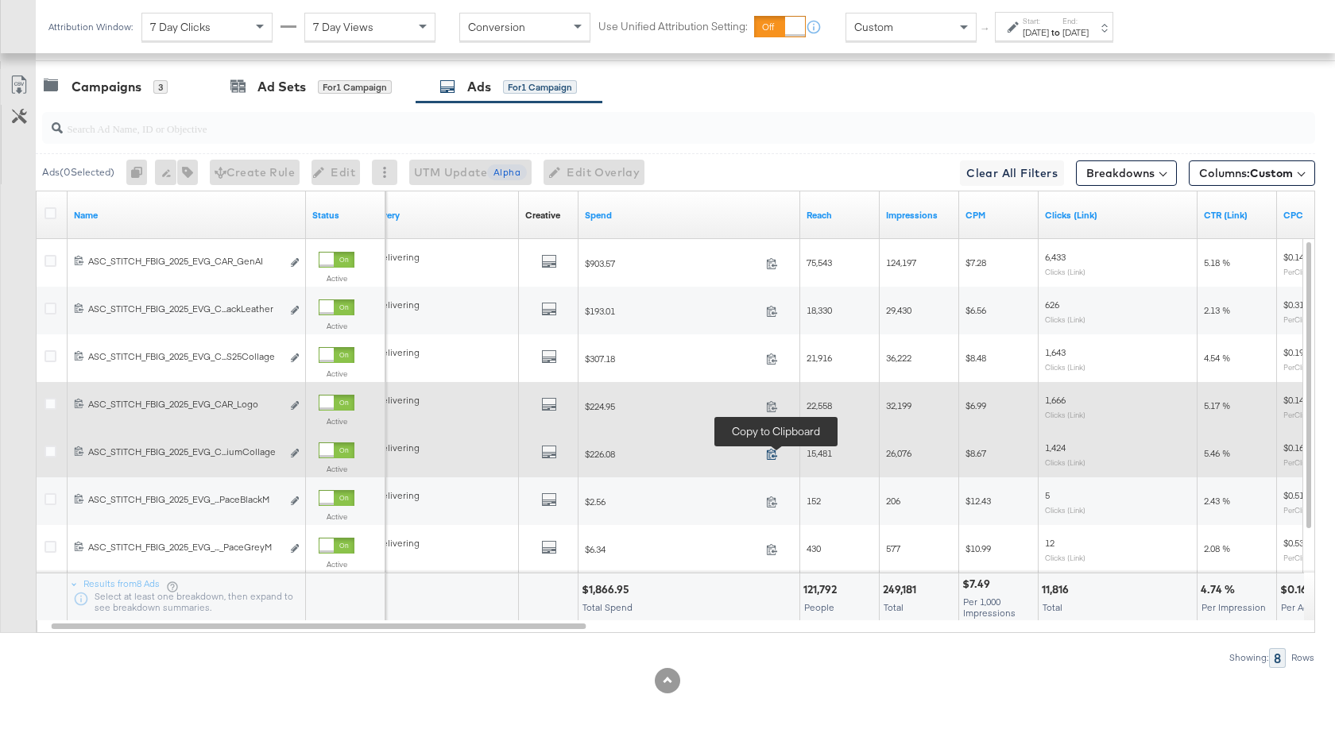
click at [772, 450] on icon at bounding box center [772, 454] width 12 height 12
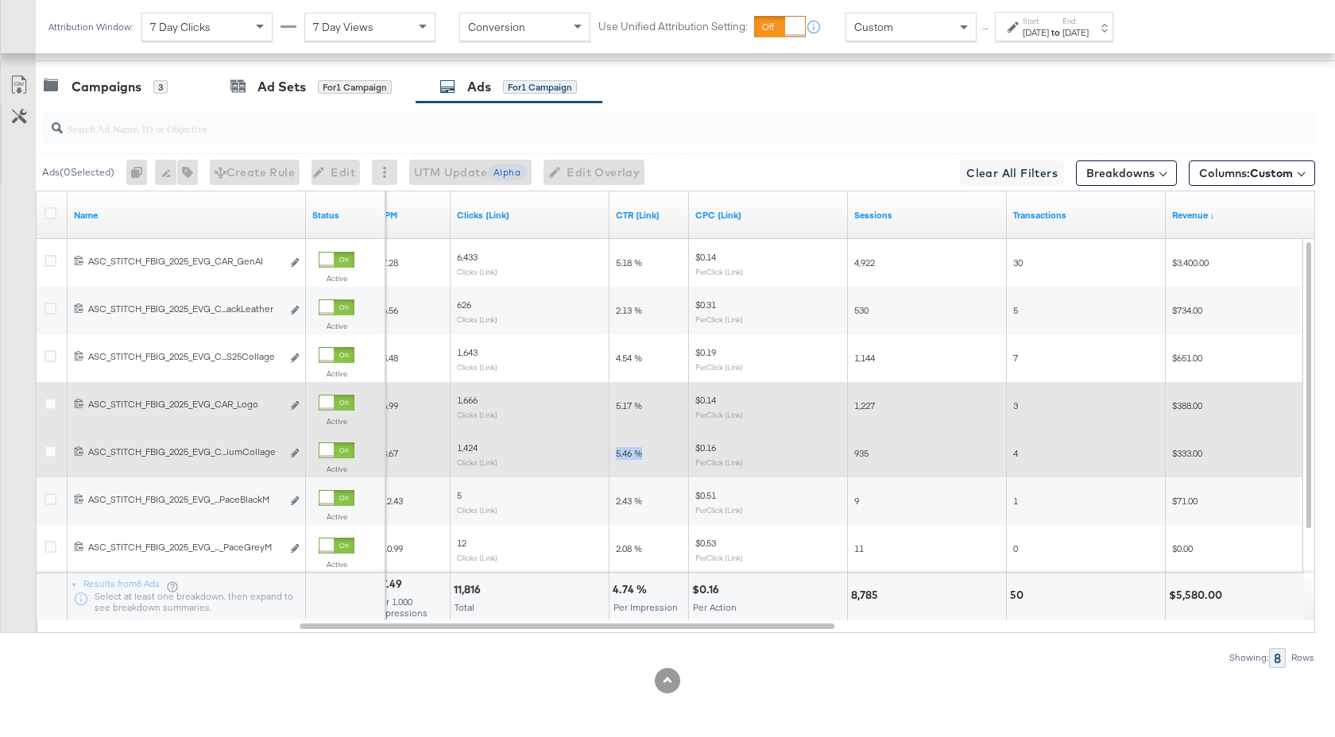
drag, startPoint x: 644, startPoint y: 455, endPoint x: 613, endPoint y: 455, distance: 31.0
click at [613, 455] on div "5.46 %" at bounding box center [648, 453] width 79 height 25
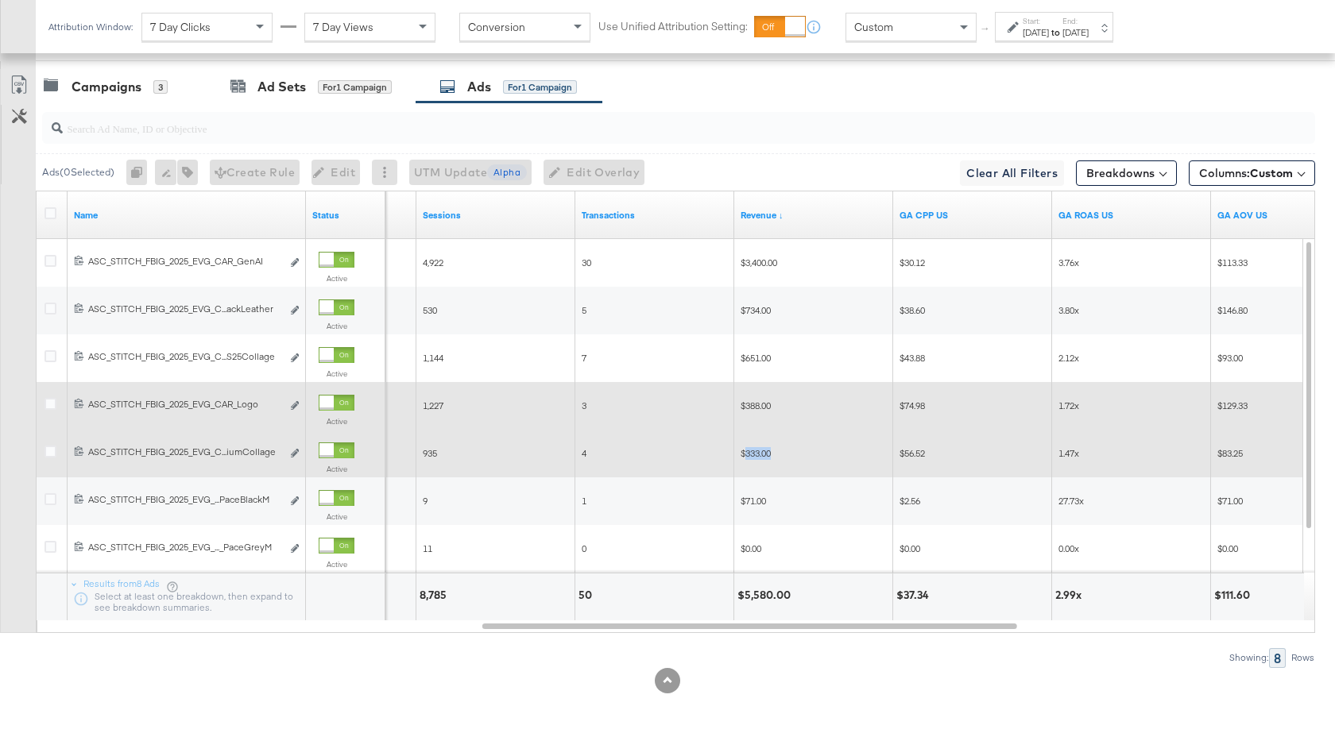
drag, startPoint x: 774, startPoint y: 455, endPoint x: 743, endPoint y: 455, distance: 31.0
click at [743, 455] on div "$333.00" at bounding box center [813, 453] width 146 height 13
drag, startPoint x: 1080, startPoint y: 454, endPoint x: 1057, endPoint y: 454, distance: 23.1
click at [1057, 454] on div "1.47x" at bounding box center [1131, 453] width 159 height 25
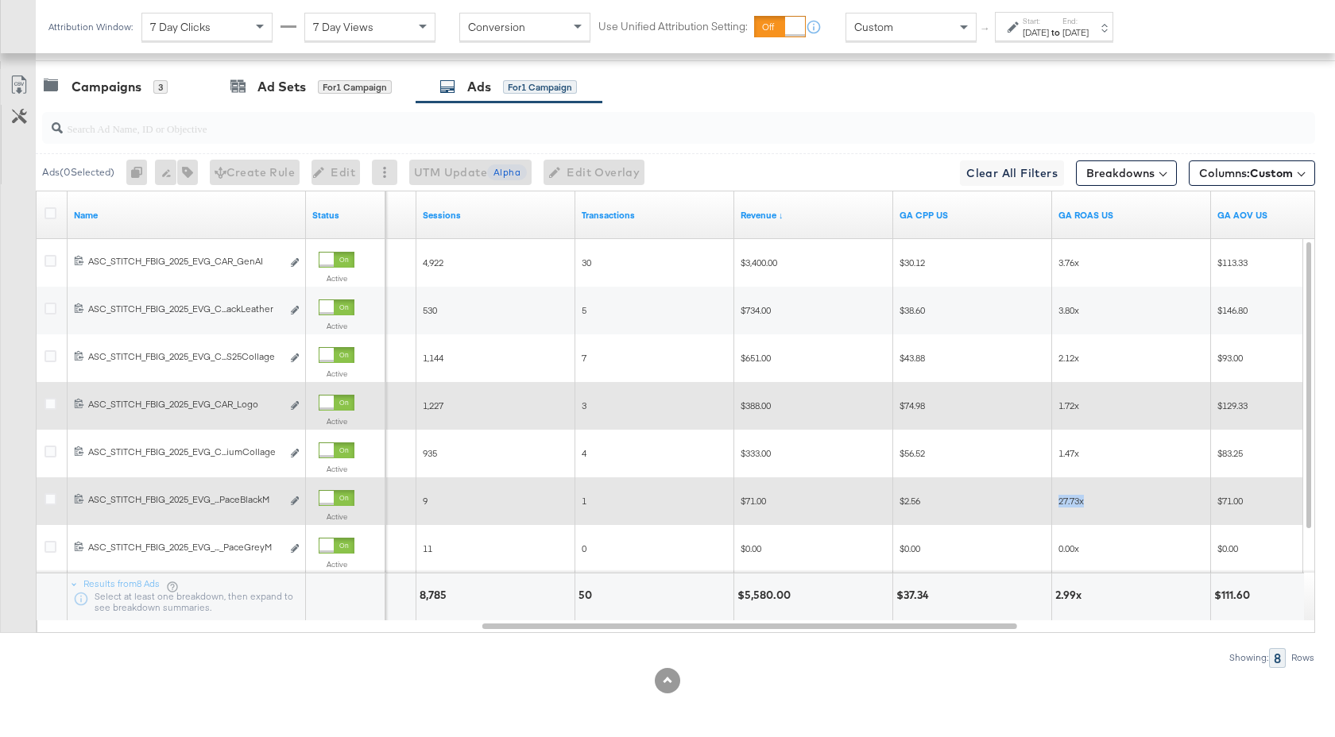
drag, startPoint x: 1085, startPoint y: 503, endPoint x: 1055, endPoint y: 502, distance: 30.2
click at [1055, 502] on div "27.73x" at bounding box center [1131, 501] width 159 height 25
drag, startPoint x: 769, startPoint y: 504, endPoint x: 744, endPoint y: 504, distance: 25.4
click at [744, 504] on div "$71.00" at bounding box center [813, 501] width 146 height 13
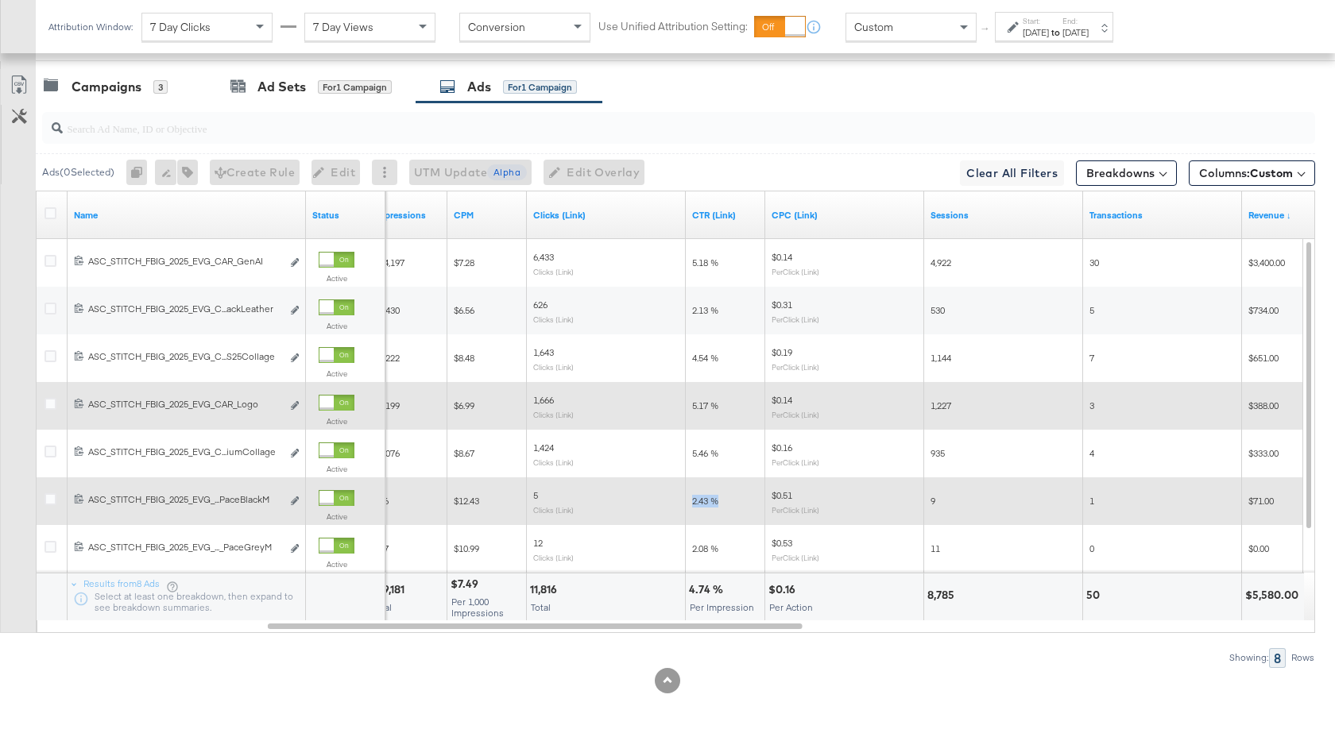
drag, startPoint x: 721, startPoint y: 504, endPoint x: 690, endPoint y: 504, distance: 31.0
click at [690, 504] on div "2.43 %" at bounding box center [725, 501] width 79 height 25
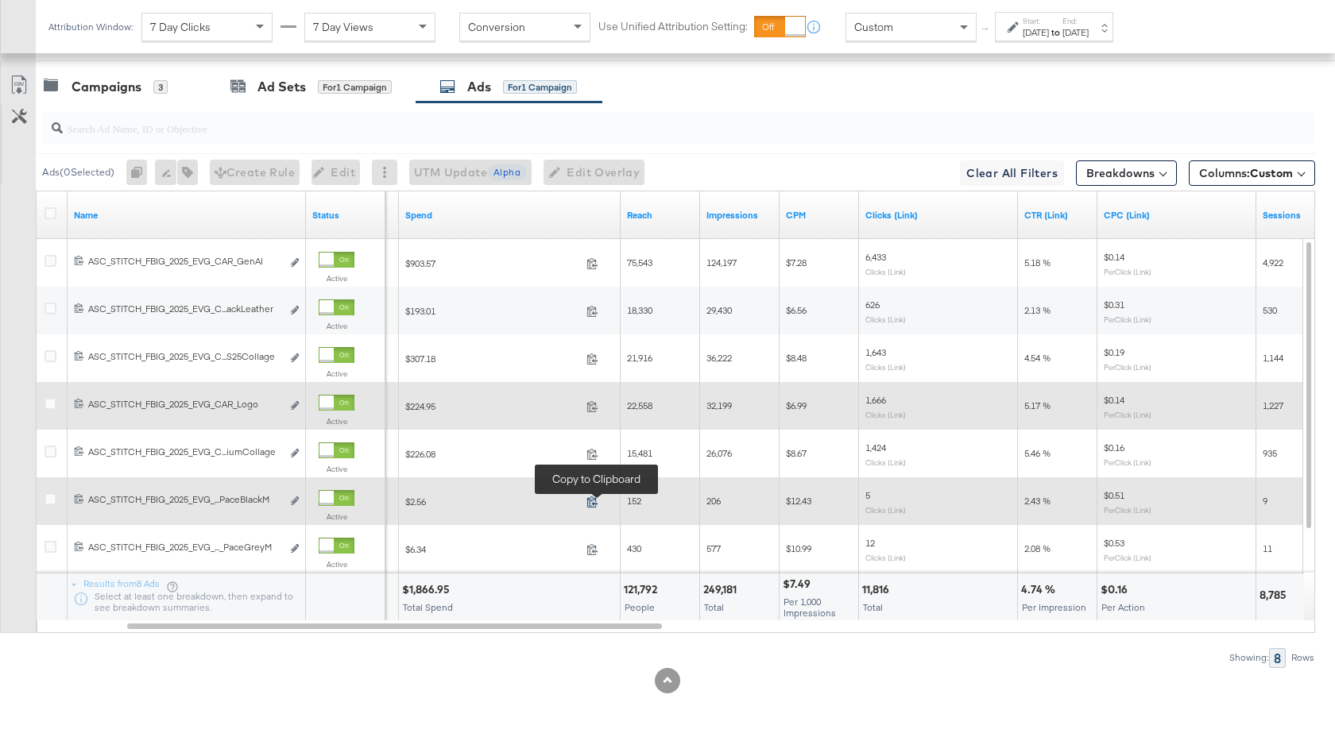
click at [591, 496] on icon at bounding box center [592, 502] width 12 height 12
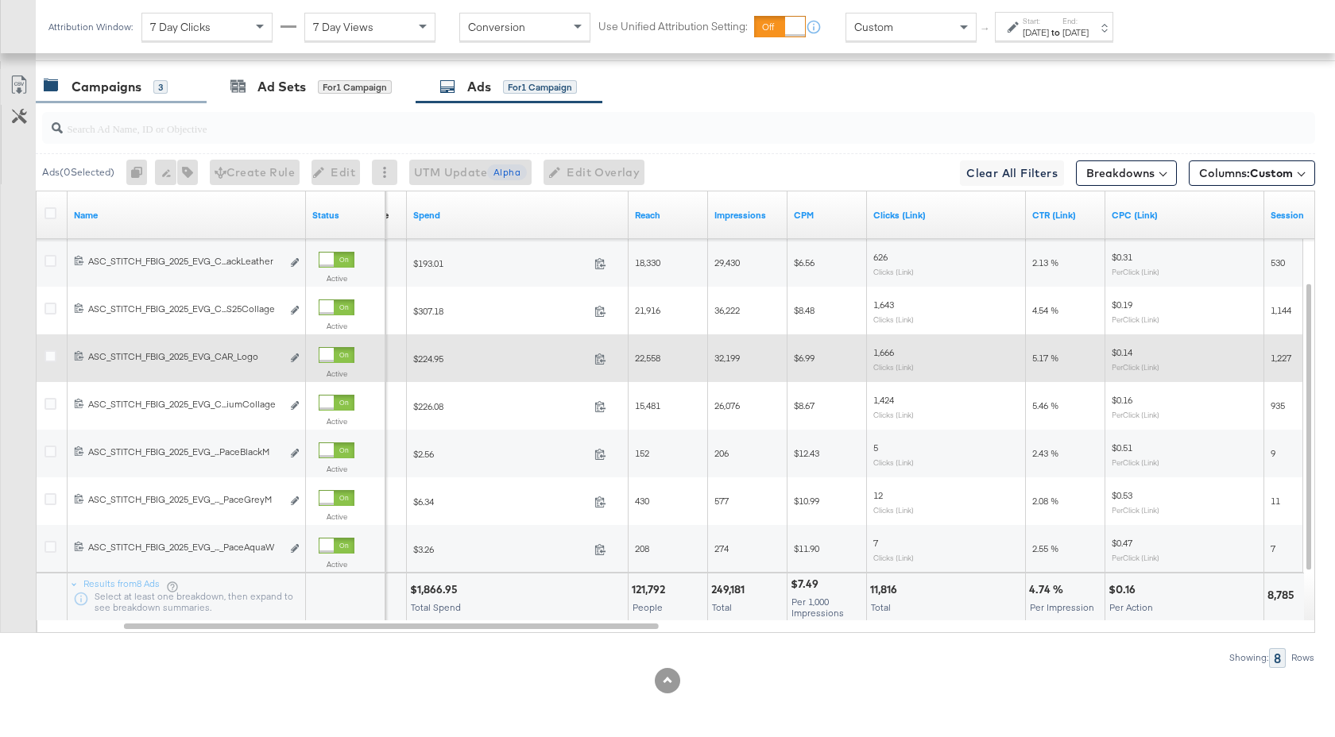
click at [121, 82] on div "Campaigns" at bounding box center [107, 87] width 70 height 18
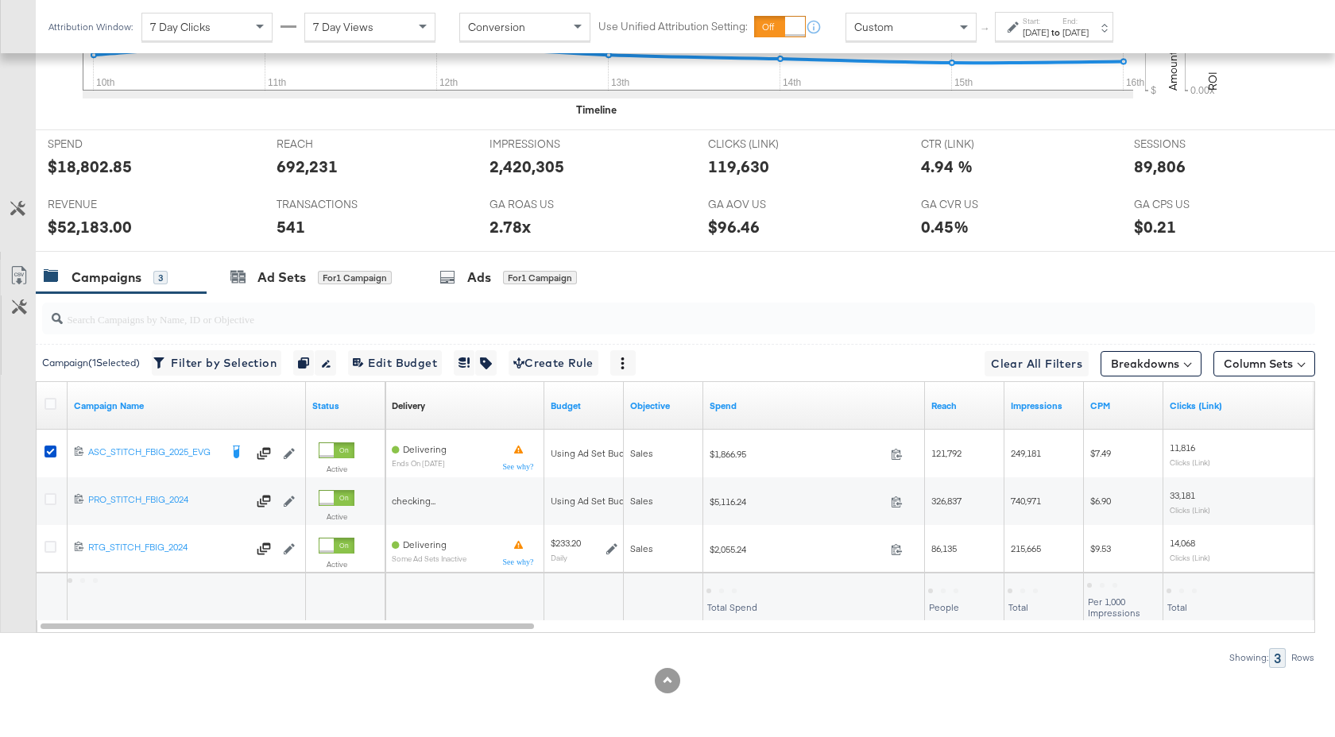
scroll to position [681, 0]
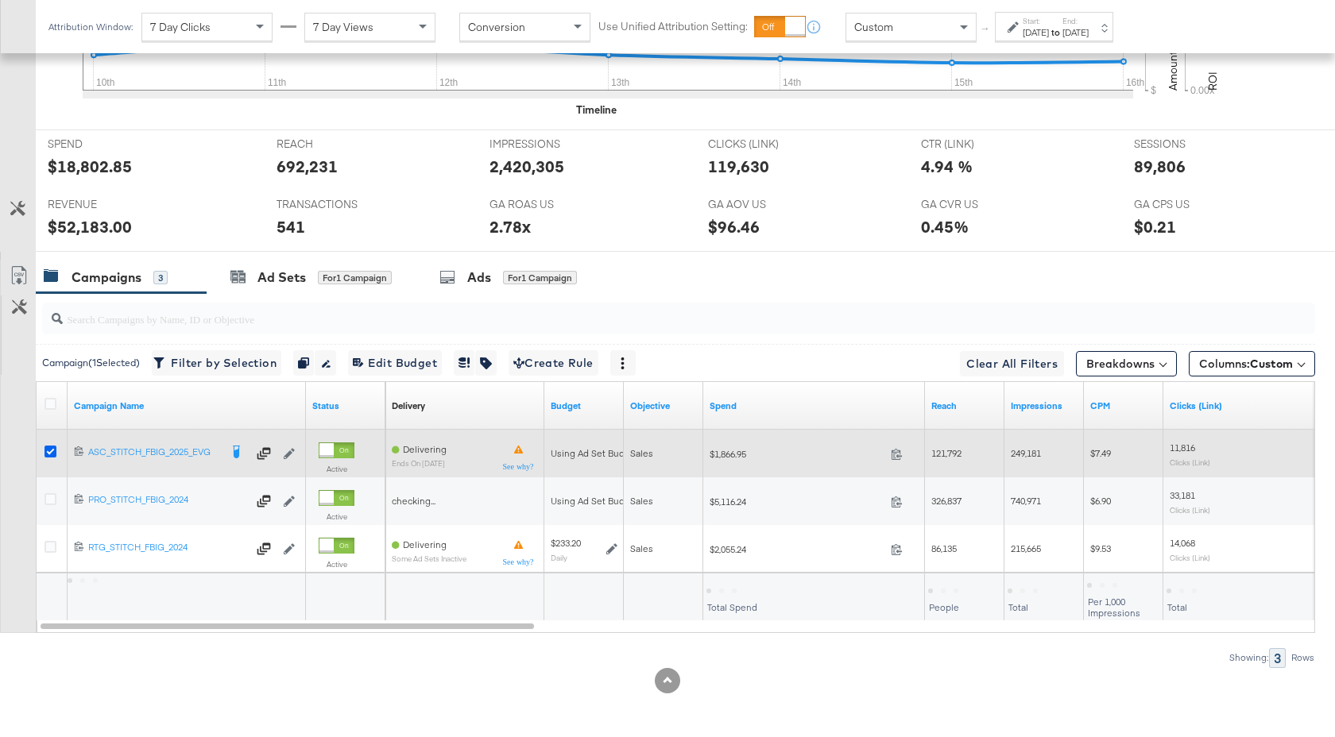
click at [56, 450] on icon at bounding box center [50, 452] width 12 height 12
click at [0, 0] on input "checkbox" at bounding box center [0, 0] width 0 height 0
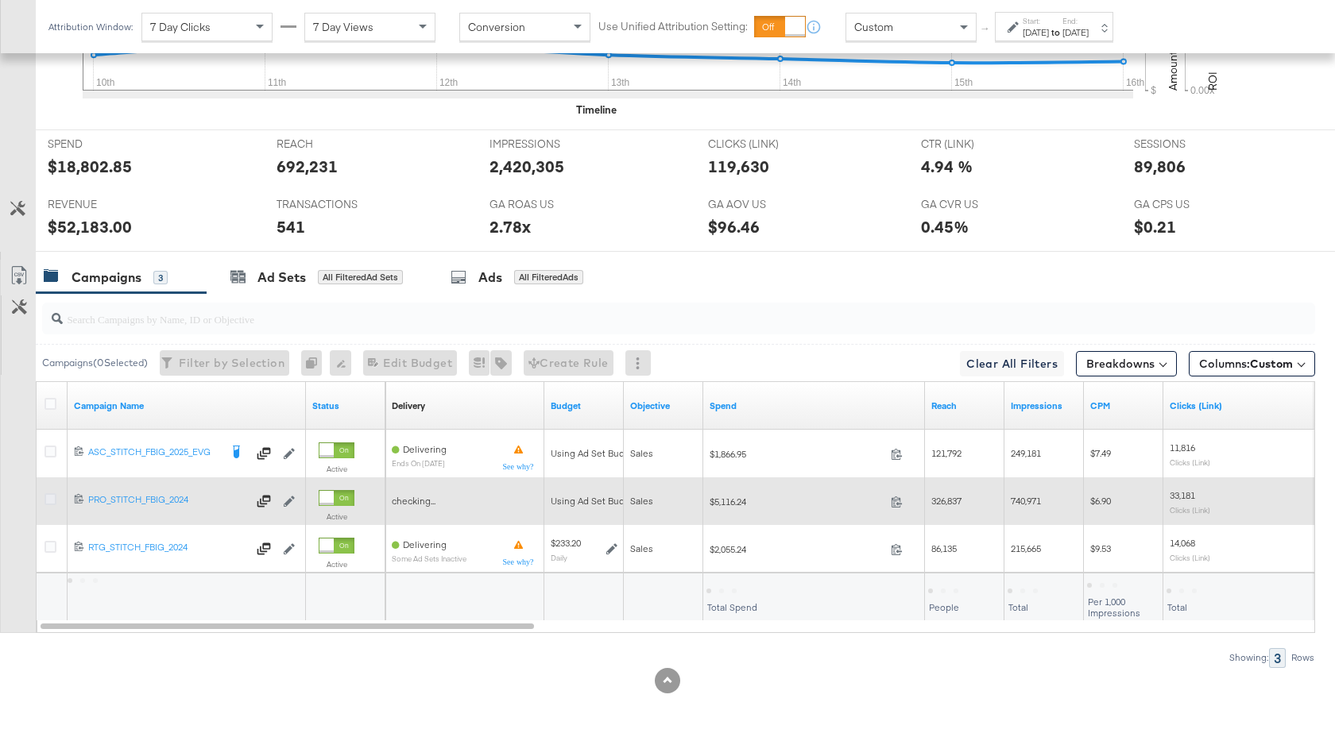
click at [54, 495] on icon at bounding box center [50, 499] width 12 height 12
click at [0, 0] on input "checkbox" at bounding box center [0, 0] width 0 height 0
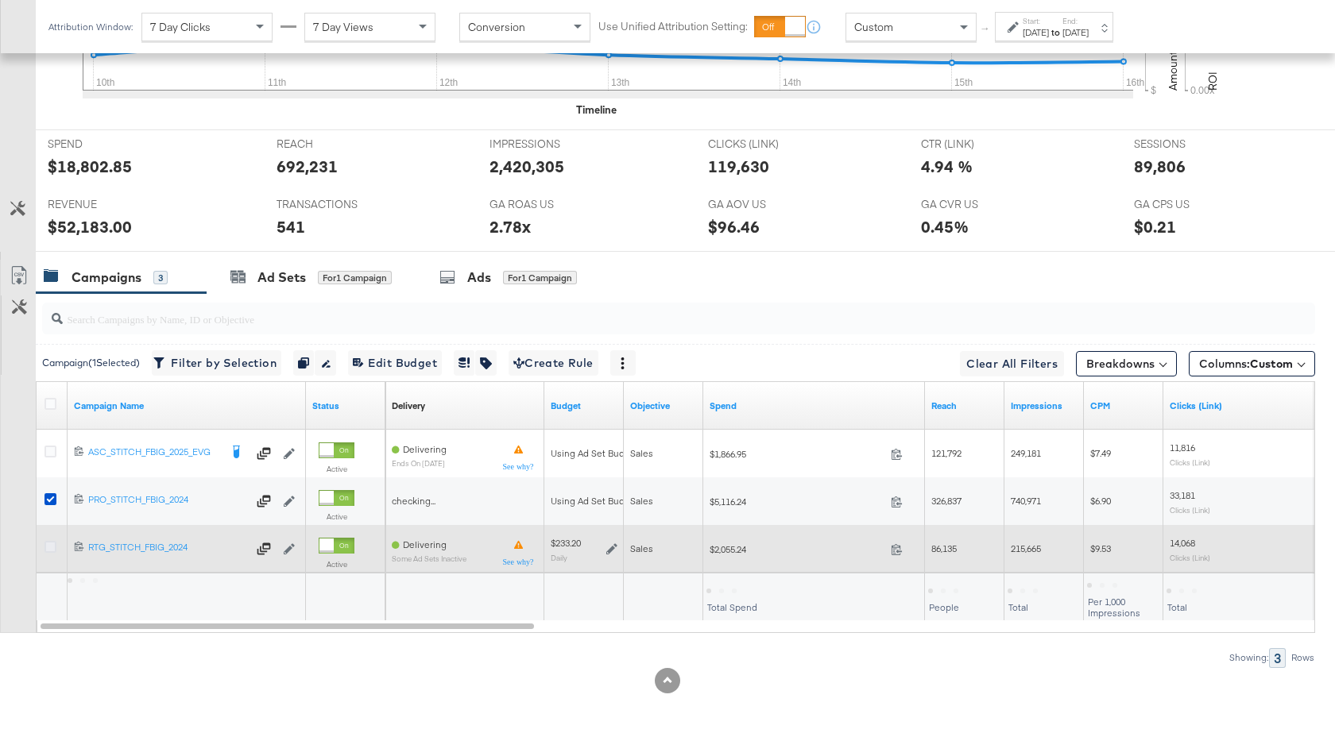
click at [52, 552] on icon at bounding box center [50, 547] width 12 height 12
click at [0, 0] on input "checkbox" at bounding box center [0, 0] width 0 height 0
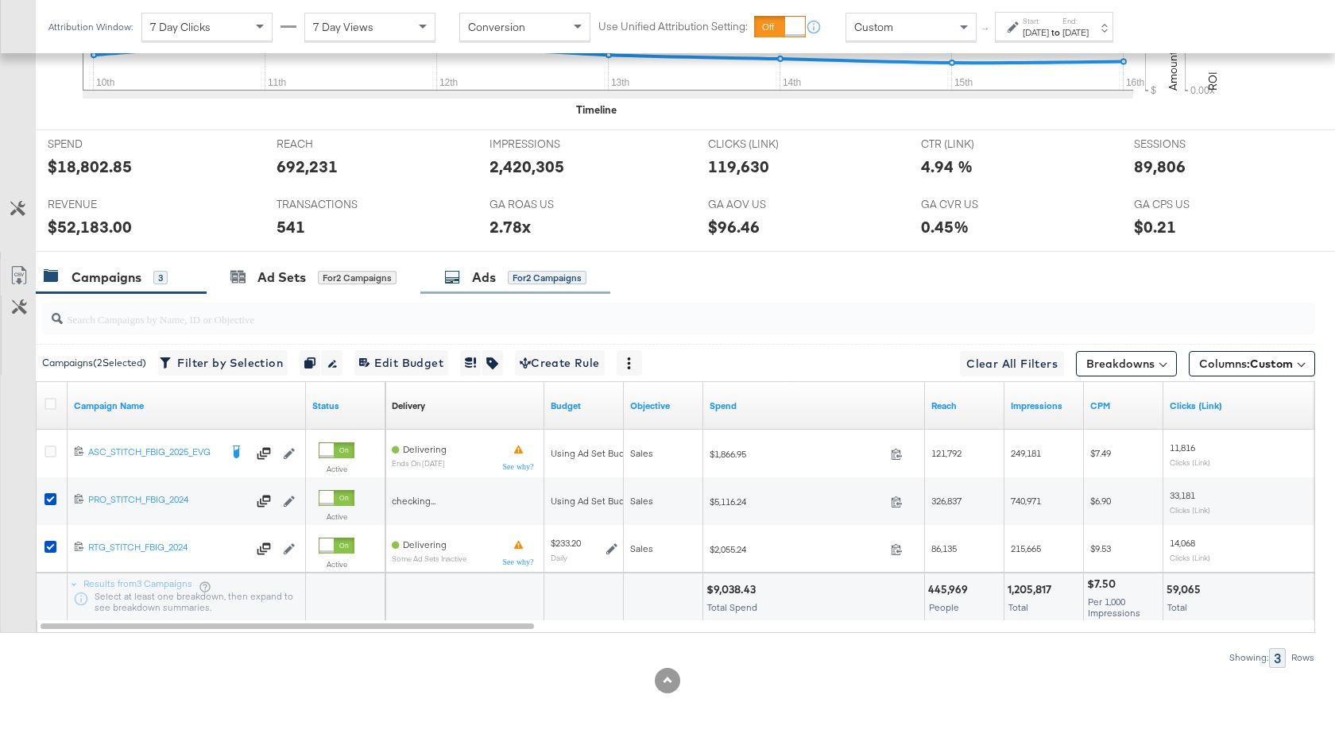
click at [484, 266] on div "Ads for 2 Campaigns" at bounding box center [515, 278] width 190 height 34
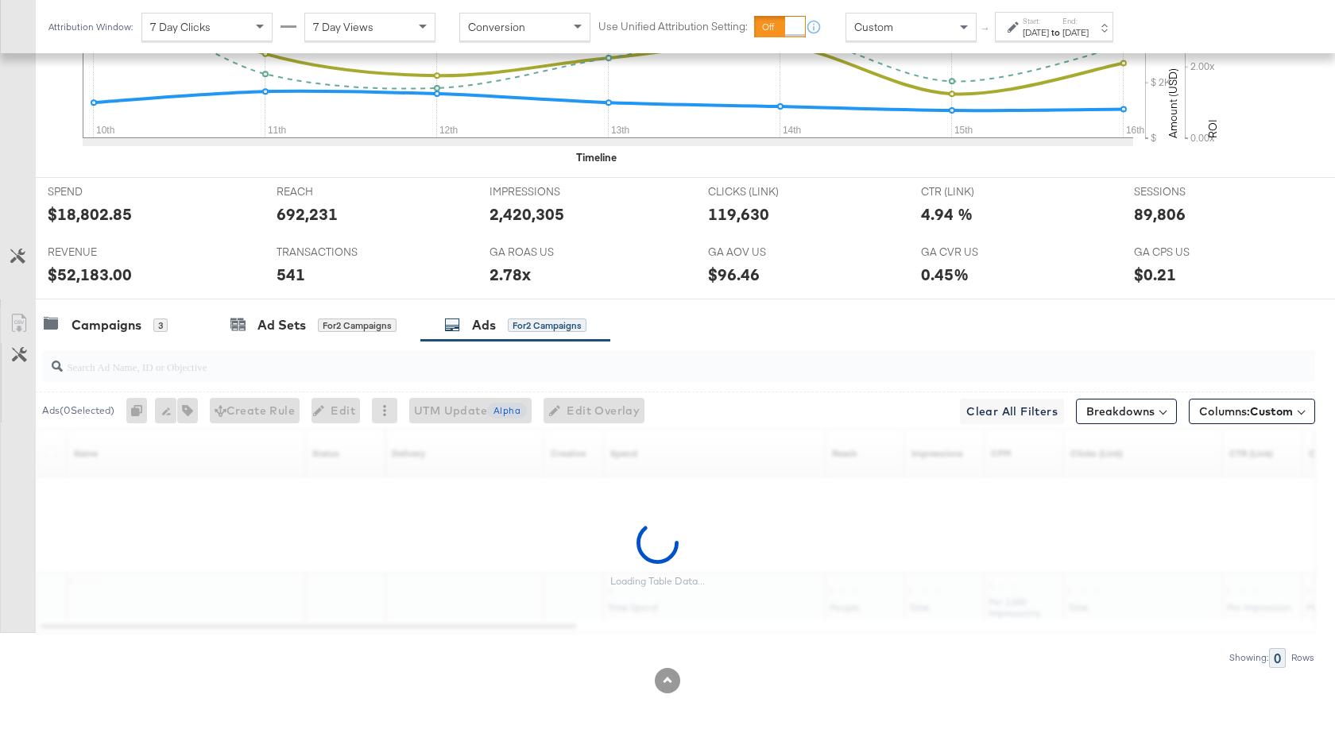
scroll to position [633, 0]
click at [226, 361] on input "search" at bounding box center [631, 360] width 1137 height 31
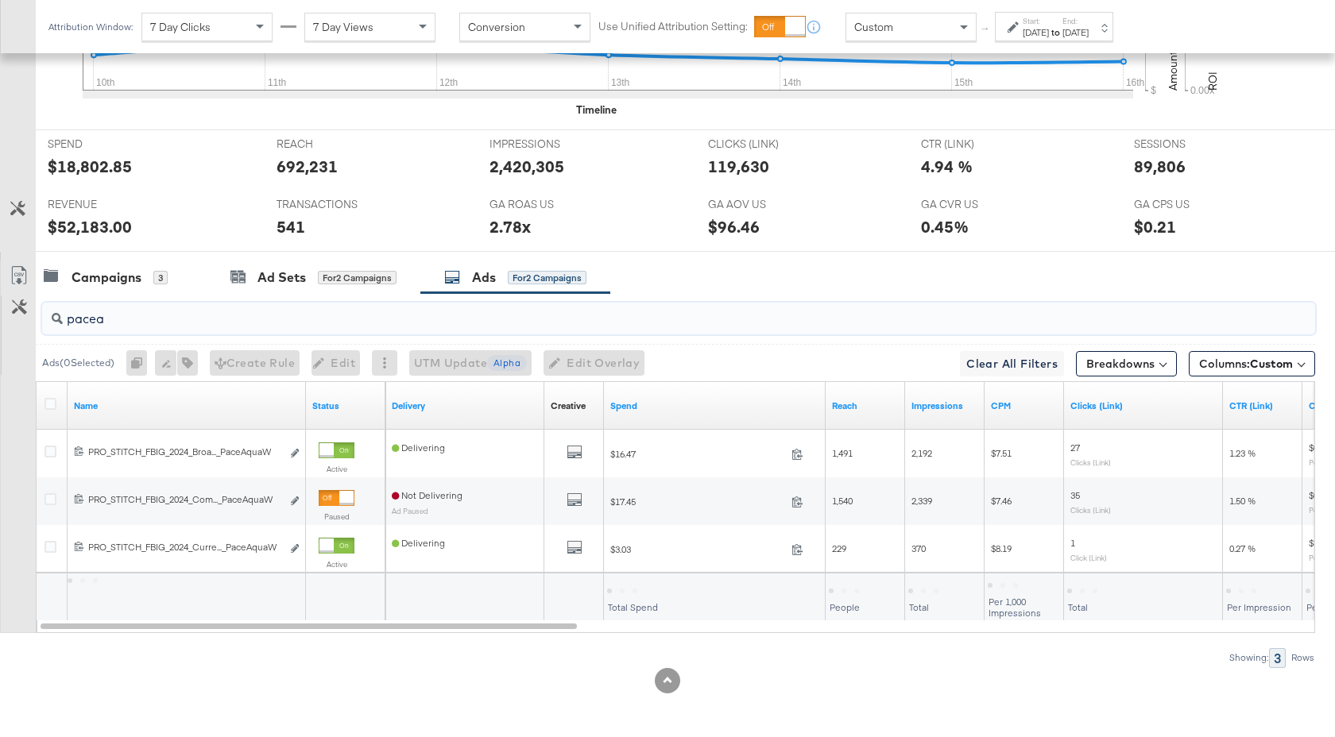
scroll to position [681, 0]
drag, startPoint x: 638, startPoint y: 593, endPoint x: 606, endPoint y: 594, distance: 31.8
click at [607, 594] on div "$36.95" at bounding box center [626, 589] width 39 height 15
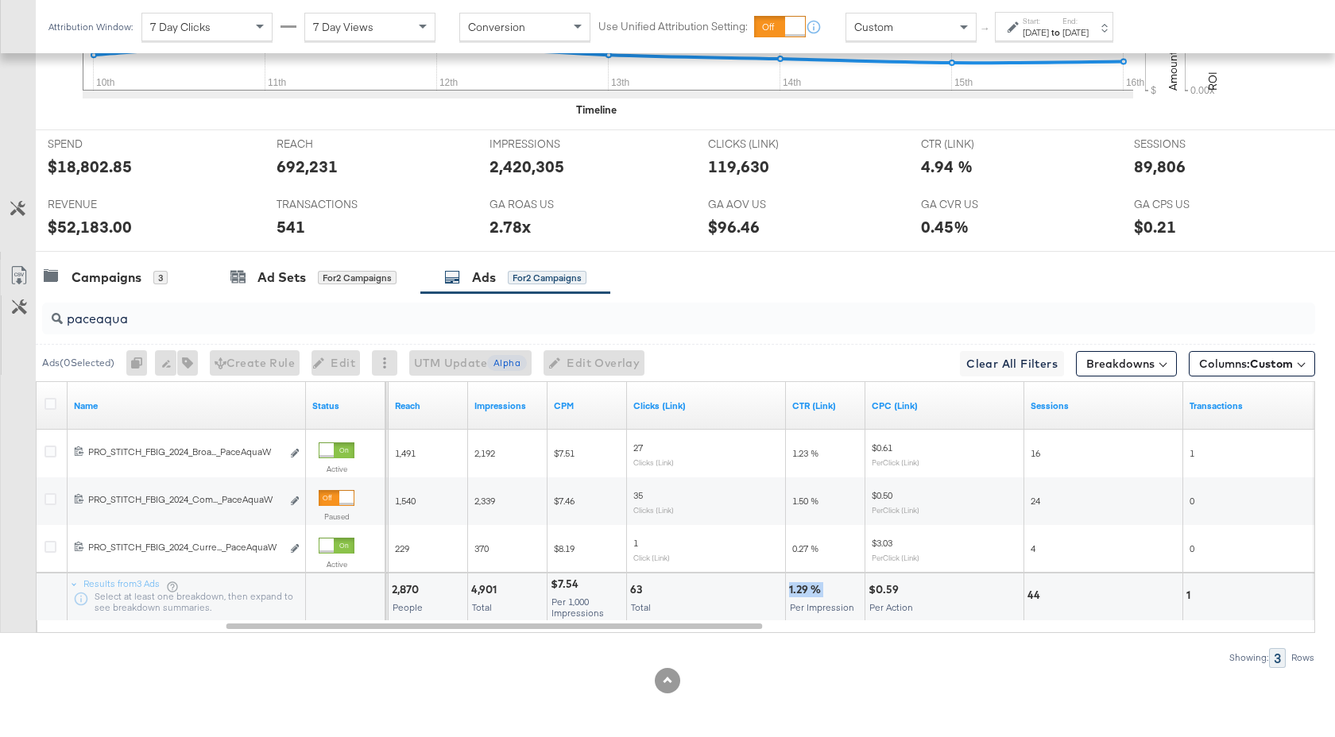
drag, startPoint x: 822, startPoint y: 590, endPoint x: 790, endPoint y: 590, distance: 32.6
click at [790, 590] on div "1.29 %" at bounding box center [807, 589] width 37 height 15
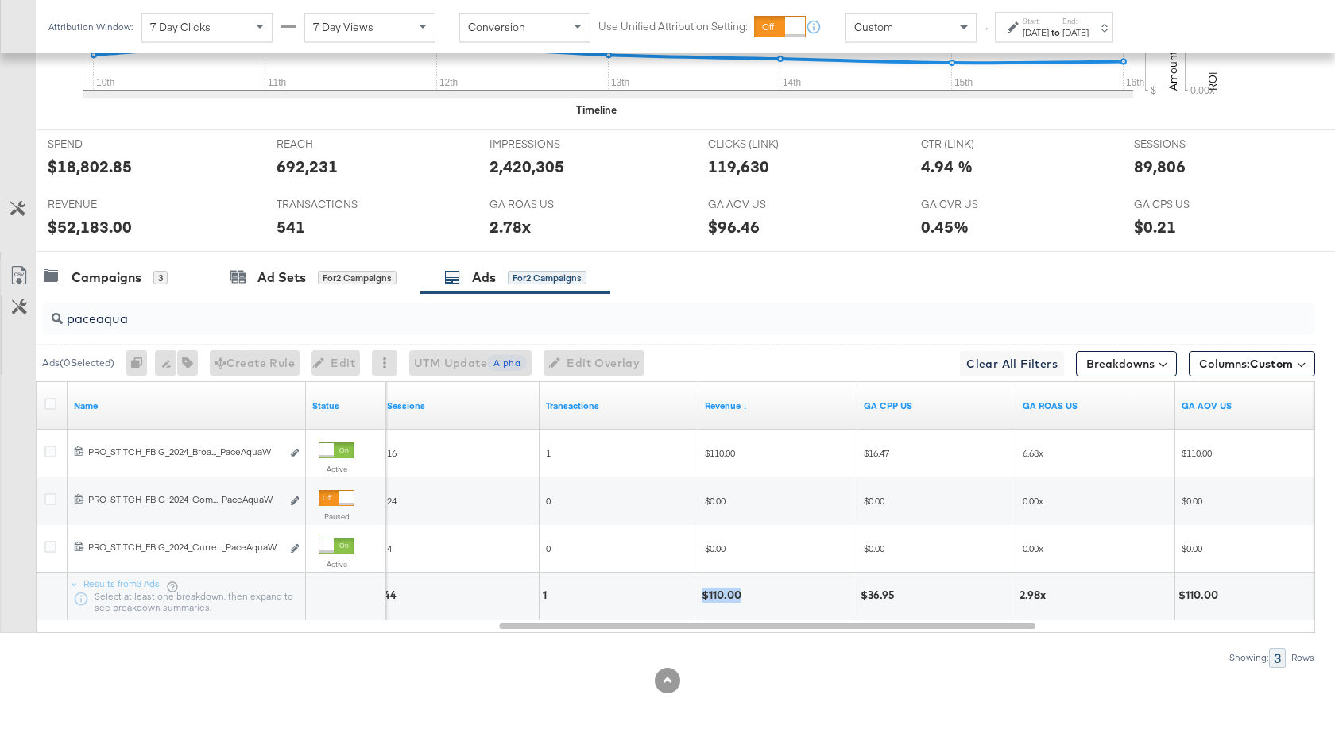
drag, startPoint x: 741, startPoint y: 595, endPoint x: 702, endPoint y: 596, distance: 38.9
click at [702, 596] on div "$110.00" at bounding box center [724, 595] width 44 height 15
drag, startPoint x: 130, startPoint y: 319, endPoint x: 102, endPoint y: 321, distance: 28.6
click at [102, 321] on input "paceaqua" at bounding box center [631, 312] width 1137 height 31
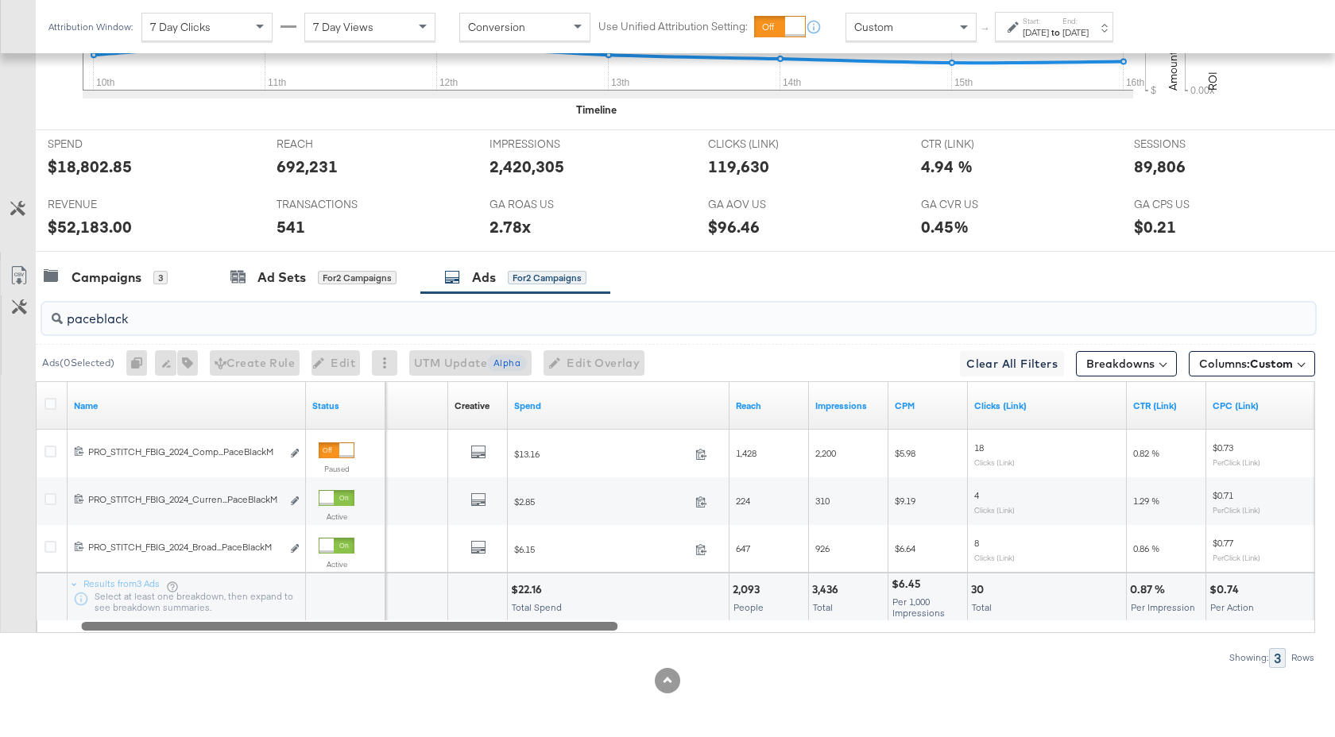
drag, startPoint x: 752, startPoint y: 628, endPoint x: 331, endPoint y: 625, distance: 421.1
click at [331, 625] on div at bounding box center [349, 626] width 536 height 14
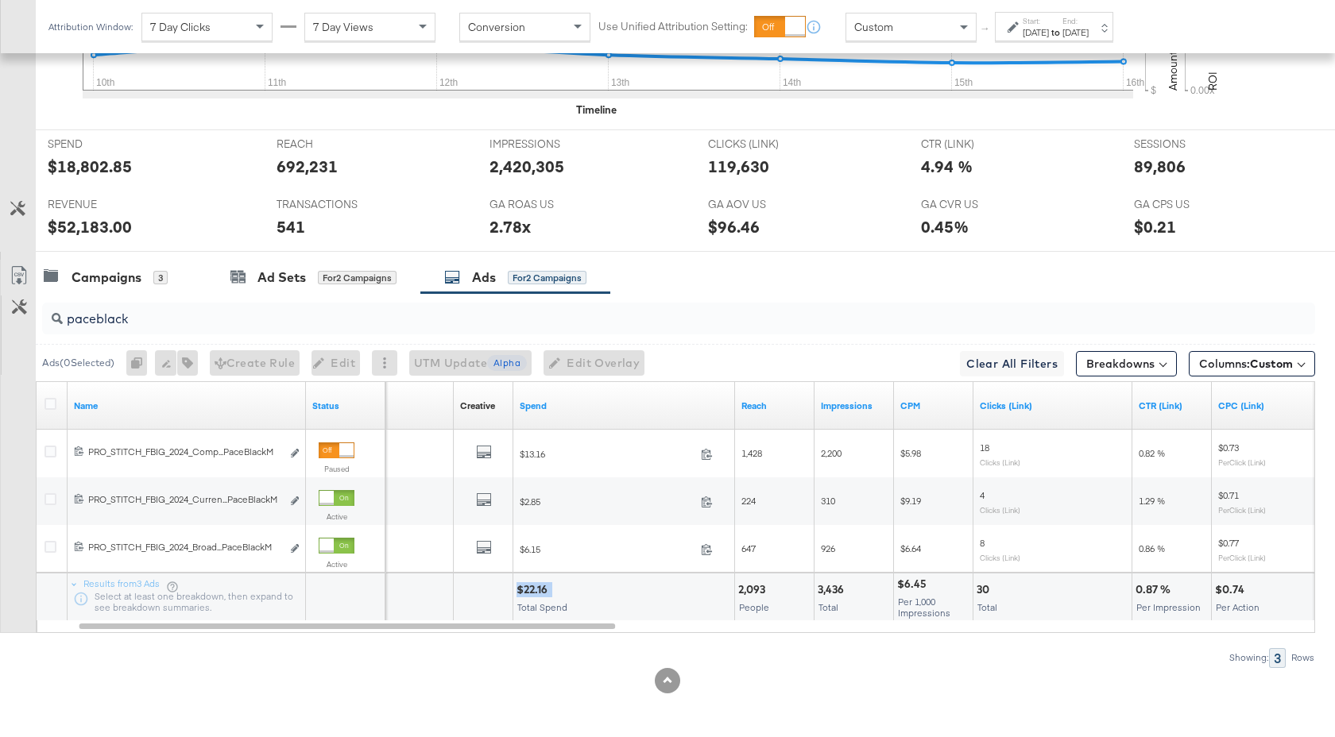
drag, startPoint x: 554, startPoint y: 590, endPoint x: 516, endPoint y: 591, distance: 37.3
click at [516, 591] on div "$22.16" at bounding box center [623, 589] width 215 height 15
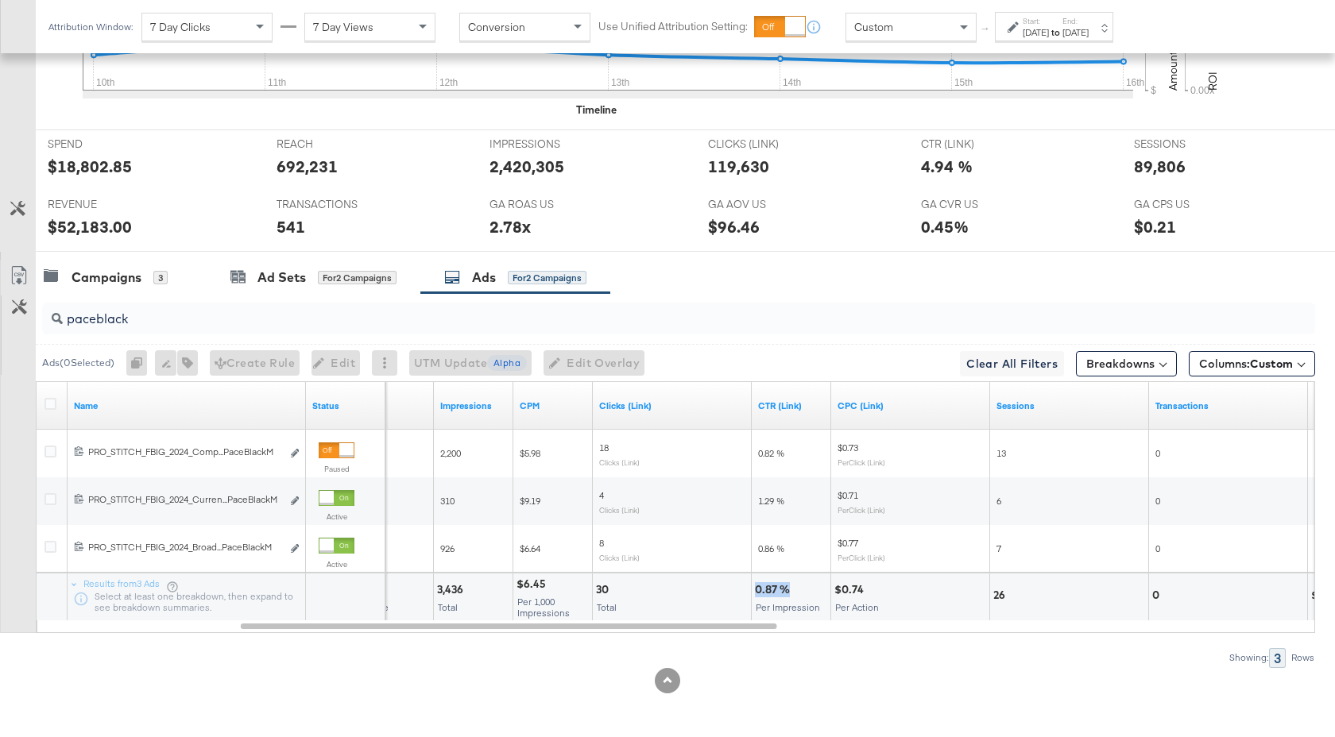
drag, startPoint x: 791, startPoint y: 593, endPoint x: 756, endPoint y: 594, distance: 35.0
click at [756, 594] on div "0.87 %" at bounding box center [775, 589] width 40 height 15
drag, startPoint x: 133, startPoint y: 321, endPoint x: 99, endPoint y: 323, distance: 34.2
click at [99, 323] on input "paceblack" at bounding box center [631, 312] width 1137 height 31
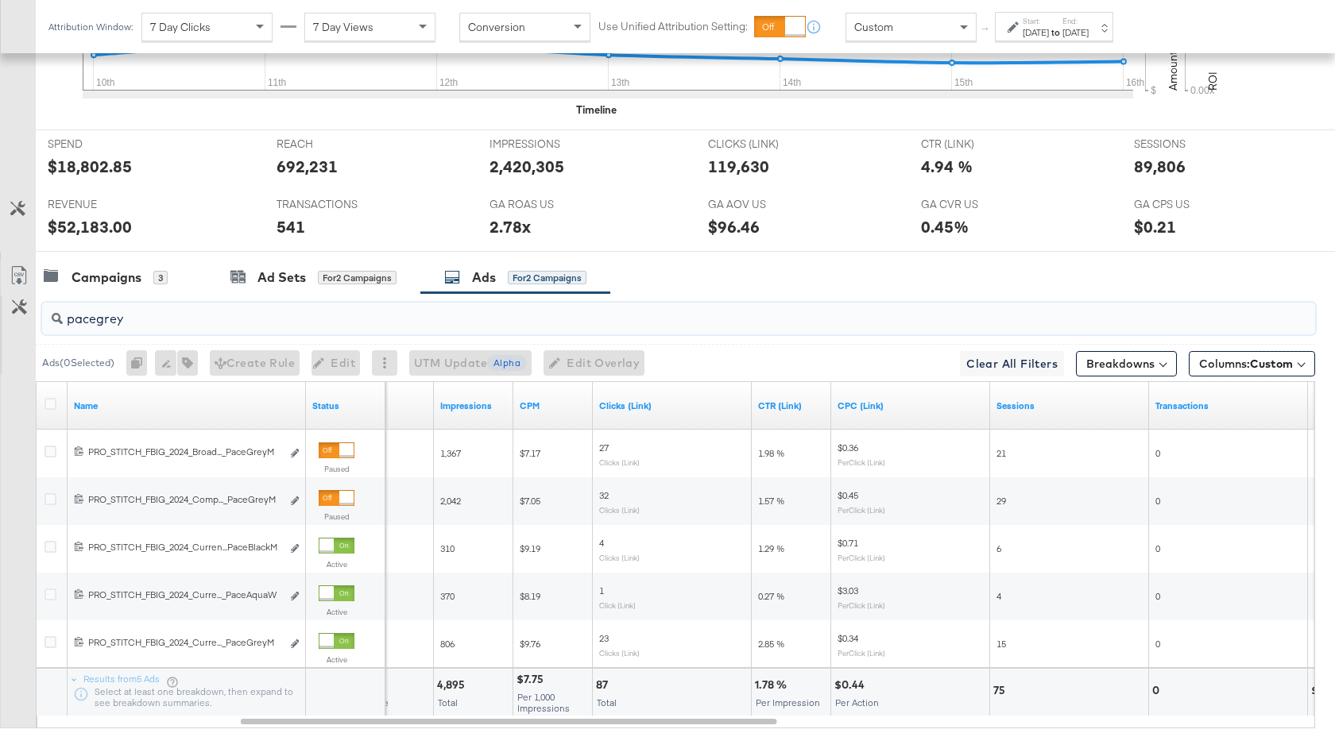
click at [256, 322] on input "pacegrey" at bounding box center [631, 312] width 1137 height 31
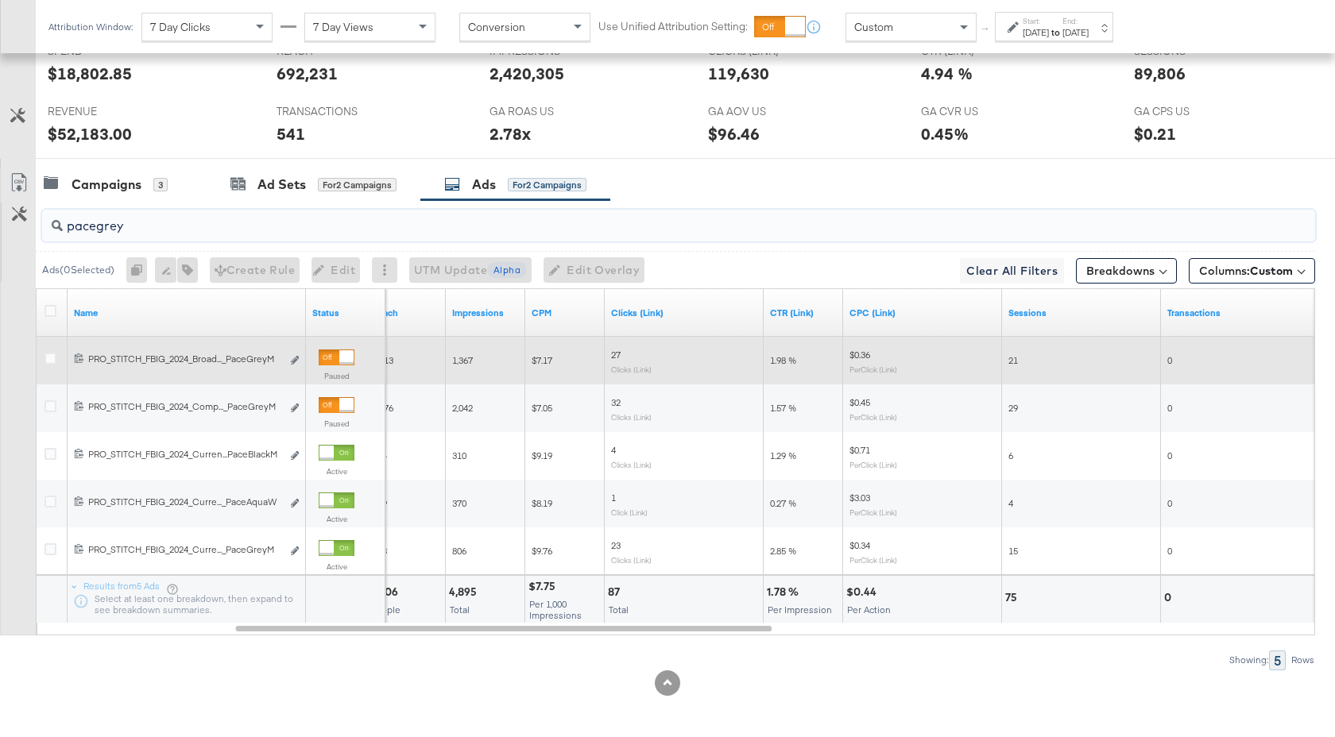
scroll to position [775, 0]
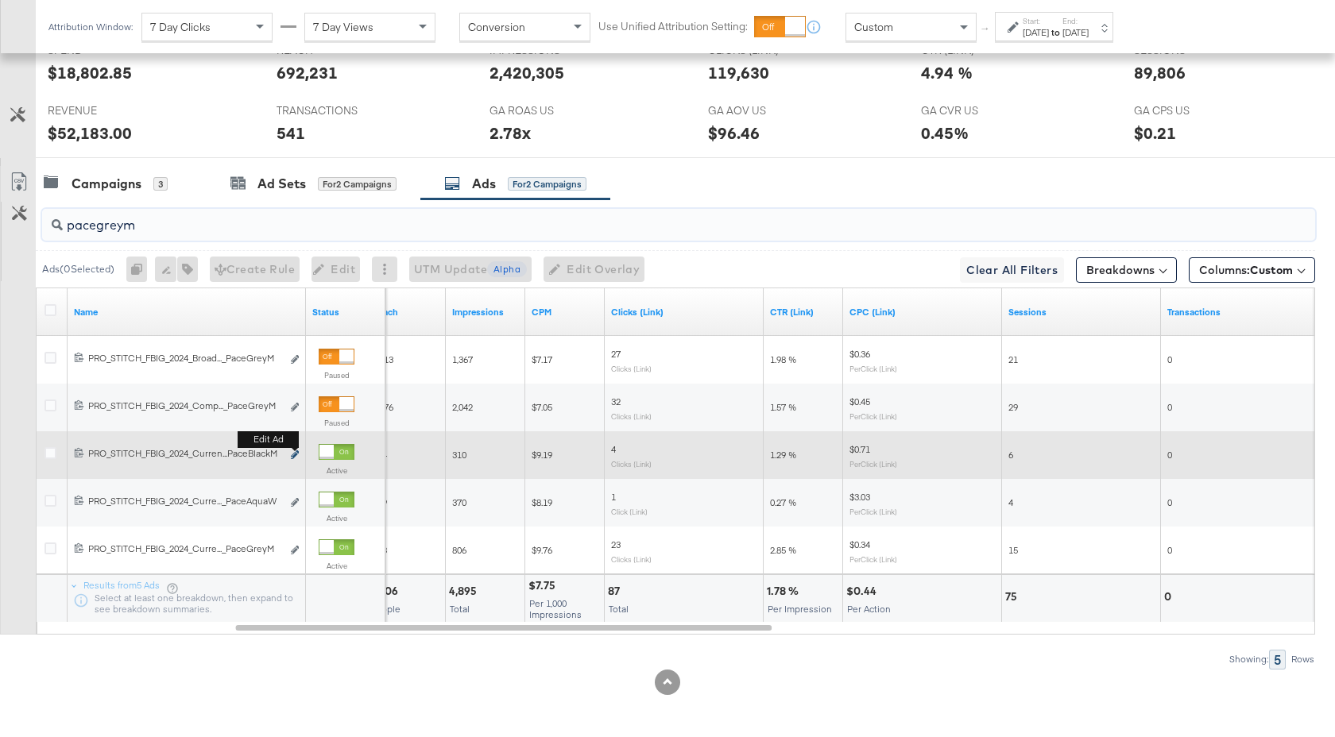
type input "pacegreym"
click at [295, 454] on icon "link" at bounding box center [295, 454] width 8 height 9
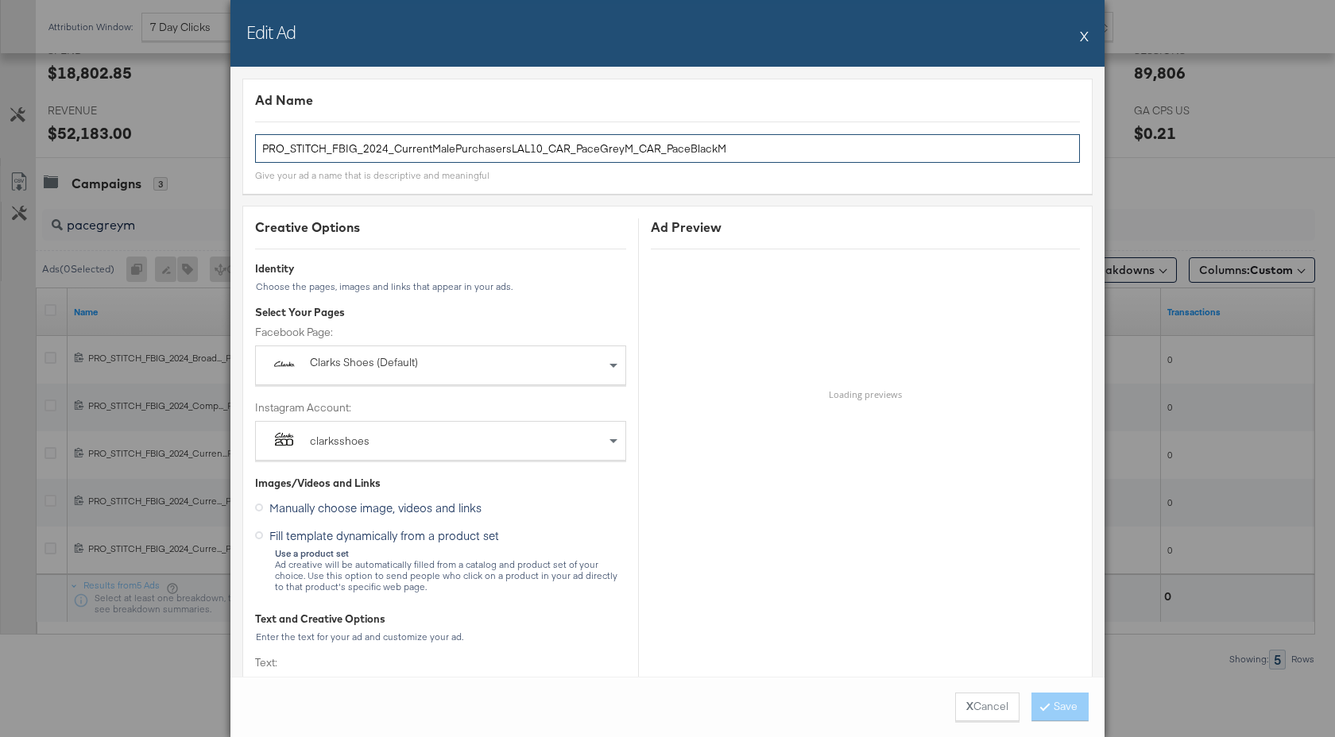
drag, startPoint x: 628, startPoint y: 152, endPoint x: 540, endPoint y: 153, distance: 87.4
click at [540, 153] on input "PRO_STITCH_FBIG_2024_CurrentMalePurchasersLAL10_CAR_PaceGreyM_CAR_PaceBlackM" at bounding box center [667, 148] width 825 height 29
type input "PRO_STITCH_FBIG_2024_CurrentMalePurchasersLAL10_CAR_PaceBlackM"
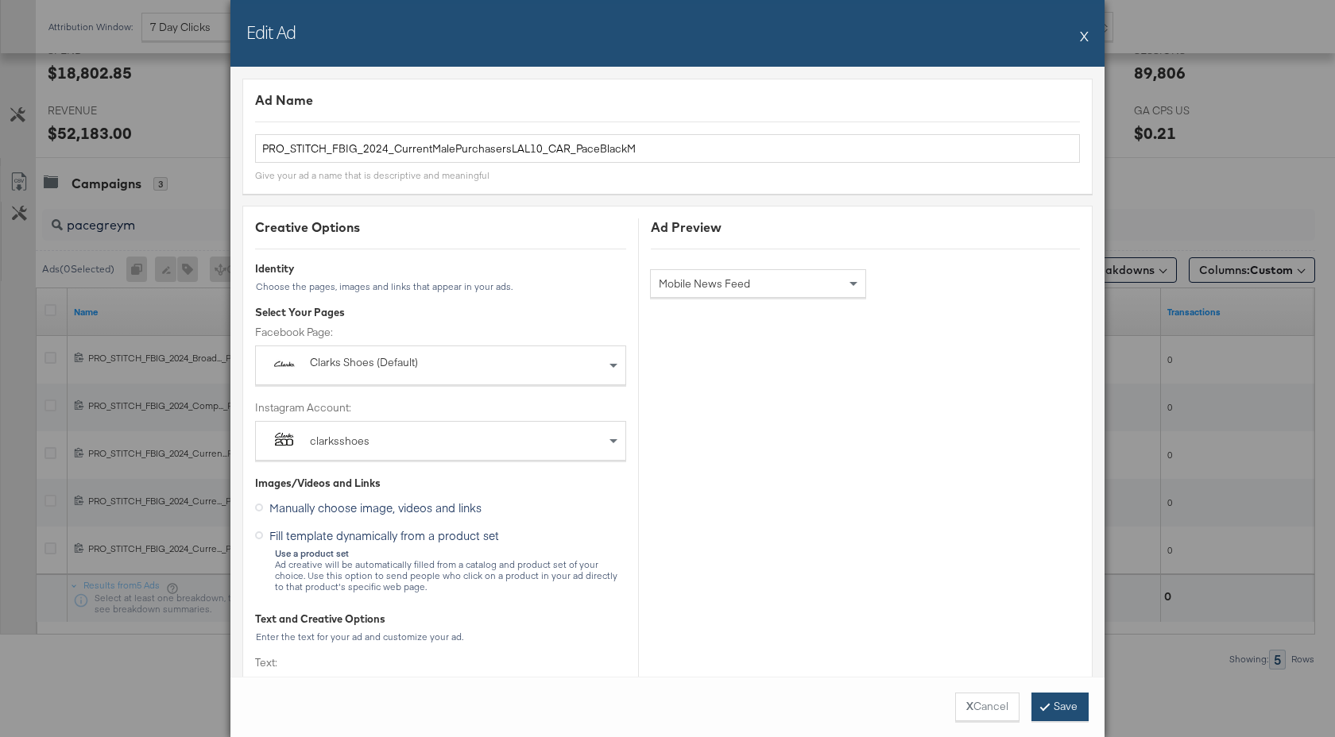
click at [1052, 699] on button "Save" at bounding box center [1059, 707] width 57 height 29
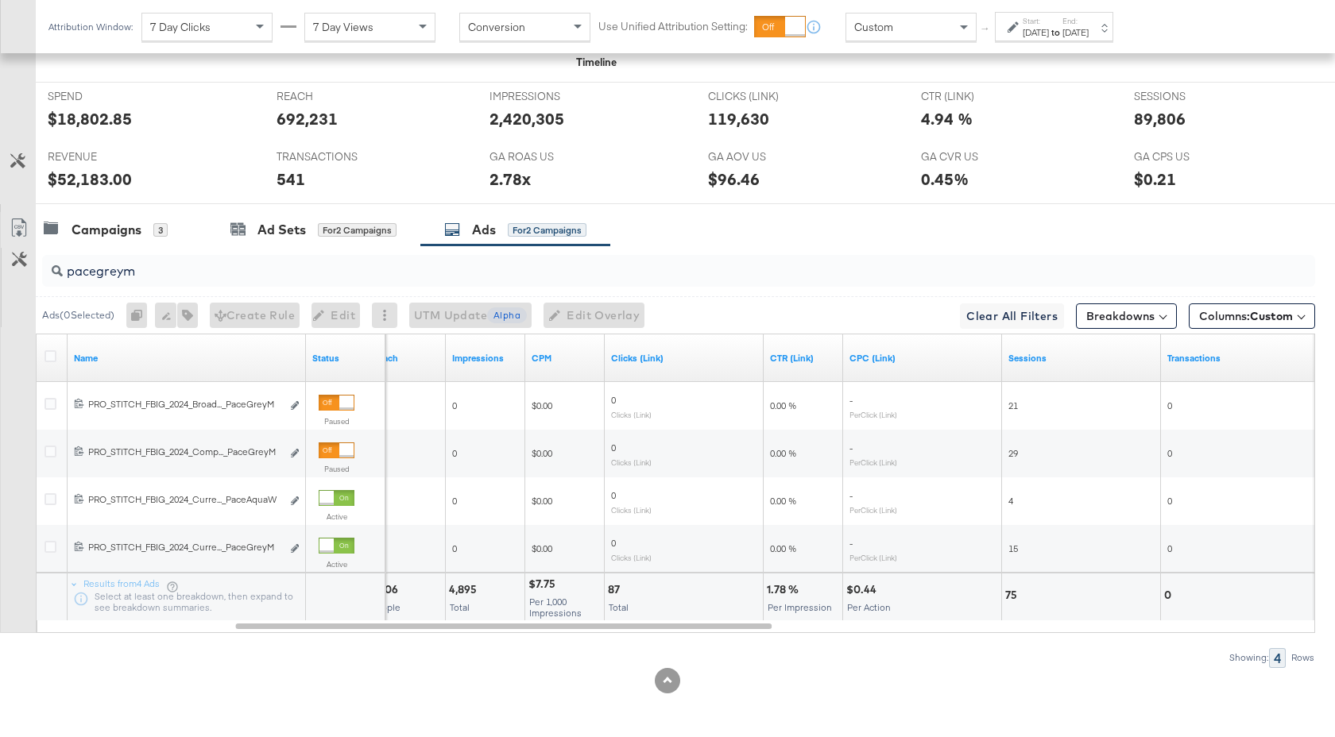
scroll to position [729, 0]
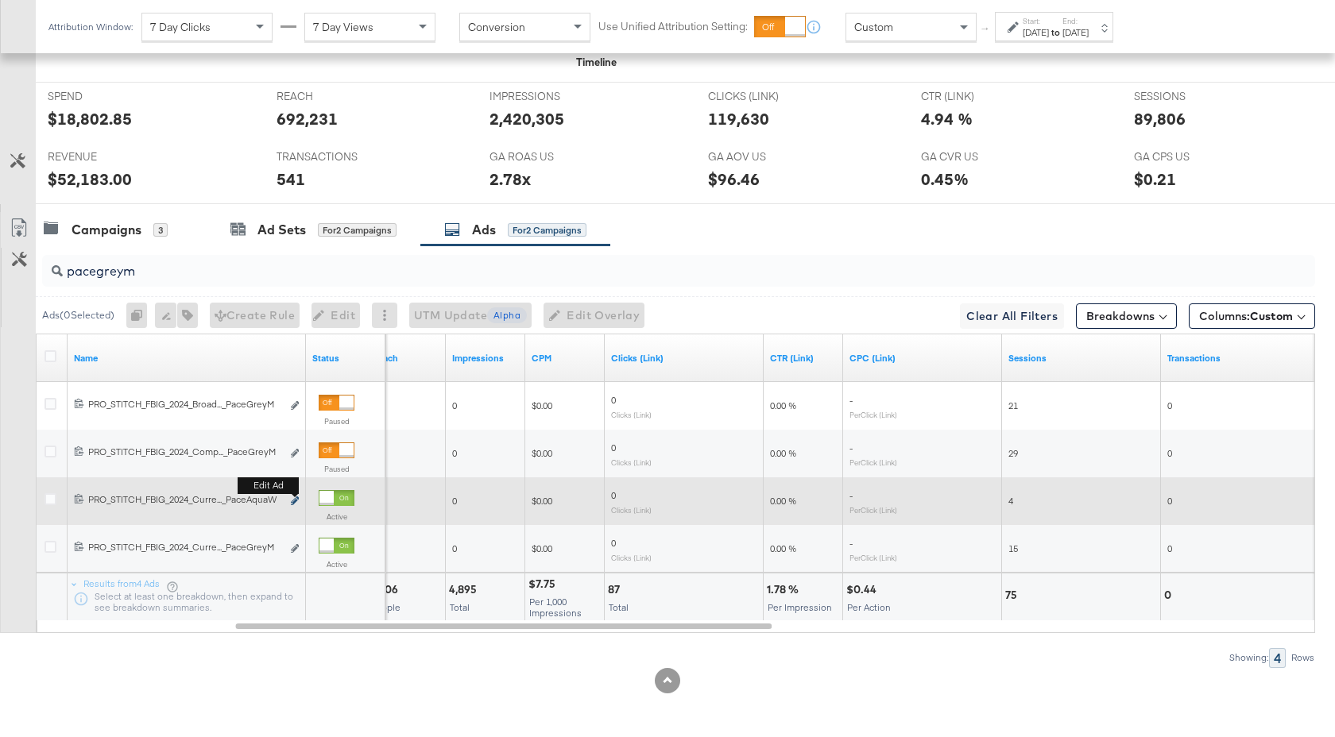
click at [294, 498] on icon "link" at bounding box center [295, 501] width 8 height 9
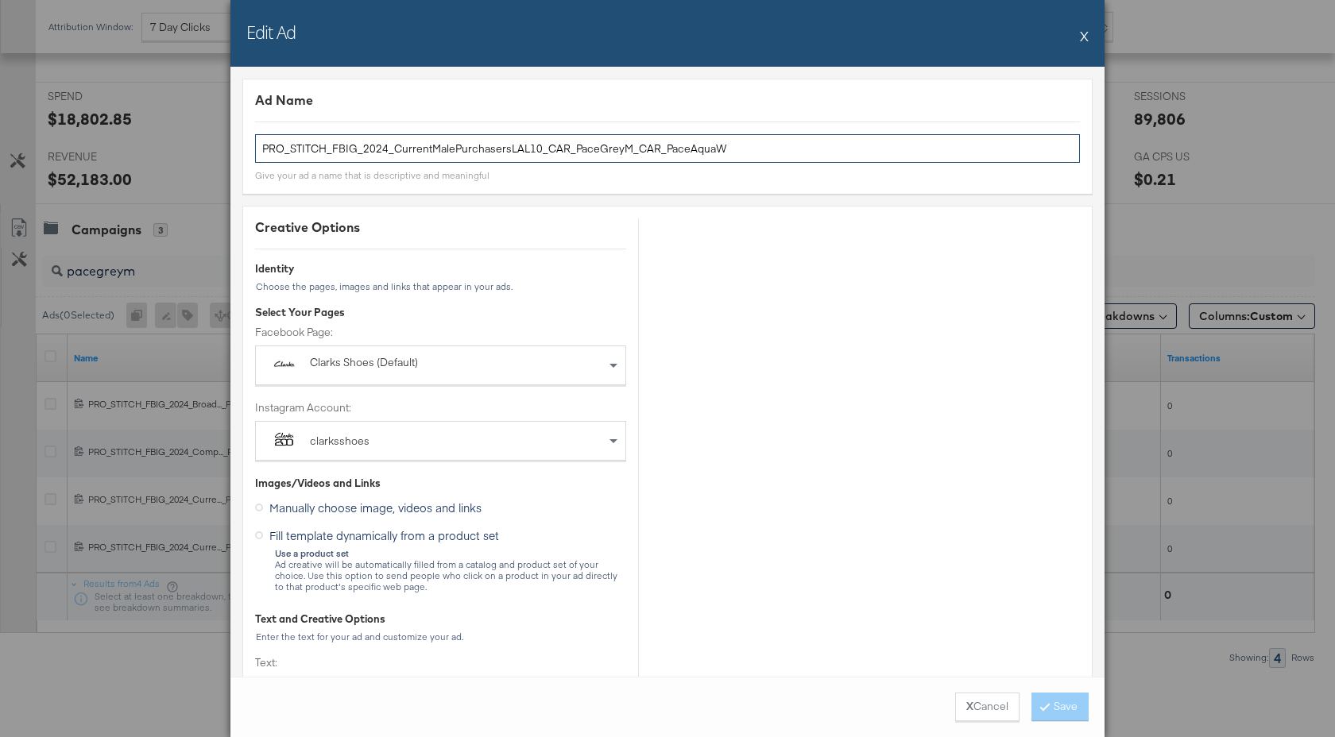
drag, startPoint x: 628, startPoint y: 153, endPoint x: 540, endPoint y: 155, distance: 88.2
click at [540, 155] on input "PRO_STITCH_FBIG_2024_CurrentMalePurchasersLAL10_CAR_PaceGreyM_CAR_PaceAquaW" at bounding box center [667, 148] width 825 height 29
type input "PRO_STITCH_FBIG_2024_CurrentMalePurchasersLAL10_CAR_PaceAquaW"
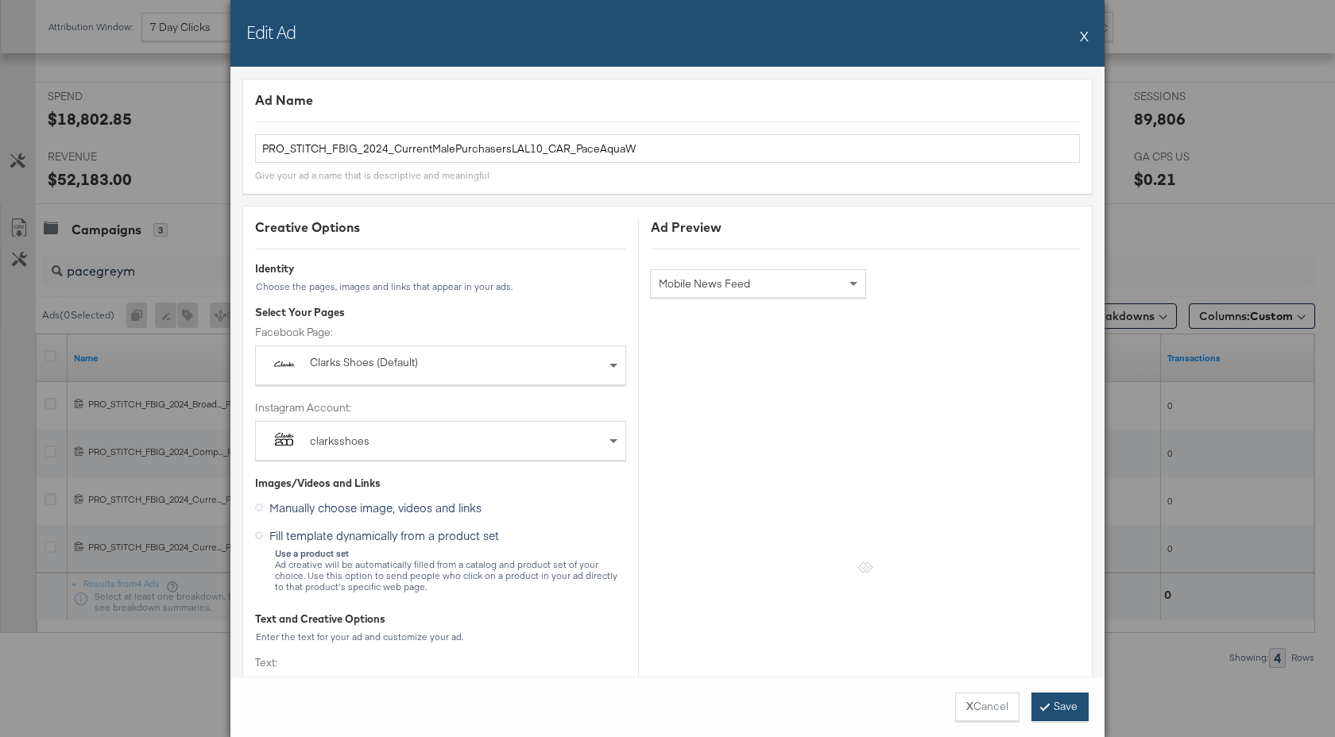
click at [1076, 713] on button "Save" at bounding box center [1059, 707] width 57 height 29
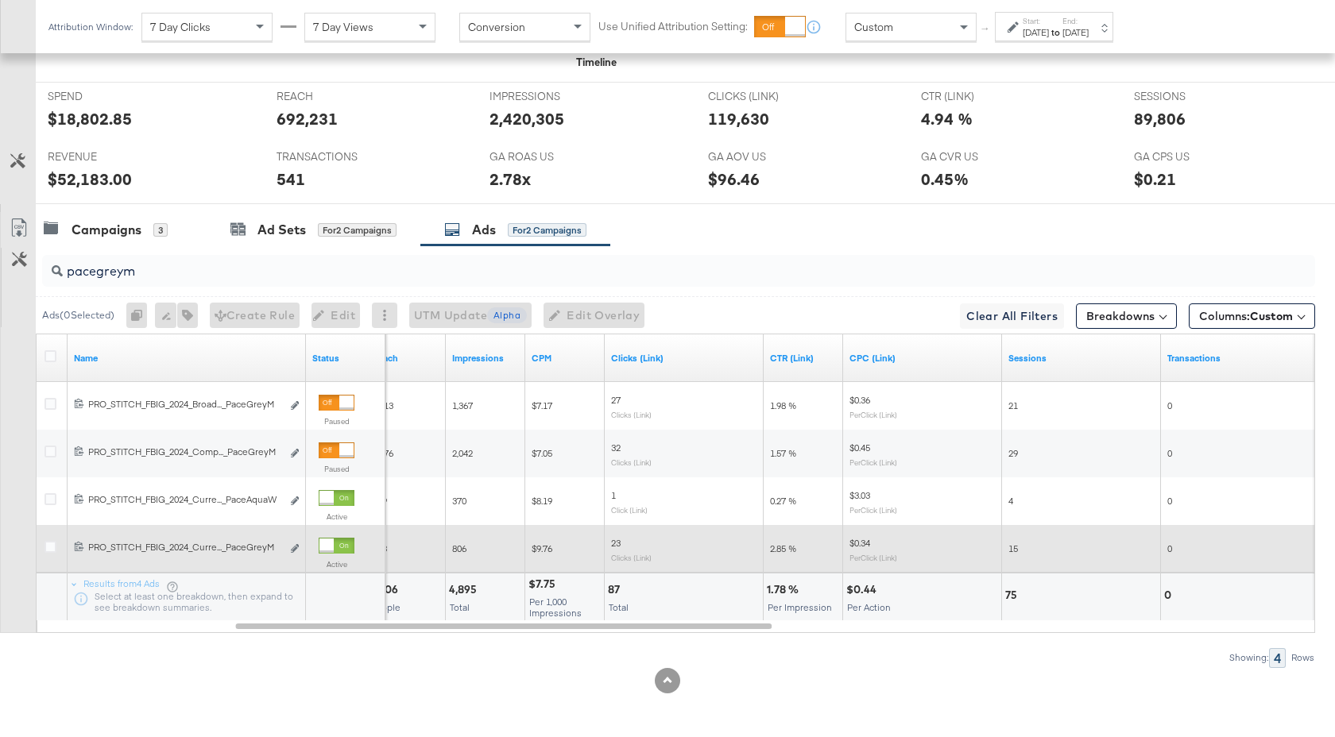
scroll to position [681, 0]
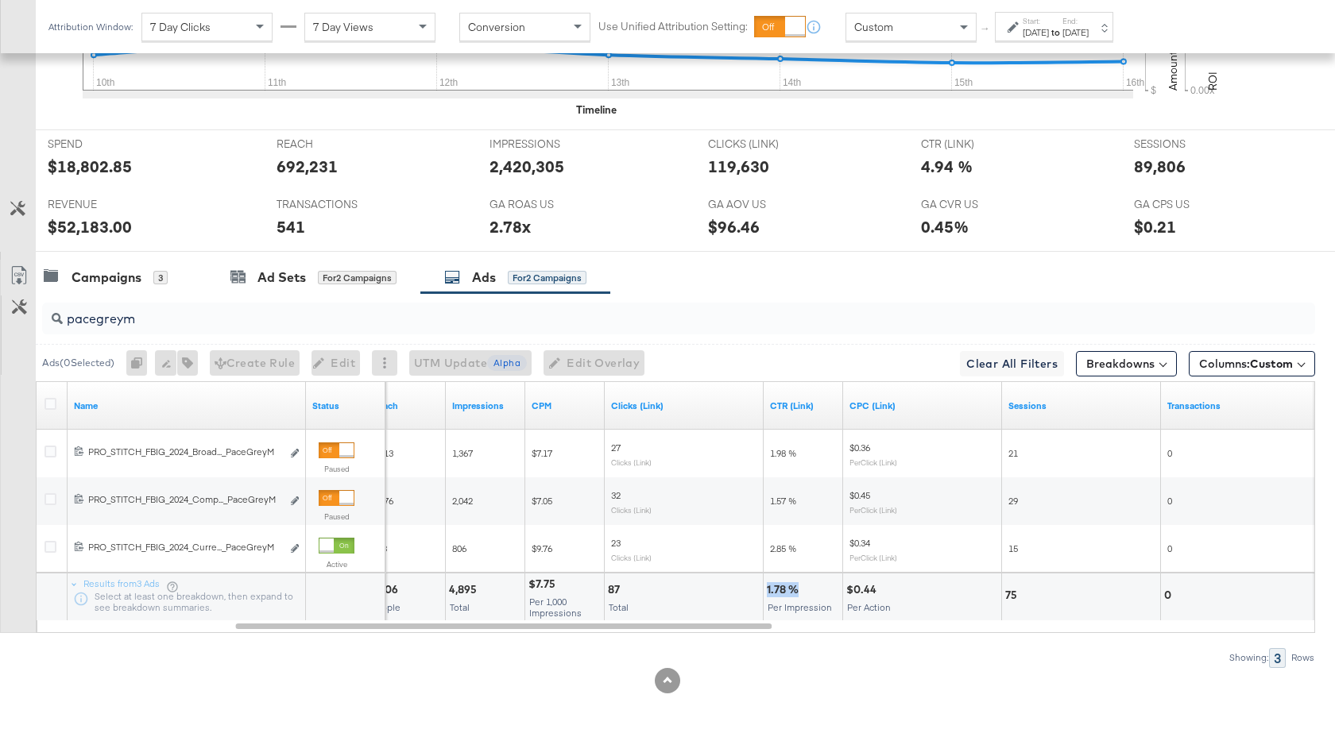
drag, startPoint x: 797, startPoint y: 591, endPoint x: 767, endPoint y: 591, distance: 30.2
click at [767, 591] on div "1.78 %" at bounding box center [785, 589] width 37 height 15
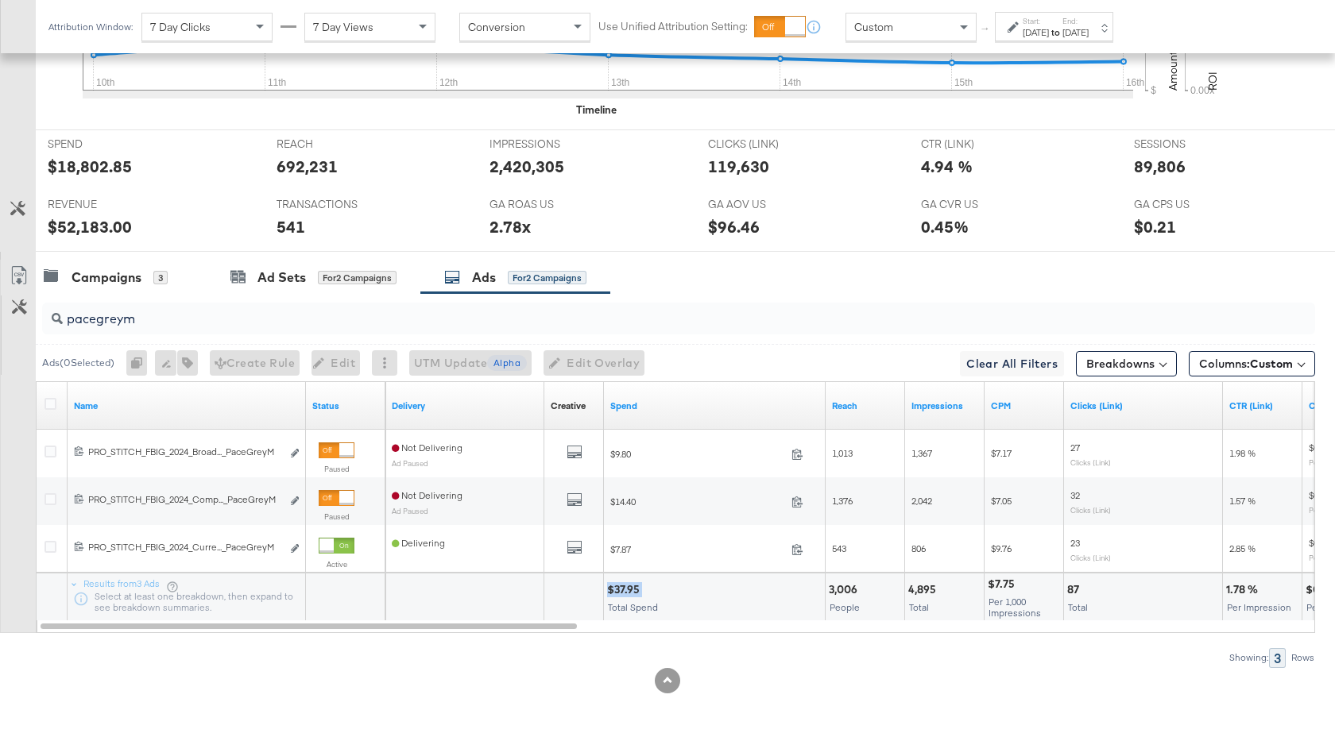
drag, startPoint x: 640, startPoint y: 589, endPoint x: 605, endPoint y: 590, distance: 35.0
click at [605, 590] on div "$37.95 Total Spend" at bounding box center [714, 598] width 221 height 48
drag, startPoint x: 146, startPoint y: 314, endPoint x: 67, endPoint y: 314, distance: 79.4
click at [67, 314] on input "pacegreym" at bounding box center [631, 312] width 1137 height 31
type input "newarr"
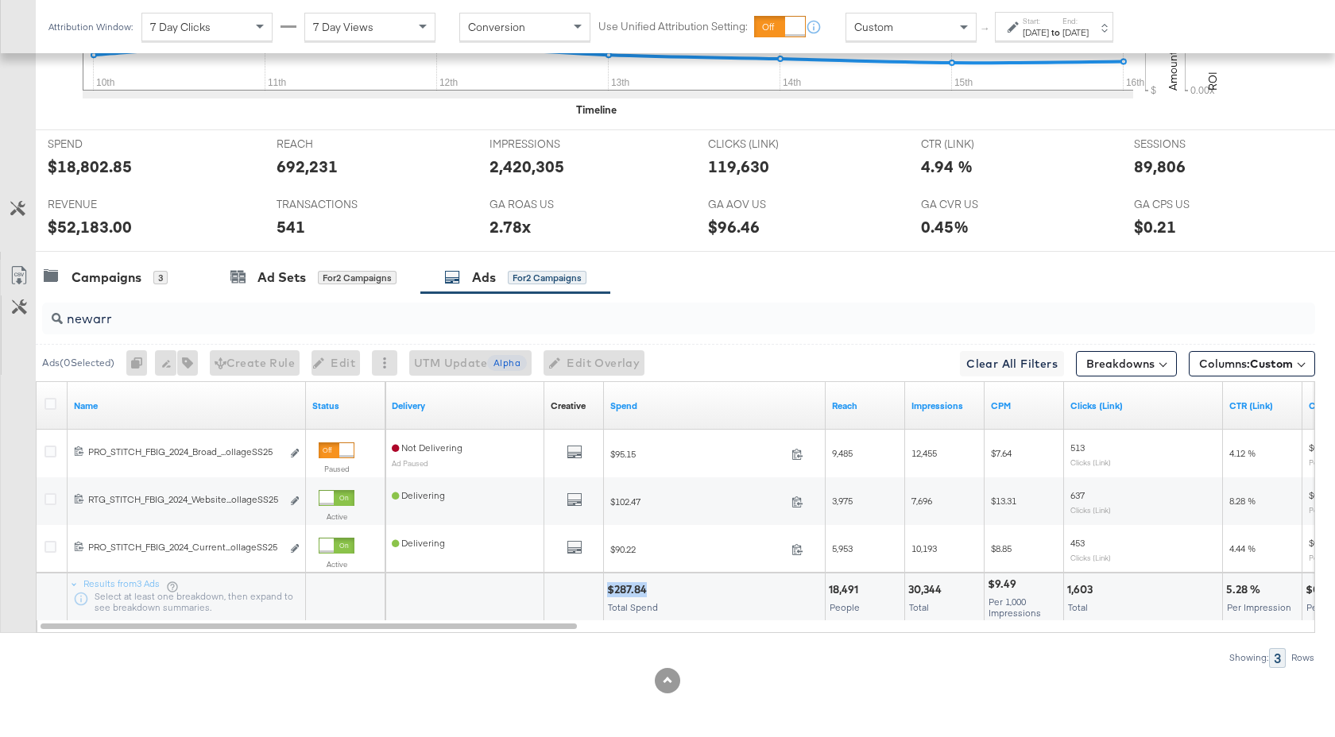
drag, startPoint x: 648, startPoint y: 591, endPoint x: 607, endPoint y: 592, distance: 40.5
click at [607, 592] on div "$287.84" at bounding box center [629, 589] width 44 height 15
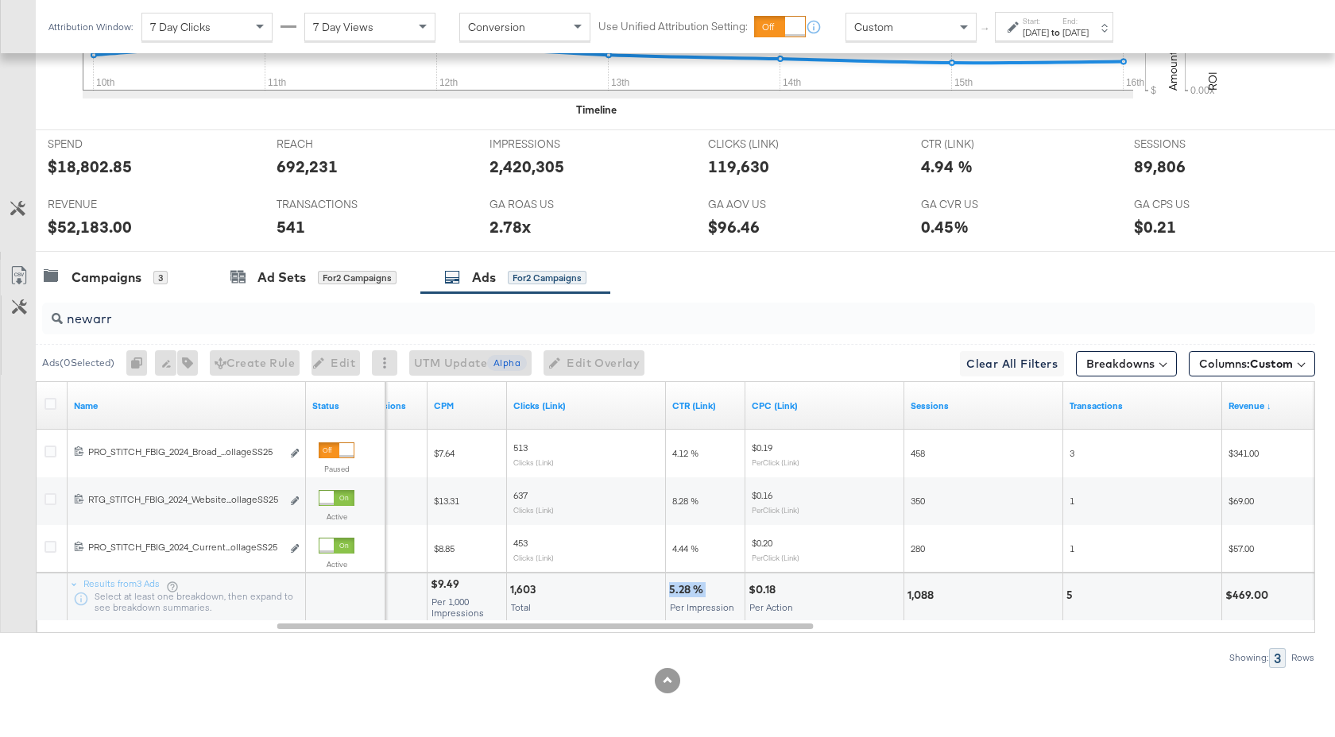
drag, startPoint x: 705, startPoint y: 594, endPoint x: 668, endPoint y: 594, distance: 36.5
click at [668, 594] on div "5.28 % Per Impression" at bounding box center [705, 598] width 79 height 48
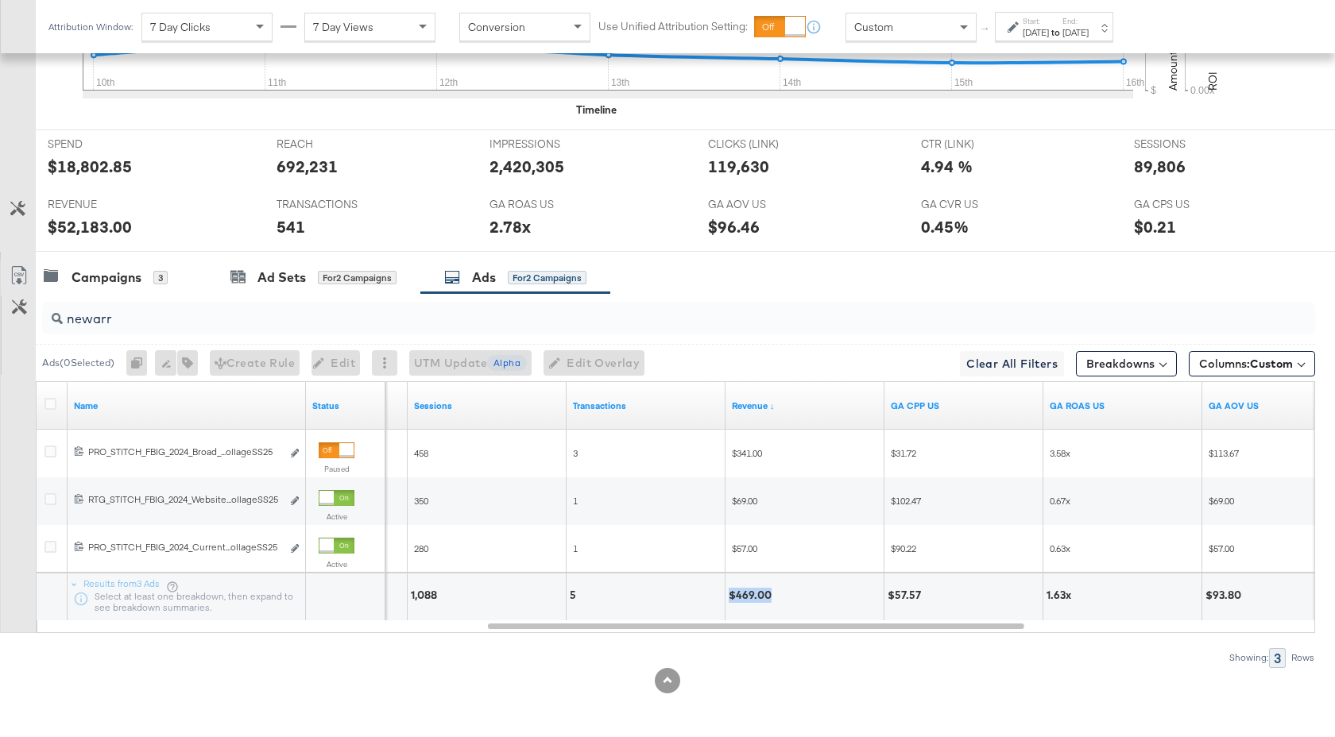
drag, startPoint x: 769, startPoint y: 597, endPoint x: 730, endPoint y: 598, distance: 38.9
click at [730, 598] on div "$469.00" at bounding box center [753, 595] width 48 height 15
drag, startPoint x: 110, startPoint y: 318, endPoint x: 64, endPoint y: 318, distance: 45.3
click at [64, 318] on input "newarr" at bounding box center [631, 312] width 1137 height 31
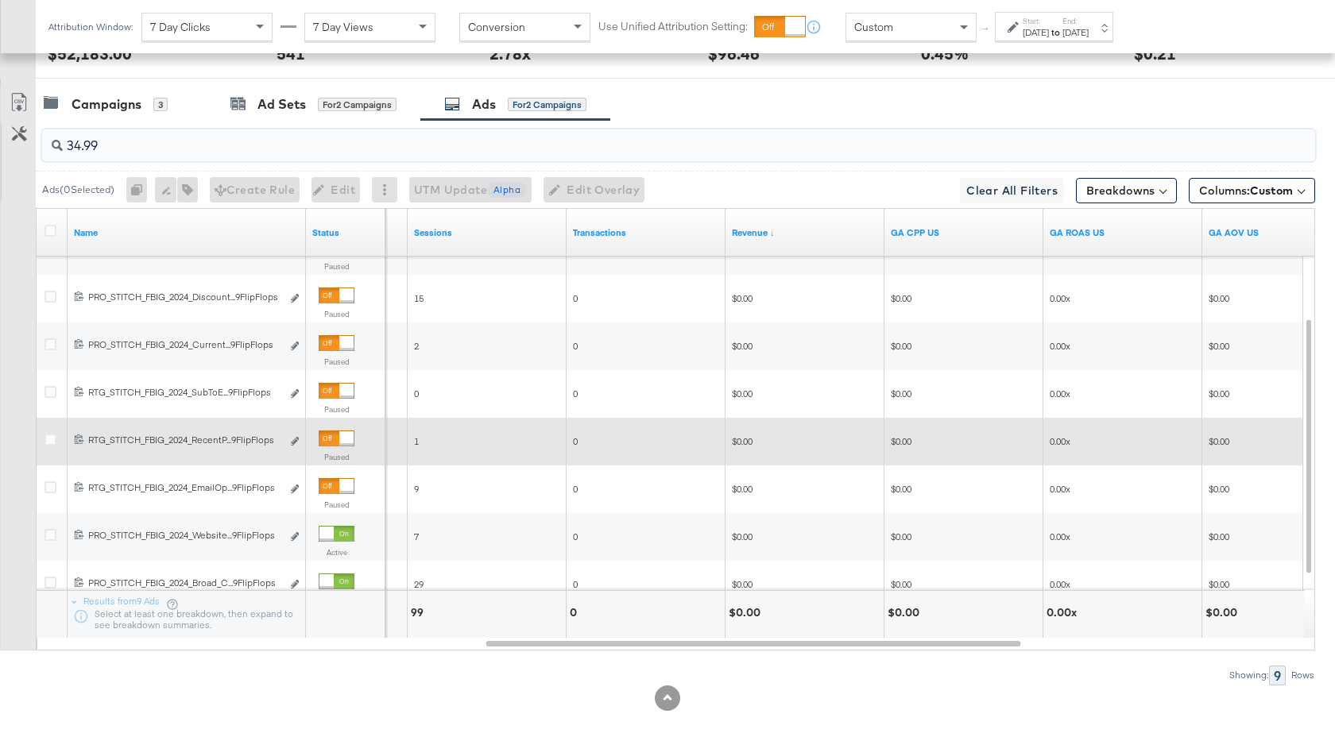
scroll to position [872, 0]
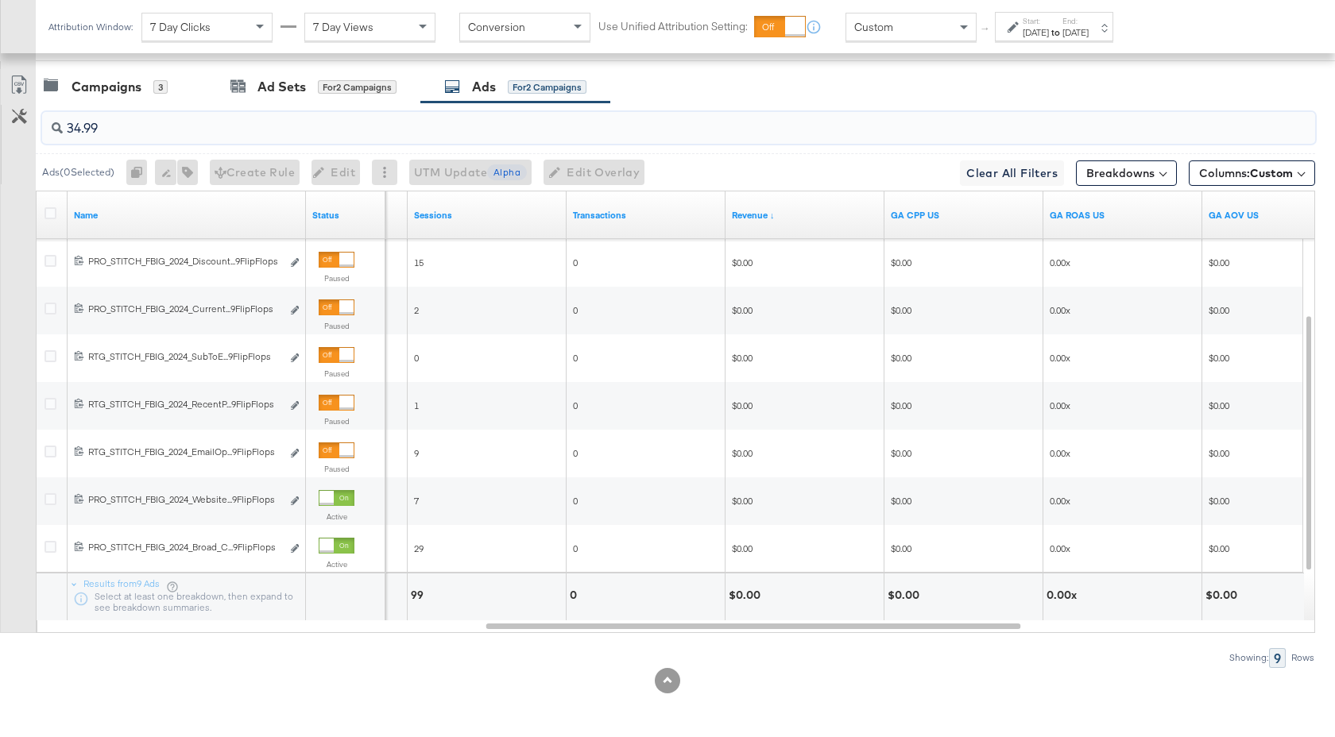
type input "34.99"
drag, startPoint x: 920, startPoint y: 599, endPoint x: 889, endPoint y: 599, distance: 31.0
click at [889, 599] on div "$0.00" at bounding box center [905, 595] width 37 height 15
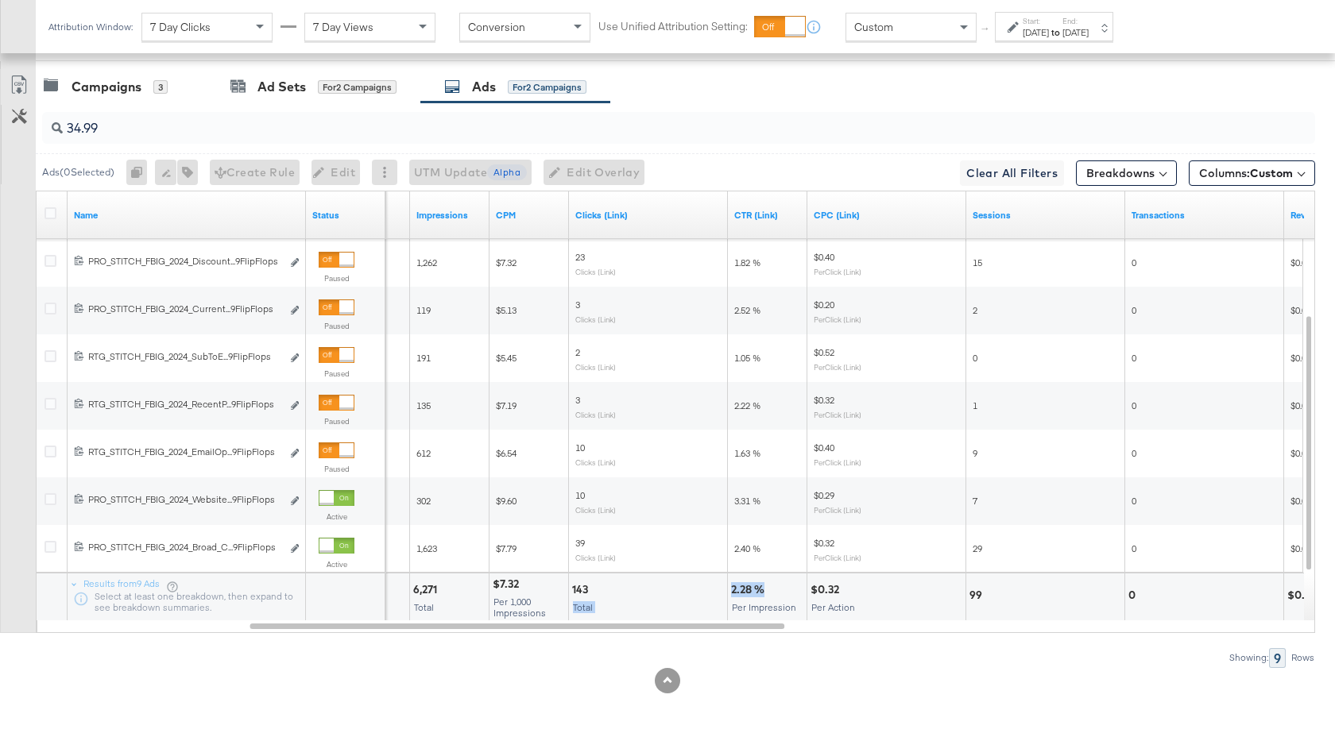
drag, startPoint x: 763, startPoint y: 590, endPoint x: 726, endPoint y: 592, distance: 36.6
click at [726, 592] on div "3,827 People 6,271 Total $7.32 Per 1,000 Impressions 143 Total 2.28 % Per Impre…" at bounding box center [1222, 597] width 2665 height 48
click at [751, 590] on div "2.28 %" at bounding box center [750, 589] width 38 height 15
drag, startPoint x: 762, startPoint y: 590, endPoint x: 730, endPoint y: 590, distance: 31.8
click at [730, 590] on div "2.28 % Per Impression" at bounding box center [767, 598] width 79 height 48
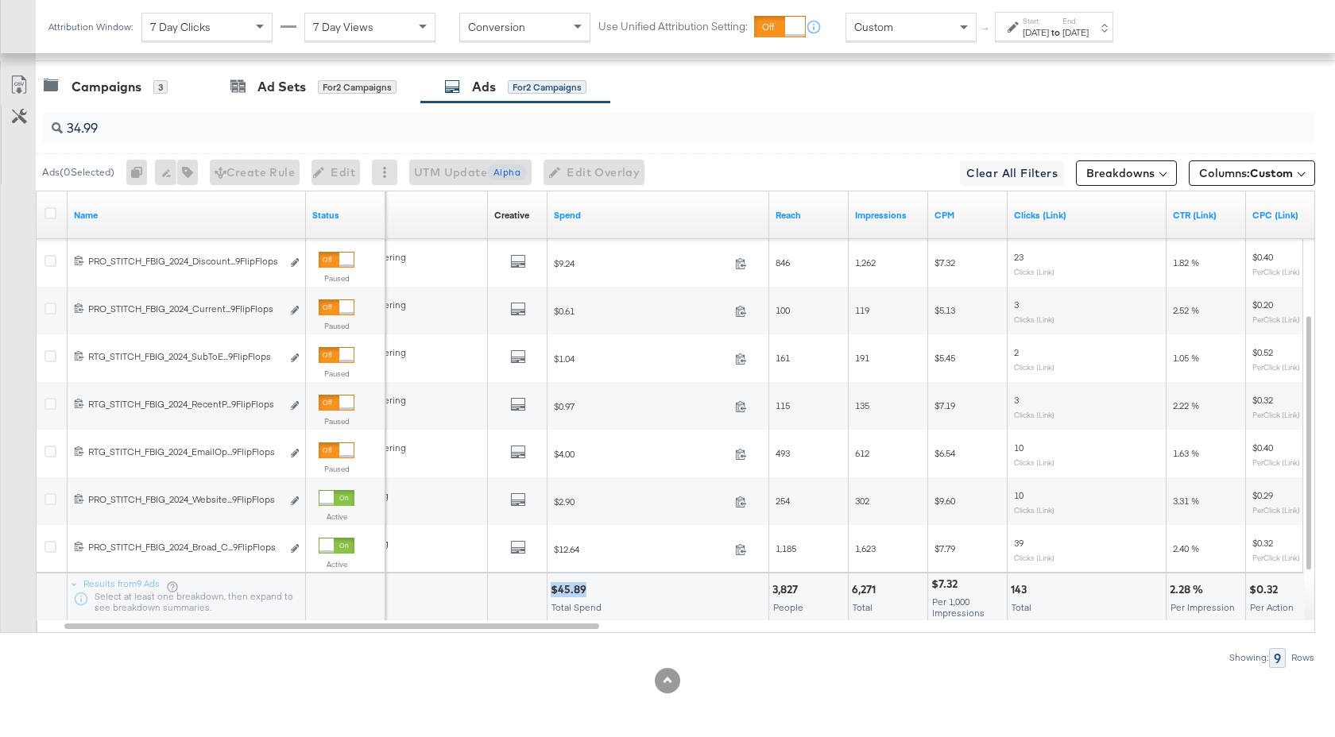
drag, startPoint x: 585, startPoint y: 591, endPoint x: 552, endPoint y: 591, distance: 32.6
click at [552, 591] on div "$45.89" at bounding box center [571, 589] width 41 height 15
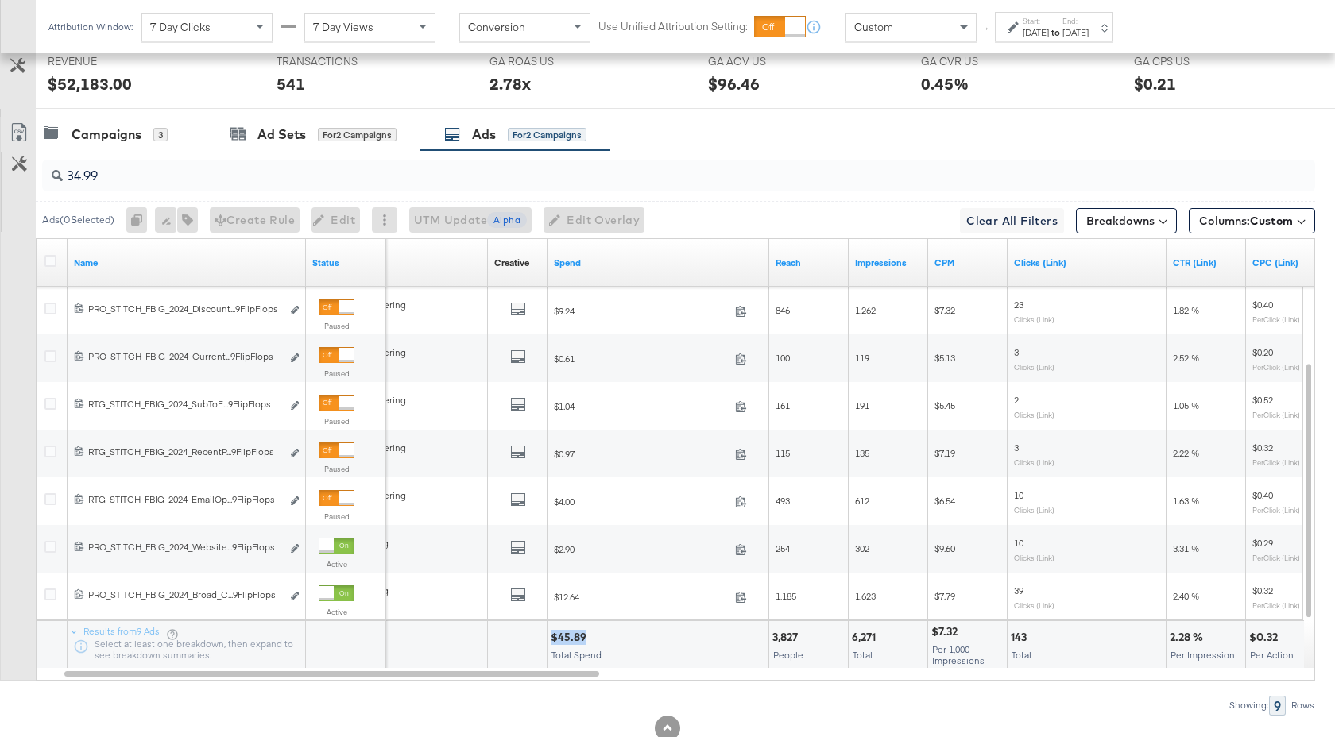
scroll to position [816, 0]
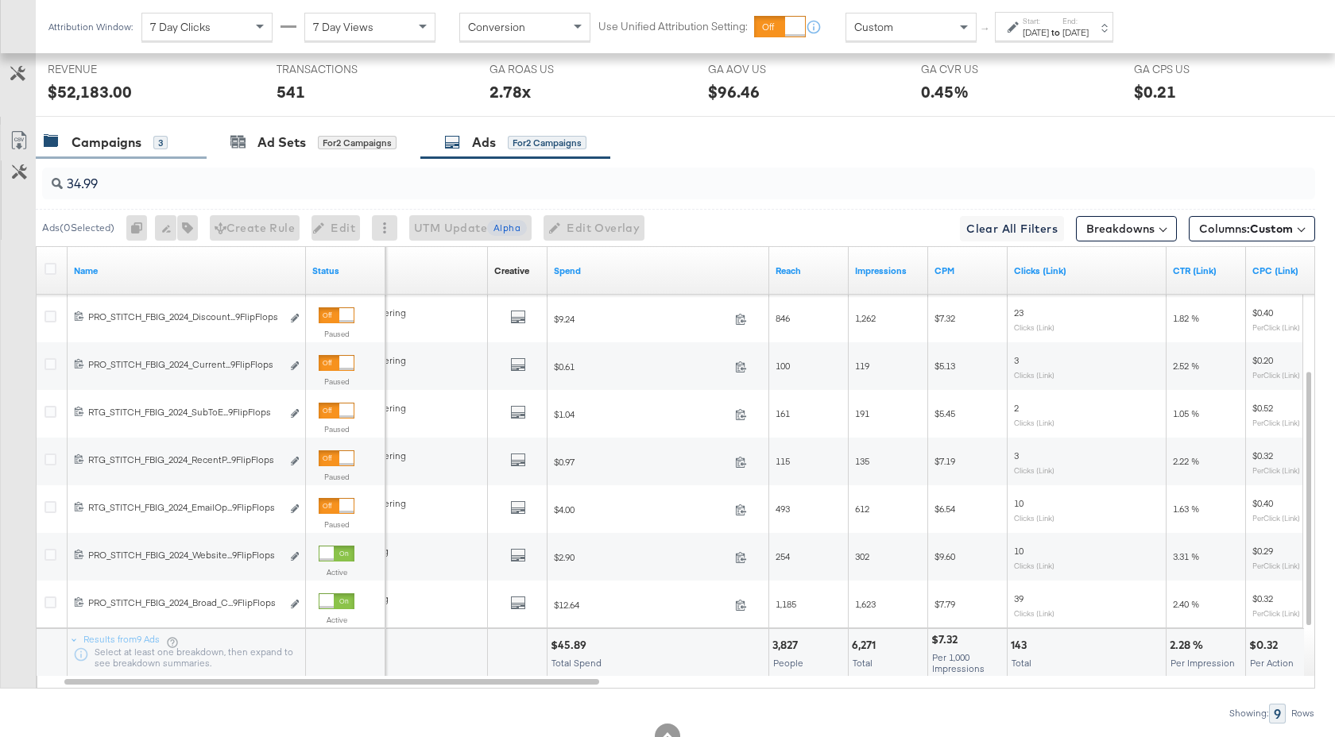
click at [132, 141] on div "Campaigns" at bounding box center [107, 142] width 70 height 18
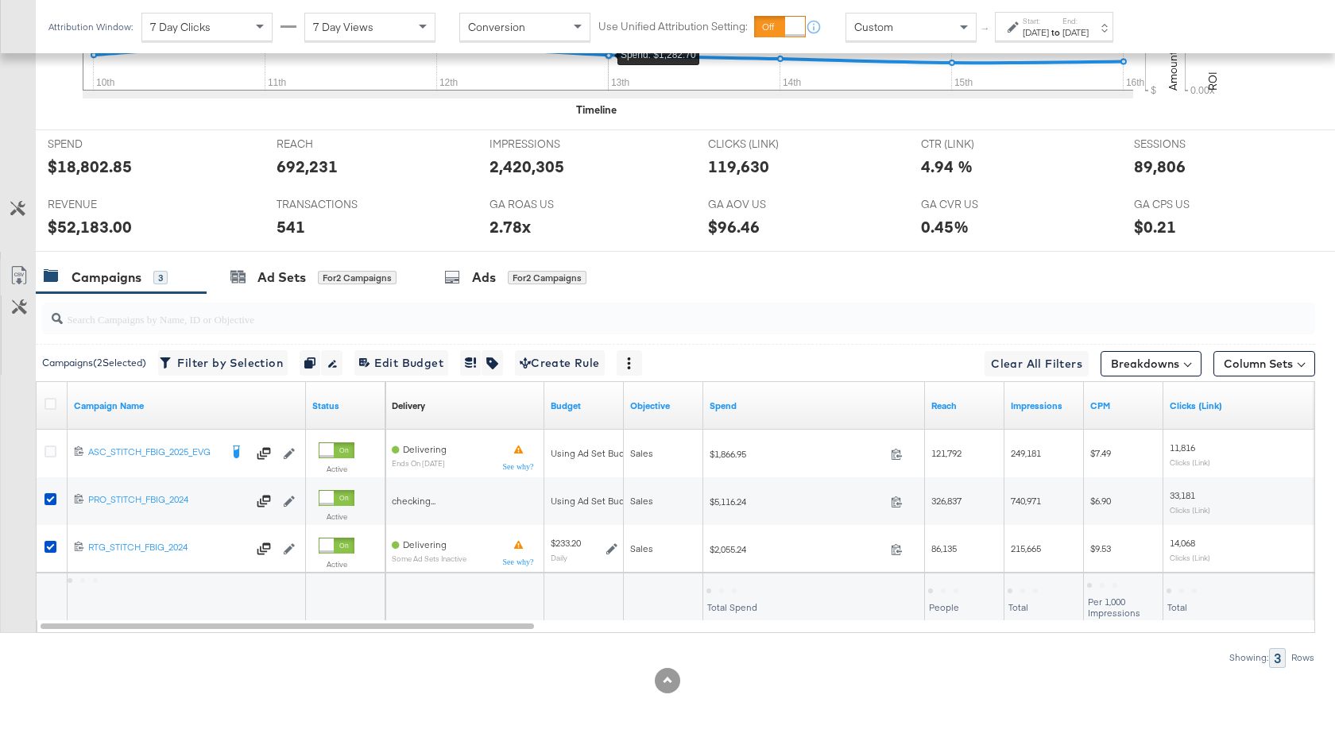
scroll to position [681, 0]
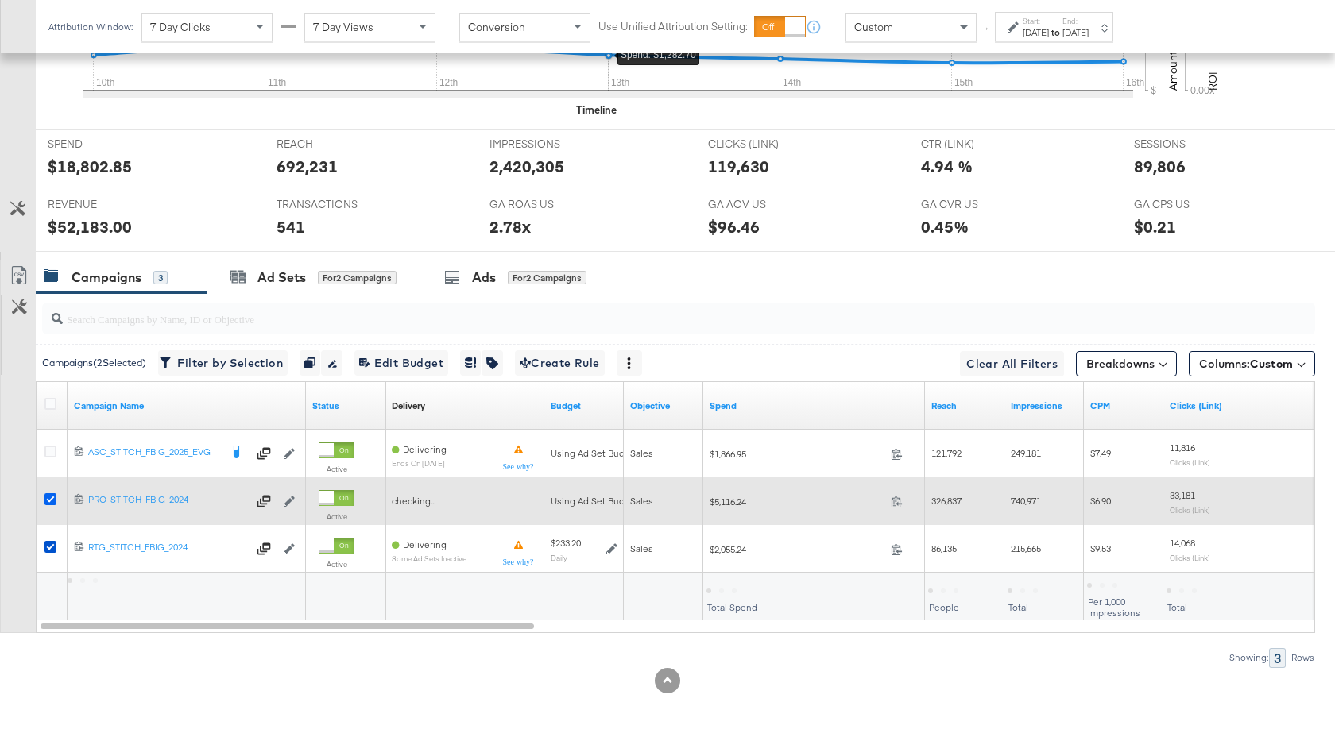
click at [50, 504] on icon at bounding box center [50, 499] width 12 height 12
click at [0, 0] on input "checkbox" at bounding box center [0, 0] width 0 height 0
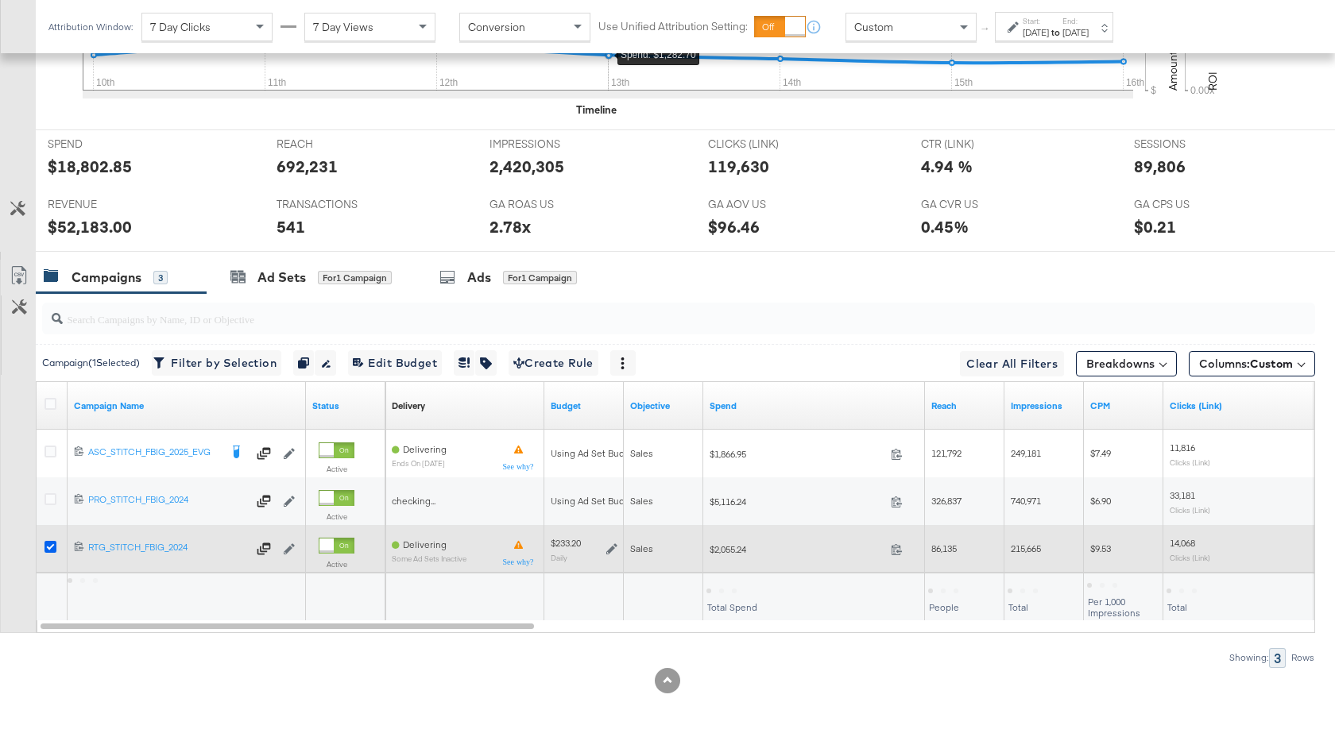
click at [50, 547] on icon at bounding box center [50, 547] width 12 height 12
click at [0, 0] on input "checkbox" at bounding box center [0, 0] width 0 height 0
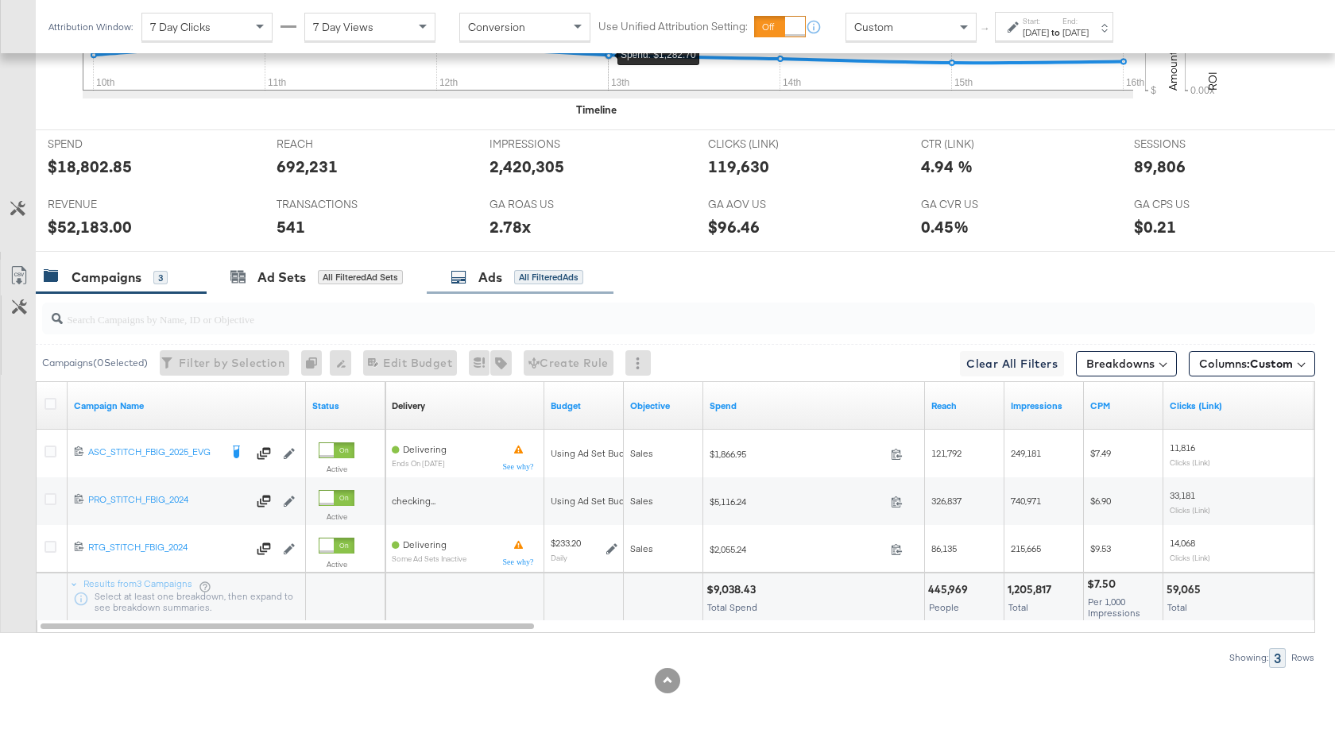
click at [476, 273] on div "Ads All Filtered Ads" at bounding box center [516, 278] width 133 height 18
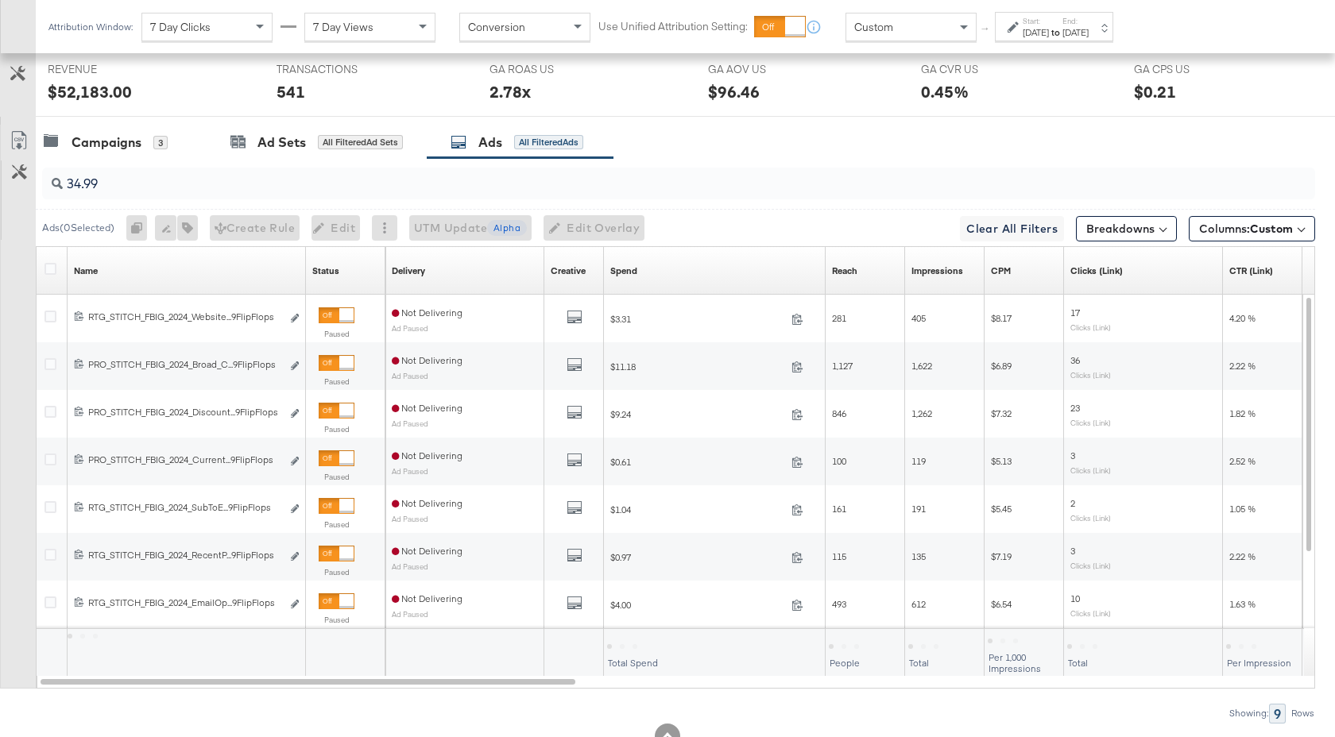
scroll to position [633, 0]
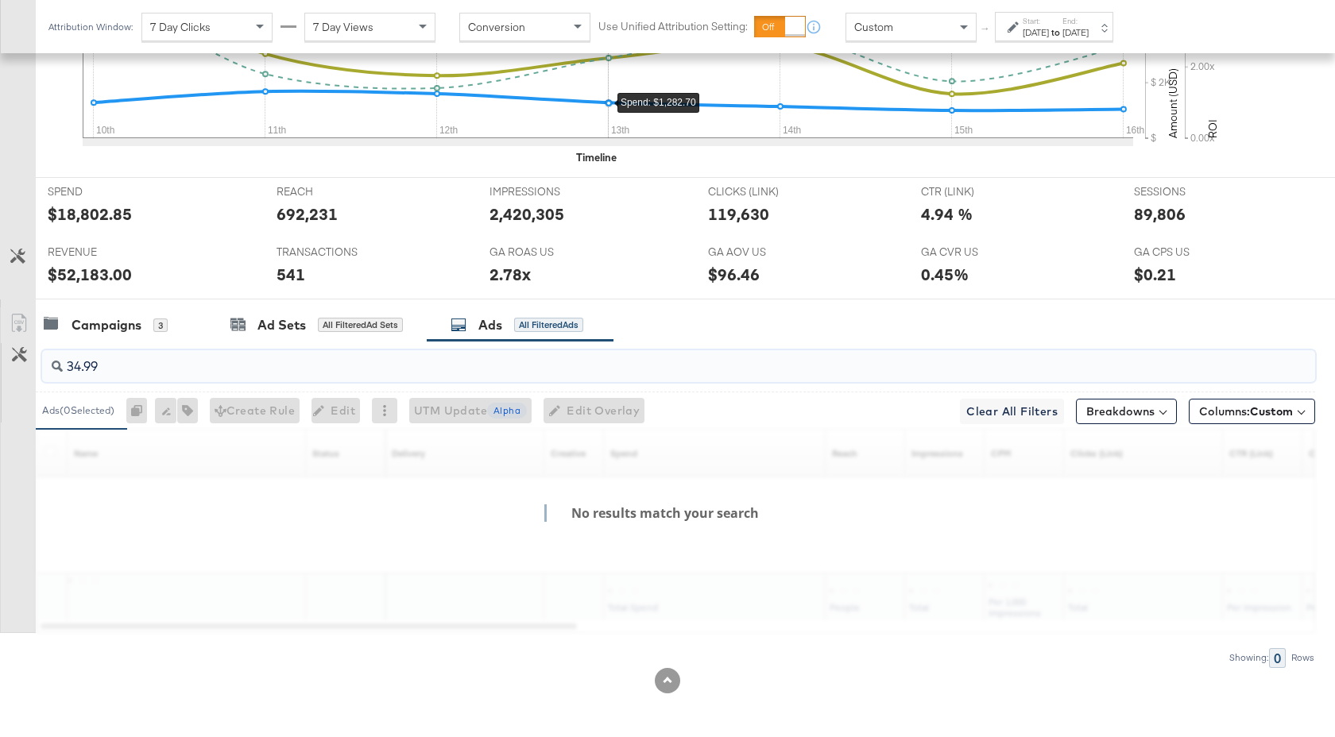
drag, startPoint x: 112, startPoint y: 368, endPoint x: 56, endPoint y: 368, distance: 56.4
click at [56, 368] on div "34.99" at bounding box center [678, 366] width 1273 height 32
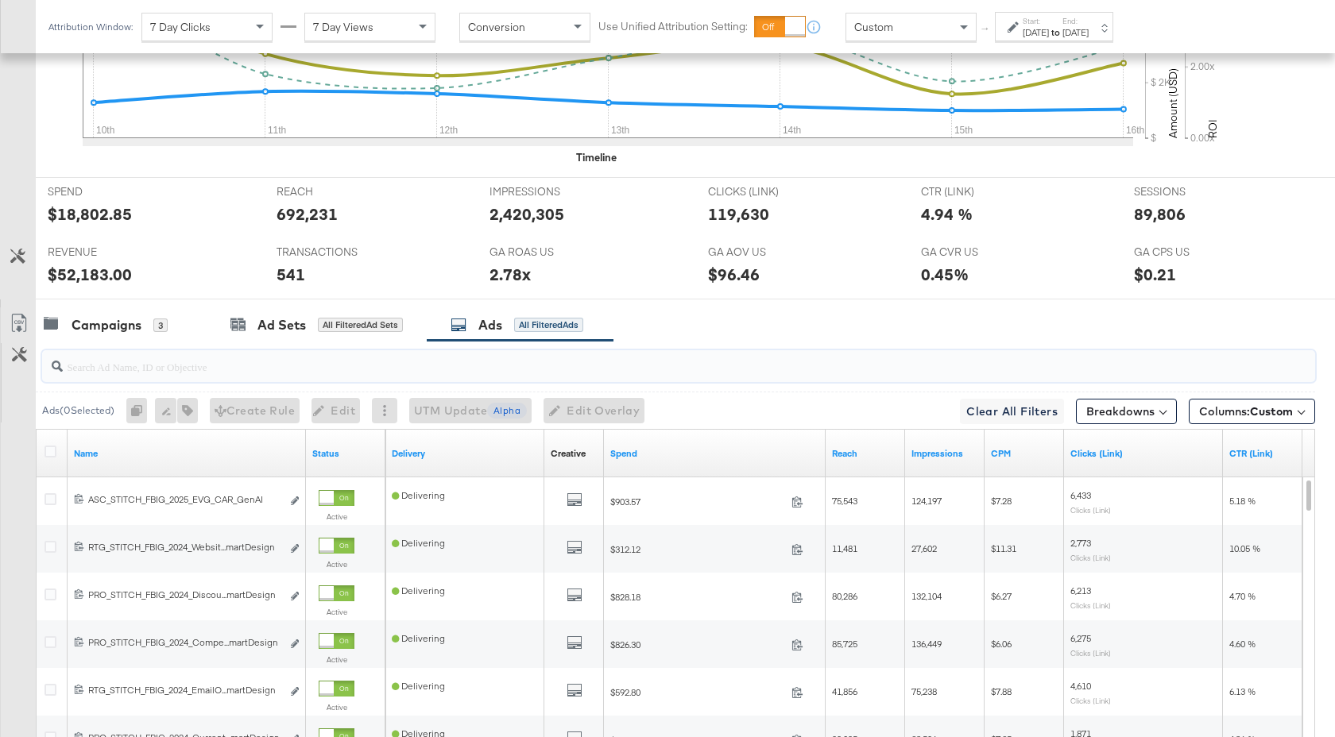
scroll to position [872, 0]
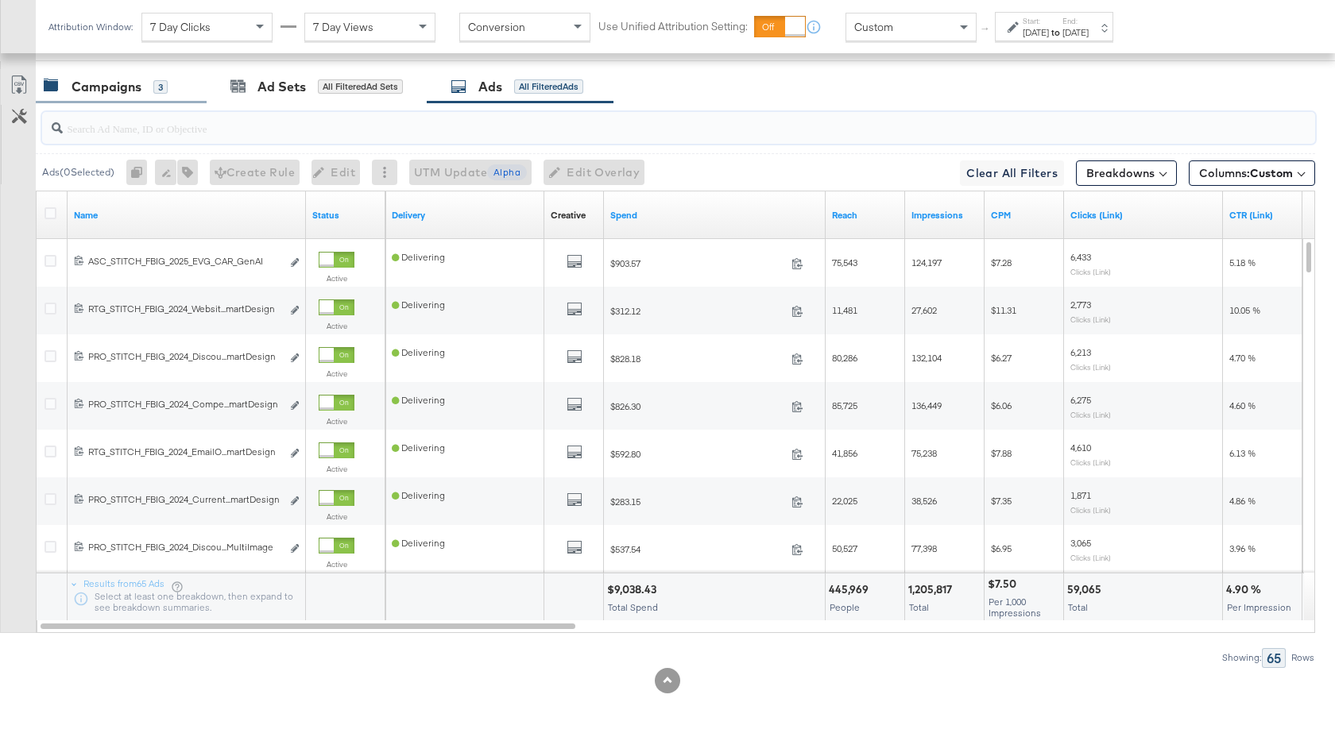
click at [120, 97] on div "Campaigns 3" at bounding box center [121, 87] width 171 height 34
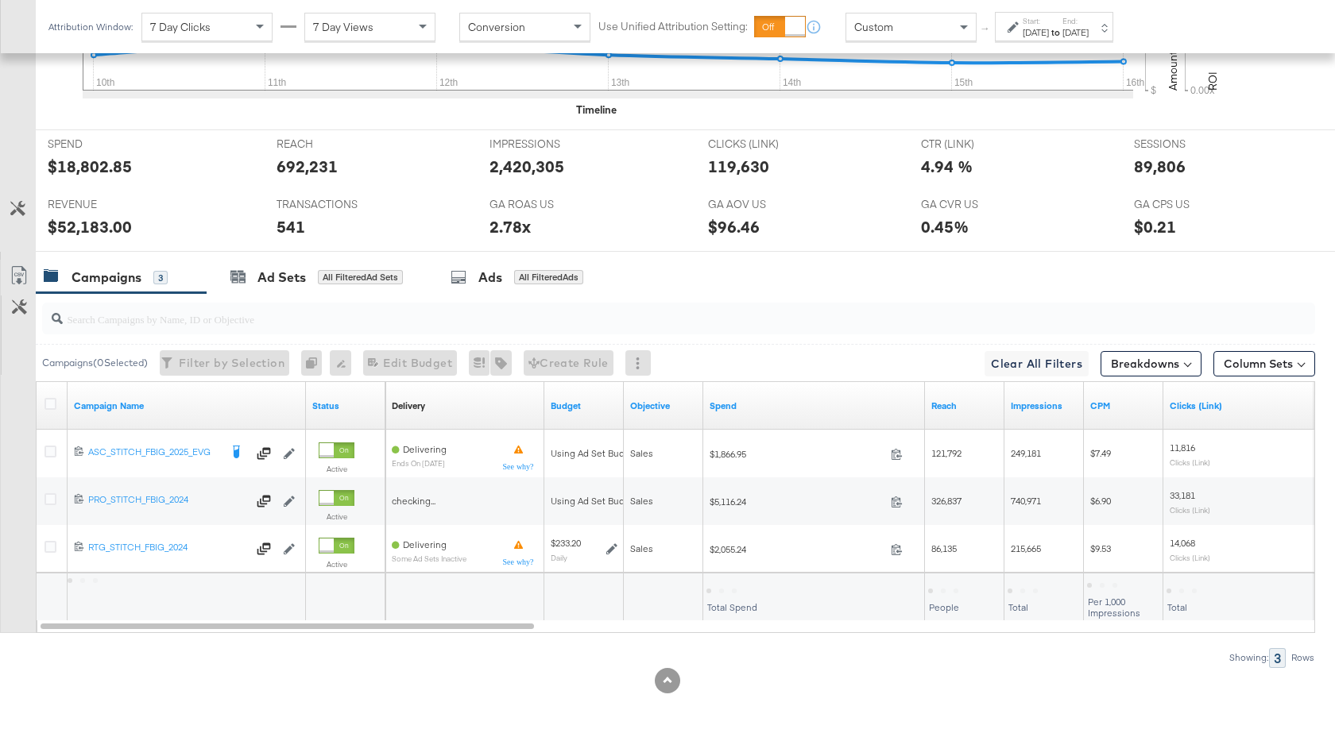
scroll to position [681, 0]
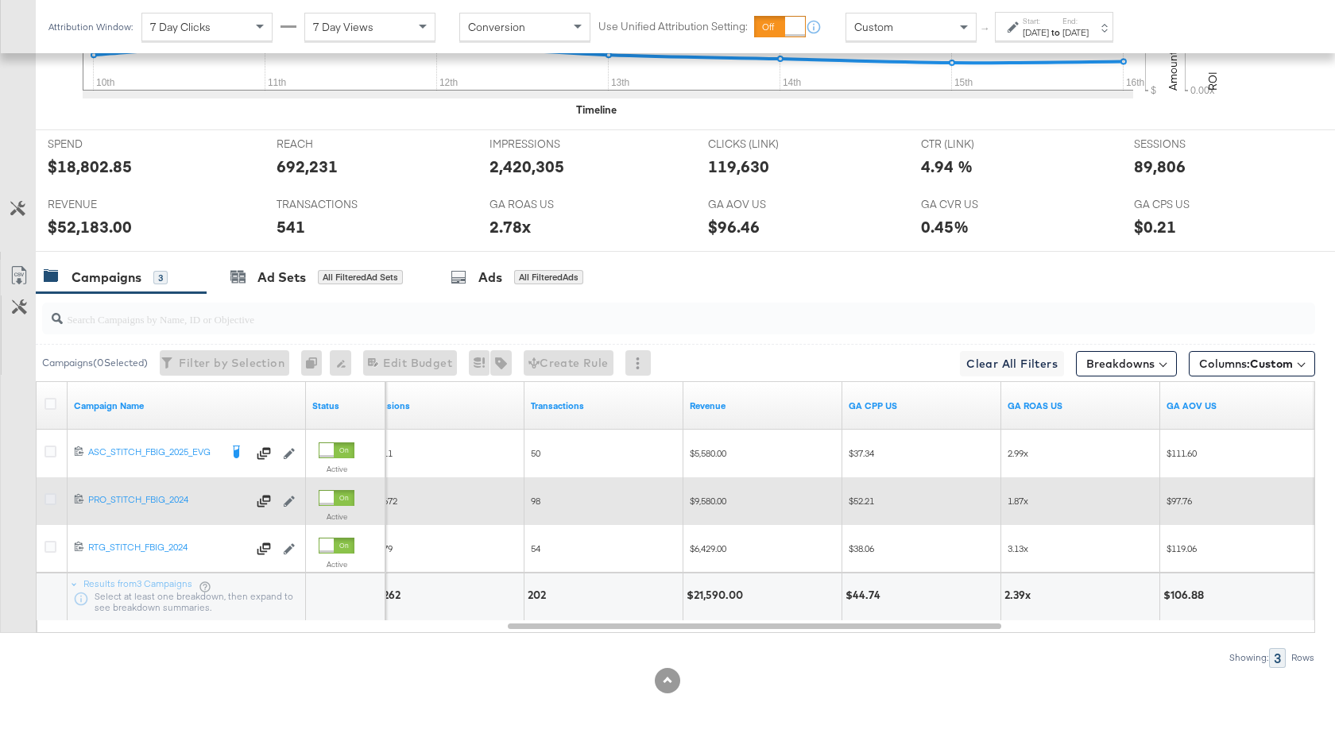
click at [52, 502] on icon at bounding box center [50, 499] width 12 height 12
click at [0, 0] on input "checkbox" at bounding box center [0, 0] width 0 height 0
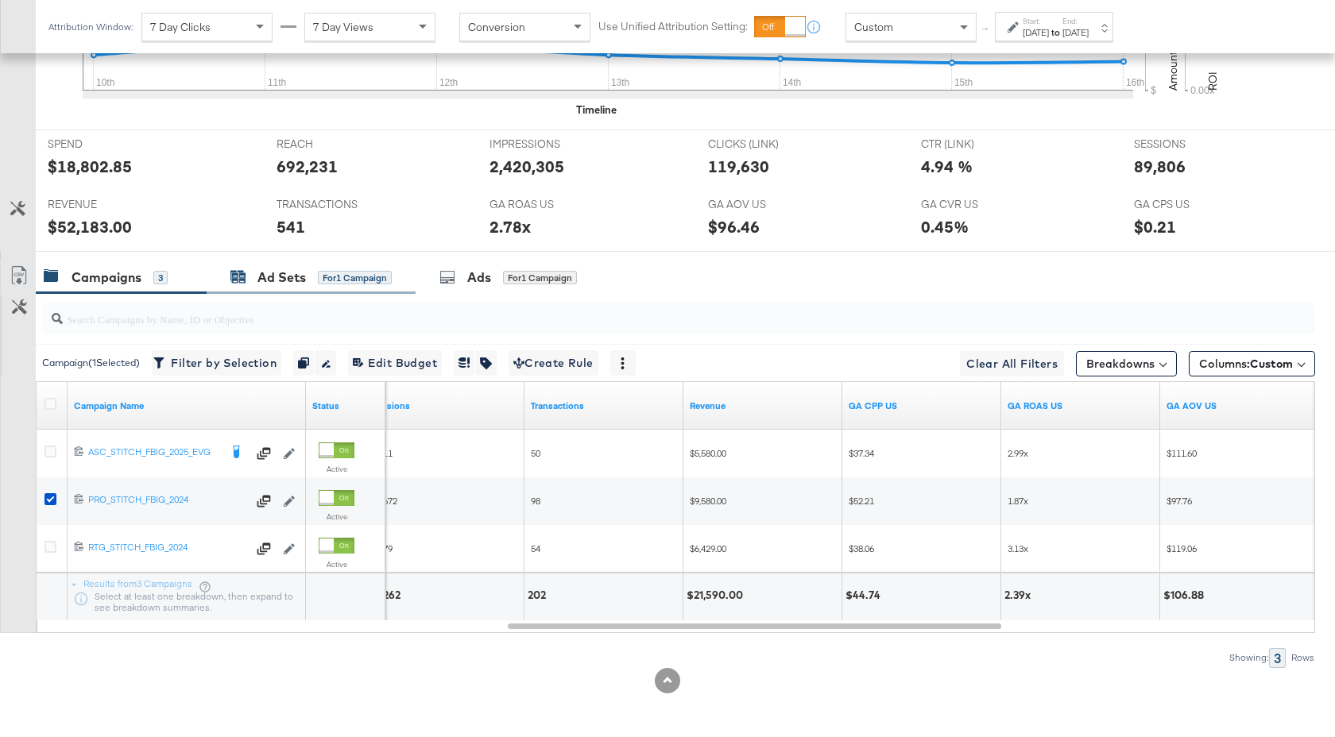
click at [278, 276] on div "Ad Sets" at bounding box center [281, 278] width 48 height 18
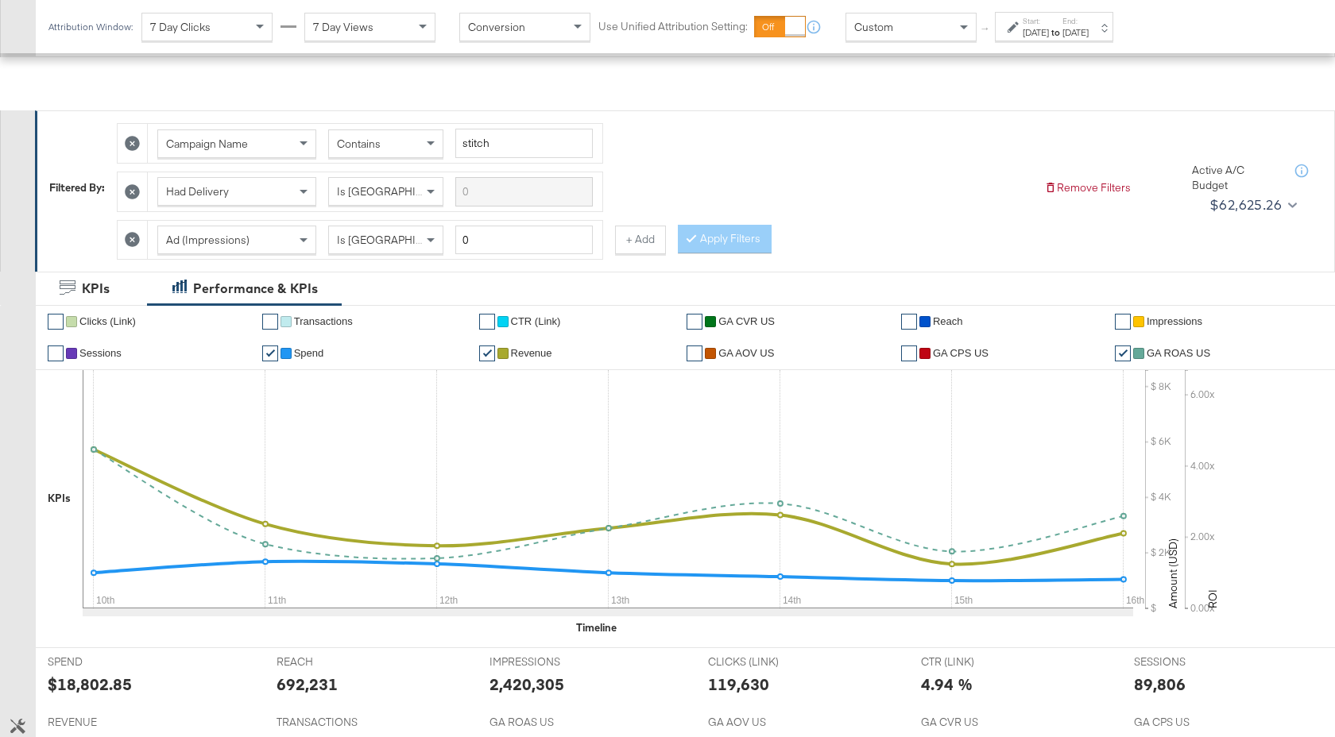
scroll to position [0, 0]
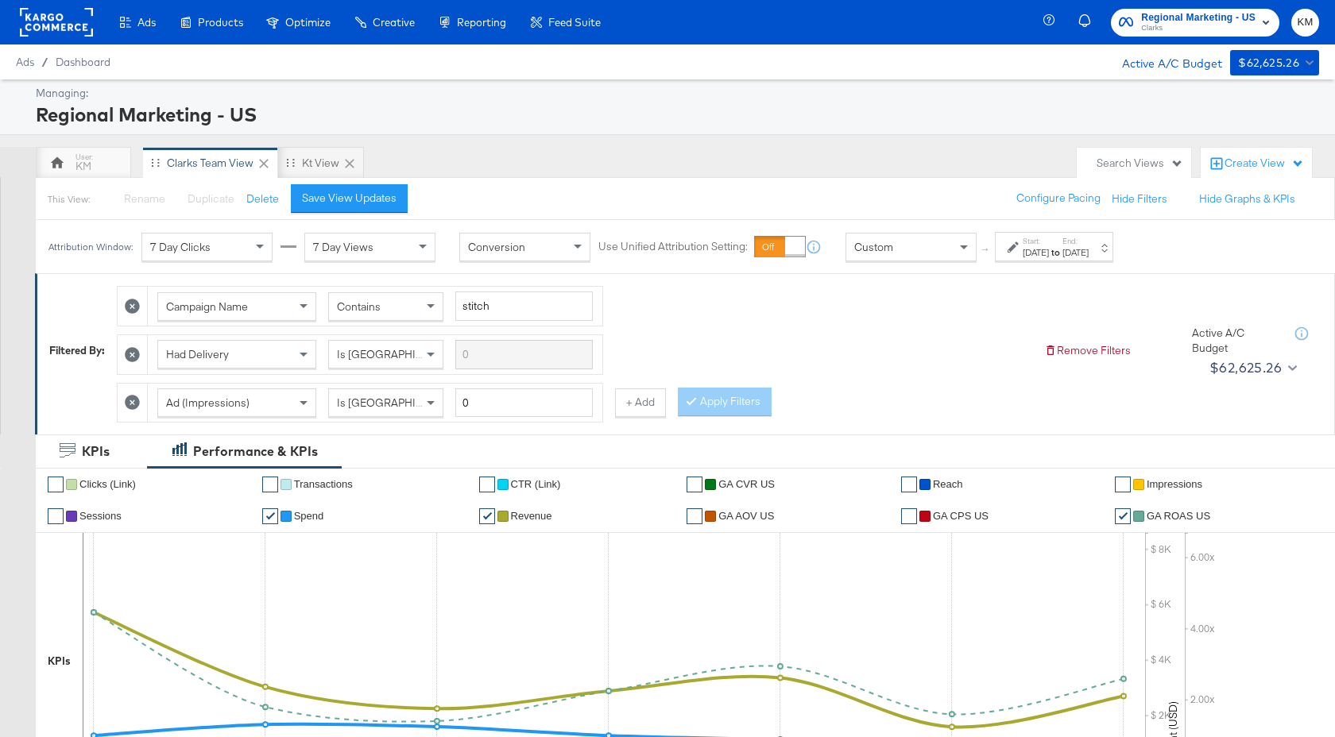
click at [1174, 28] on span "Clarks" at bounding box center [1198, 28] width 114 height 13
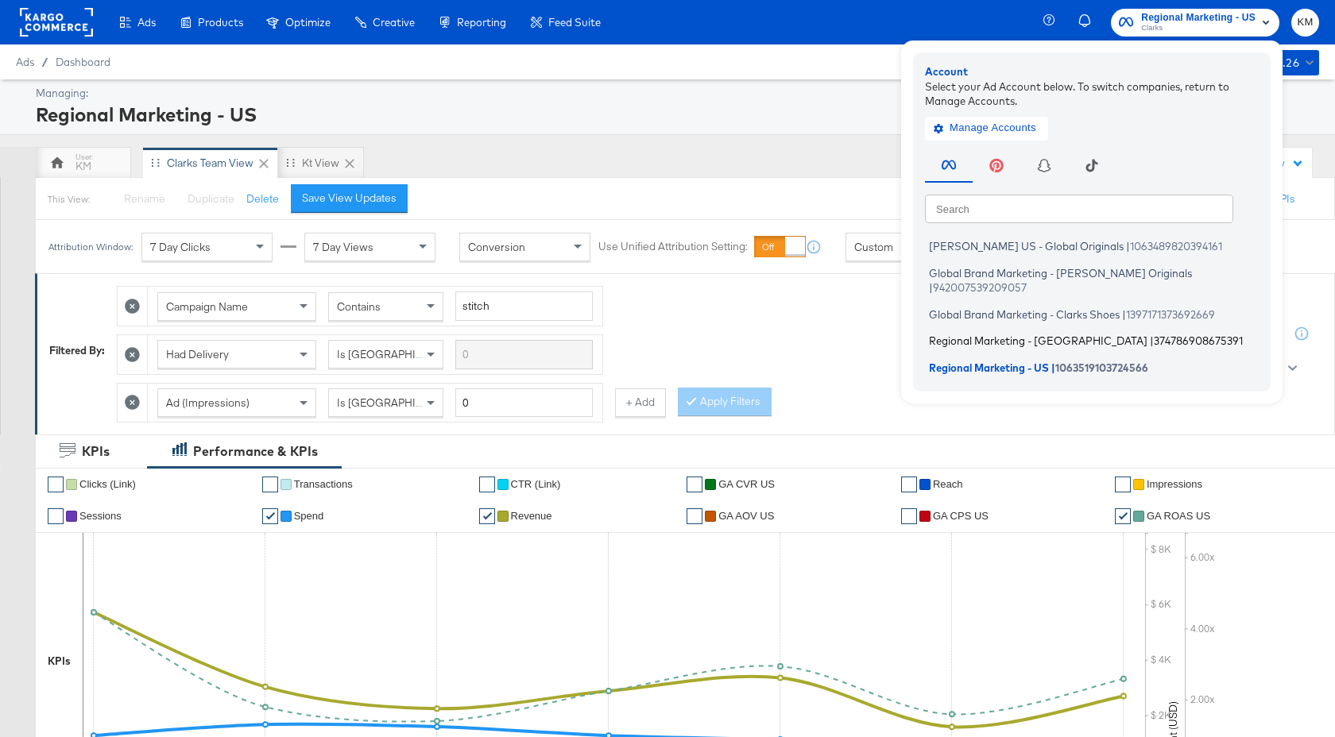
click at [1154, 334] on span "374786908675391" at bounding box center [1198, 340] width 89 height 13
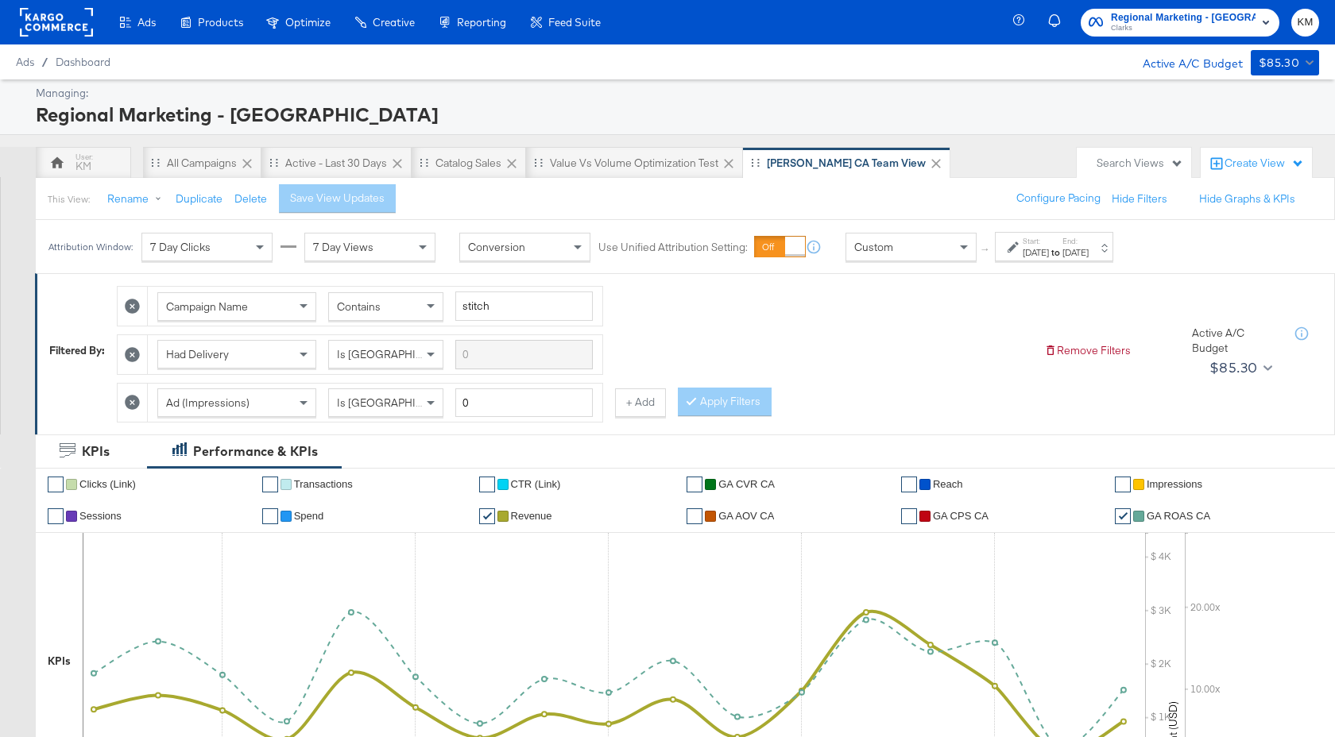
click at [1045, 247] on div "[DATE]" at bounding box center [1035, 252] width 26 height 13
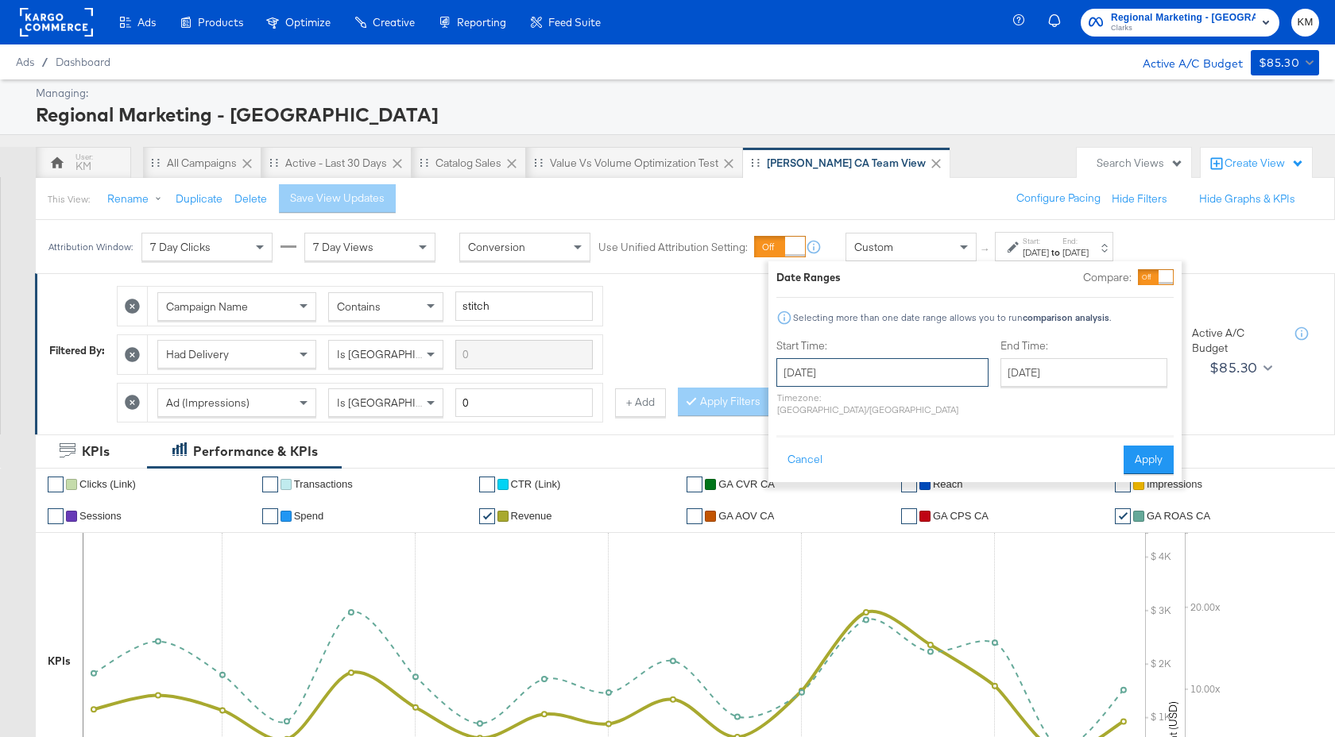
click at [870, 378] on input "[DATE]" at bounding box center [882, 372] width 212 height 29
click at [947, 405] on span "›" at bounding box center [957, 405] width 25 height 24
click at [878, 500] on td "13" at bounding box center [875, 497] width 27 height 22
type input "August 13th 2025"
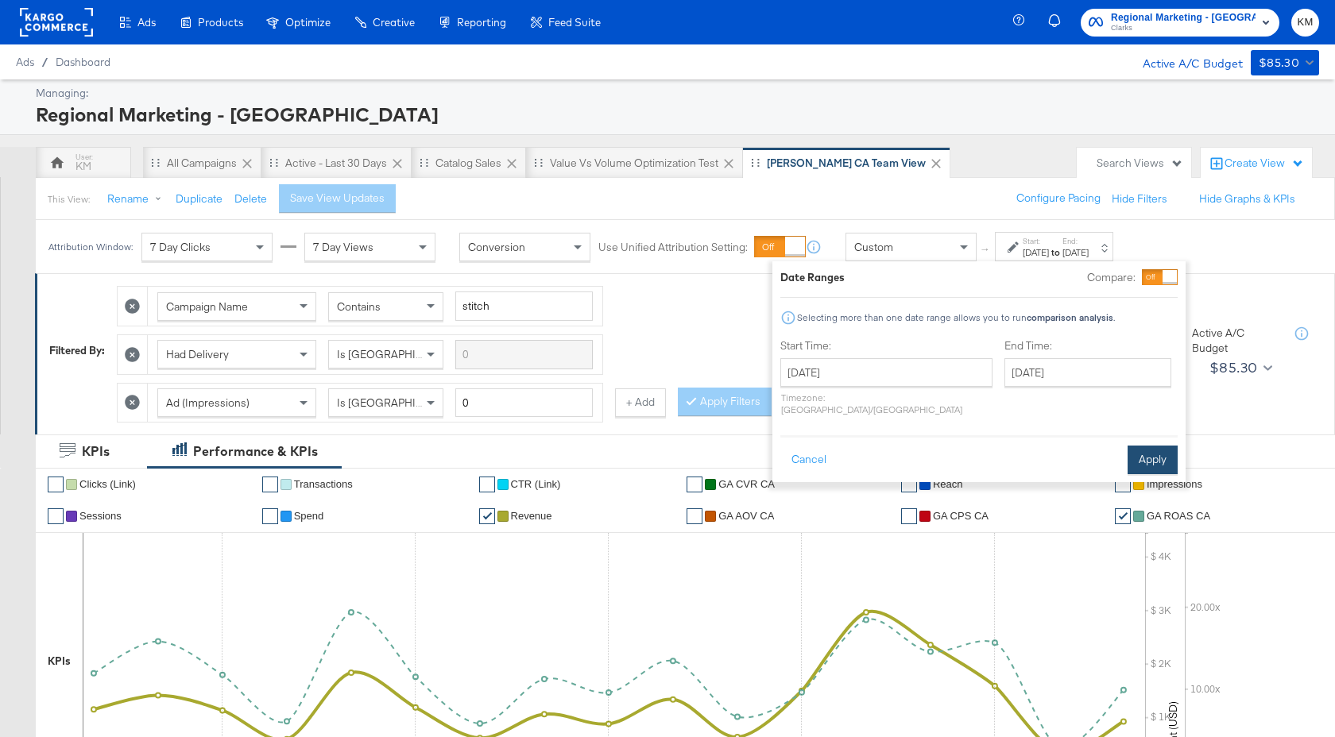
click at [1143, 446] on button "Apply" at bounding box center [1152, 460] width 50 height 29
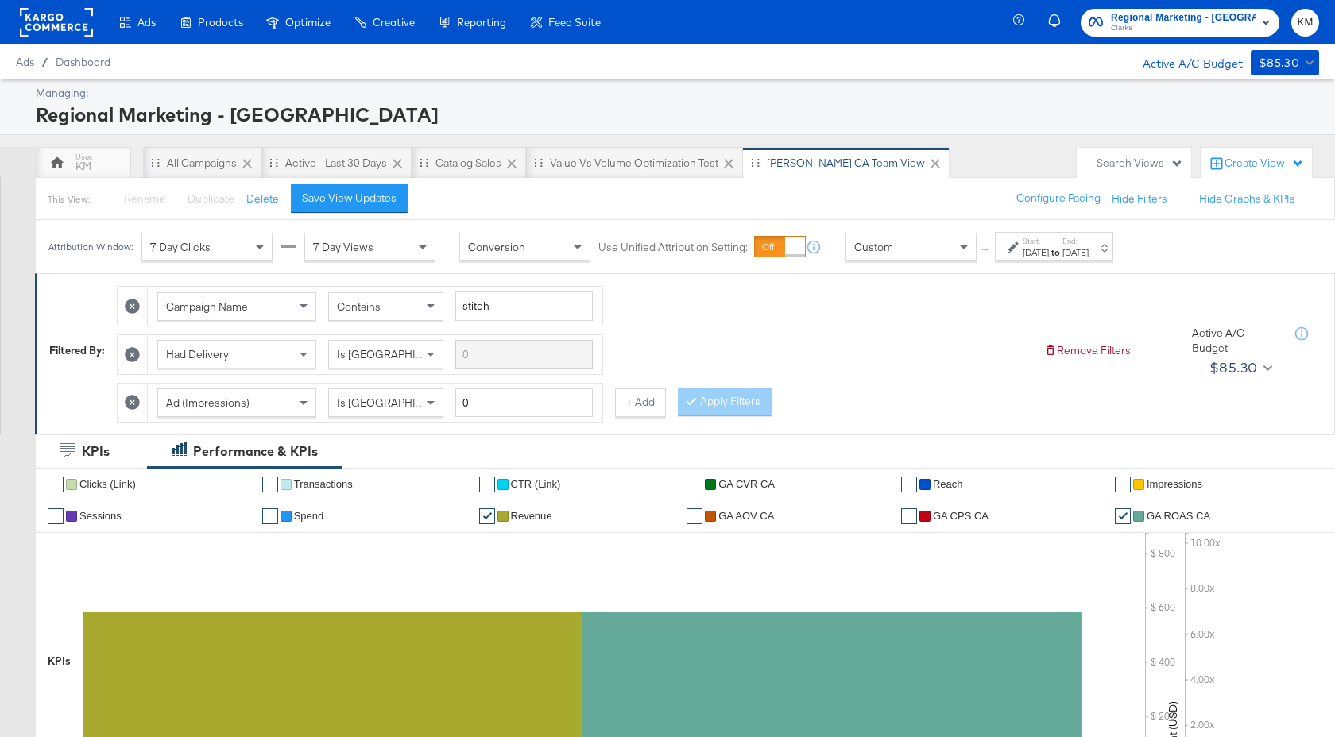
click at [1088, 257] on div "Aug 13th 2025" at bounding box center [1075, 252] width 26 height 13
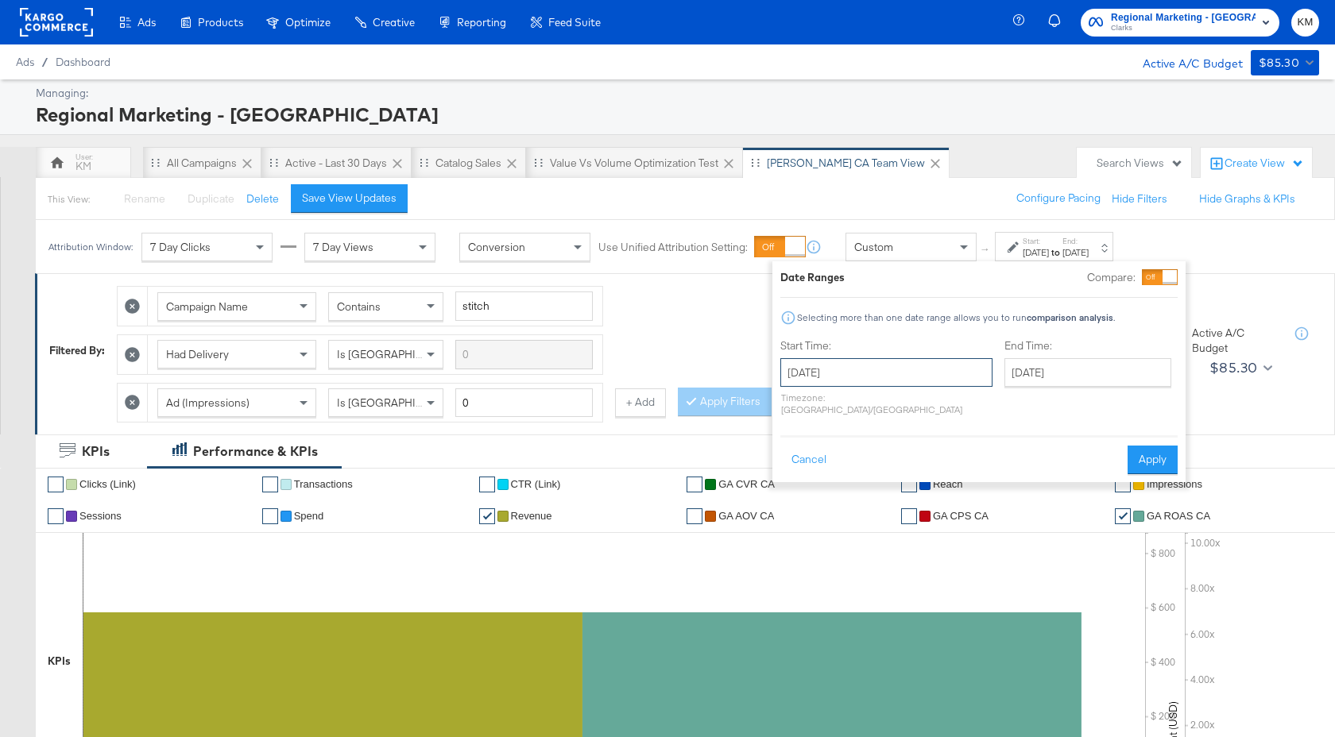
click at [876, 376] on input "August 13th 2025" at bounding box center [886, 372] width 212 height 29
click at [903, 497] on td "14" at bounding box center [906, 497] width 27 height 22
type input "August 14th 2025"
click at [1153, 446] on button "Apply" at bounding box center [1152, 460] width 50 height 29
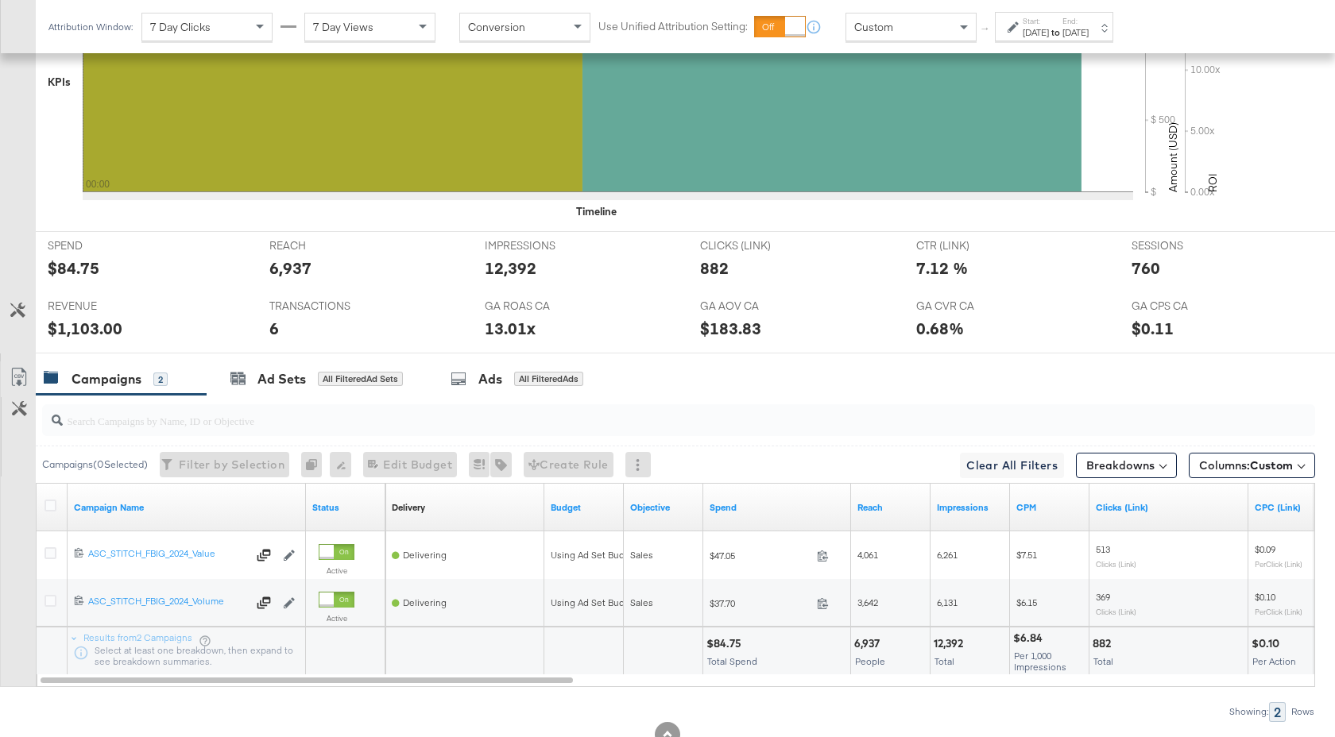
scroll to position [633, 0]
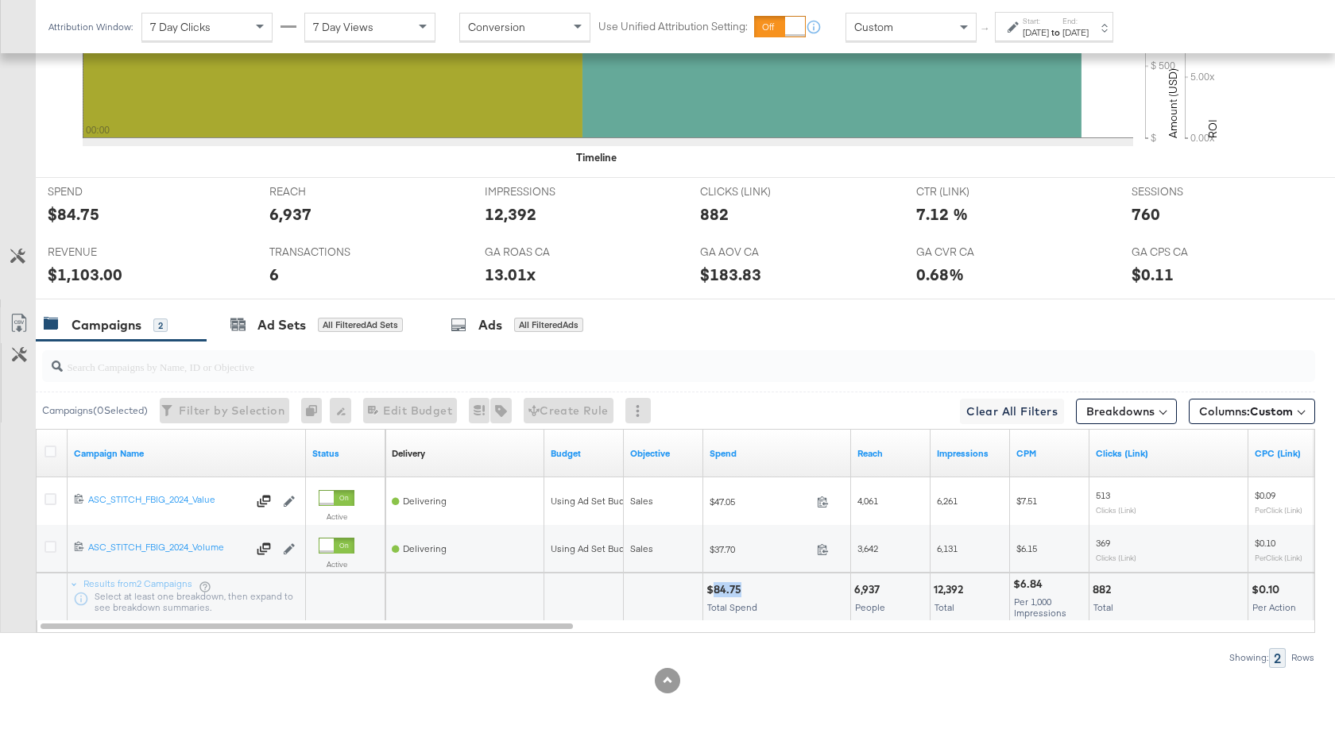
drag, startPoint x: 740, startPoint y: 593, endPoint x: 714, endPoint y: 593, distance: 26.2
click at [714, 593] on div "$84.75" at bounding box center [726, 589] width 40 height 15
copy div "84.75"
drag, startPoint x: 964, startPoint y: 589, endPoint x: 933, endPoint y: 589, distance: 31.0
click at [934, 589] on div "12,392" at bounding box center [951, 589] width 34 height 15
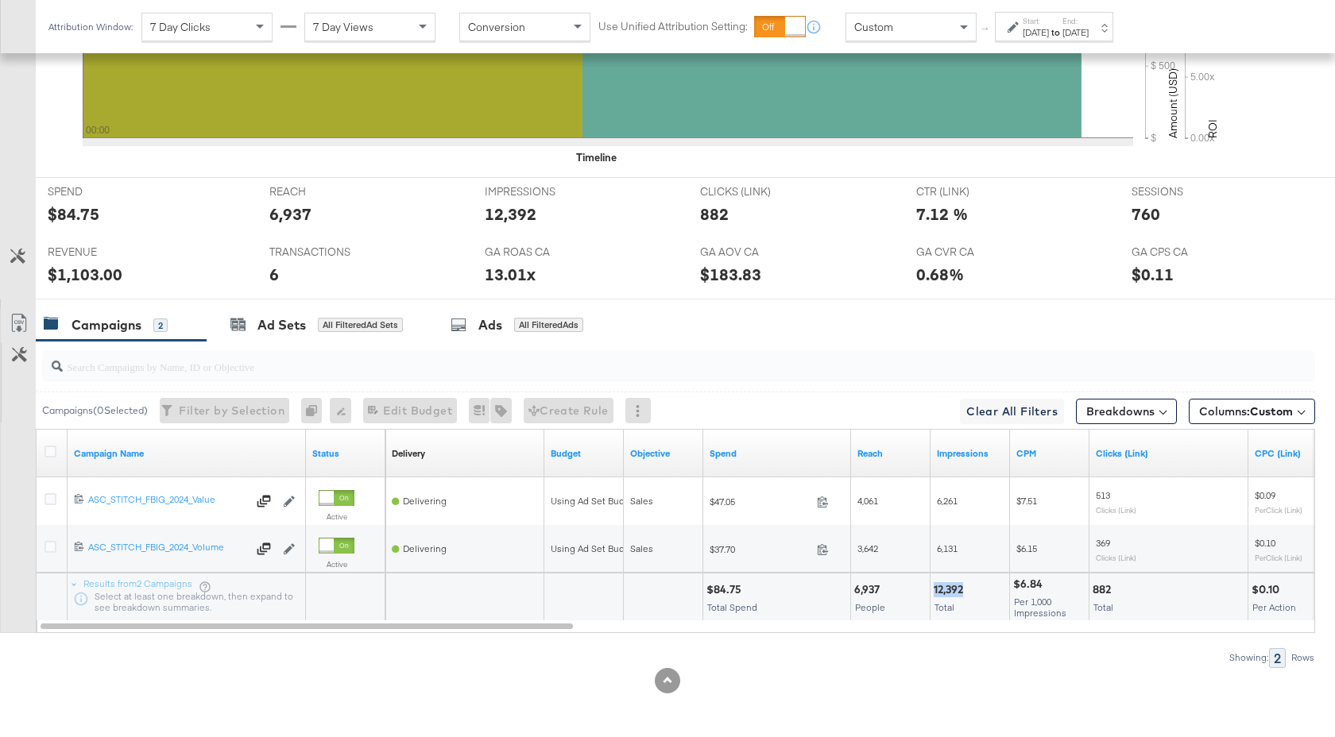
copy div "12,392"
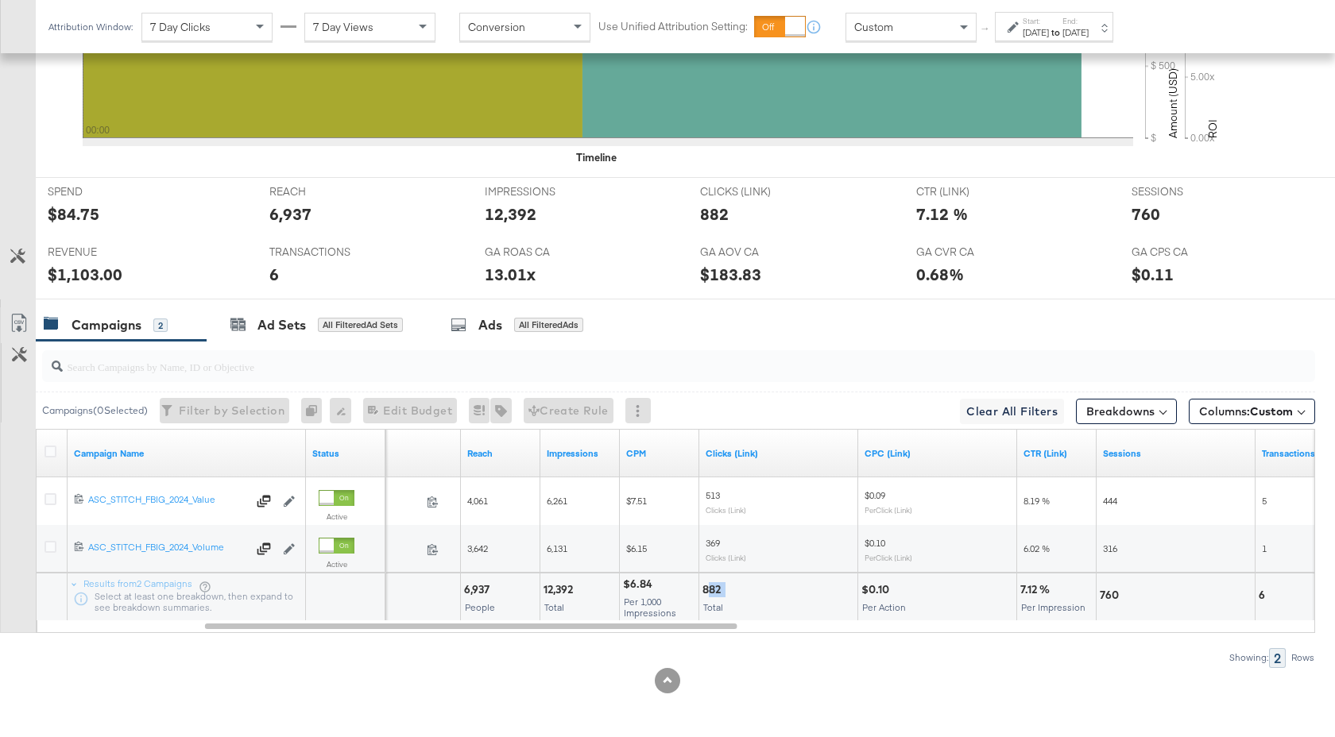
drag, startPoint x: 726, startPoint y: 592, endPoint x: 706, endPoint y: 592, distance: 19.9
click at [706, 592] on div "882" at bounding box center [778, 589] width 152 height 15
drag, startPoint x: 698, startPoint y: 593, endPoint x: 718, endPoint y: 593, distance: 19.9
click at [718, 593] on div "$84.75 Total Spend 6,937 People 12,392 Total $6.84 Per 1,000 Impressions 882 To…" at bounding box center [1340, 597] width 2690 height 48
drag, startPoint x: 723, startPoint y: 592, endPoint x: 702, endPoint y: 592, distance: 20.7
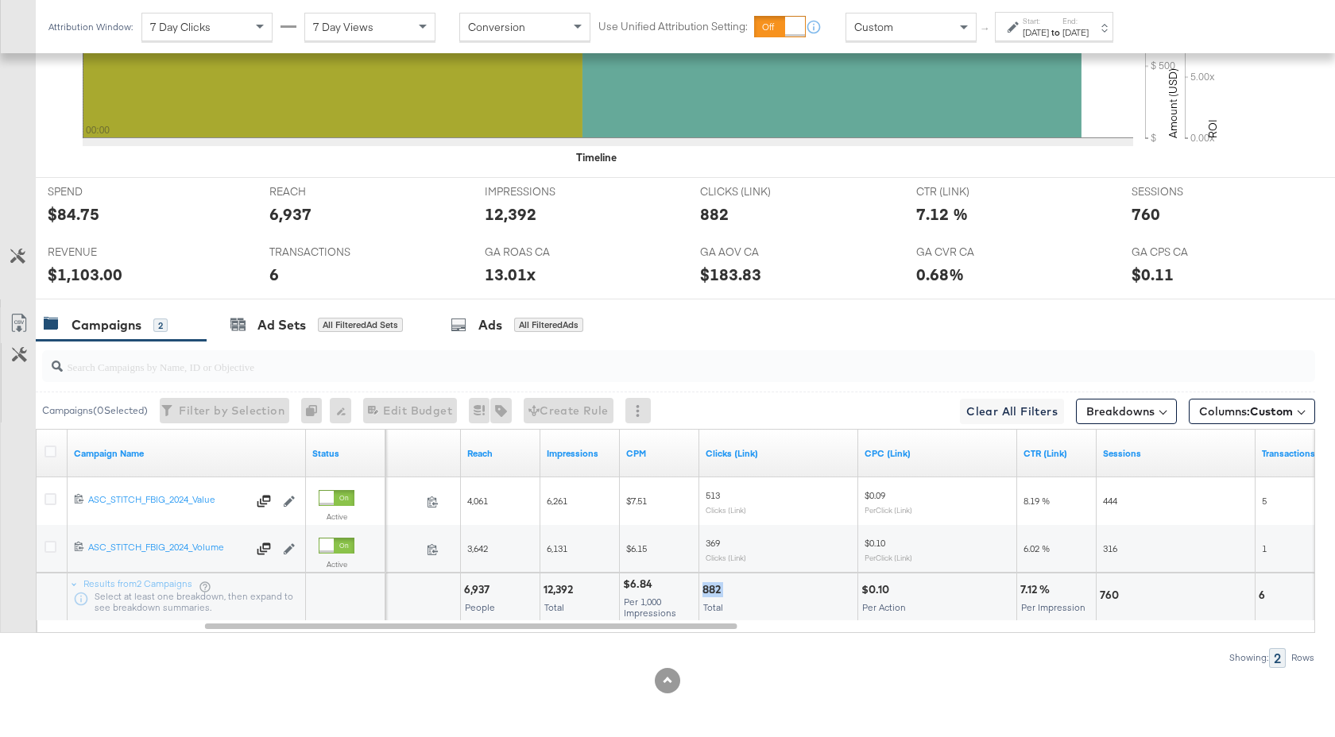
click at [702, 592] on div "882" at bounding box center [713, 589] width 23 height 15
copy div "882"
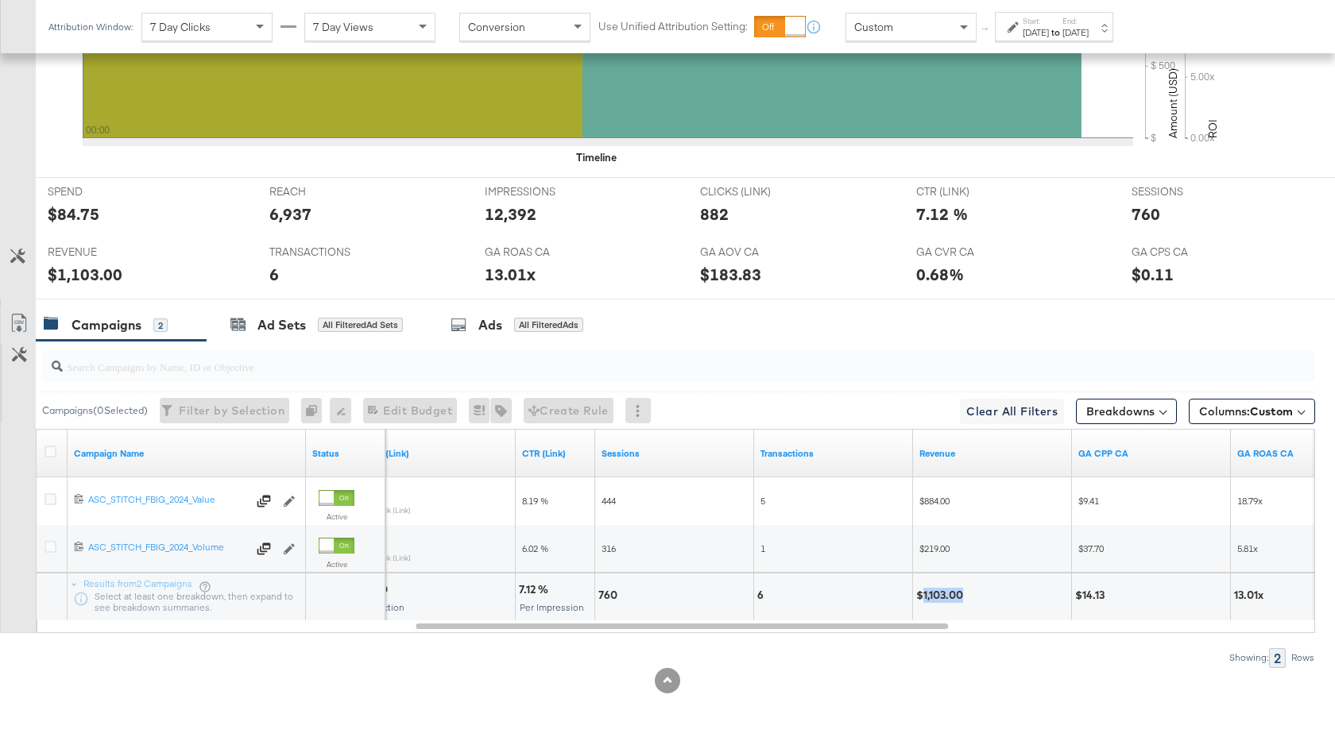
drag, startPoint x: 964, startPoint y: 597, endPoint x: 924, endPoint y: 597, distance: 39.7
click at [924, 597] on div "$1,103.00" at bounding box center [942, 595] width 52 height 15
copy div "1,103.00"
click at [1049, 38] on div "Aug 14th 2025" at bounding box center [1035, 32] width 26 height 13
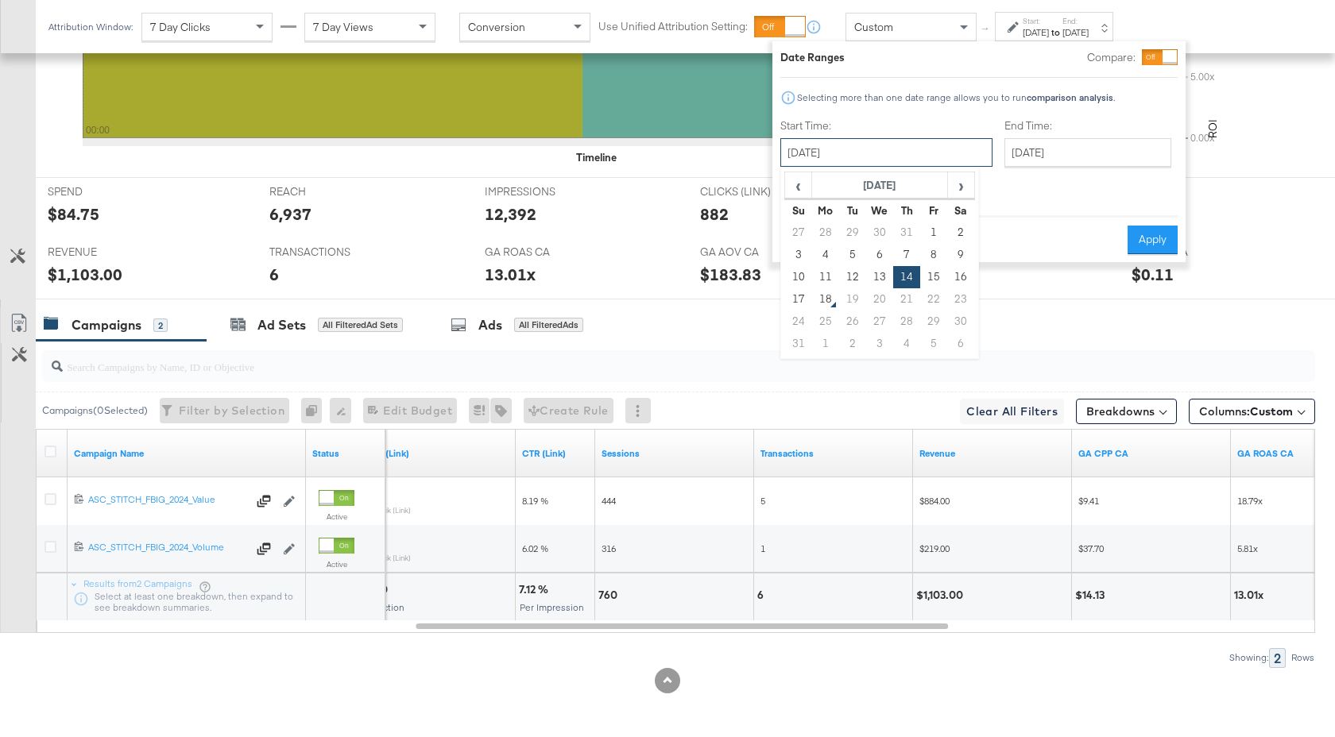
click at [910, 149] on input "August 14th 2025" at bounding box center [886, 152] width 212 height 29
click at [931, 276] on td "15" at bounding box center [933, 277] width 27 height 22
type input "August 15th 2025"
click at [1138, 239] on button "Apply" at bounding box center [1152, 240] width 50 height 29
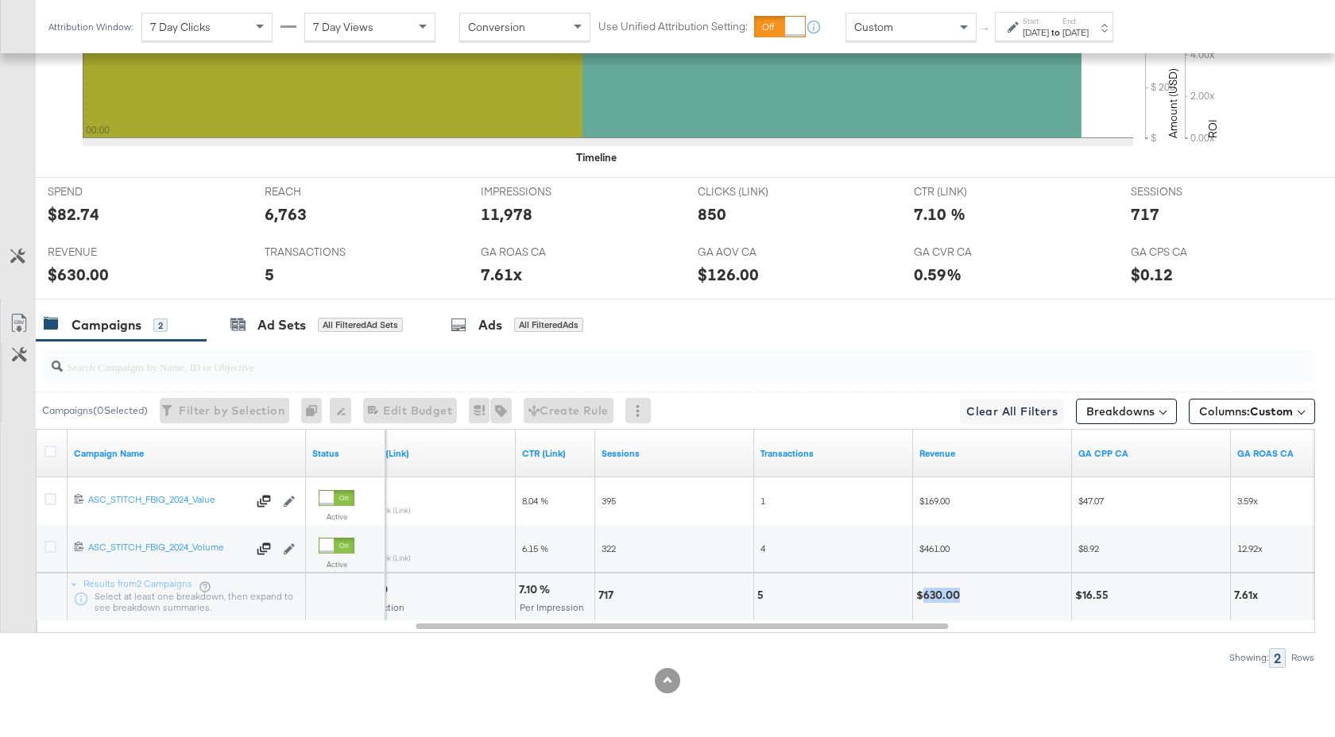
drag, startPoint x: 959, startPoint y: 597, endPoint x: 925, endPoint y: 597, distance: 34.2
click at [925, 597] on div "$630.00" at bounding box center [940, 595] width 48 height 15
copy div "630.00"
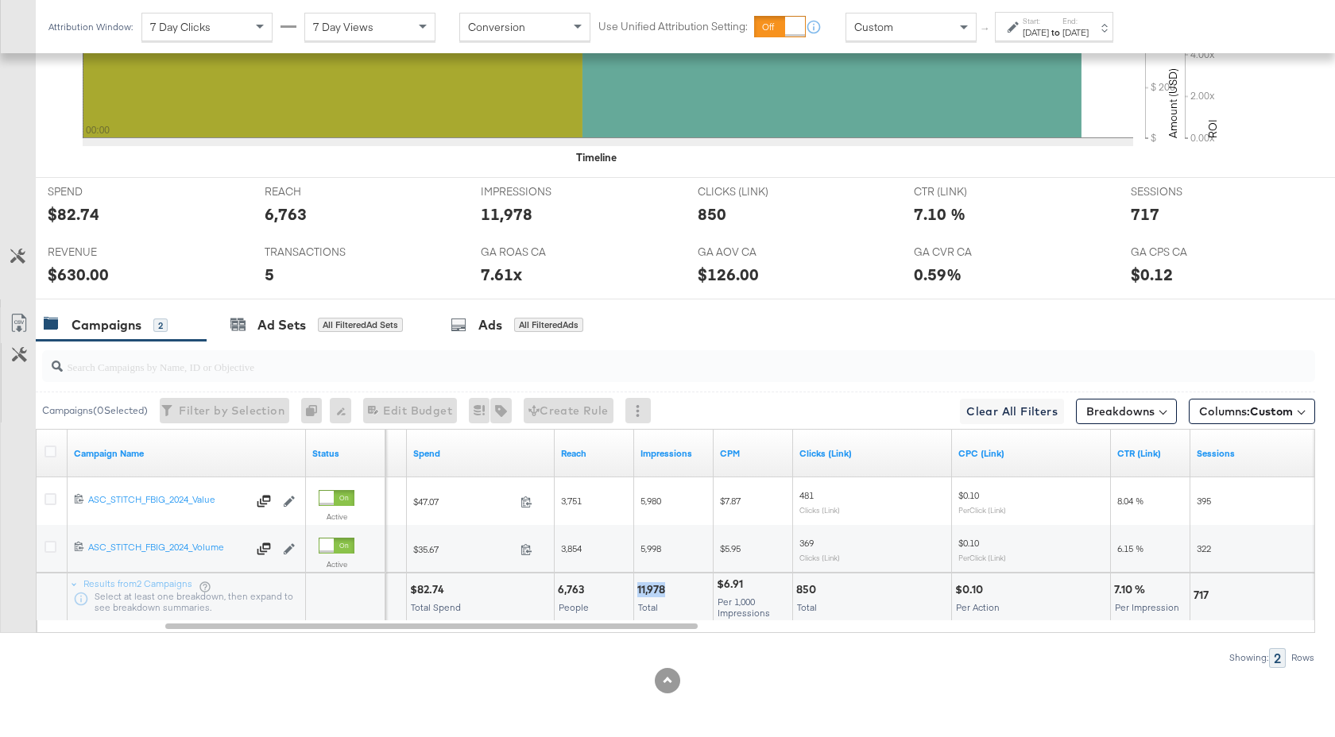
drag, startPoint x: 664, startPoint y: 590, endPoint x: 635, endPoint y: 590, distance: 29.4
click at [635, 590] on div "11,978 Total" at bounding box center [673, 598] width 79 height 48
copy div "11,978"
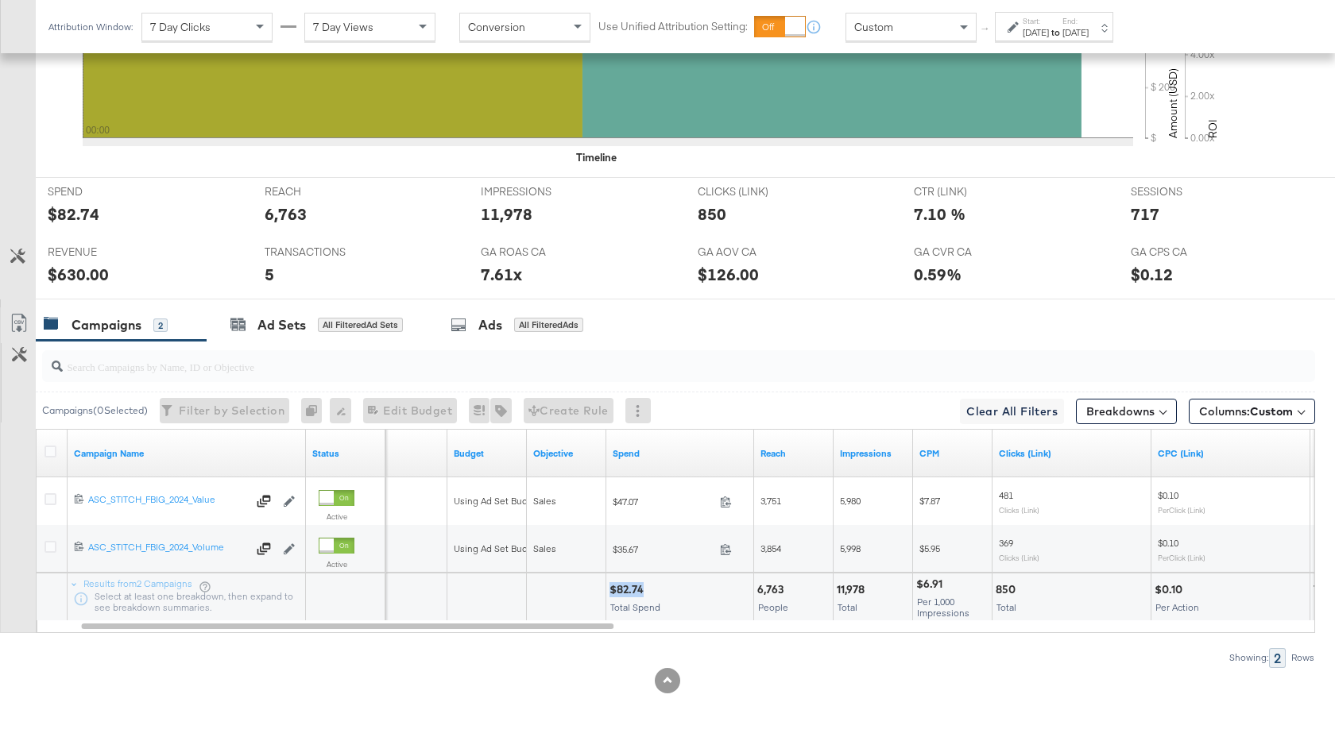
drag, startPoint x: 643, startPoint y: 591, endPoint x: 612, endPoint y: 591, distance: 31.0
click at [612, 591] on div "$82.74" at bounding box center [628, 589] width 39 height 15
copy div "$82.74"
click at [1062, 28] on strong "to" at bounding box center [1056, 32] width 14 height 12
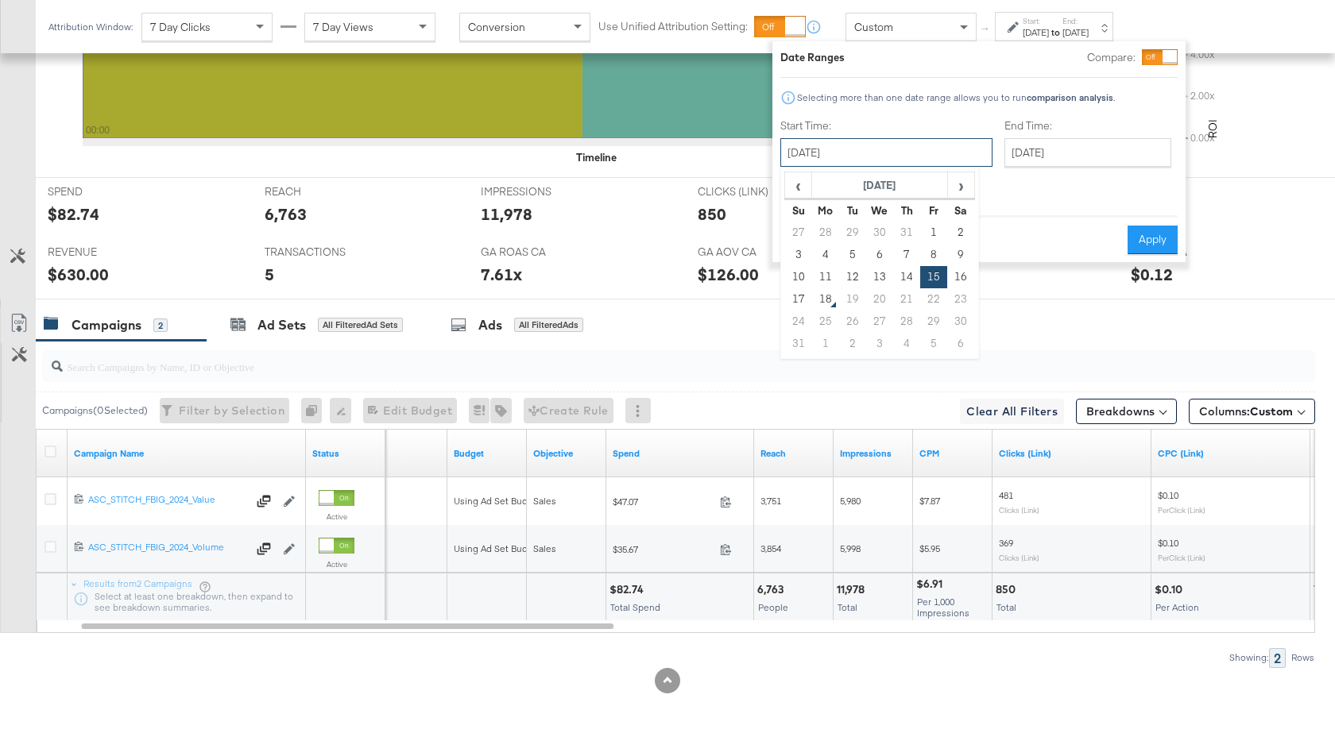
click at [903, 148] on input "August 15th 2025" at bounding box center [886, 152] width 212 height 29
click at [962, 284] on td "16" at bounding box center [960, 277] width 27 height 22
type input "[DATE]"
click at [1165, 235] on button "Apply" at bounding box center [1152, 240] width 50 height 29
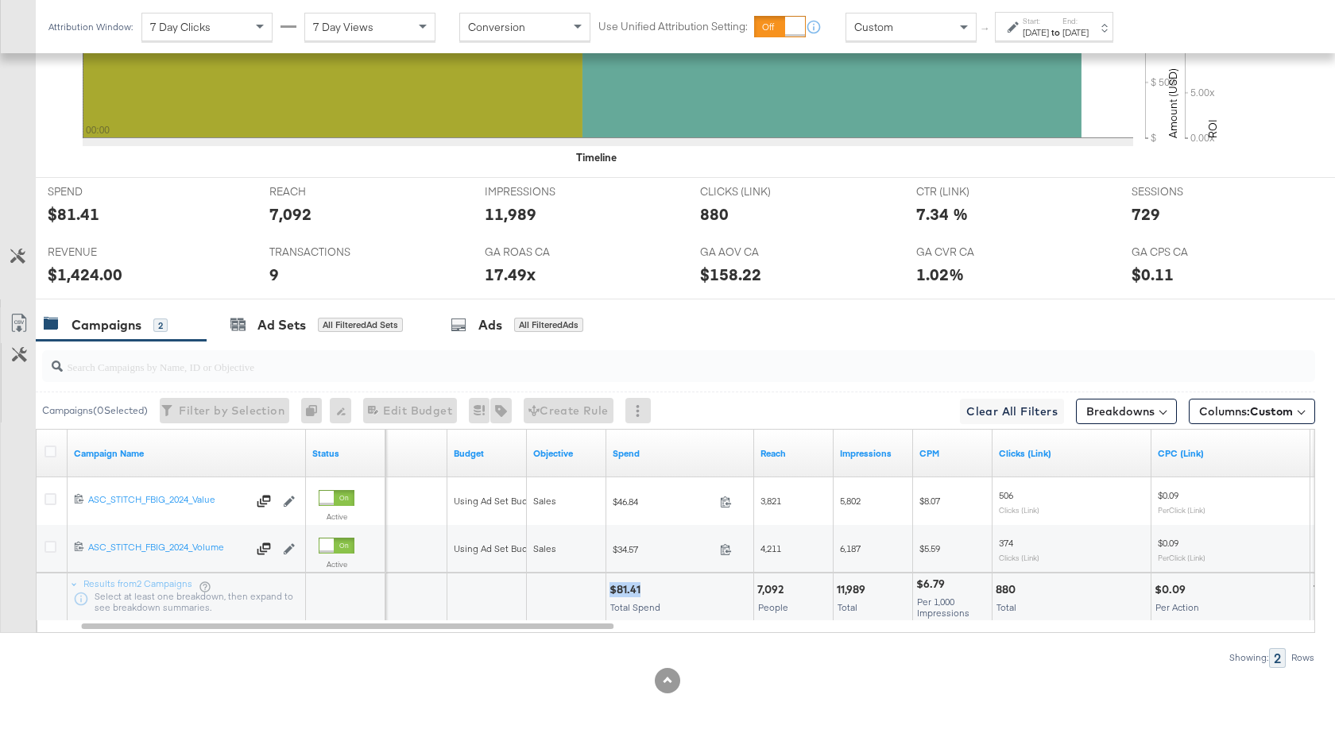
drag, startPoint x: 641, startPoint y: 590, endPoint x: 611, endPoint y: 590, distance: 30.2
click at [611, 590] on div "$81.41" at bounding box center [627, 589] width 36 height 15
copy div "$81.41"
drag, startPoint x: 868, startPoint y: 590, endPoint x: 836, endPoint y: 590, distance: 32.6
click at [836, 590] on div "11,989 Total" at bounding box center [872, 598] width 79 height 48
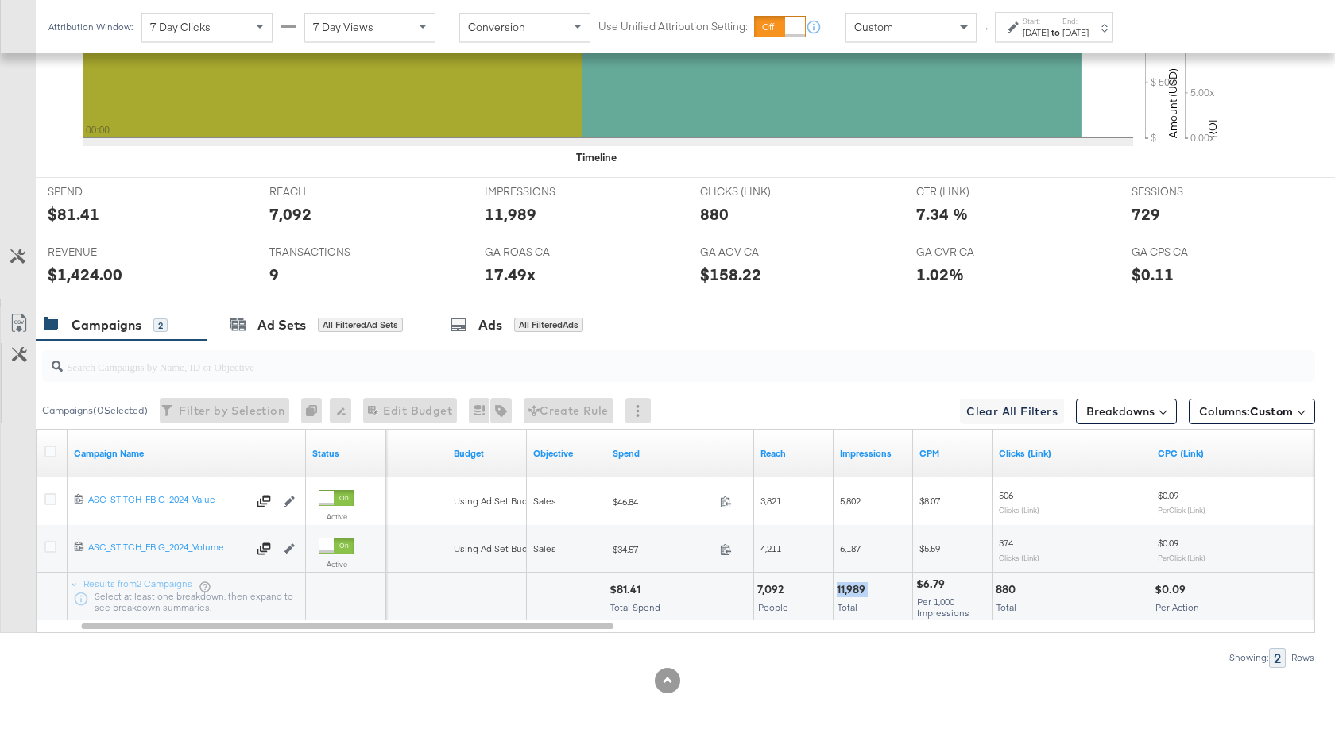
copy div "11,989"
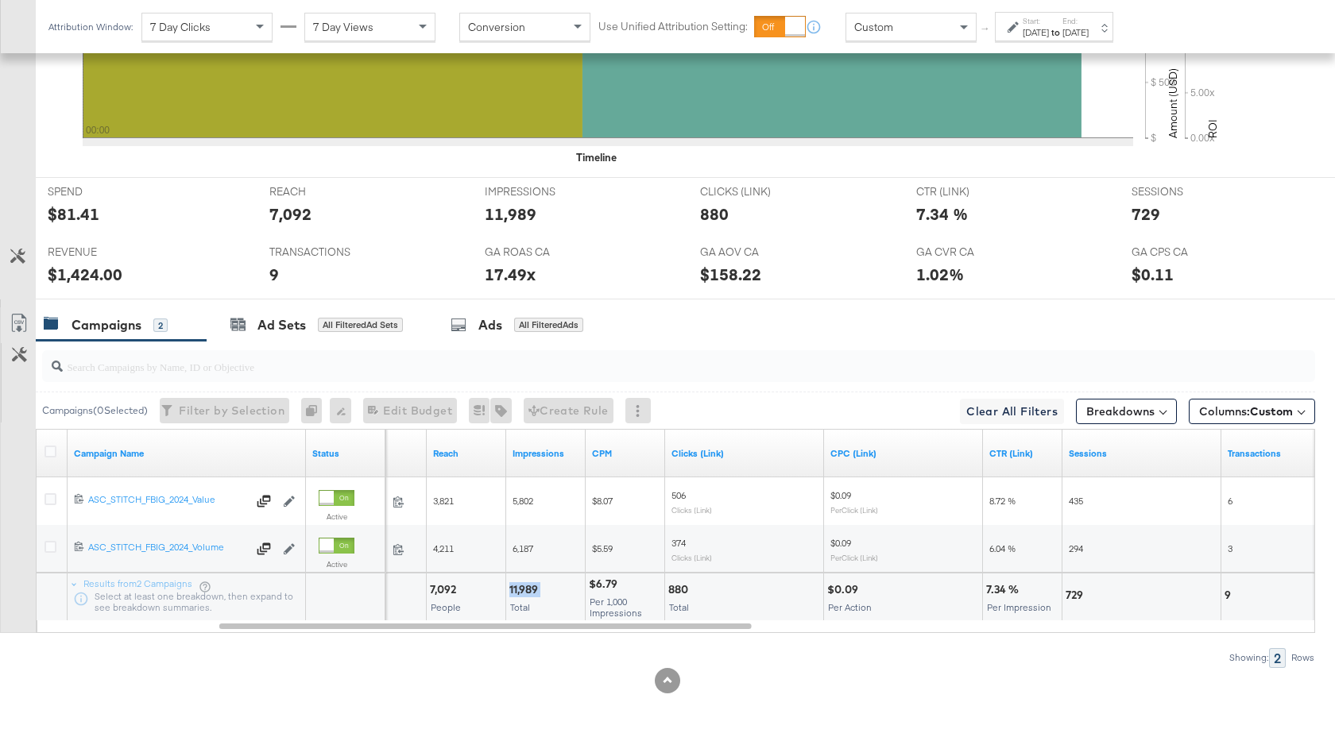
scroll to position [624, 0]
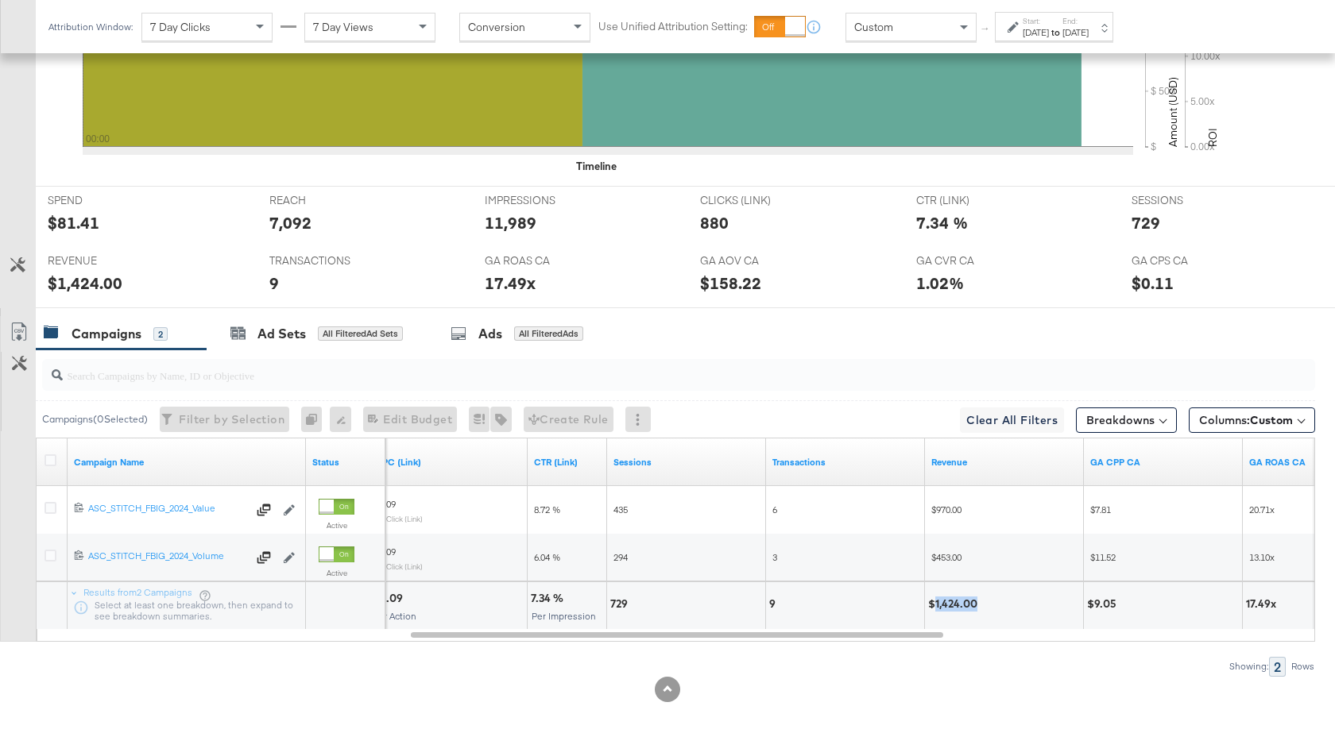
drag, startPoint x: 975, startPoint y: 605, endPoint x: 933, endPoint y: 605, distance: 42.1
click at [933, 605] on div "$1,424.00" at bounding box center [955, 604] width 54 height 15
copy div "1,424.00"
click at [1049, 21] on label "Start:" at bounding box center [1035, 21] width 26 height 10
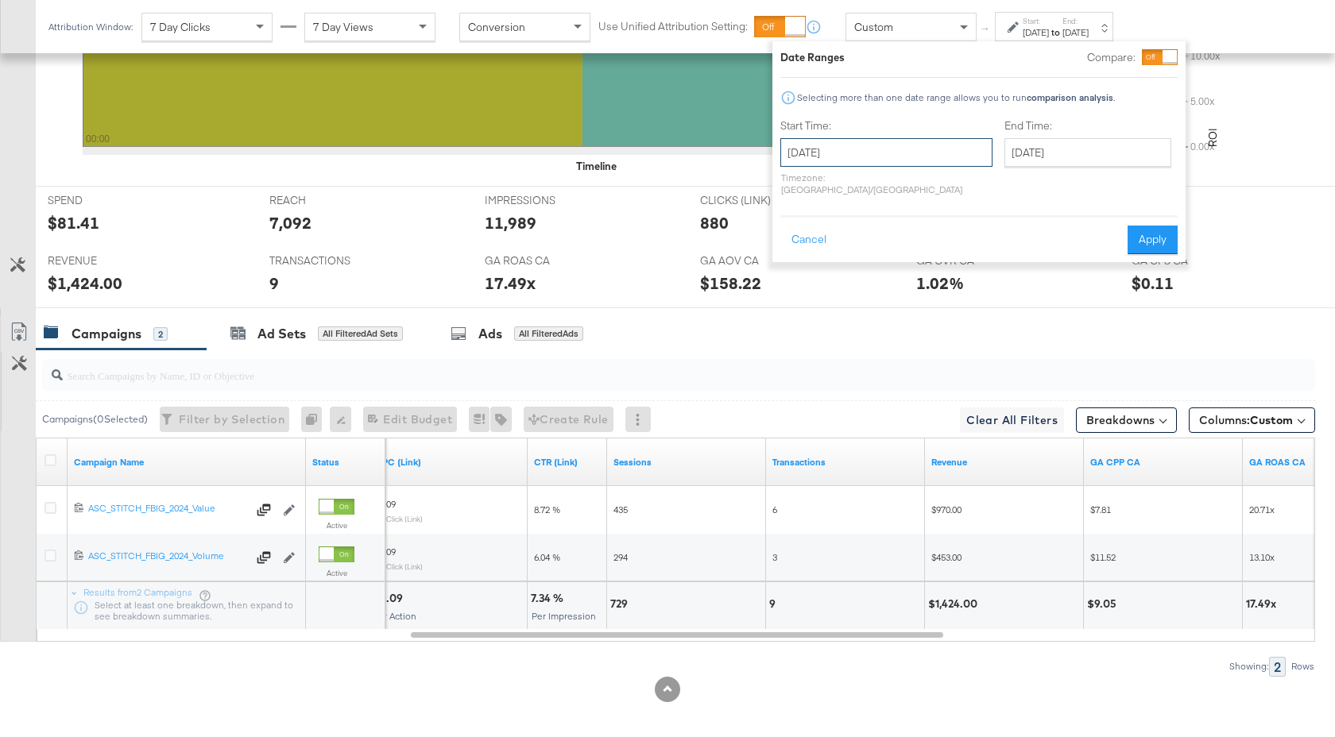
click at [908, 151] on input "[DATE]" at bounding box center [886, 152] width 212 height 29
click at [910, 187] on th "[DATE]" at bounding box center [880, 185] width 136 height 27
click at [902, 188] on th "2025" at bounding box center [879, 185] width 158 height 27
click at [869, 245] on td "2024" at bounding box center [856, 260] width 48 height 40
click at [944, 273] on td "Aug" at bounding box center [951, 260] width 48 height 40
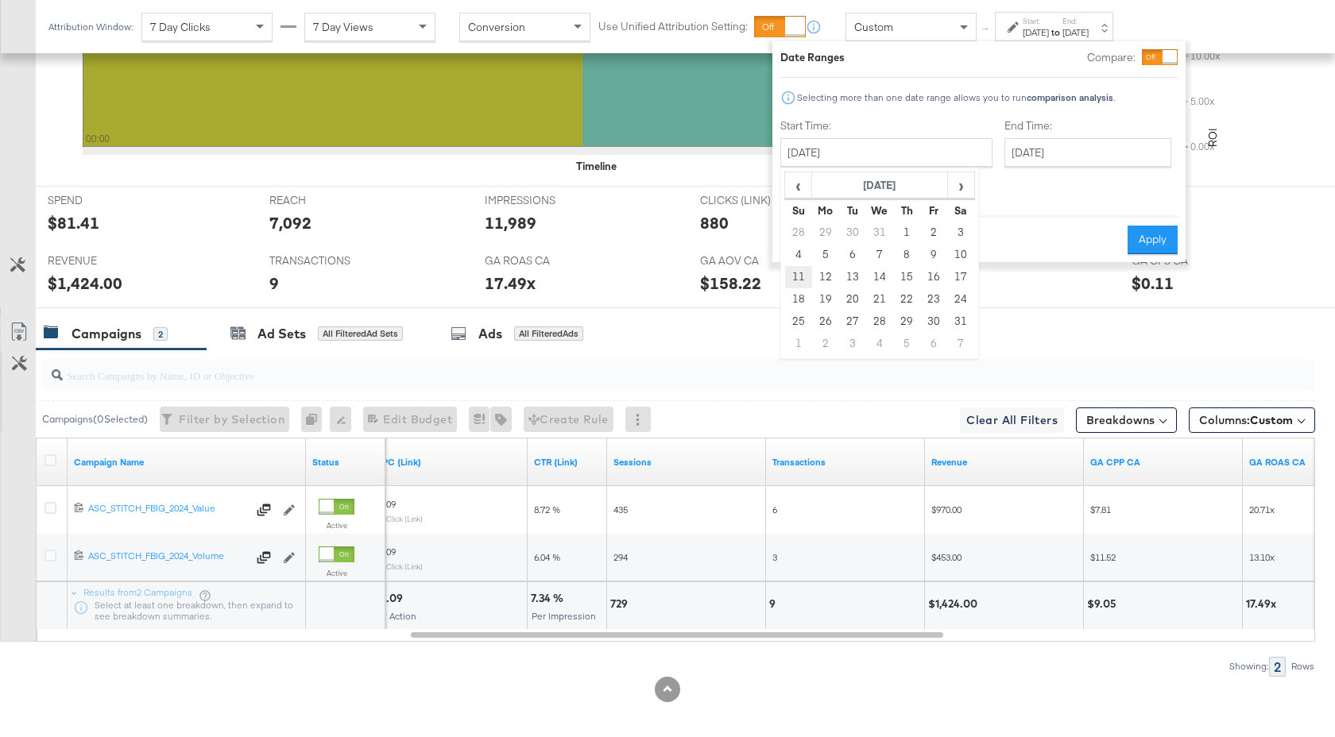
click at [794, 274] on td "11" at bounding box center [798, 277] width 27 height 22
type input "August 11th 2024"
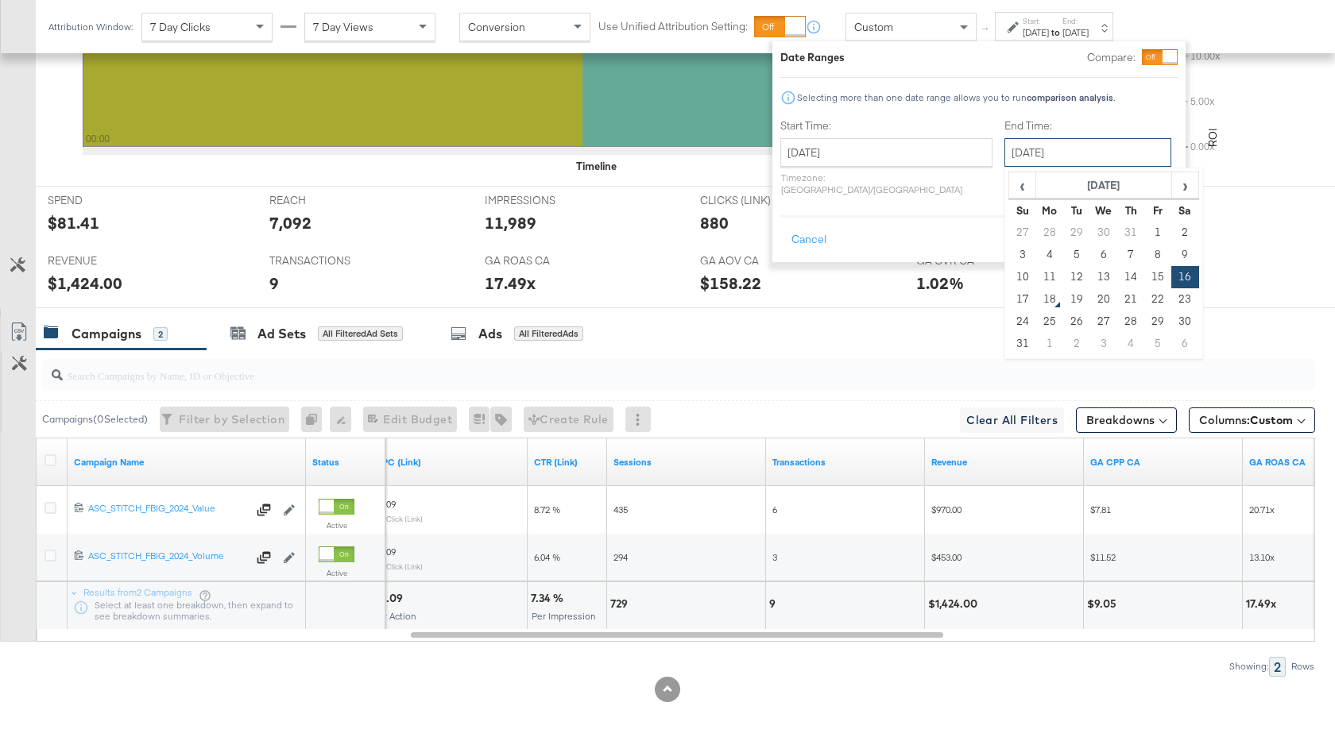
click at [1007, 161] on input "[DATE]" at bounding box center [1087, 152] width 167 height 29
click at [1085, 179] on th "[DATE]" at bounding box center [1104, 185] width 136 height 27
click at [1081, 189] on th "2025" at bounding box center [1103, 185] width 158 height 27
click at [1056, 262] on td "2024" at bounding box center [1080, 260] width 48 height 40
click at [1151, 260] on td "Aug" at bounding box center [1175, 260] width 48 height 40
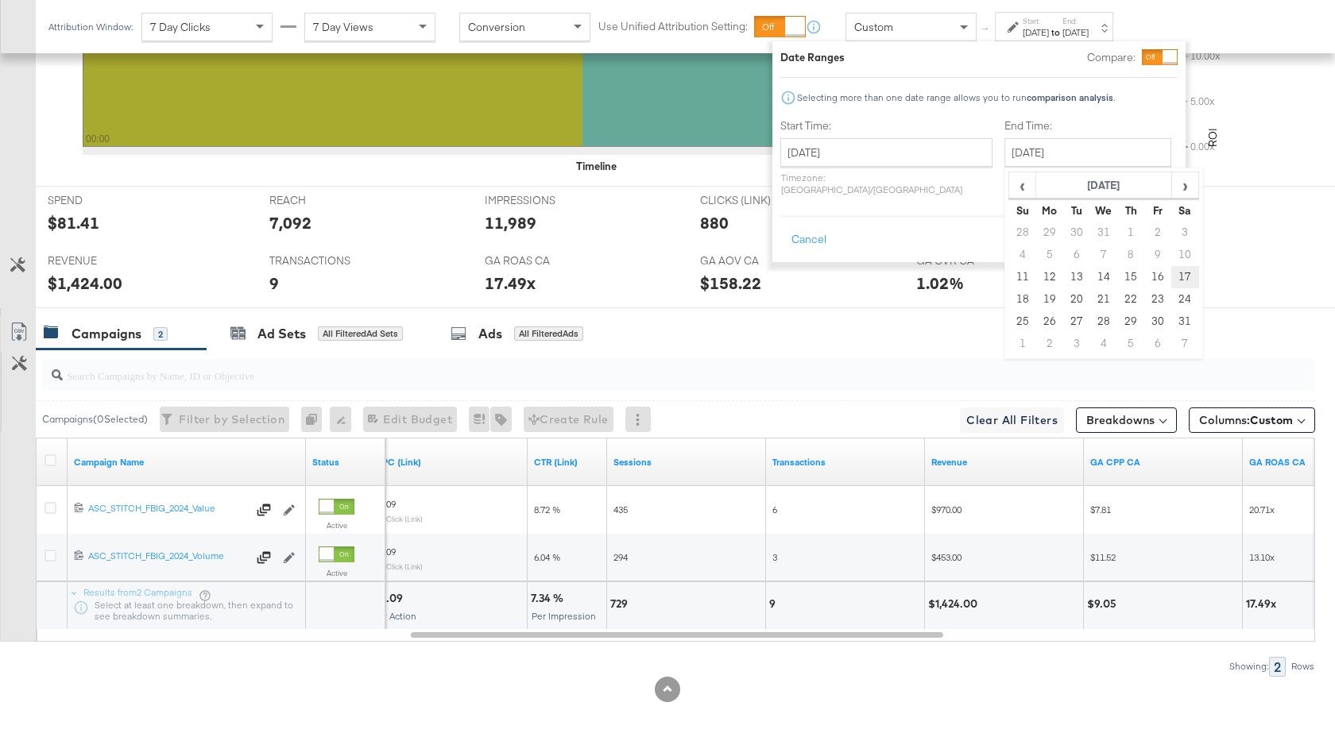
click at [1171, 283] on td "17" at bounding box center [1184, 277] width 27 height 22
type input "August 17th 2024"
click at [1153, 232] on button "Apply" at bounding box center [1152, 240] width 50 height 29
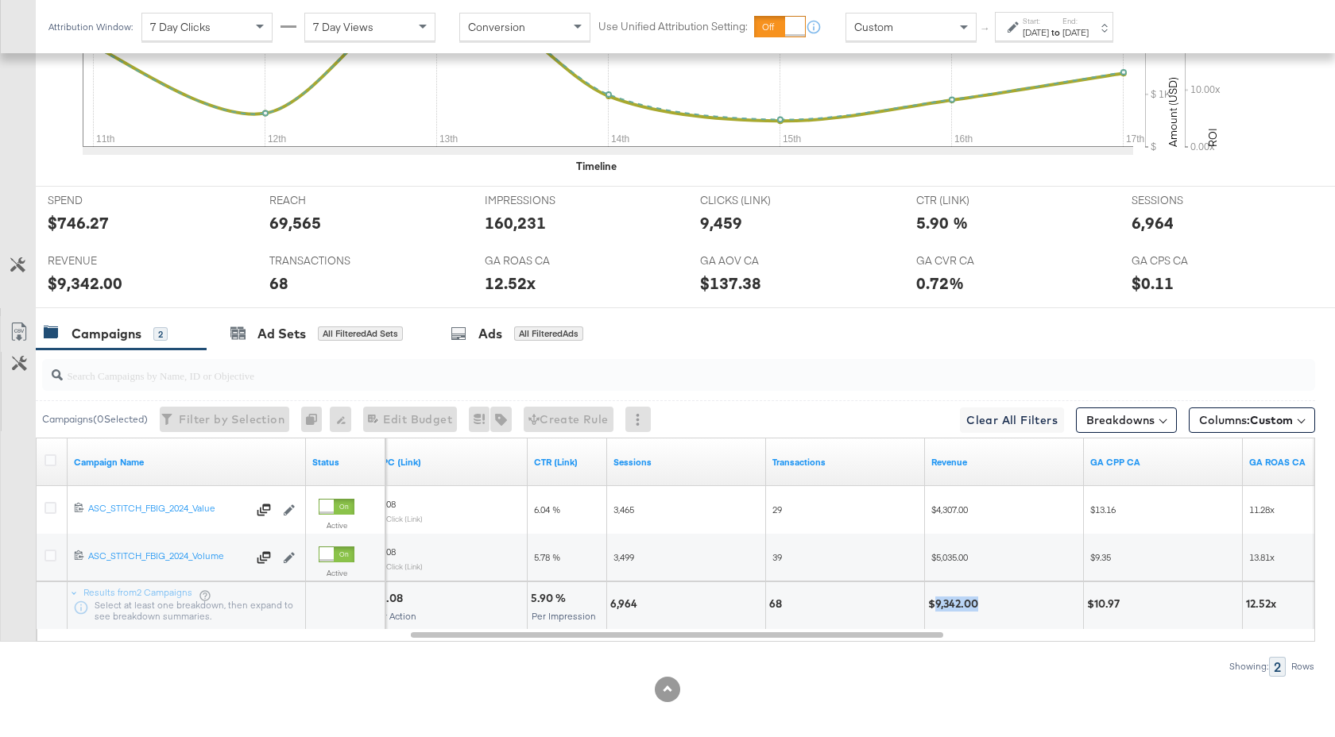
drag, startPoint x: 978, startPoint y: 606, endPoint x: 934, endPoint y: 605, distance: 43.7
click at [934, 605] on div "$9,342.00" at bounding box center [955, 604] width 55 height 15
drag, startPoint x: 636, startPoint y: 604, endPoint x: 609, endPoint y: 604, distance: 27.0
click at [610, 604] on div "6,964" at bounding box center [626, 604] width 32 height 15
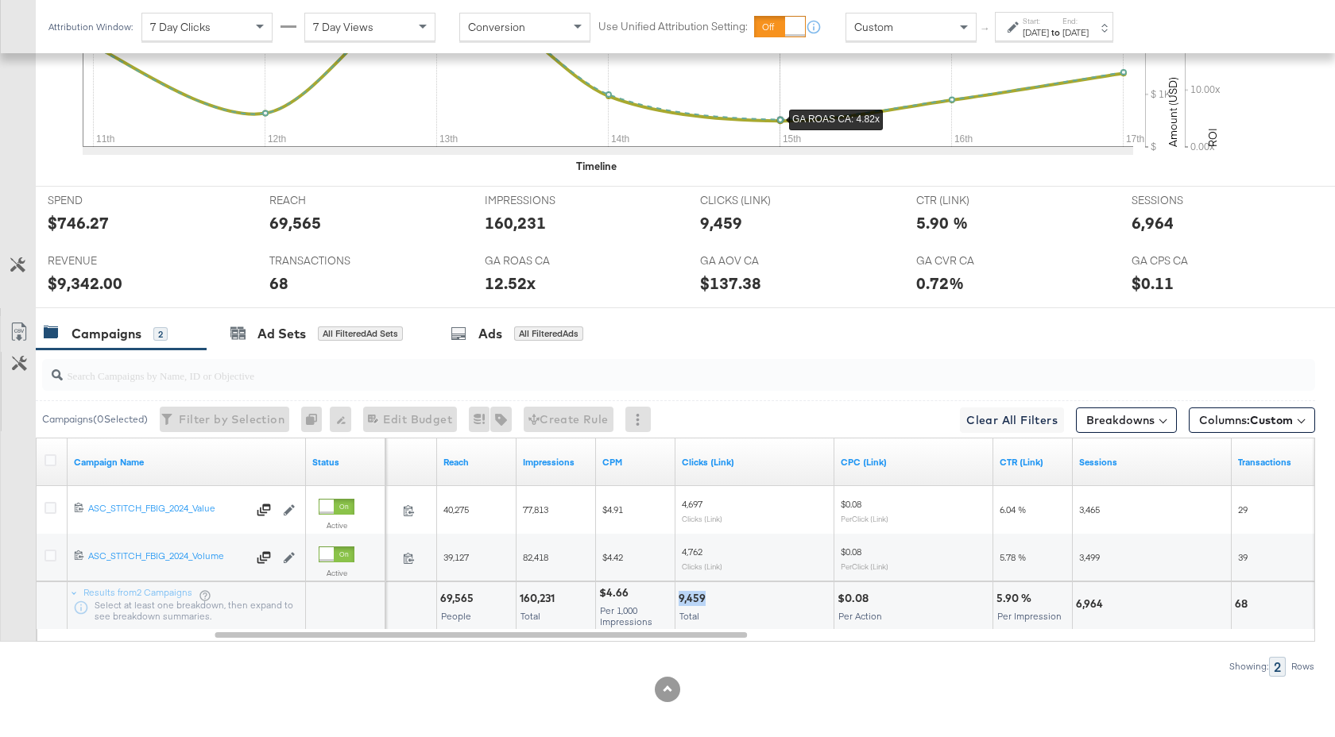
drag, startPoint x: 703, startPoint y: 600, endPoint x: 679, endPoint y: 600, distance: 23.8
click at [679, 600] on div "9,459" at bounding box center [694, 598] width 32 height 15
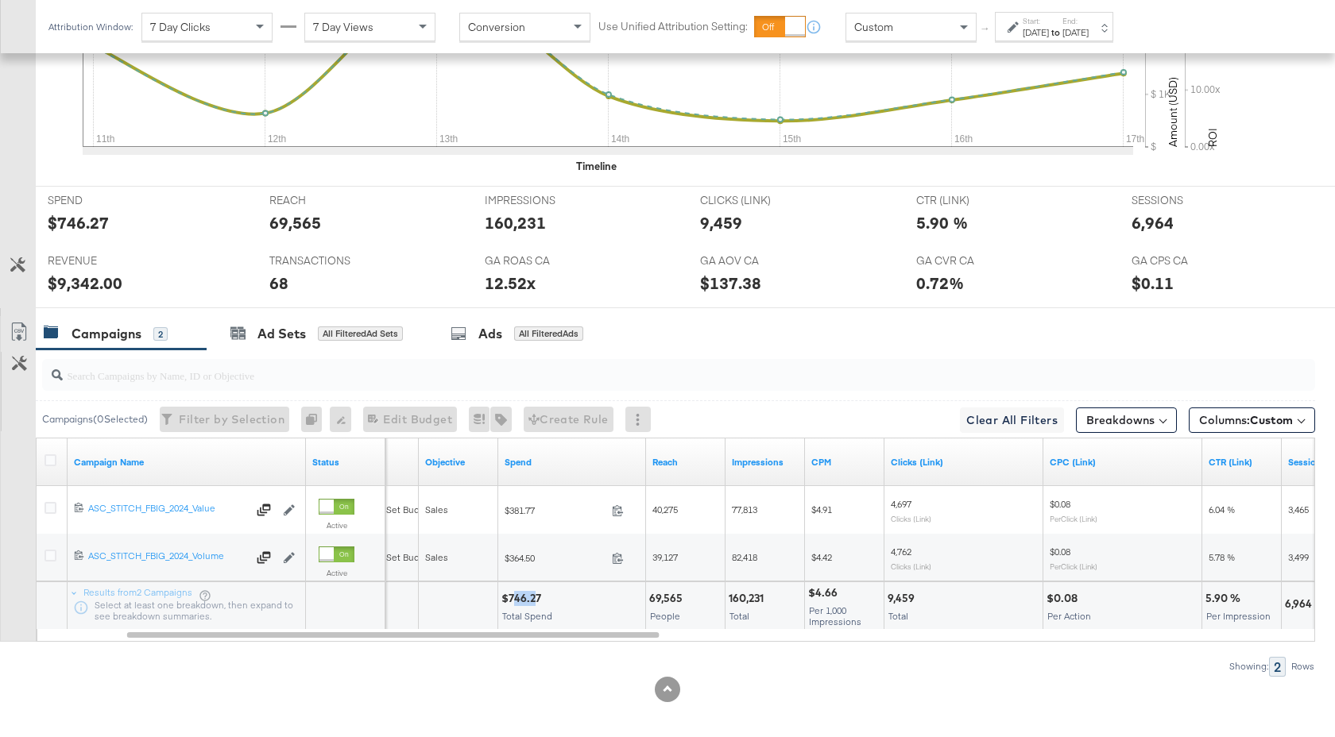
drag, startPoint x: 535, startPoint y: 597, endPoint x: 511, endPoint y: 597, distance: 24.6
click at [511, 597] on div "$746.27" at bounding box center [523, 598] width 44 height 15
drag, startPoint x: 541, startPoint y: 604, endPoint x: 508, endPoint y: 604, distance: 32.6
click at [508, 604] on div "$746.27" at bounding box center [523, 598] width 44 height 15
drag, startPoint x: 767, startPoint y: 602, endPoint x: 727, endPoint y: 601, distance: 40.5
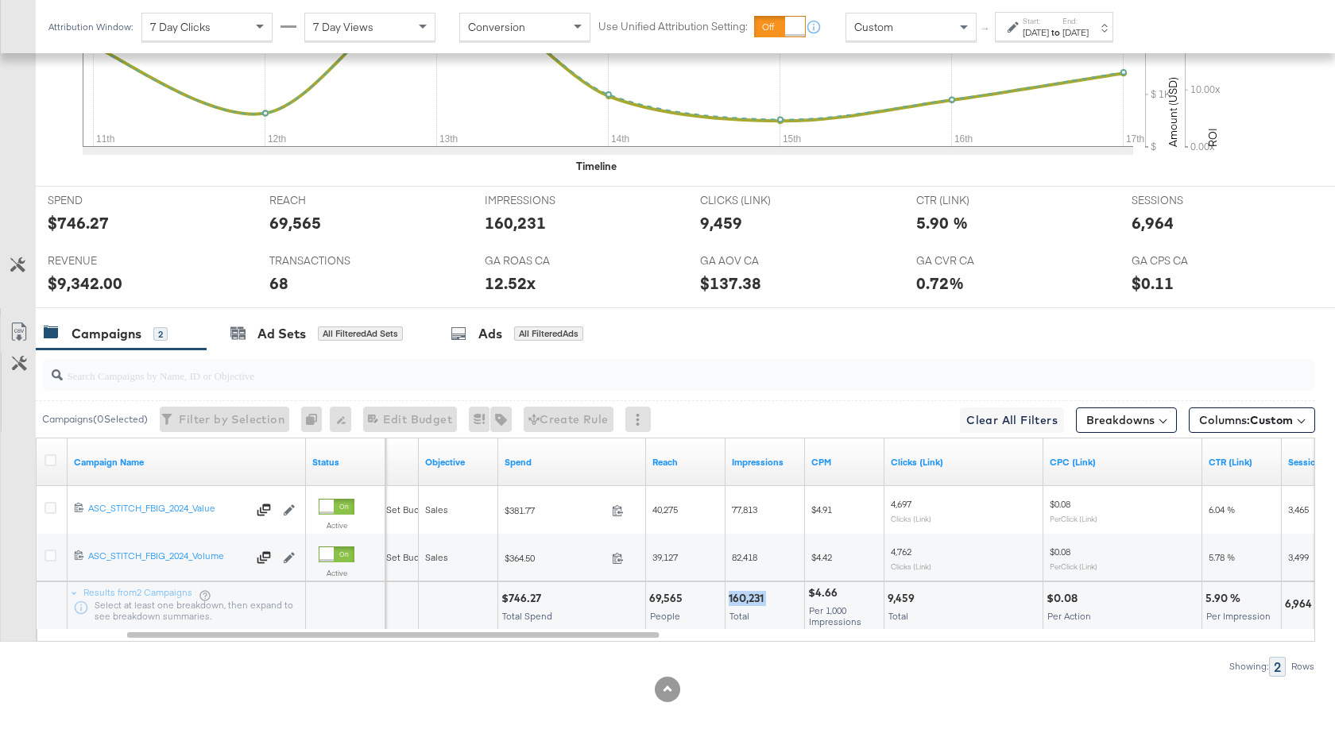
click at [727, 601] on div "160,231 Total" at bounding box center [764, 606] width 79 height 48
click at [590, 675] on div "Showing: 2 Rows" at bounding box center [657, 667] width 1315 height 20
click at [497, 334] on div "Ads" at bounding box center [490, 334] width 24 height 18
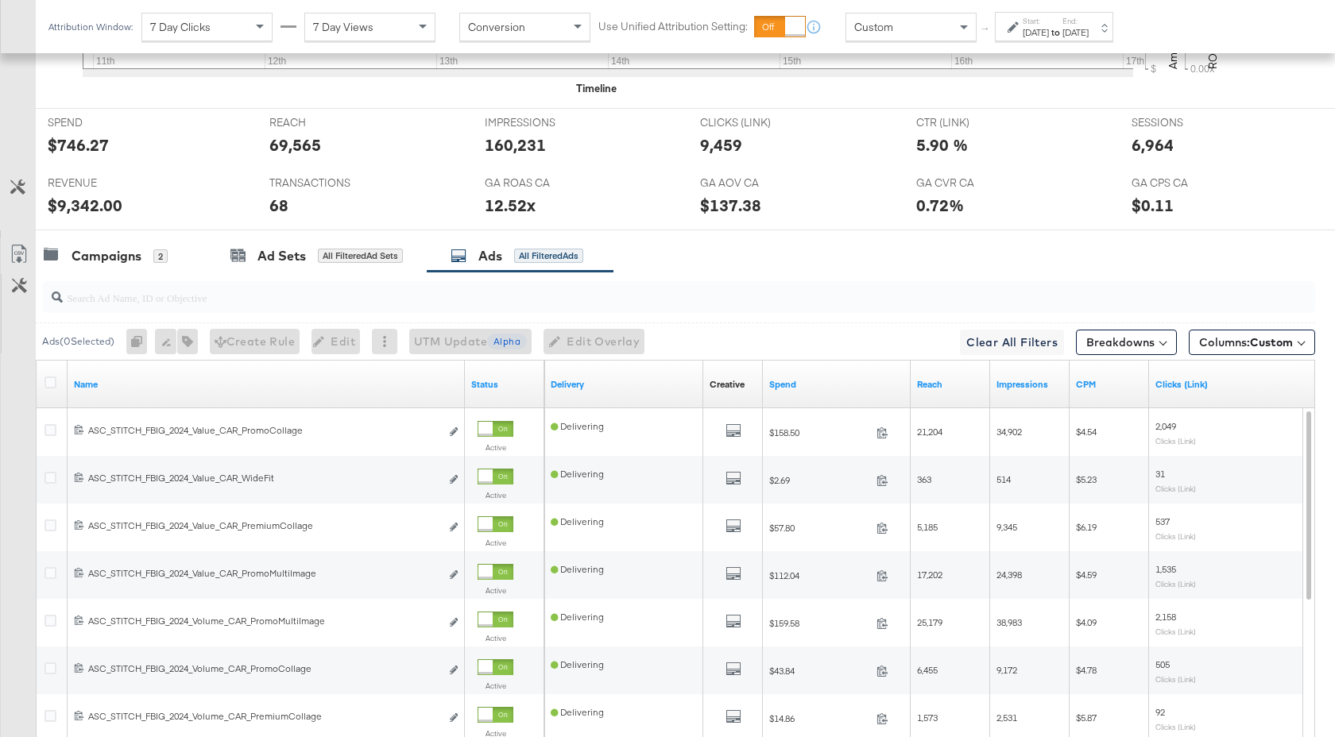
scroll to position [872, 0]
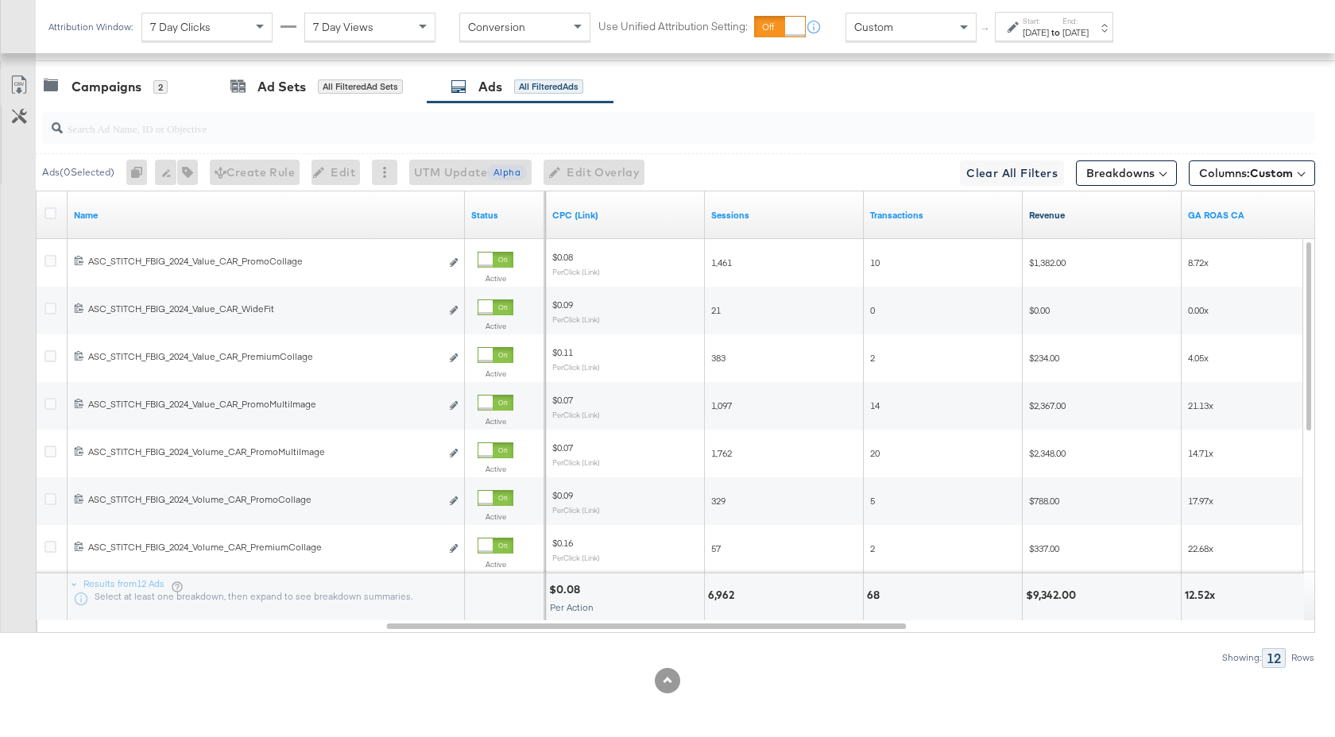
click at [1101, 212] on link "Revenue" at bounding box center [1102, 215] width 146 height 13
click at [200, 131] on input "search" at bounding box center [631, 121] width 1137 height 31
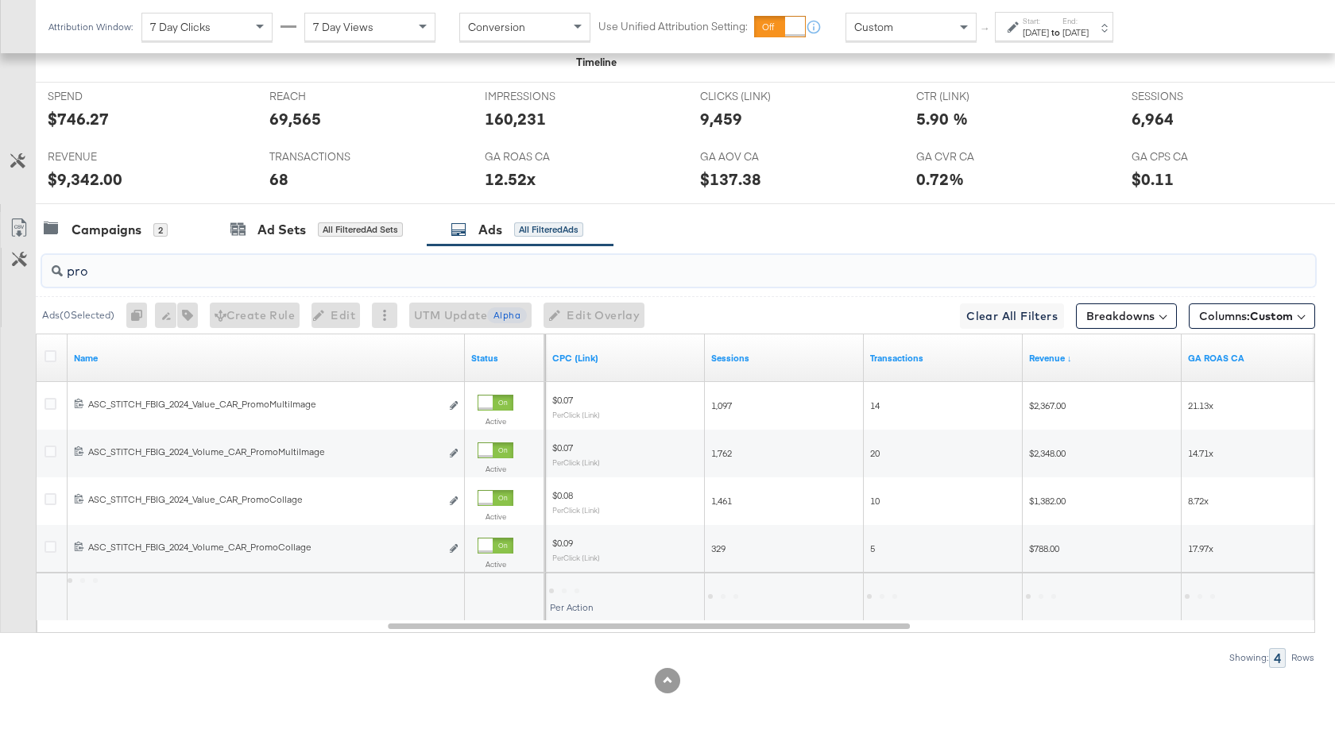
scroll to position [729, 0]
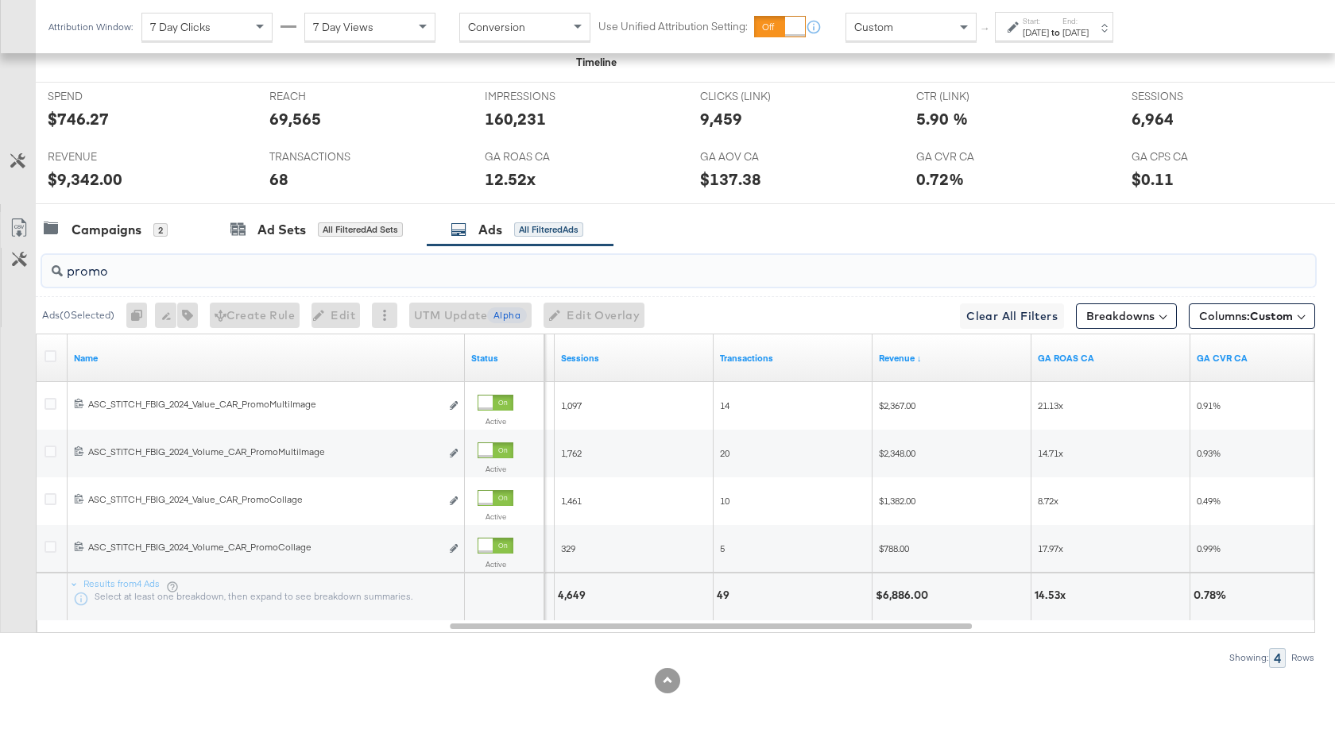
type input "promo"
drag, startPoint x: 1065, startPoint y: 599, endPoint x: 1036, endPoint y: 599, distance: 29.4
click at [1036, 599] on div "14.53x" at bounding box center [1052, 595] width 36 height 15
drag, startPoint x: 118, startPoint y: 273, endPoint x: 41, endPoint y: 273, distance: 77.1
click at [41, 273] on div "promo" at bounding box center [675, 270] width 1279 height 51
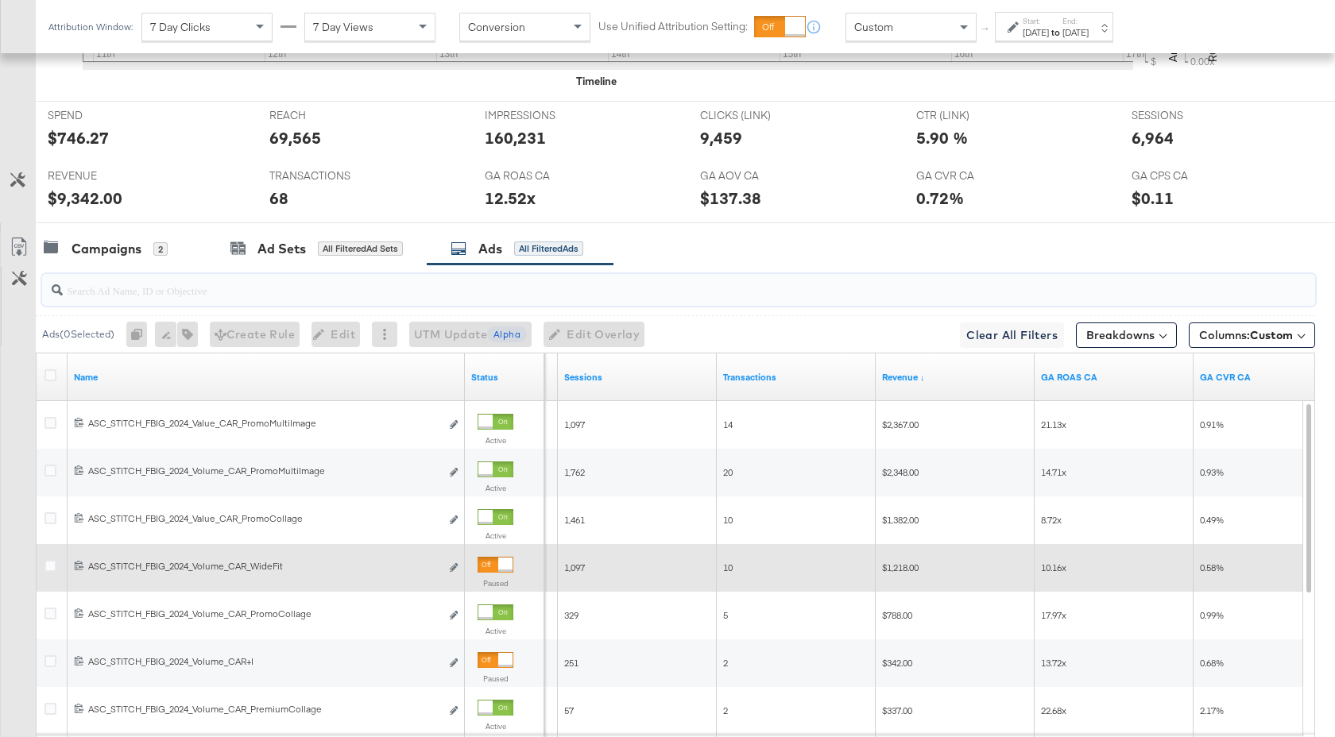
scroll to position [641, 0]
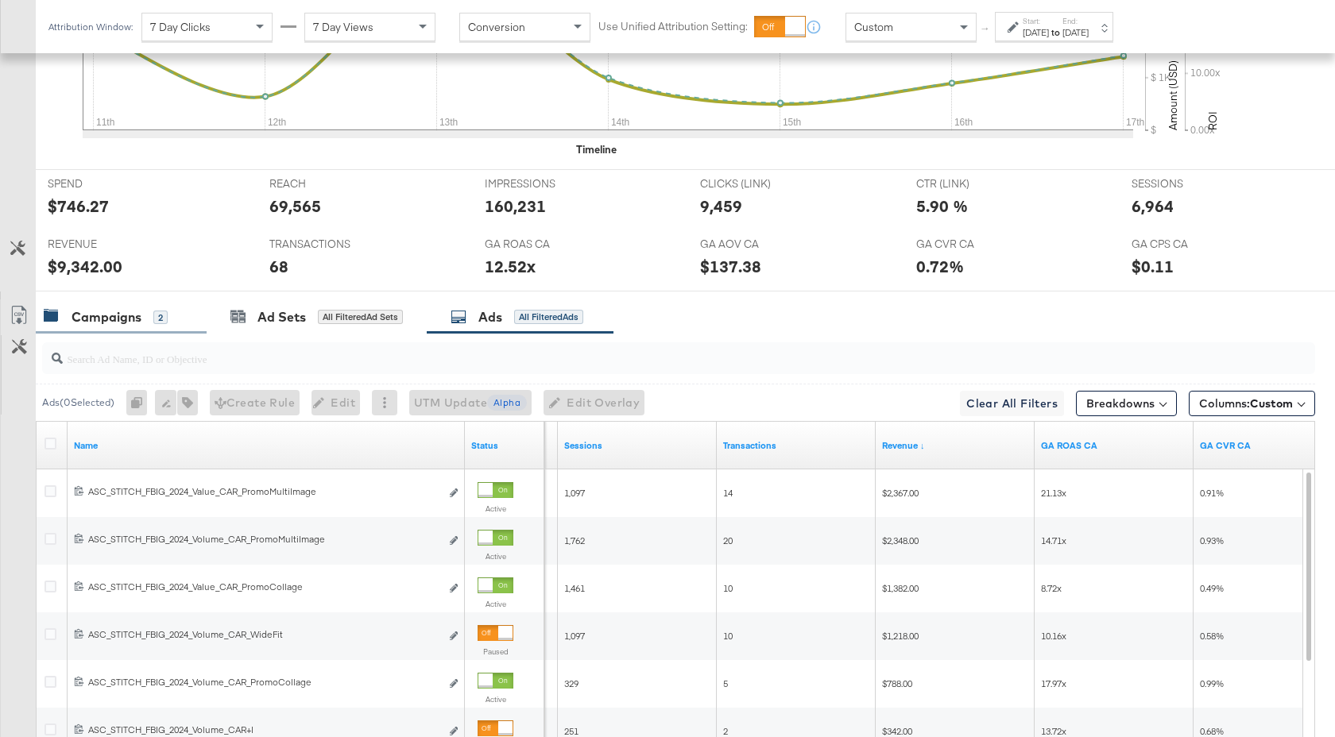
click at [126, 309] on div "Campaigns" at bounding box center [107, 317] width 70 height 18
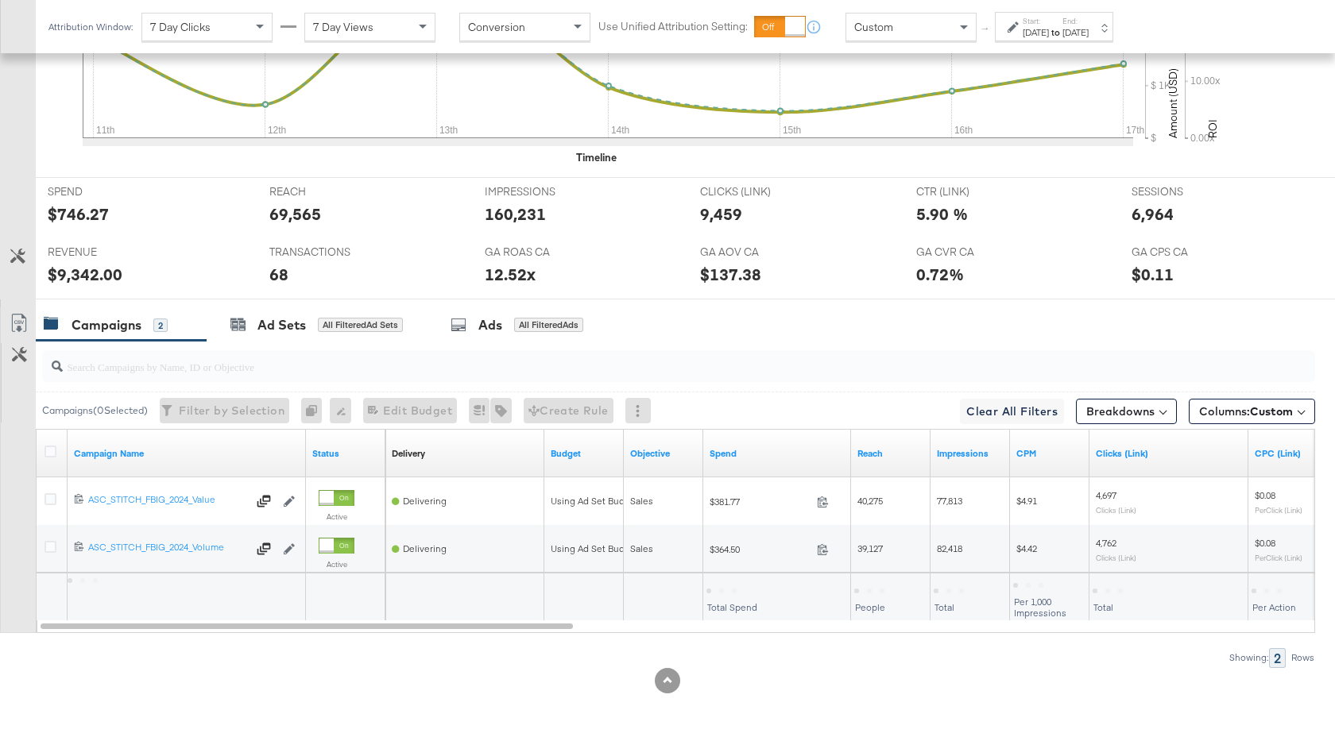
scroll to position [633, 0]
click at [472, 321] on div "Ads All Filtered Ads" at bounding box center [516, 325] width 133 height 18
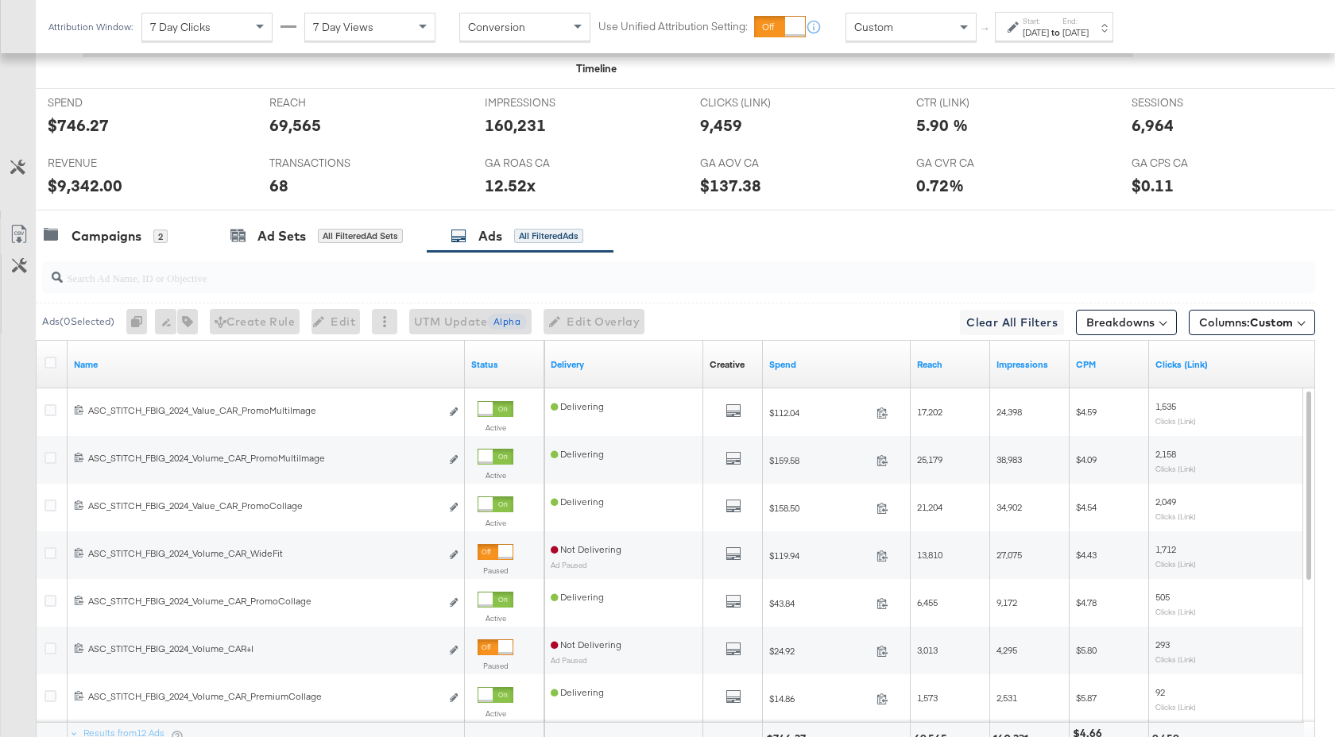
scroll to position [864, 0]
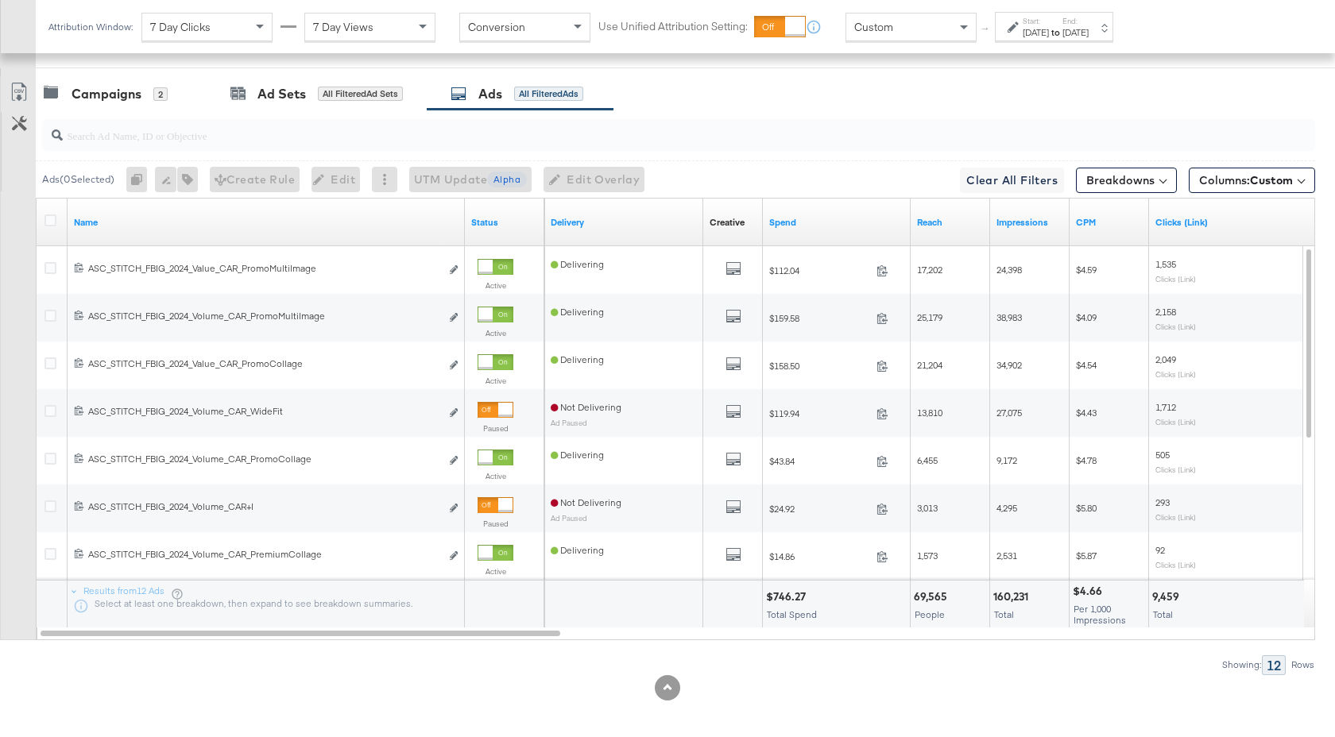
click at [793, 701] on div "KPIs Performance & KPIs Customize KPIs ✔ Clicks (Link) ✔ Transactions ✔ CTR (Li…" at bounding box center [667, 157] width 1335 height 1174
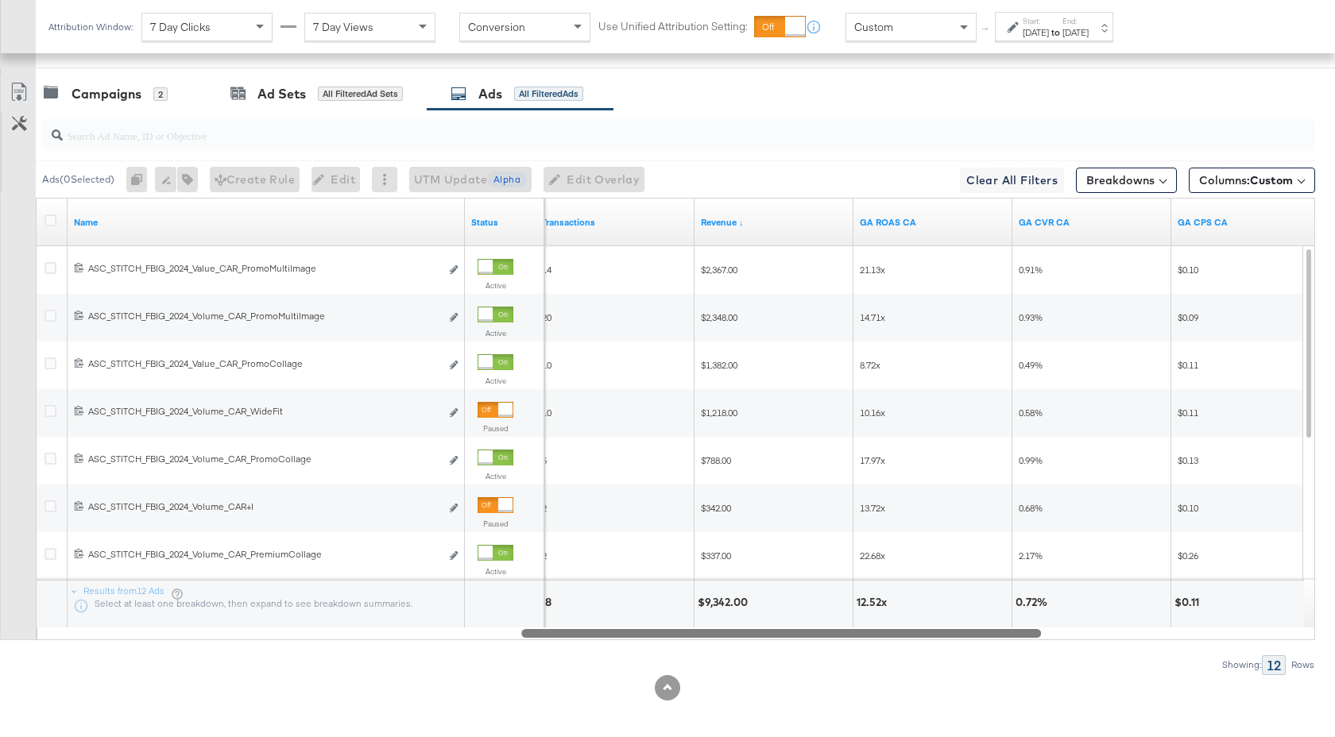
drag, startPoint x: 515, startPoint y: 632, endPoint x: 995, endPoint y: 645, distance: 480.9
click at [995, 645] on div "Ads ( 0 Selected) 0 Rename 0 ads Tags for 0 campaigns Create Rule Edit 0 ads Ed…" at bounding box center [657, 392] width 1315 height 565
click at [176, 131] on input "search" at bounding box center [631, 129] width 1137 height 31
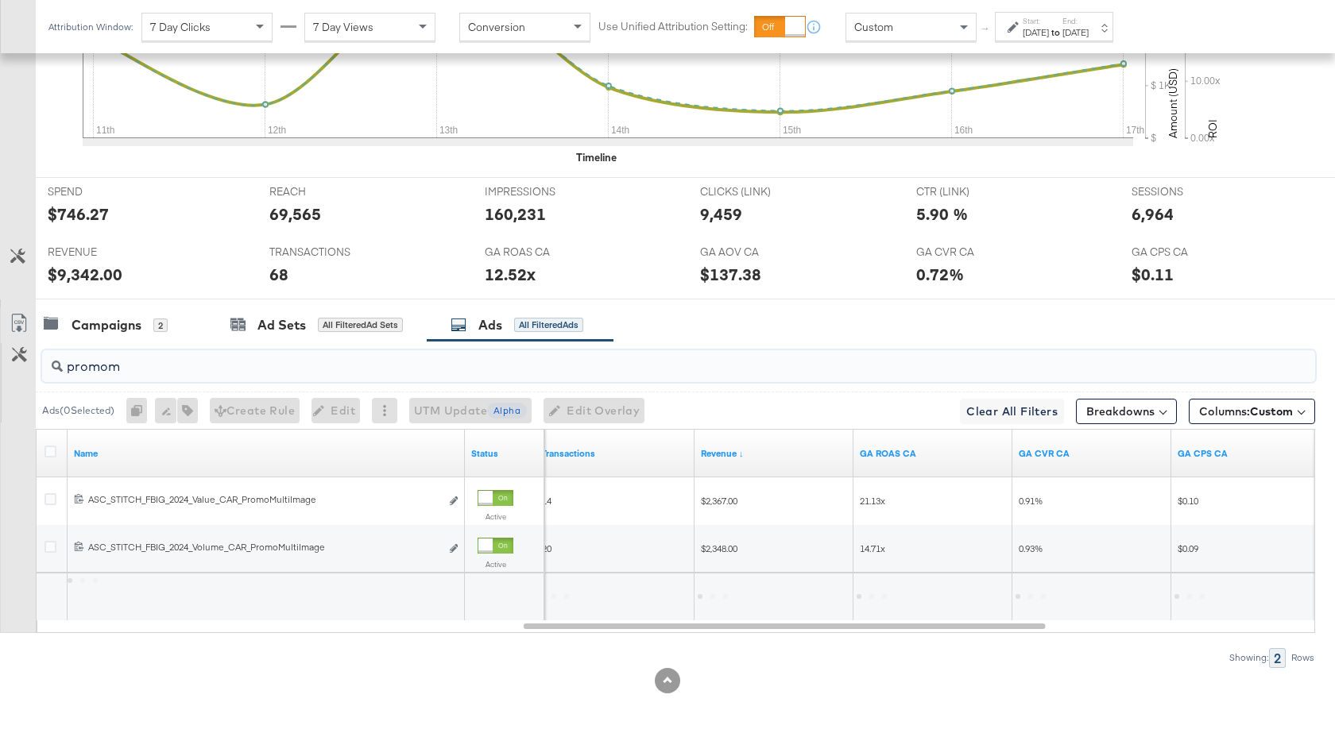
scroll to position [633, 0]
type input "promomu"
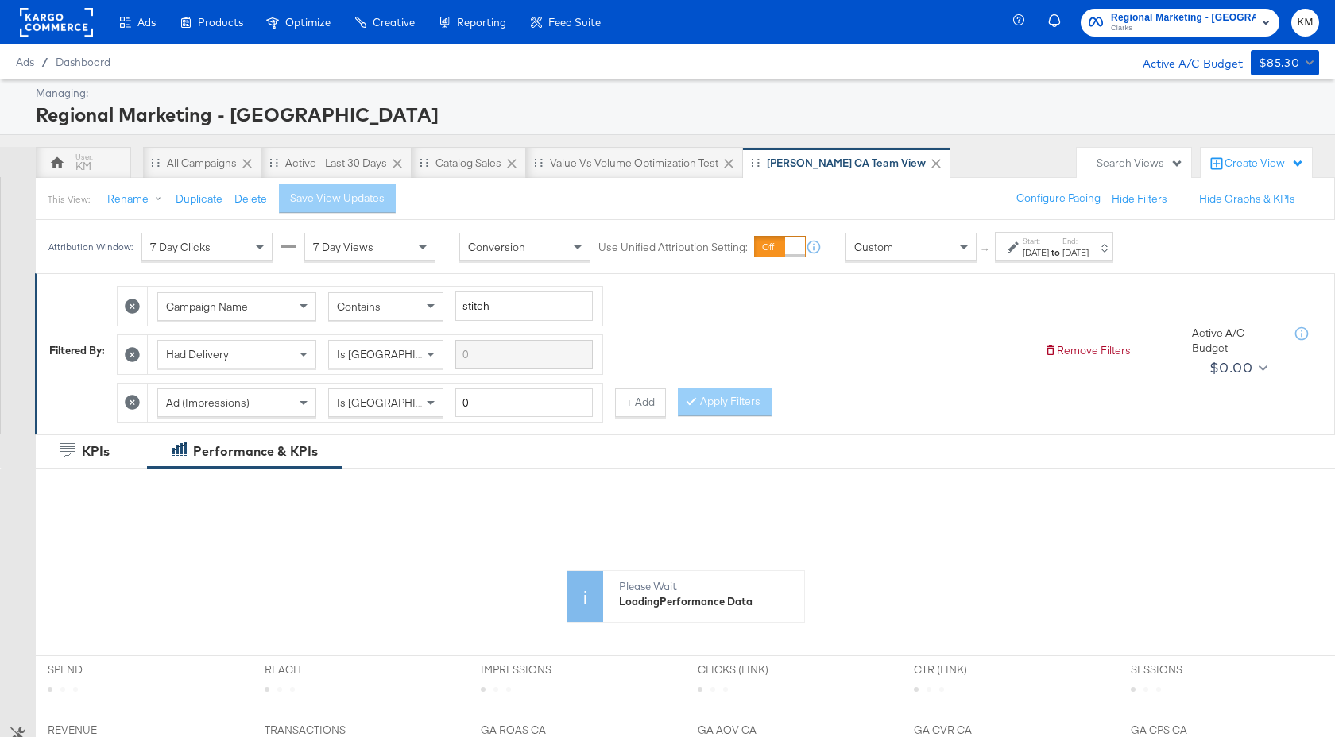
click at [1062, 247] on strong "to" at bounding box center [1056, 252] width 14 height 12
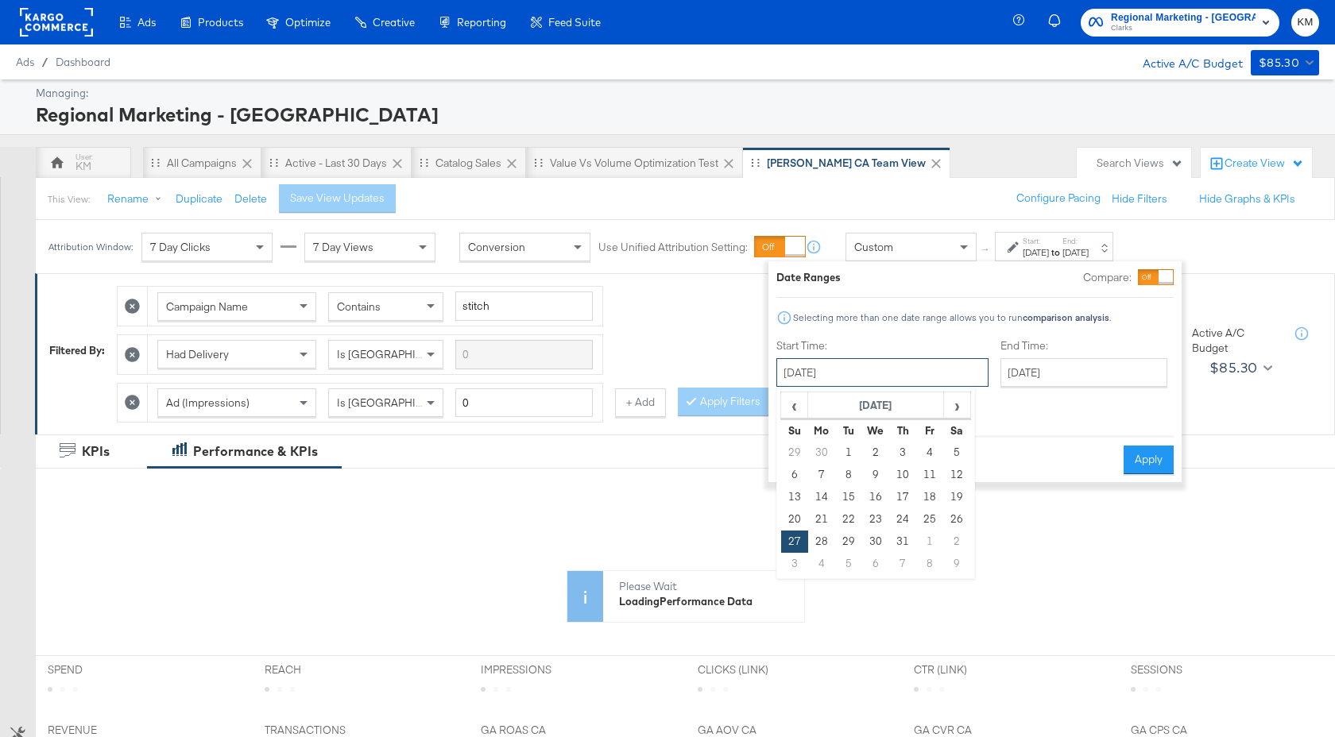
click at [914, 375] on input "[DATE]" at bounding box center [882, 372] width 212 height 29
click at [950, 406] on span "›" at bounding box center [957, 405] width 25 height 24
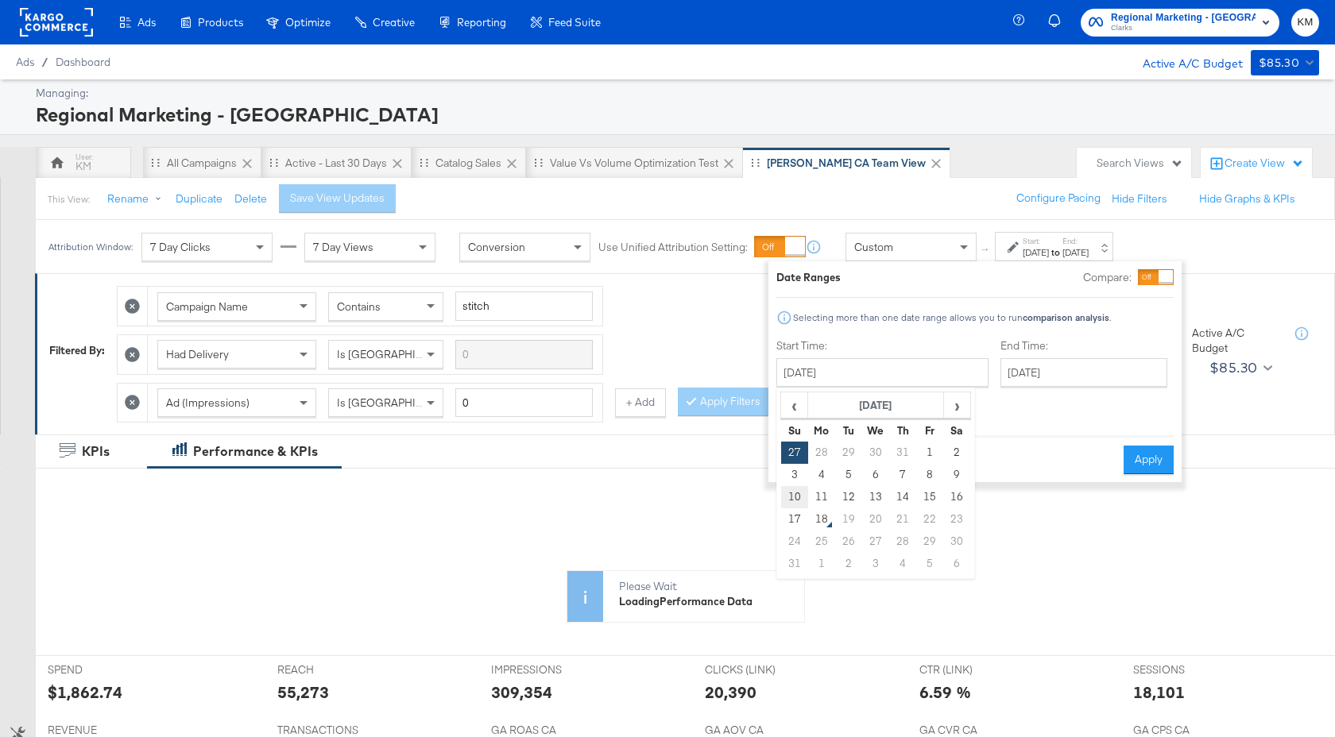
click at [797, 492] on td "10" at bounding box center [794, 497] width 27 height 22
type input "[DATE]"
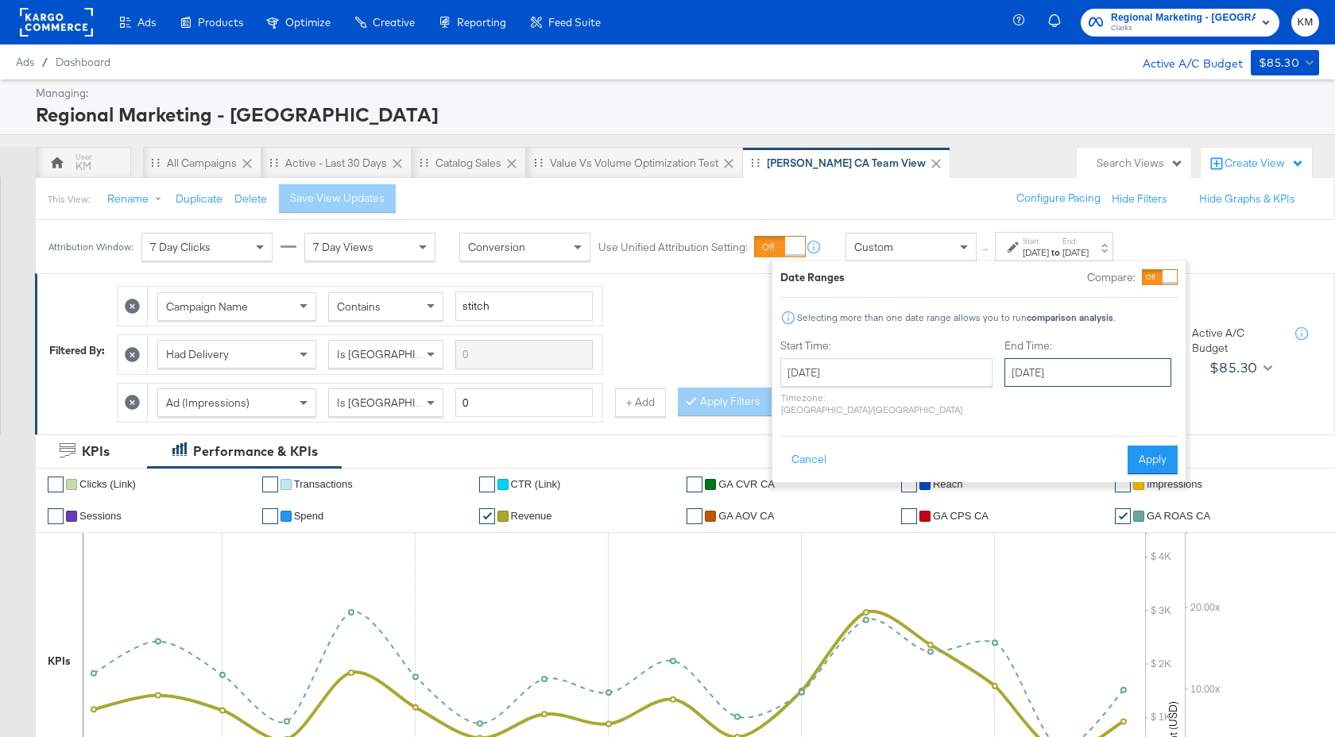
click at [1034, 384] on input "[DATE]" at bounding box center [1087, 372] width 167 height 29
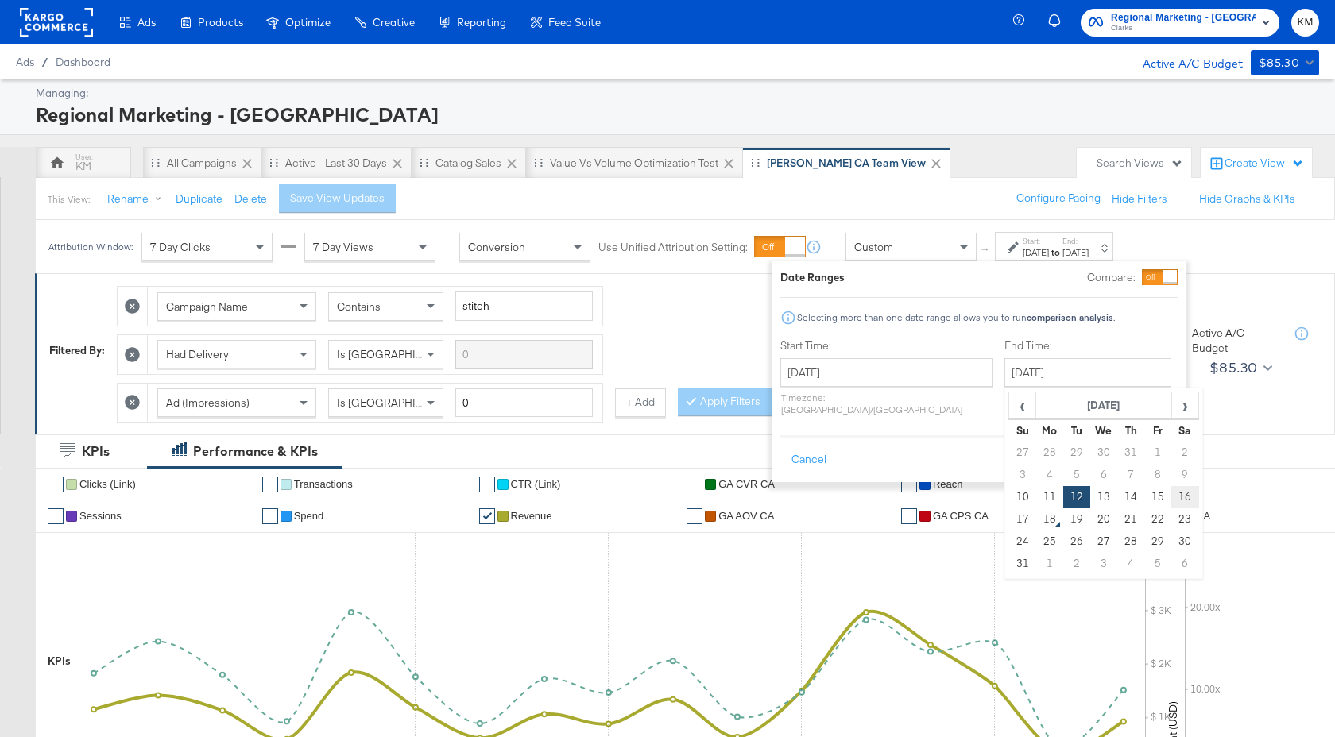
click at [1171, 493] on td "16" at bounding box center [1184, 497] width 27 height 22
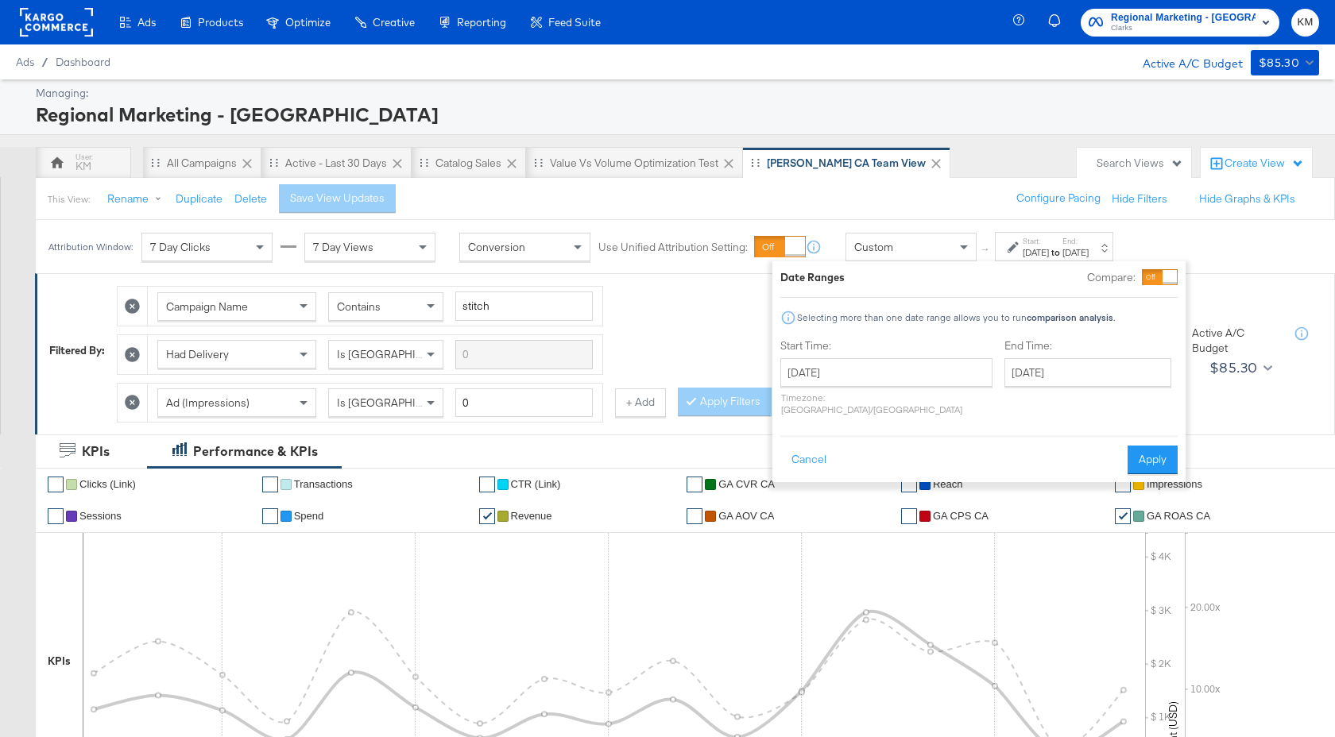
type input "[DATE]"
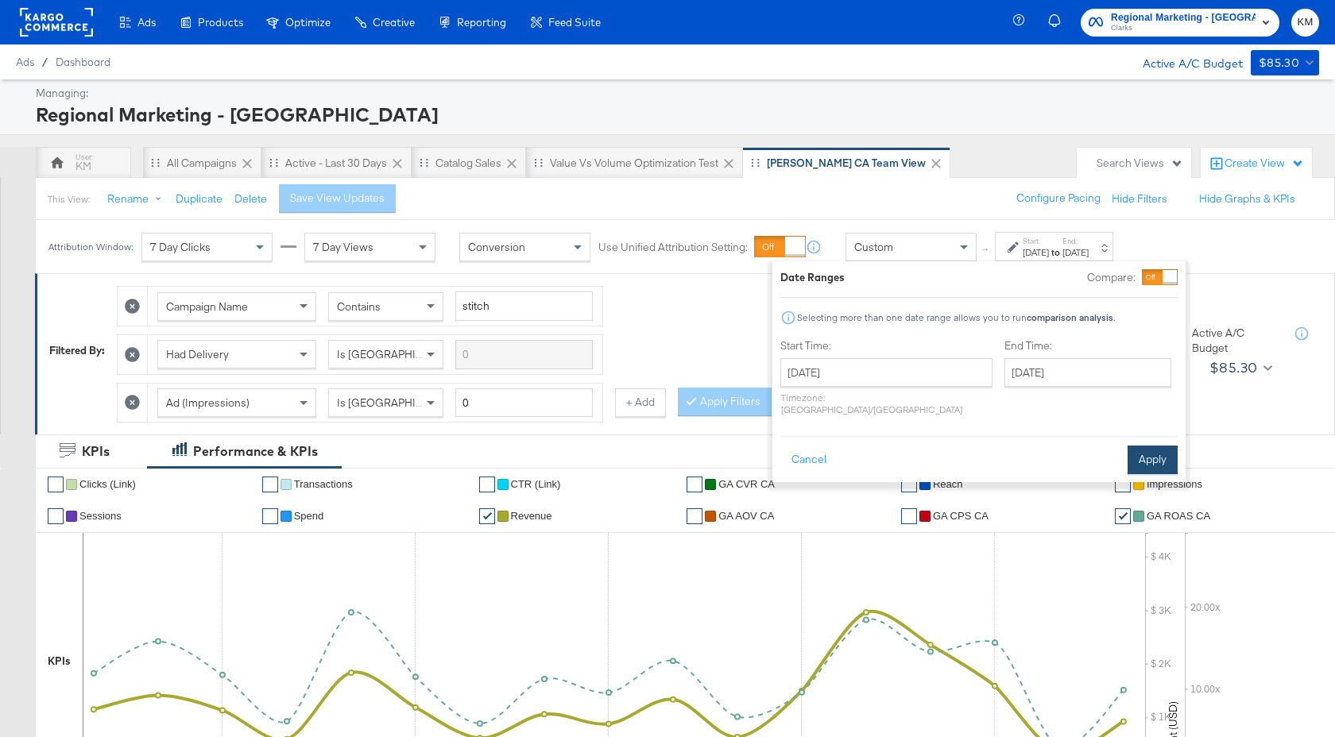
click at [1149, 451] on button "Apply" at bounding box center [1152, 460] width 50 height 29
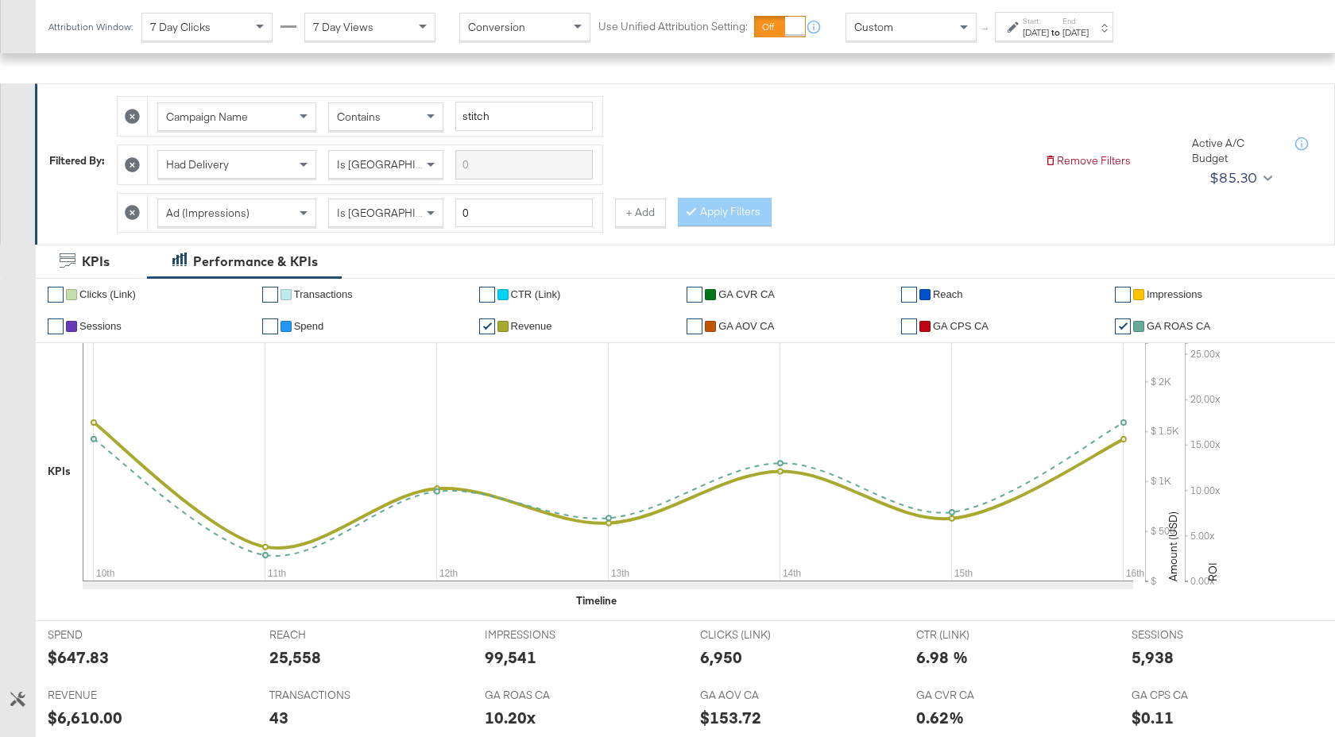
scroll to position [633, 0]
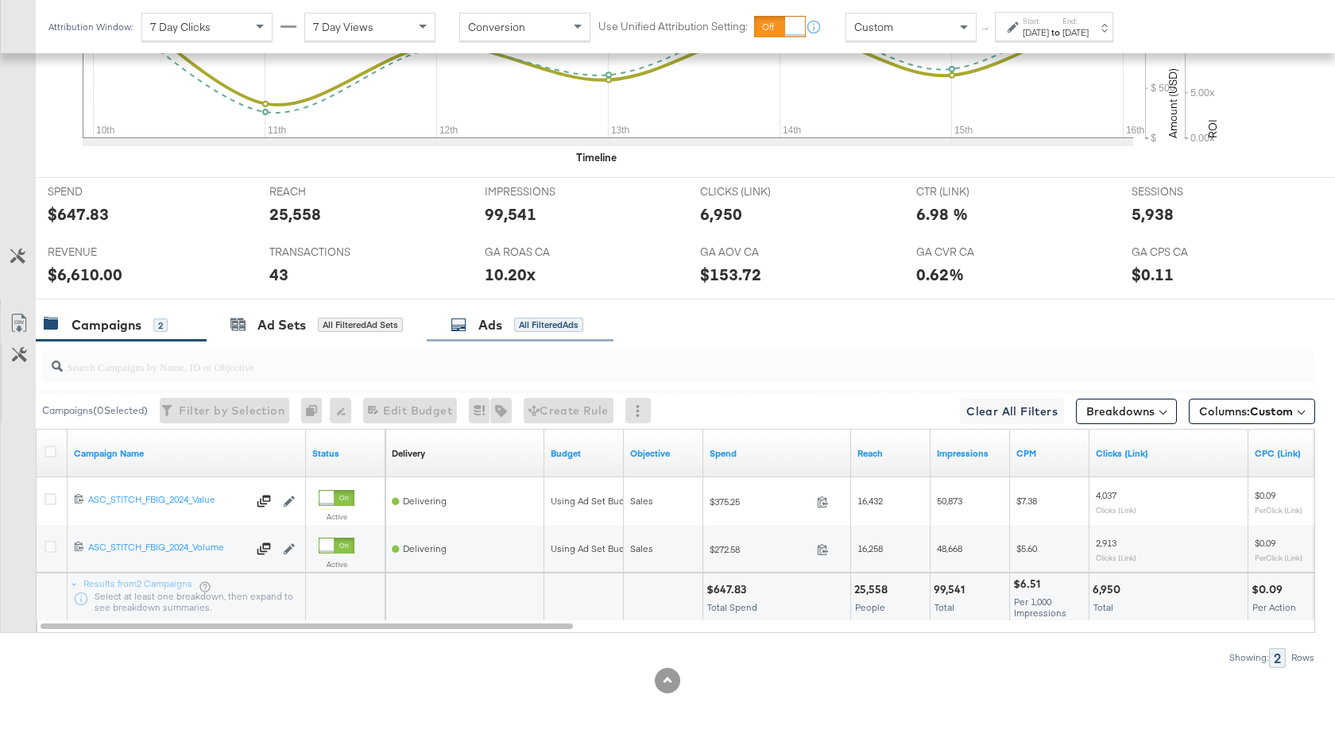
click at [471, 340] on div "Ads All Filtered Ads" at bounding box center [520, 325] width 187 height 34
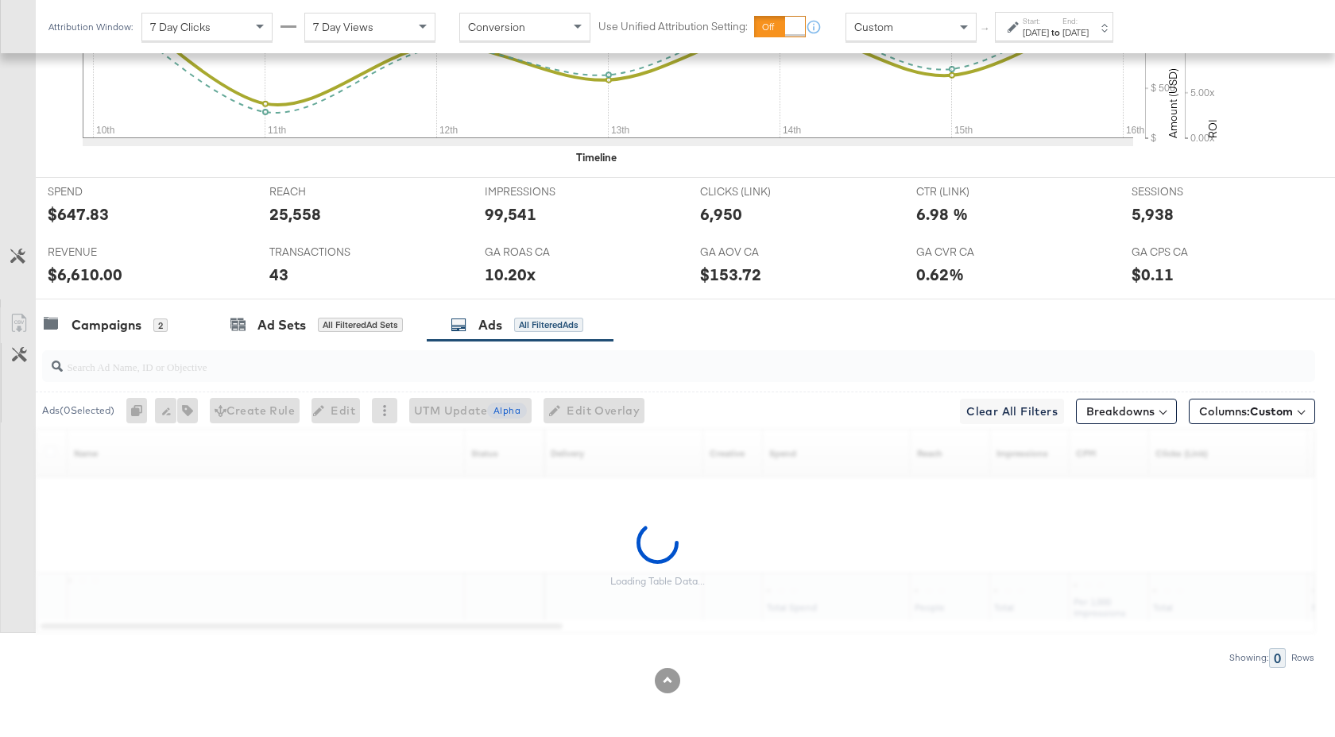
click at [384, 378] on div at bounding box center [678, 366] width 1273 height 32
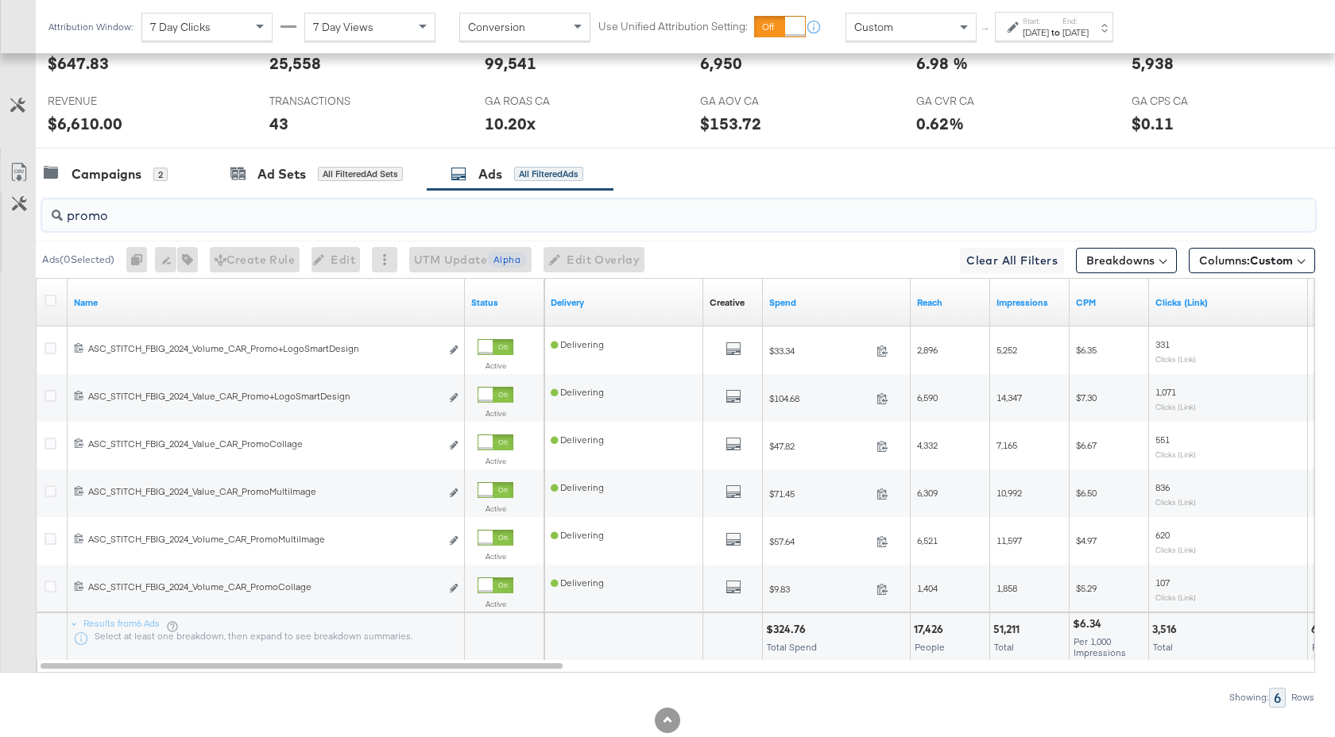
scroll to position [824, 0]
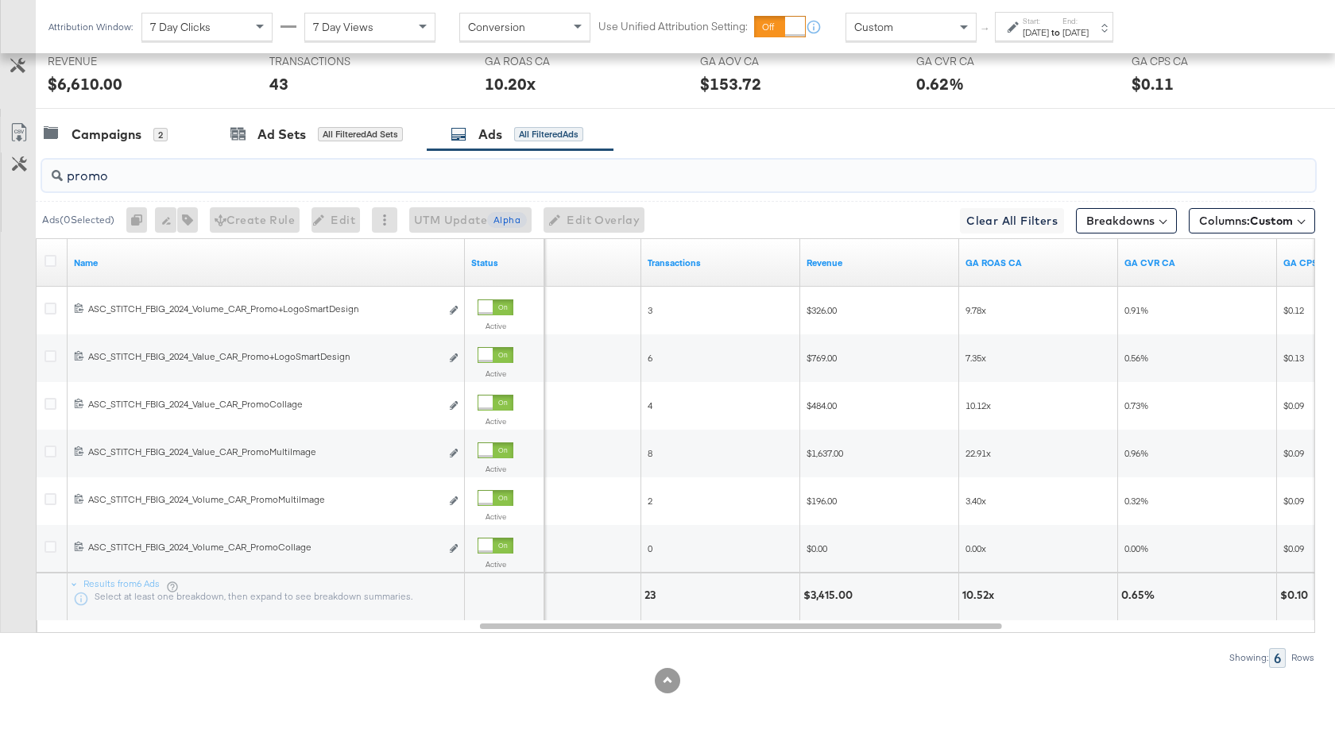
type input "promo"
drag, startPoint x: 114, startPoint y: 184, endPoint x: 69, endPoint y: 184, distance: 45.3
click at [69, 184] on input "promo" at bounding box center [631, 169] width 1137 height 31
drag, startPoint x: 103, startPoint y: 178, endPoint x: 64, endPoint y: 178, distance: 38.9
click at [64, 178] on input "promo" at bounding box center [631, 169] width 1137 height 31
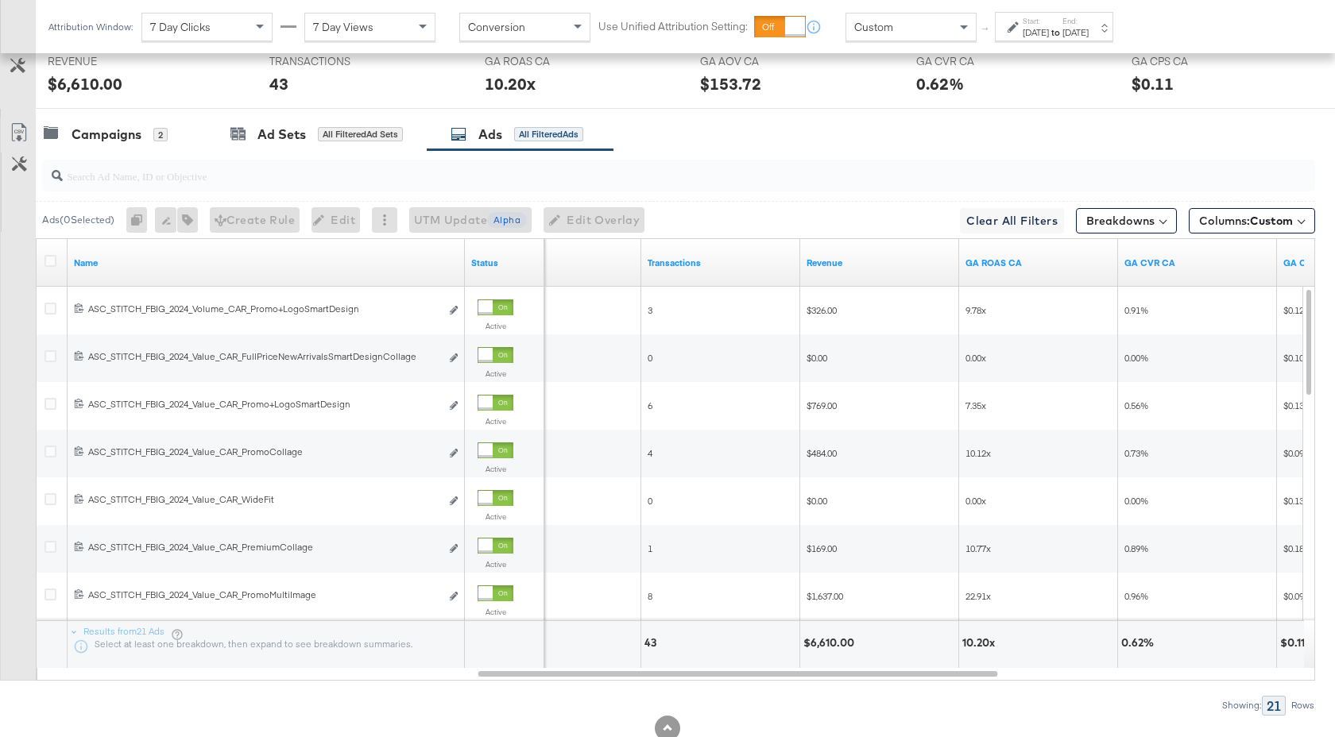
click at [872, 271] on div "Revenue" at bounding box center [879, 262] width 159 height 25
click at [859, 264] on link "Revenue" at bounding box center [879, 263] width 146 height 13
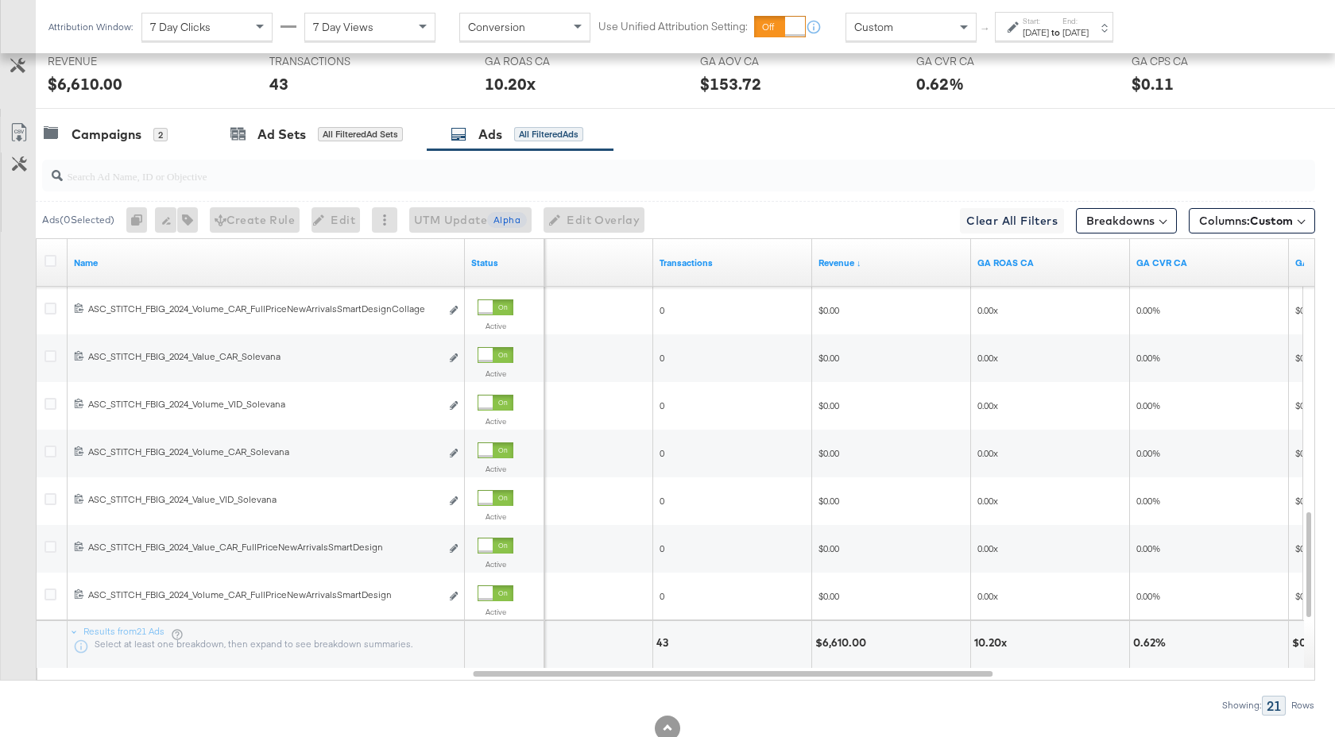
scroll to position [825, 0]
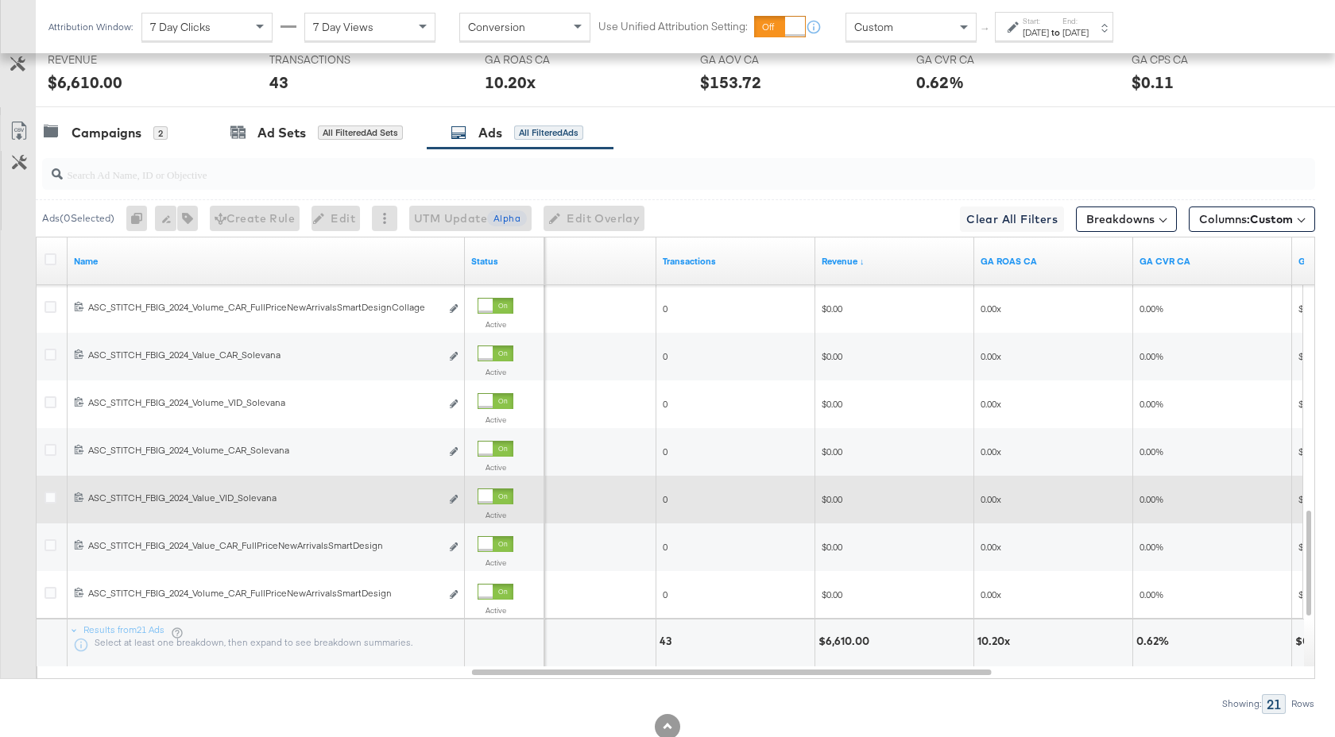
click at [485, 495] on div at bounding box center [485, 496] width 14 height 14
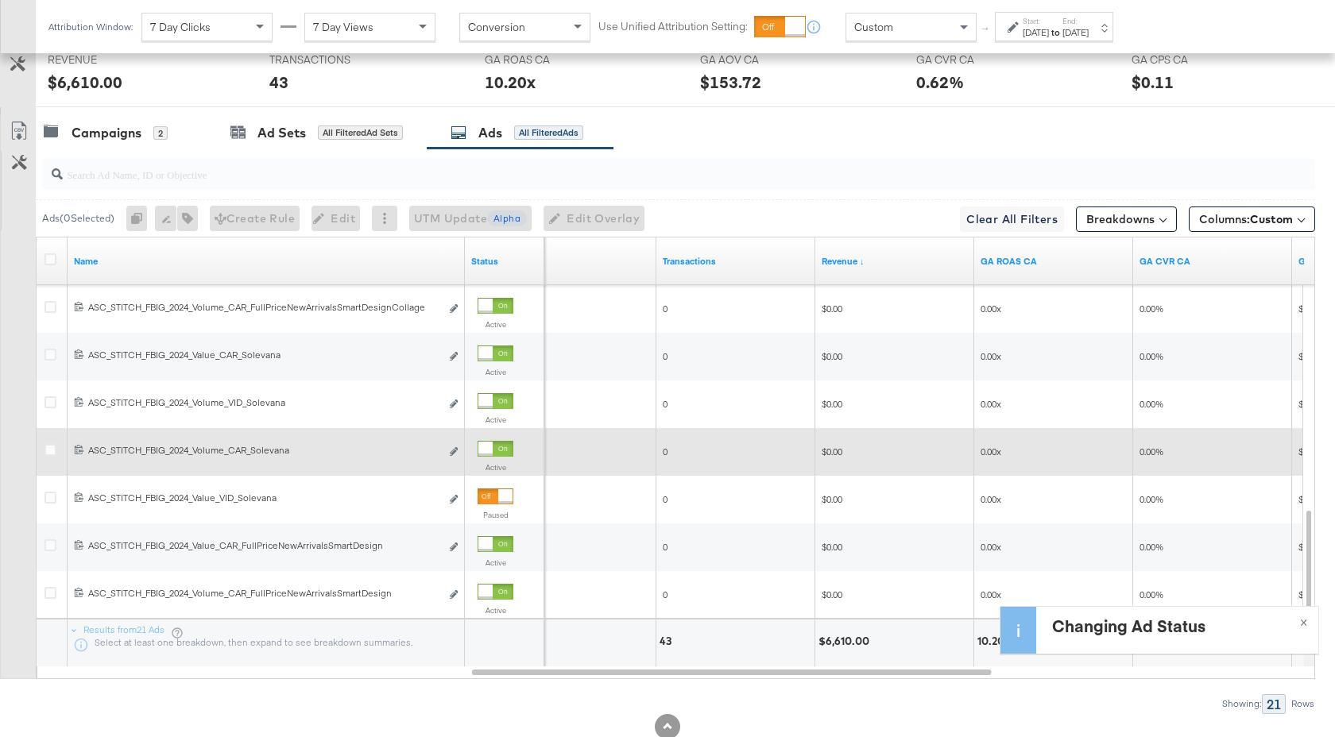
click at [489, 449] on div at bounding box center [485, 449] width 14 height 14
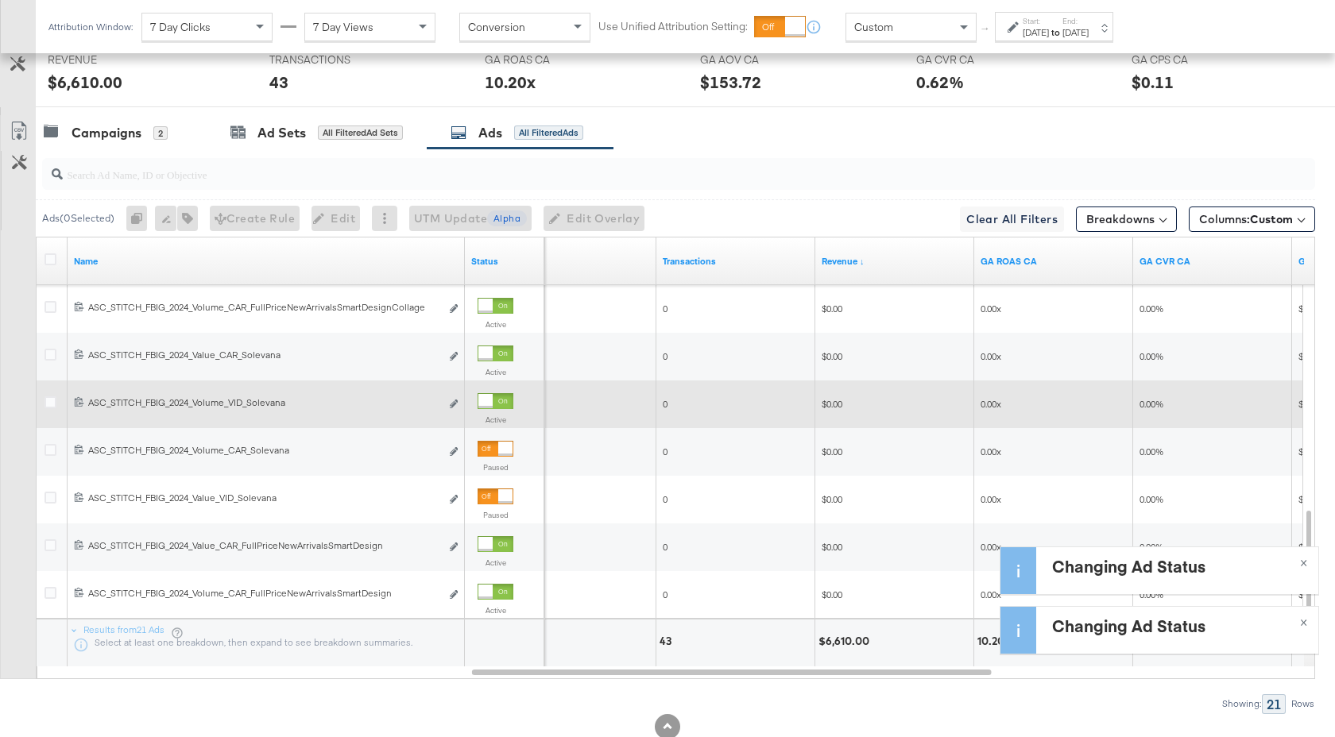
click at [497, 404] on div at bounding box center [495, 401] width 36 height 16
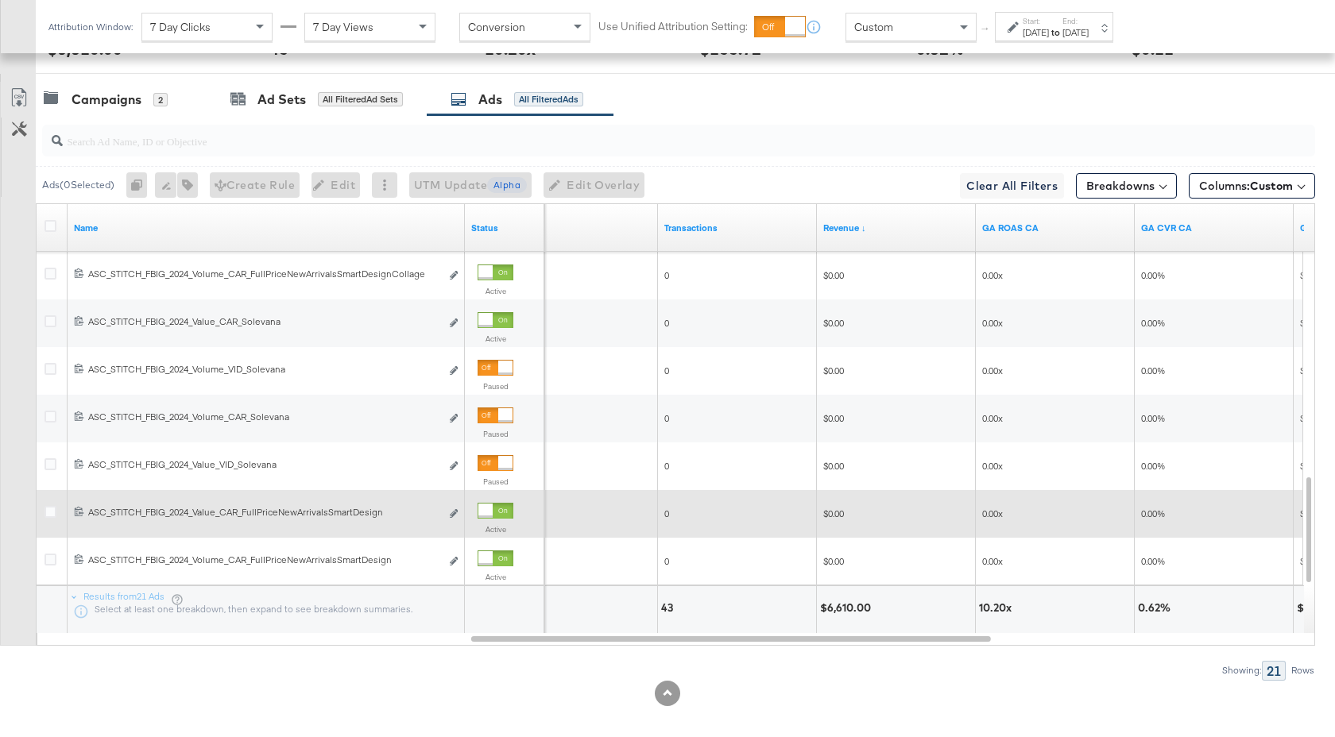
scroll to position [872, 0]
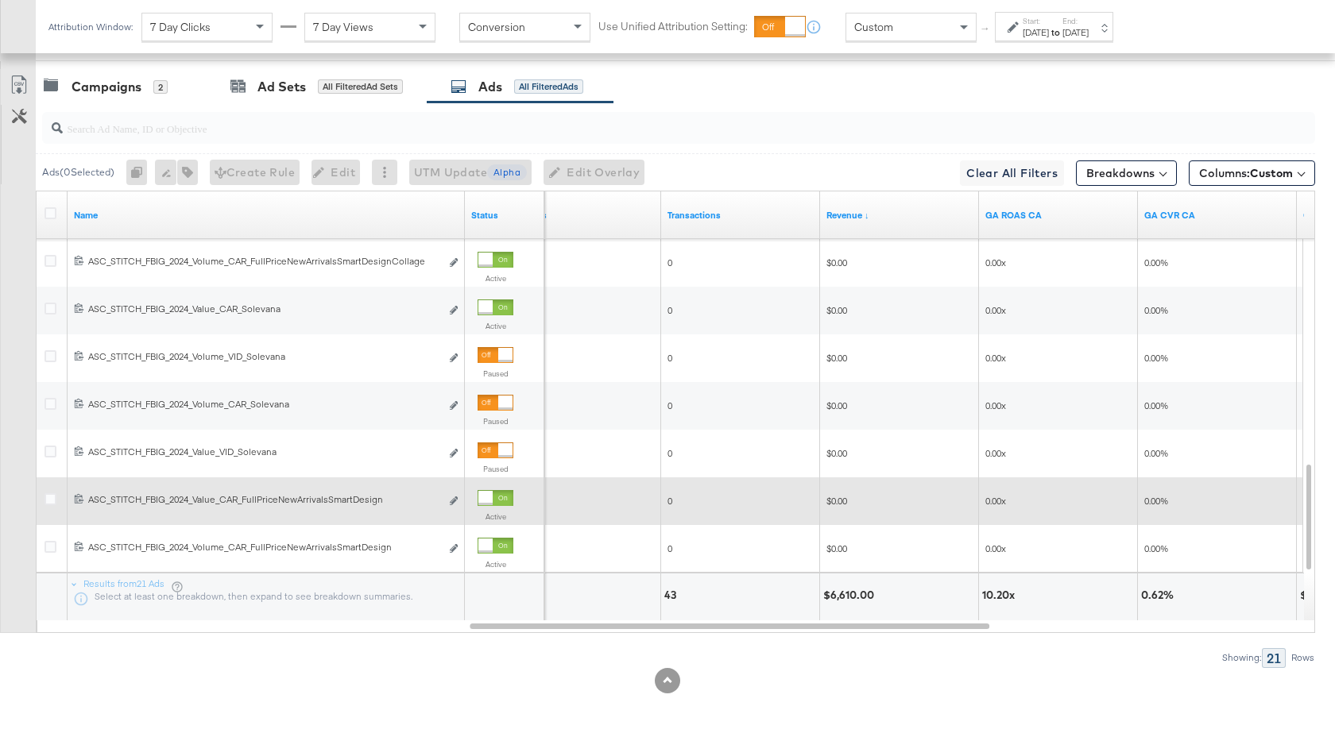
click at [497, 489] on div "Active" at bounding box center [504, 509] width 67 height 51
click at [497, 497] on div at bounding box center [495, 498] width 36 height 16
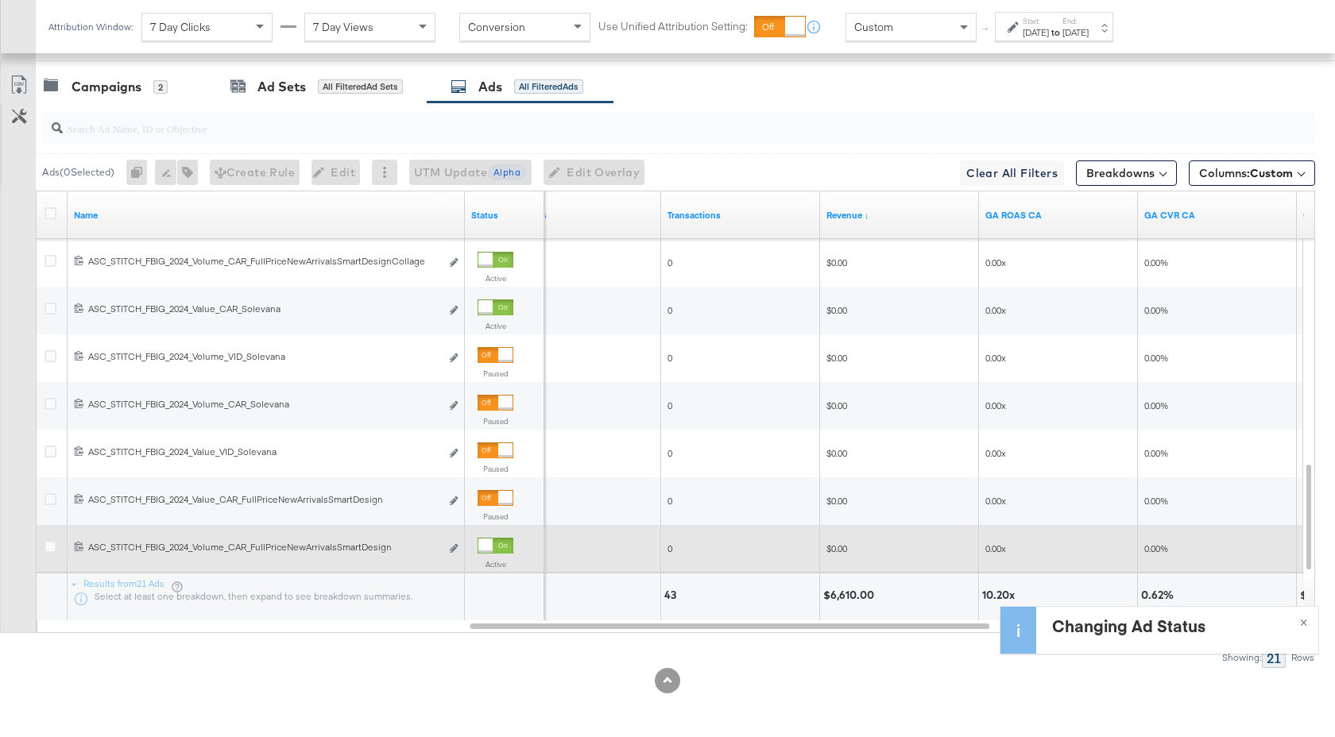
click at [497, 541] on div at bounding box center [495, 546] width 36 height 16
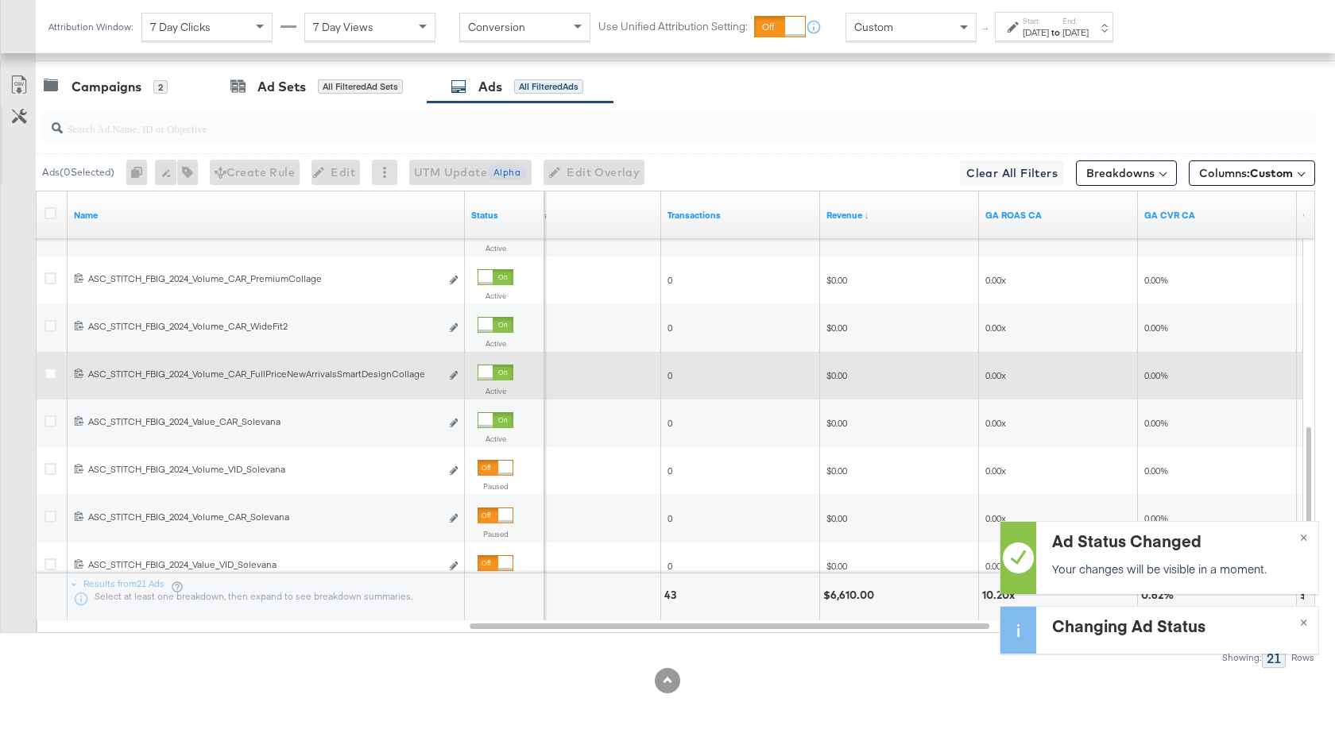
click at [495, 374] on div at bounding box center [495, 373] width 36 height 16
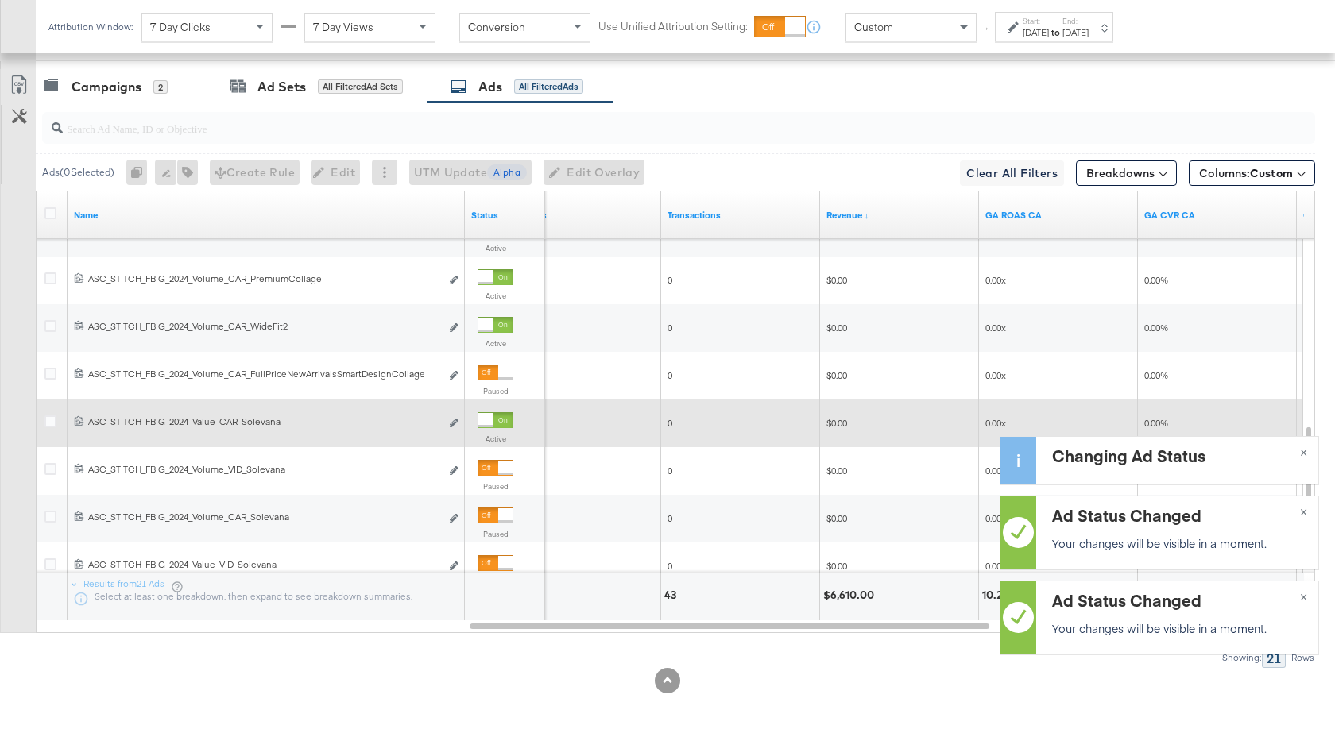
click at [492, 424] on div at bounding box center [485, 420] width 14 height 14
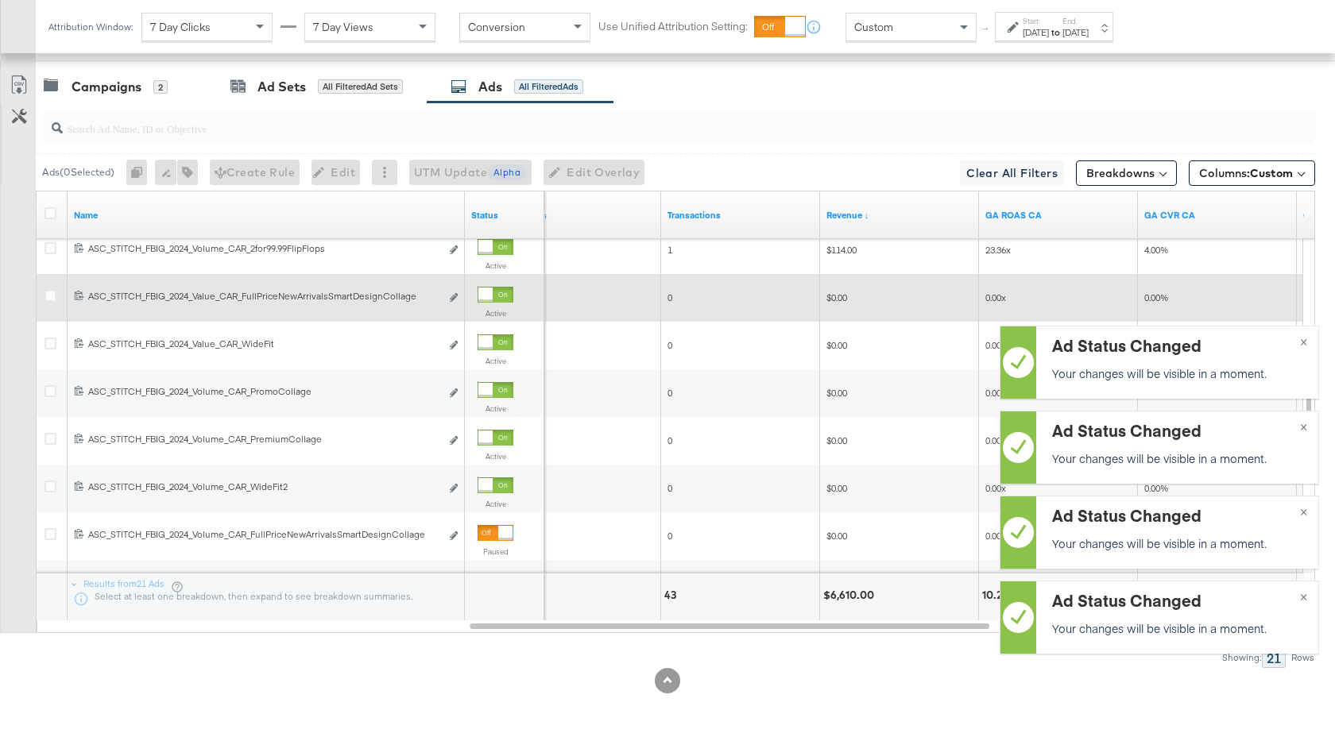
click at [493, 288] on div at bounding box center [495, 295] width 36 height 16
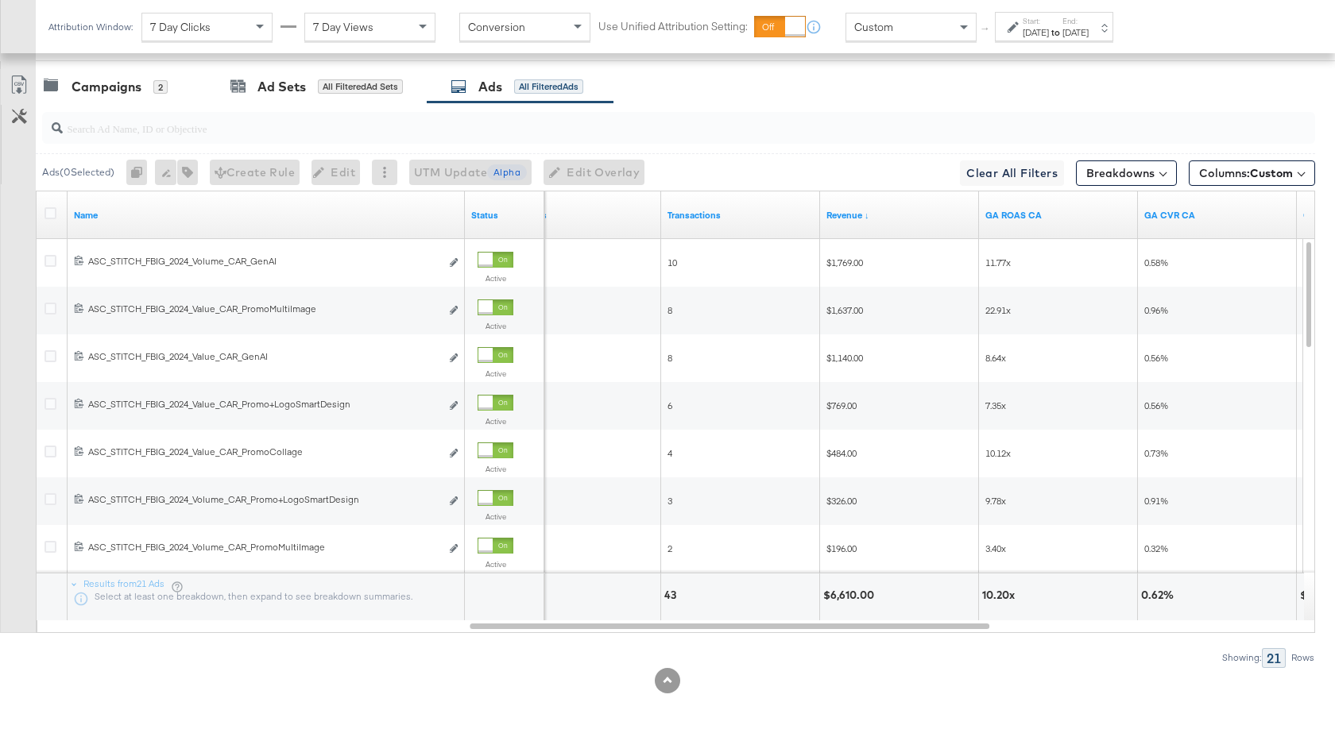
click at [284, 141] on div at bounding box center [678, 128] width 1273 height 32
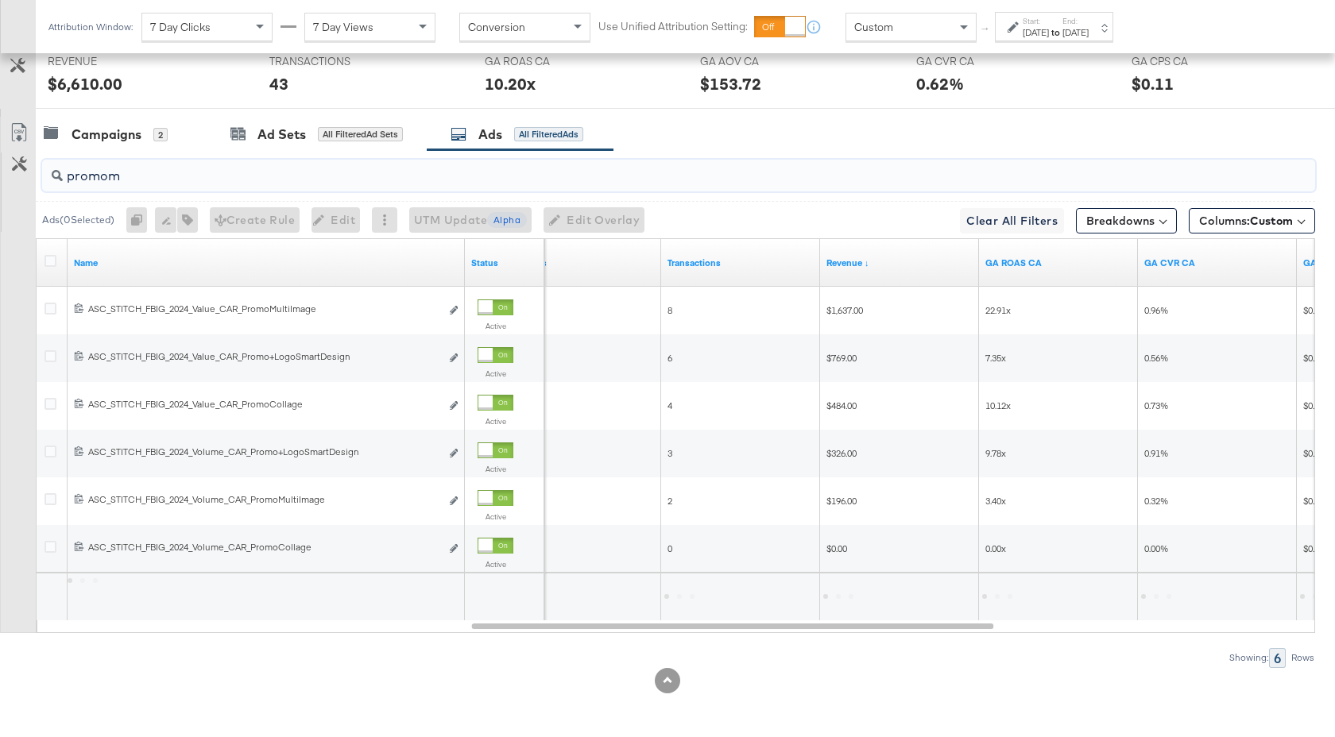
scroll to position [633, 0]
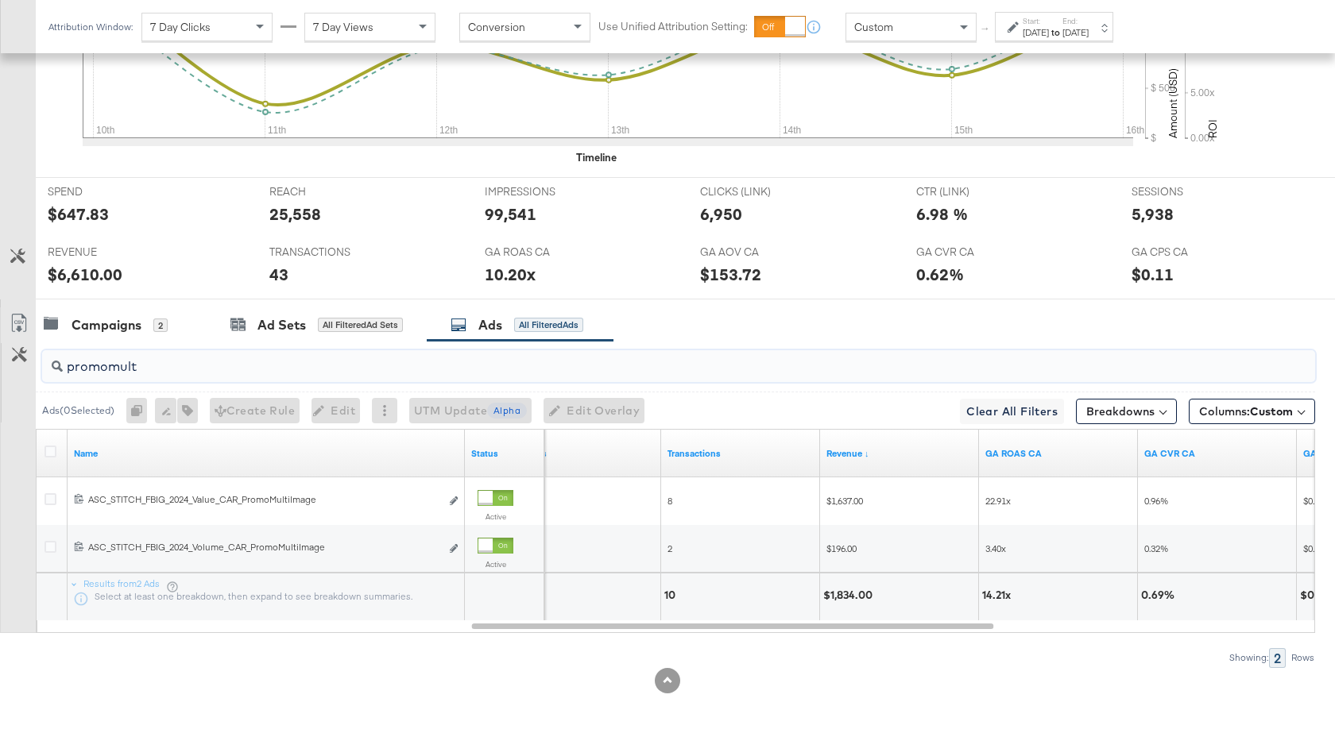
type input "promomult"
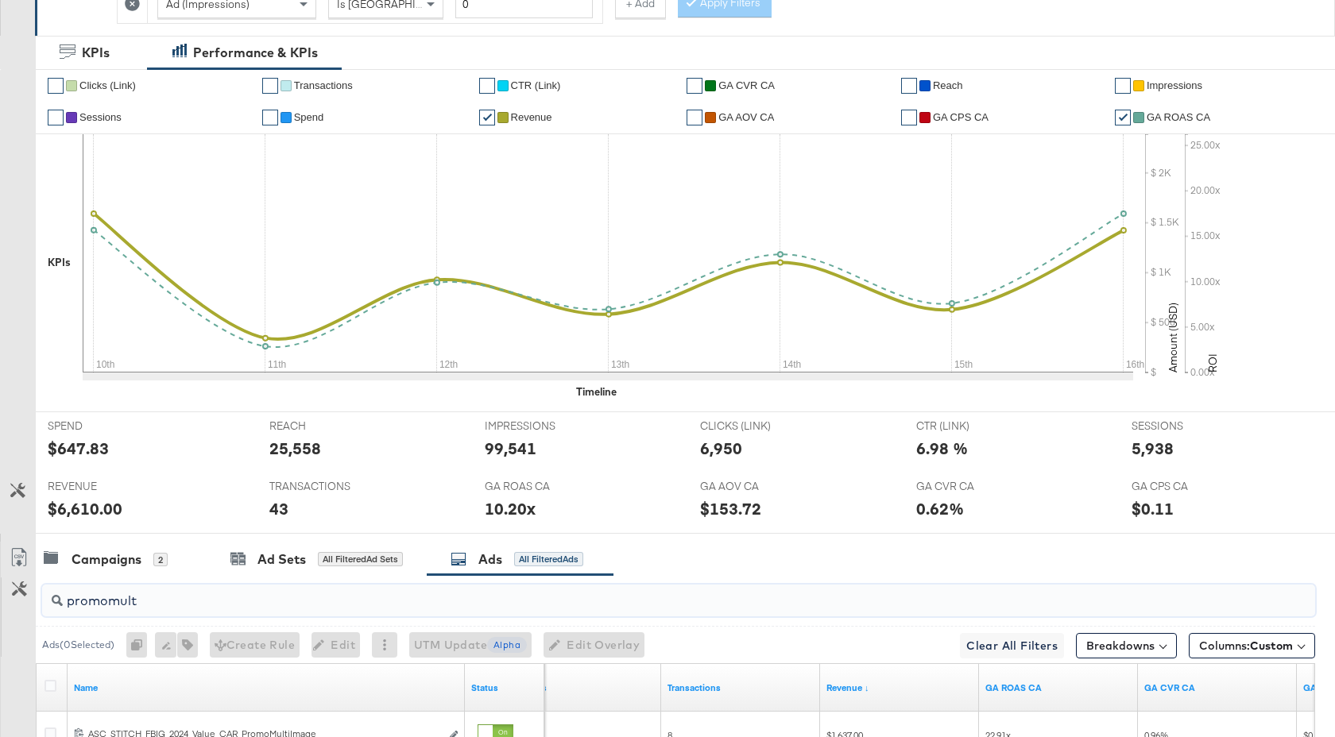
scroll to position [0, 0]
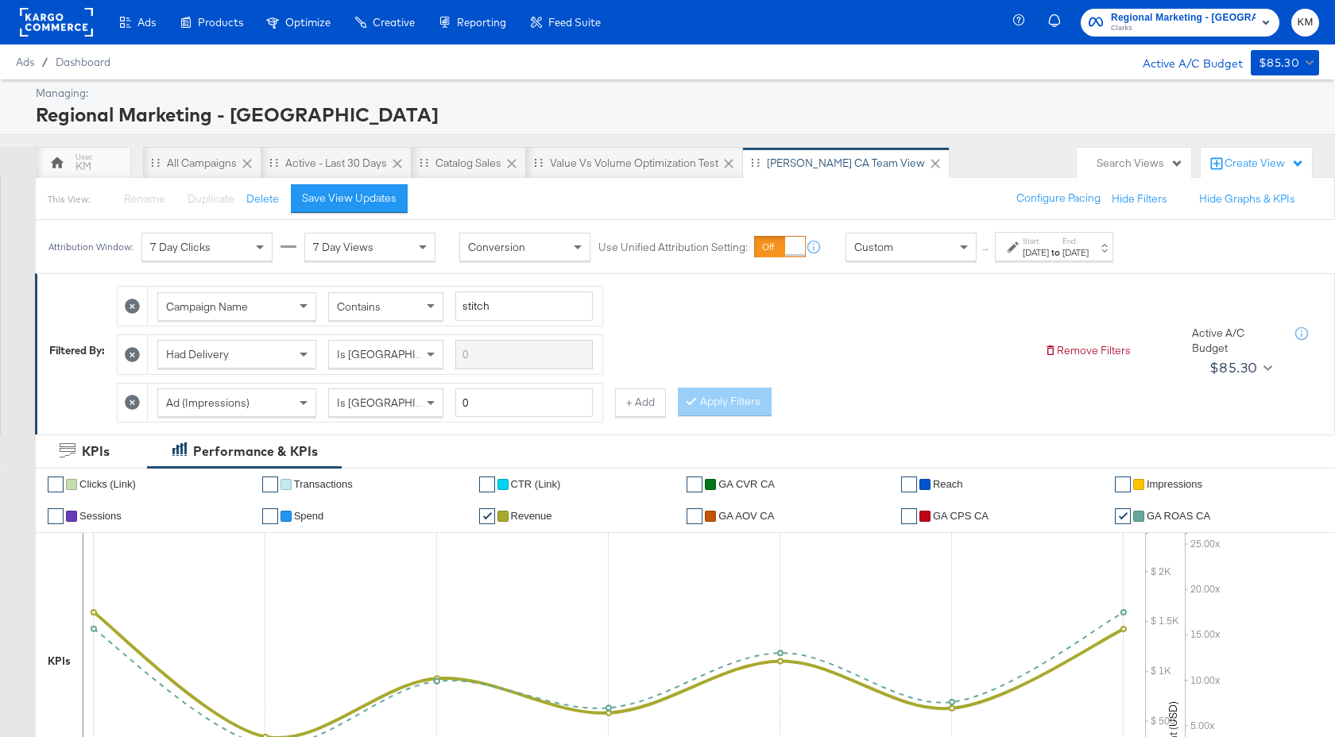
click at [1088, 253] on div "[DATE]" at bounding box center [1075, 252] width 26 height 13
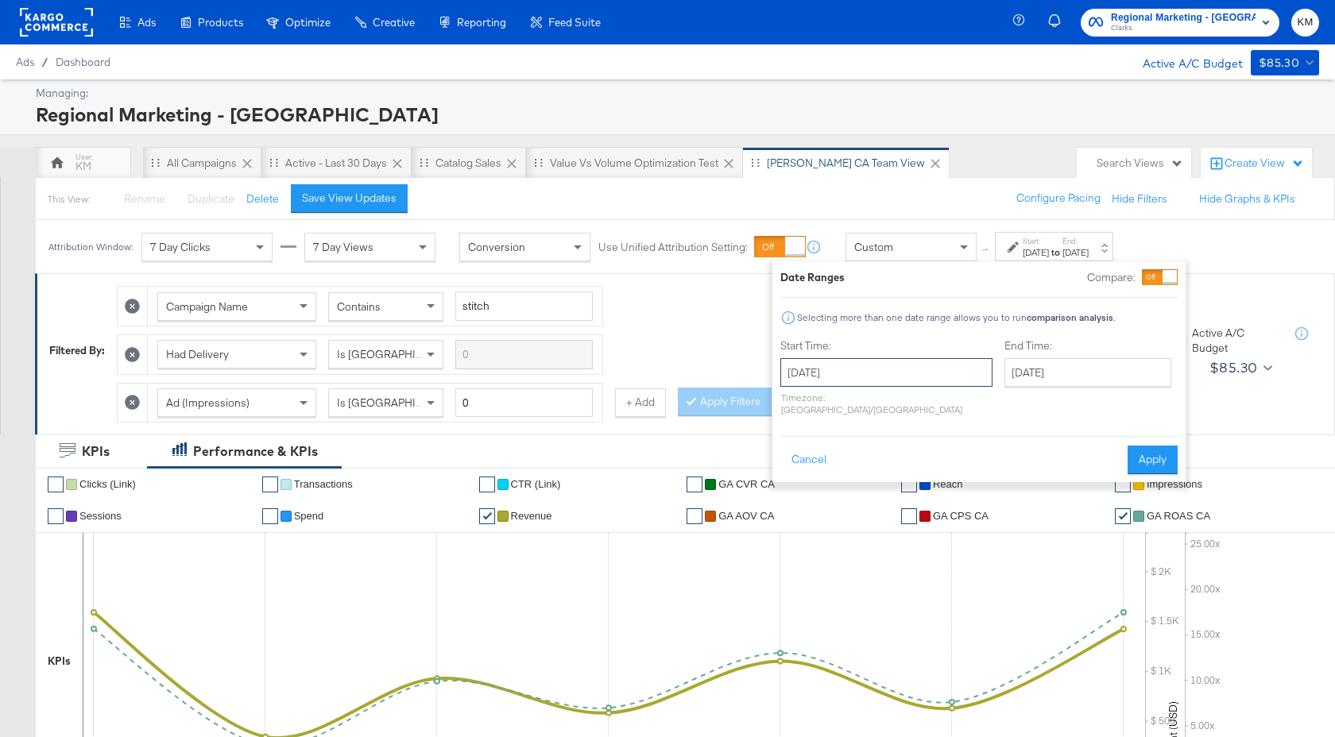
click at [900, 373] on input "[DATE]" at bounding box center [886, 372] width 212 height 29
click at [795, 456] on td "27" at bounding box center [798, 453] width 27 height 22
type input "[DATE]"
click at [1043, 375] on input "[DATE]" at bounding box center [1083, 372] width 167 height 29
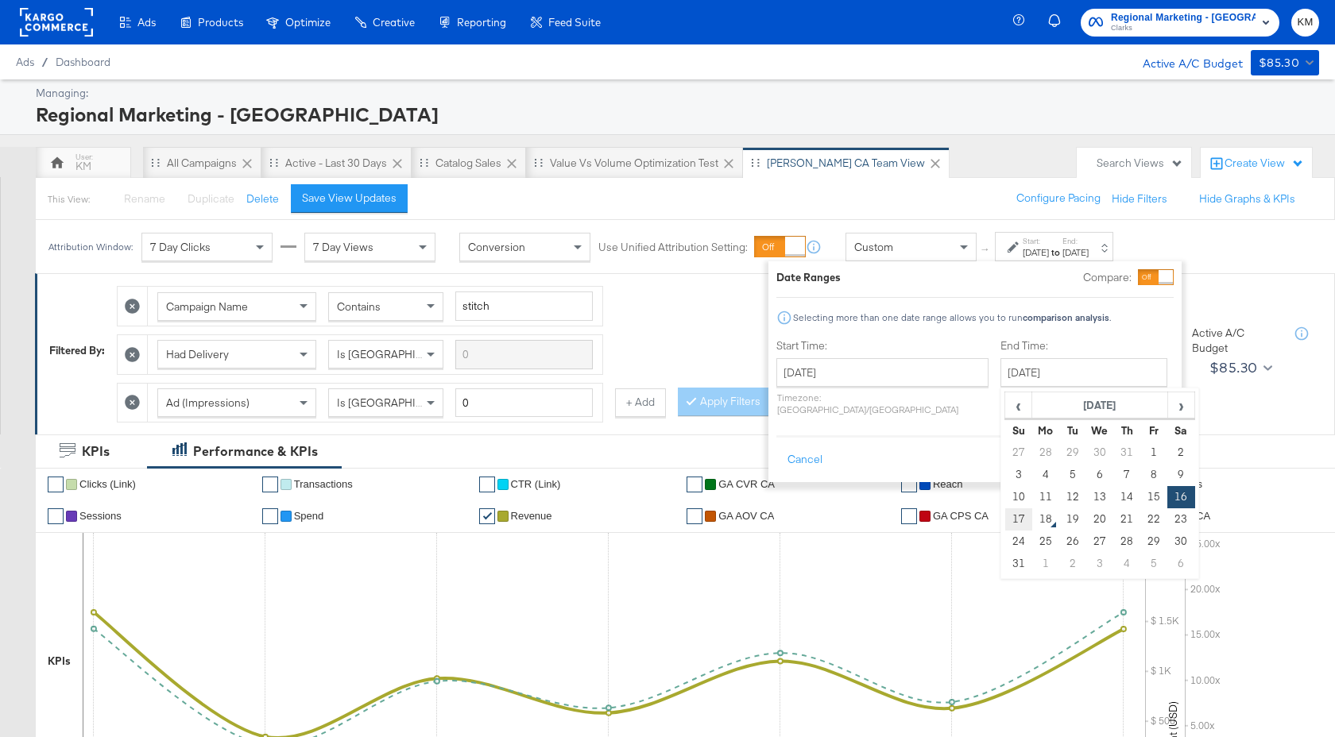
click at [1005, 519] on td "17" at bounding box center [1018, 519] width 27 height 22
type input "[DATE]"
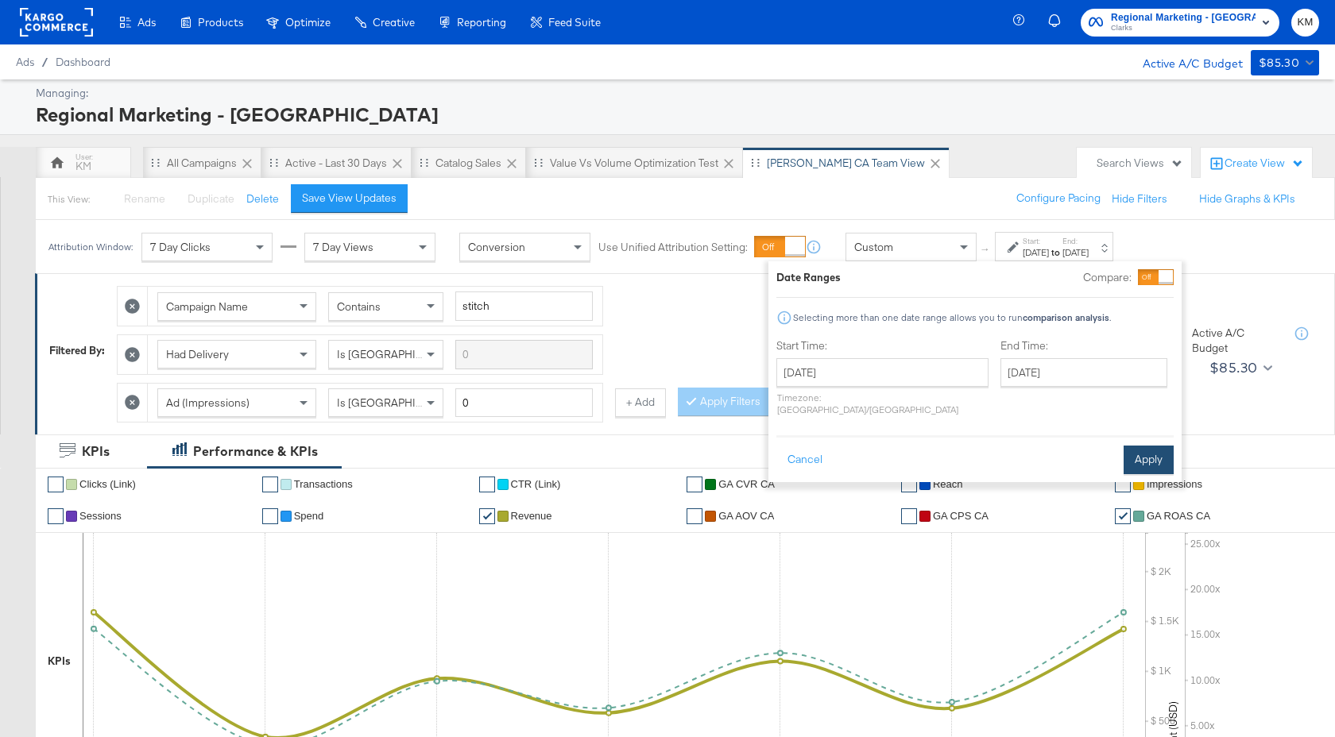
click at [1150, 446] on button "Apply" at bounding box center [1148, 460] width 50 height 29
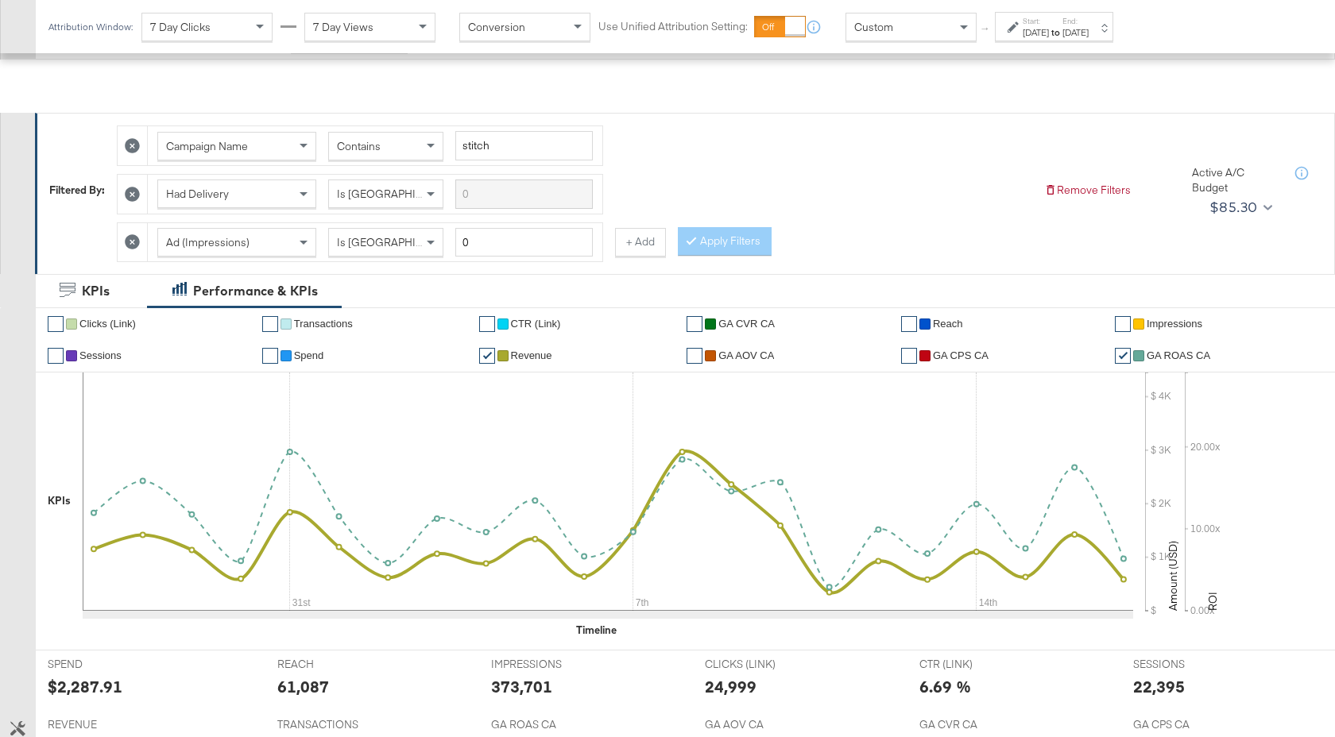
scroll to position [633, 0]
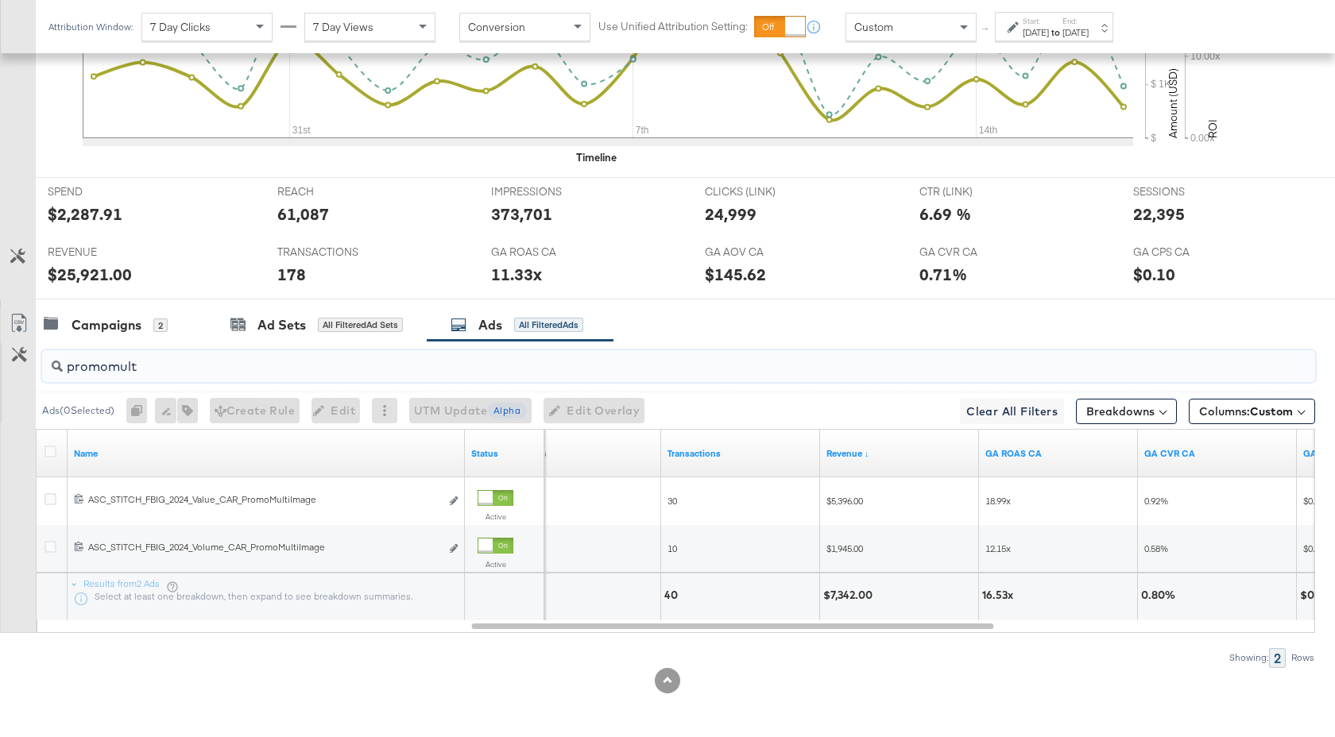
drag, startPoint x: 140, startPoint y: 365, endPoint x: 43, endPoint y: 367, distance: 96.9
click at [43, 367] on div "promomult" at bounding box center [678, 366] width 1273 height 32
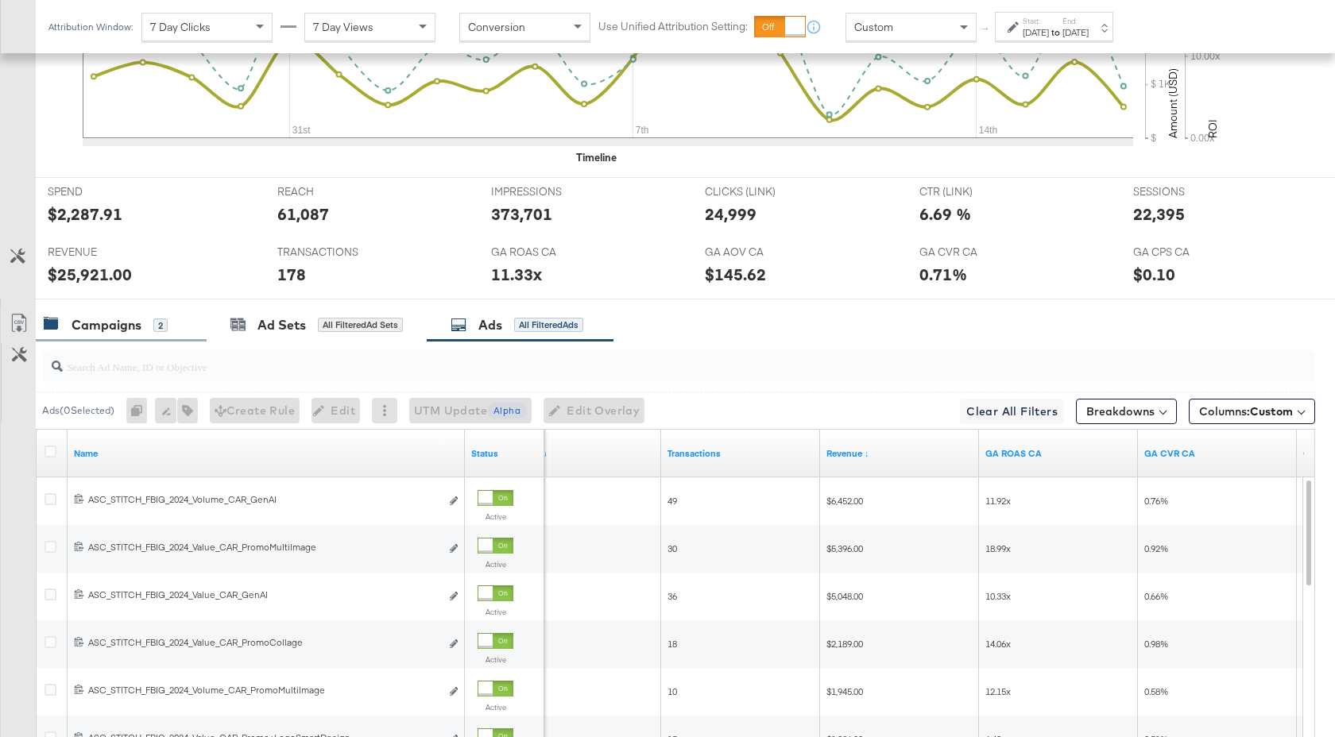
click at [130, 328] on div "Campaigns" at bounding box center [107, 325] width 70 height 18
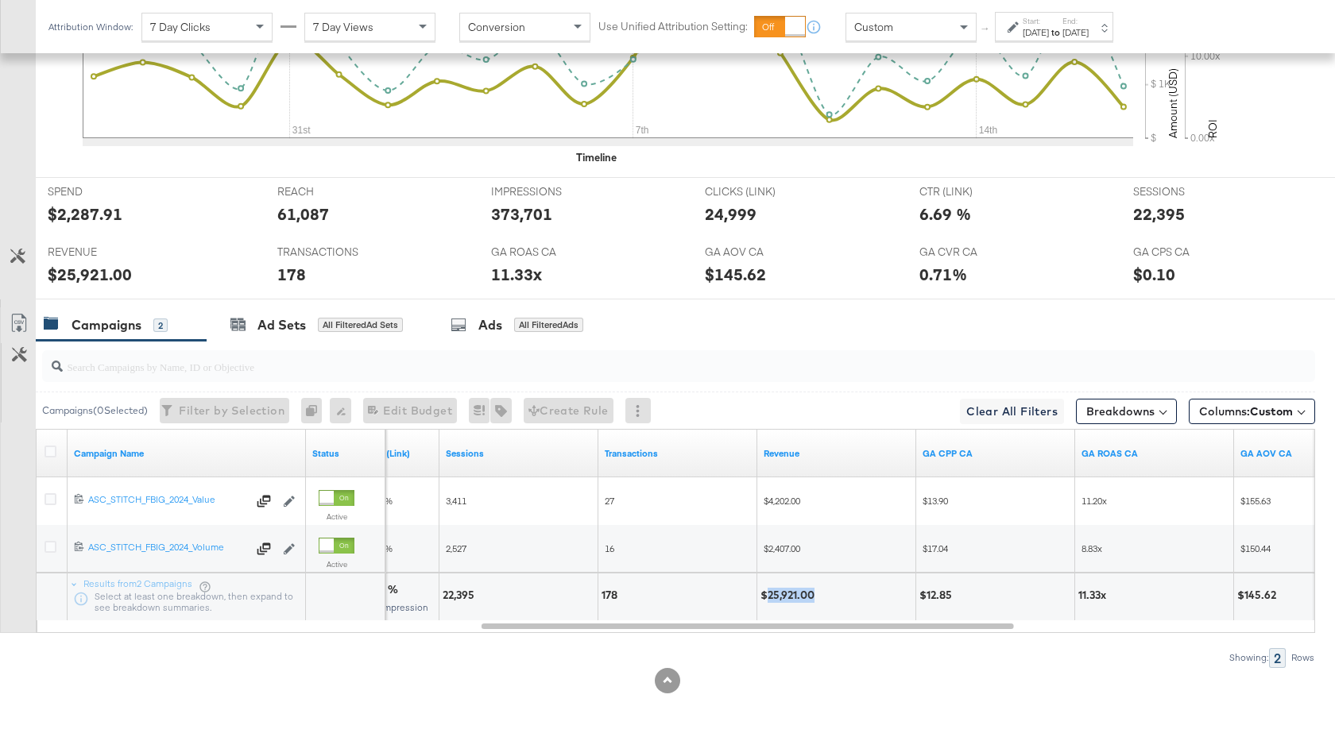
drag, startPoint x: 814, startPoint y: 597, endPoint x: 767, endPoint y: 597, distance: 46.9
click at [767, 597] on div "$25,921.00" at bounding box center [789, 595] width 59 height 15
copy div "25,921.00"
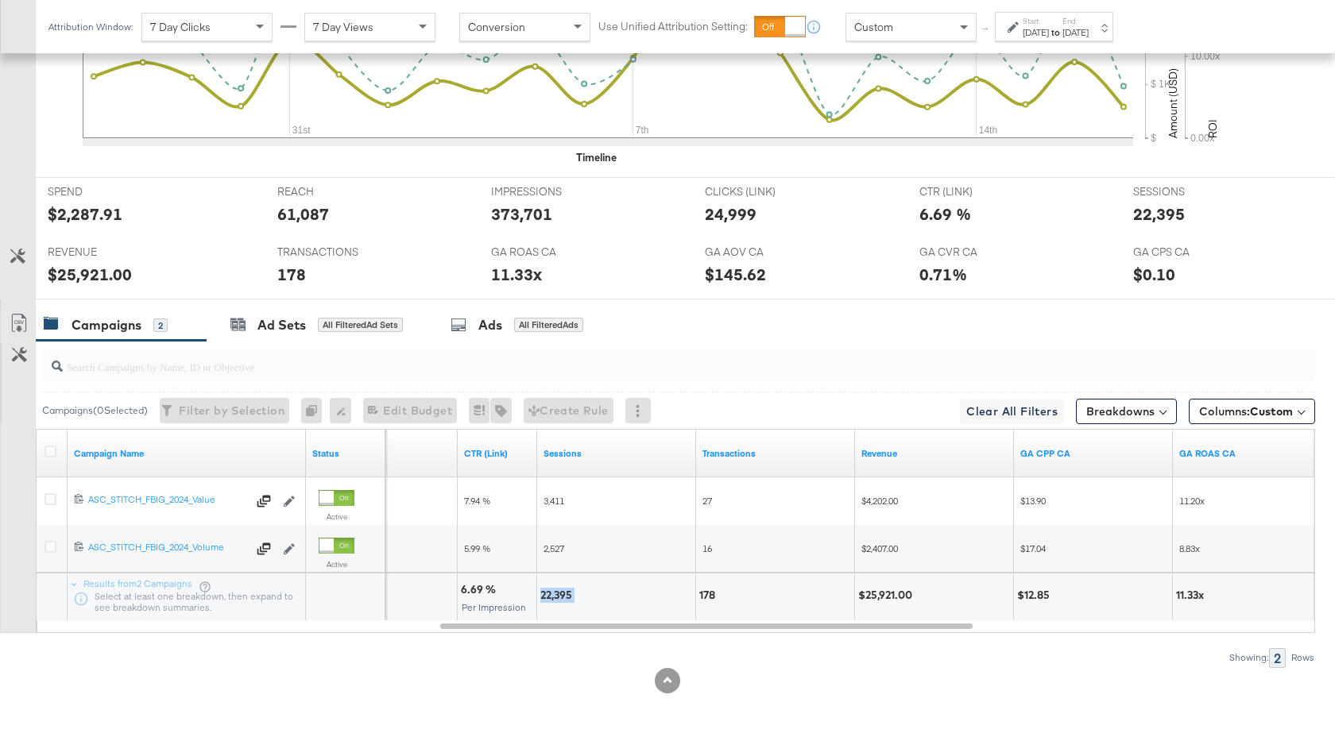
drag, startPoint x: 574, startPoint y: 596, endPoint x: 542, endPoint y: 597, distance: 32.6
click at [542, 597] on div "22,395" at bounding box center [558, 595] width 37 height 15
copy div "22,395"
